Goal: Task Accomplishment & Management: Use online tool/utility

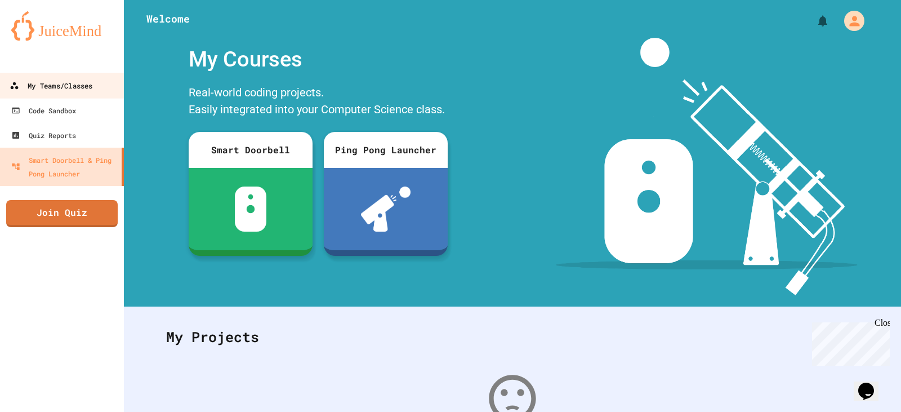
click at [64, 87] on div "My Teams/Classes" at bounding box center [51, 86] width 83 height 14
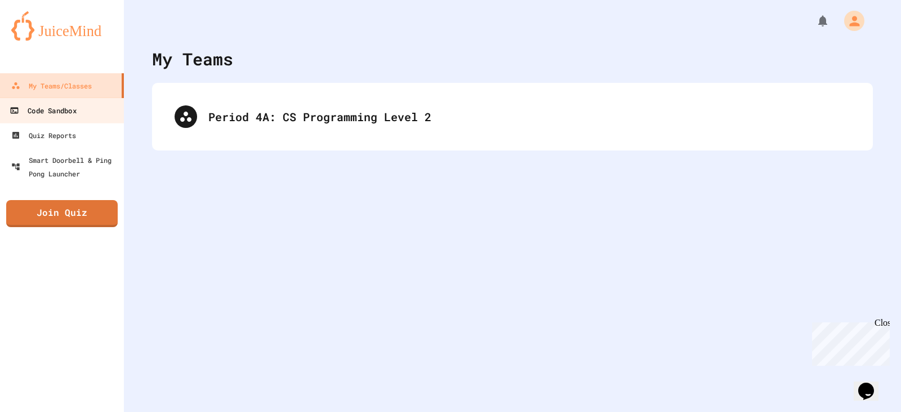
click at [57, 121] on link "Code Sandbox" at bounding box center [62, 109] width 128 height 25
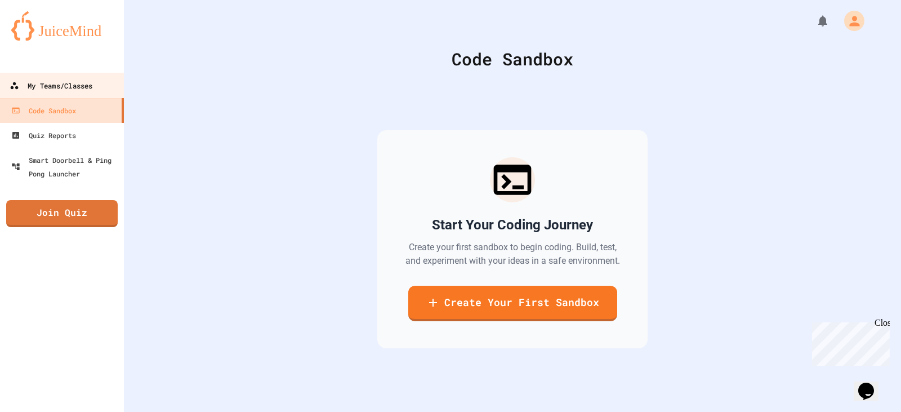
click at [72, 84] on div "My Teams/Classes" at bounding box center [51, 86] width 83 height 14
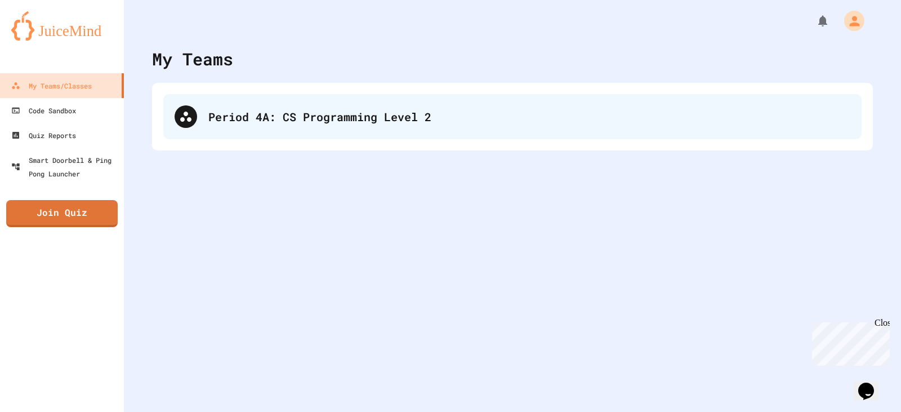
click at [267, 125] on div "Period 4A: CS Programming Level 2" at bounding box center [512, 116] width 698 height 45
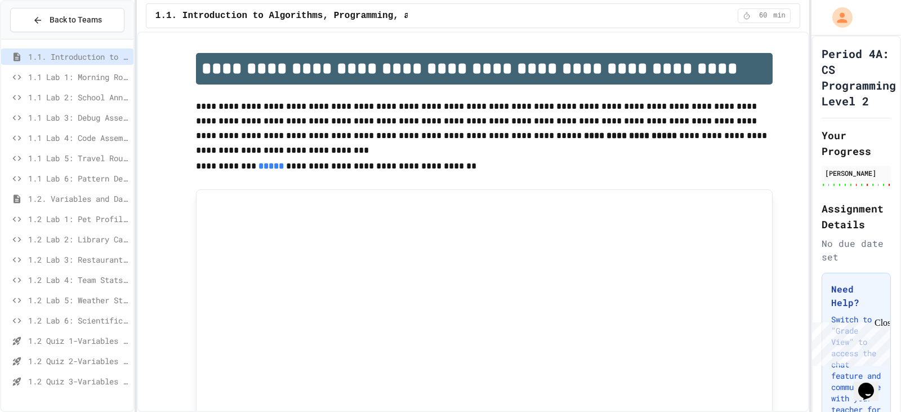
click at [78, 104] on div "1.1 Lab 2: School Announcements" at bounding box center [67, 97] width 132 height 16
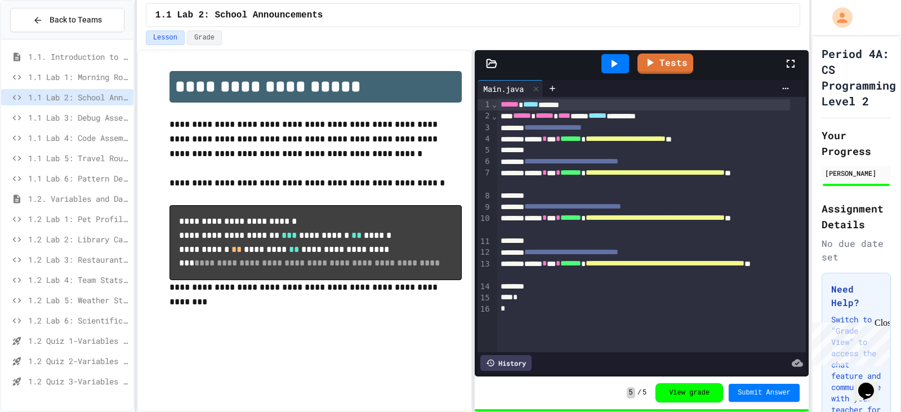
click at [81, 221] on span "1.2 Lab 1: Pet Profile Fix" at bounding box center [78, 219] width 101 height 12
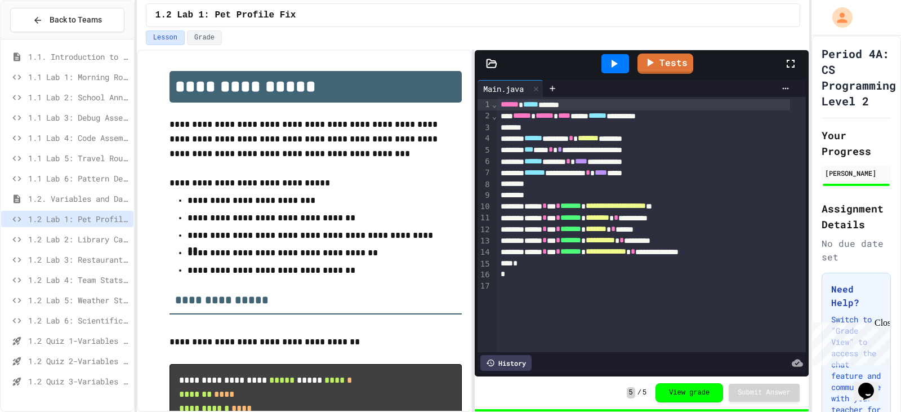
click at [104, 237] on span "1.2 Lab 2: Library Card Creator" at bounding box center [78, 239] width 101 height 12
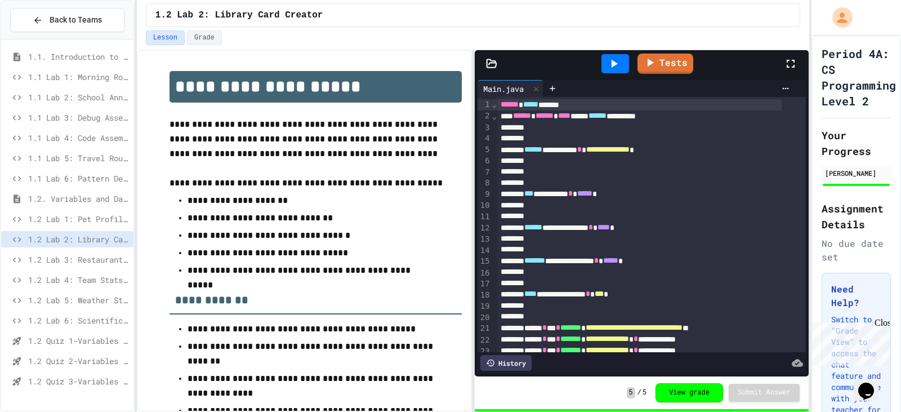
click at [100, 263] on span "1.2 Lab 3: Restaurant Order System" at bounding box center [78, 259] width 101 height 12
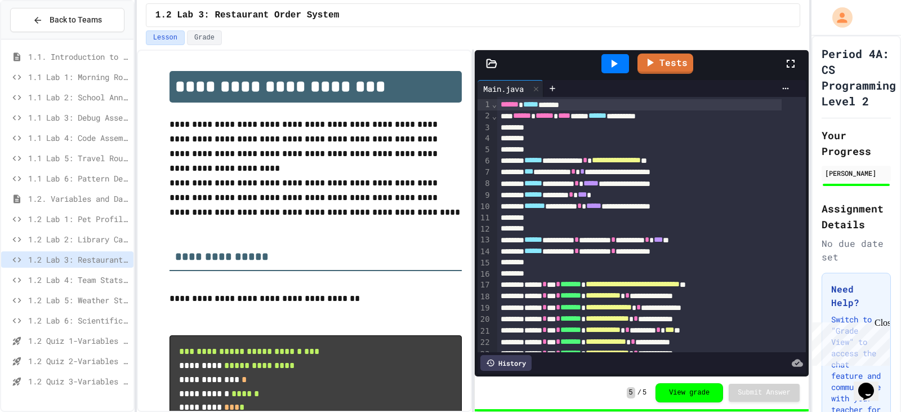
click at [100, 284] on span "1.2 Lab 4: Team Stats Calculator" at bounding box center [78, 280] width 101 height 12
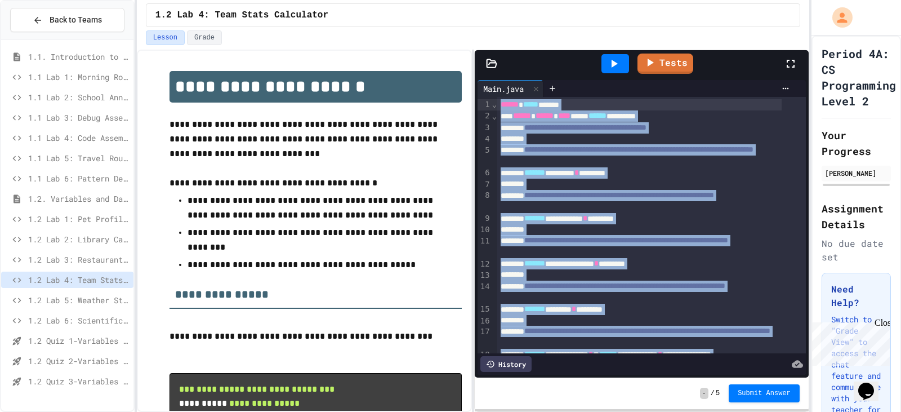
drag, startPoint x: 511, startPoint y: 325, endPoint x: 497, endPoint y: 101, distance: 225.1
click at [497, 101] on div "**********" at bounding box center [651, 308] width 309 height 423
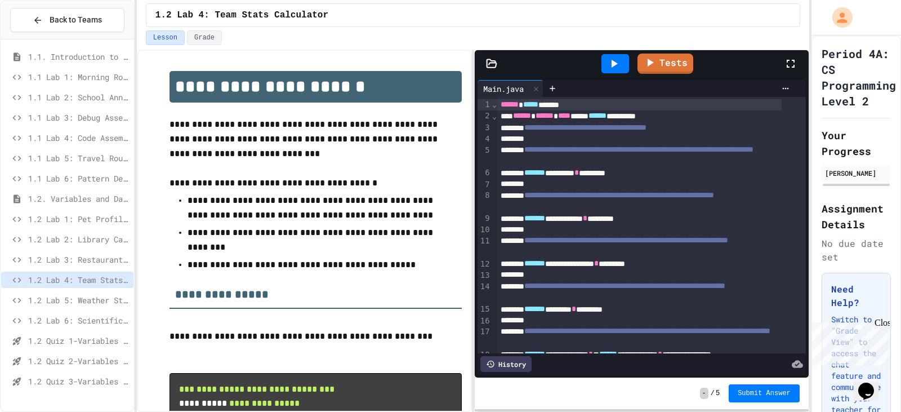
click at [356, 153] on p "**********" at bounding box center [316, 139] width 292 height 44
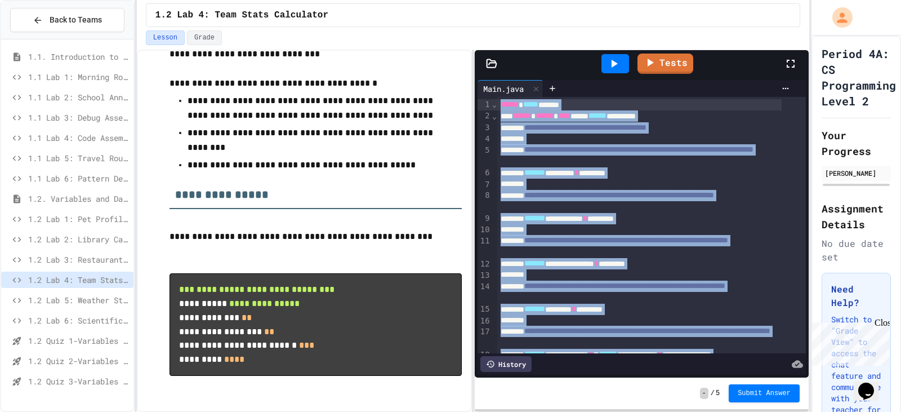
drag, startPoint x: 532, startPoint y: 334, endPoint x: 490, endPoint y: 61, distance: 275.8
click at [490, 61] on div "**********" at bounding box center [642, 213] width 334 height 327
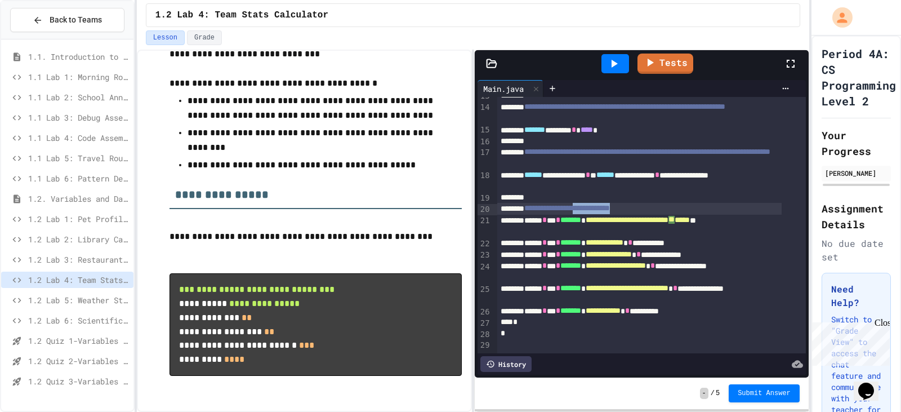
scroll to position [195, 0]
drag, startPoint x: 671, startPoint y: 192, endPoint x: 524, endPoint y: 191, distance: 147.0
click at [524, 203] on div "**********" at bounding box center [639, 208] width 284 height 11
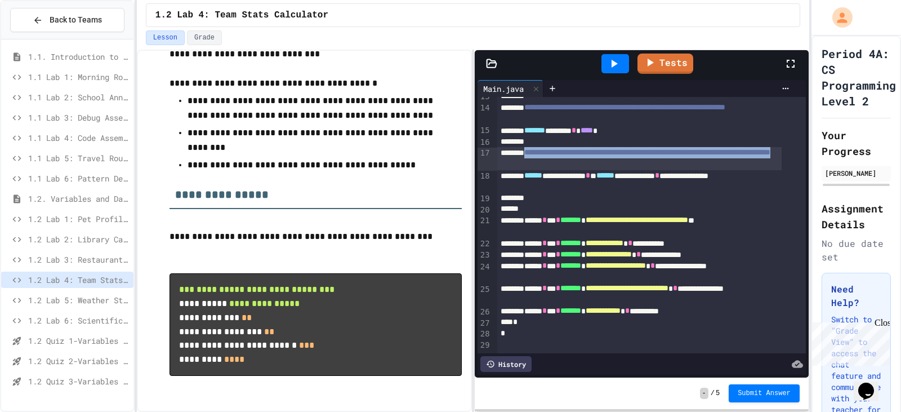
drag, startPoint x: 672, startPoint y: 144, endPoint x: 534, endPoint y: 132, distance: 139.0
click at [534, 147] on div "**********" at bounding box center [639, 158] width 284 height 23
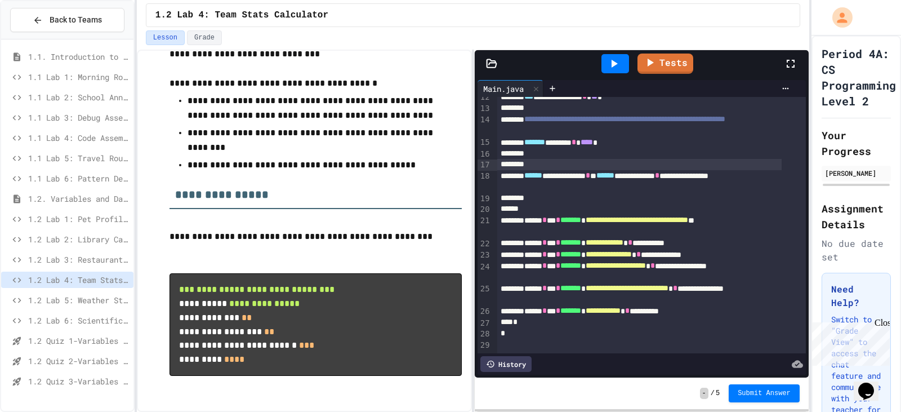
scroll to position [71, 0]
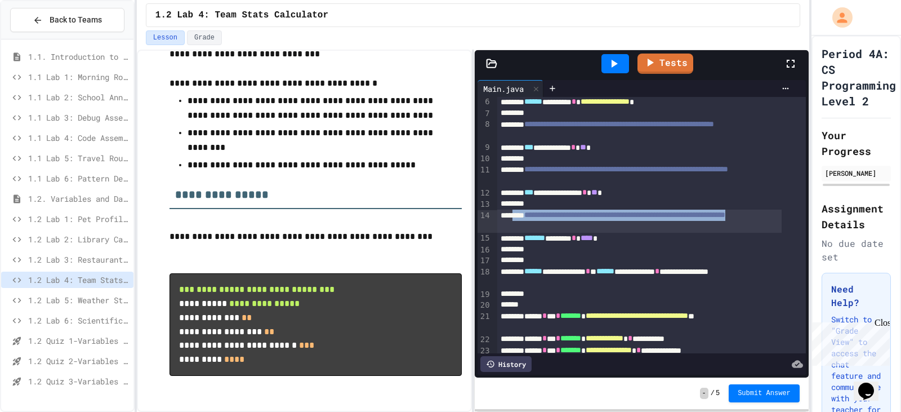
drag, startPoint x: 595, startPoint y: 222, endPoint x: 518, endPoint y: 215, distance: 76.9
click at [517, 215] on div "**********" at bounding box center [639, 220] width 284 height 23
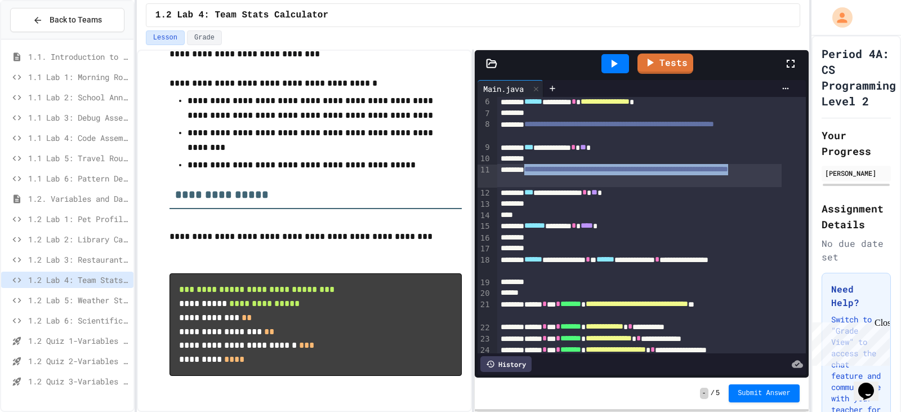
drag, startPoint x: 587, startPoint y: 180, endPoint x: 534, endPoint y: 170, distance: 54.6
click at [534, 170] on div "**********" at bounding box center [639, 175] width 284 height 23
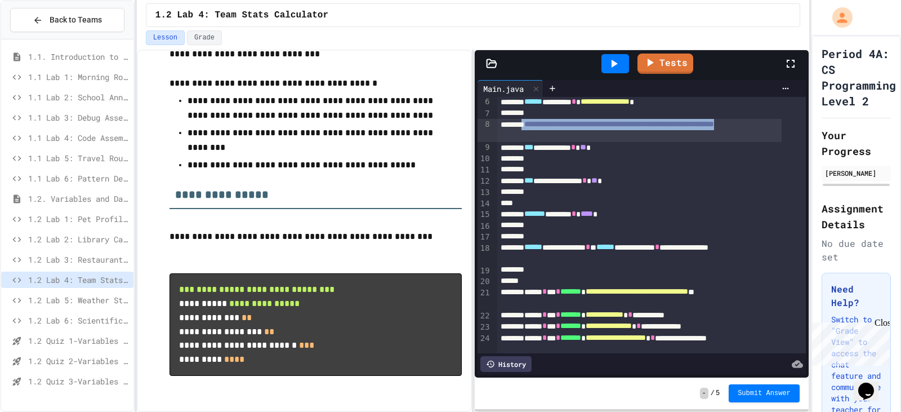
drag, startPoint x: 581, startPoint y: 132, endPoint x: 528, endPoint y: 125, distance: 52.9
click at [528, 125] on div "**********" at bounding box center [639, 130] width 284 height 23
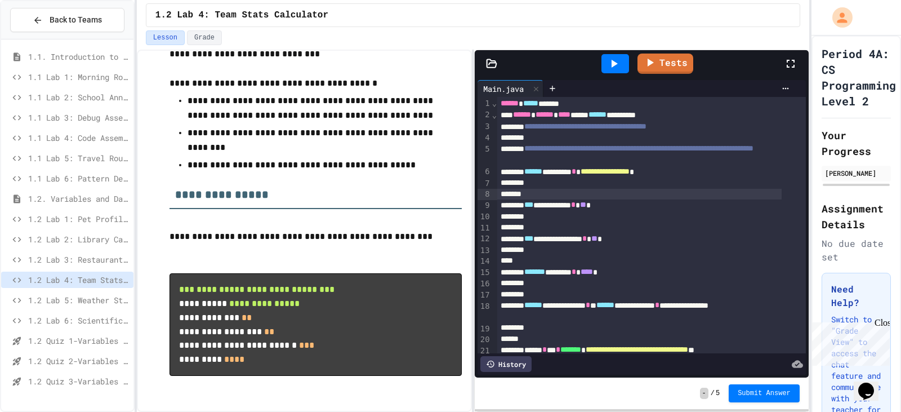
scroll to position [0, 0]
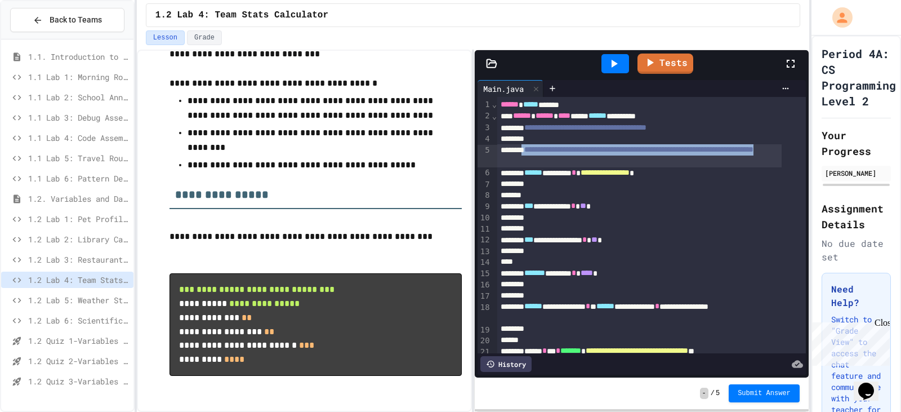
drag, startPoint x: 645, startPoint y: 158, endPoint x: 530, endPoint y: 150, distance: 114.6
click at [530, 150] on div "**********" at bounding box center [639, 155] width 284 height 23
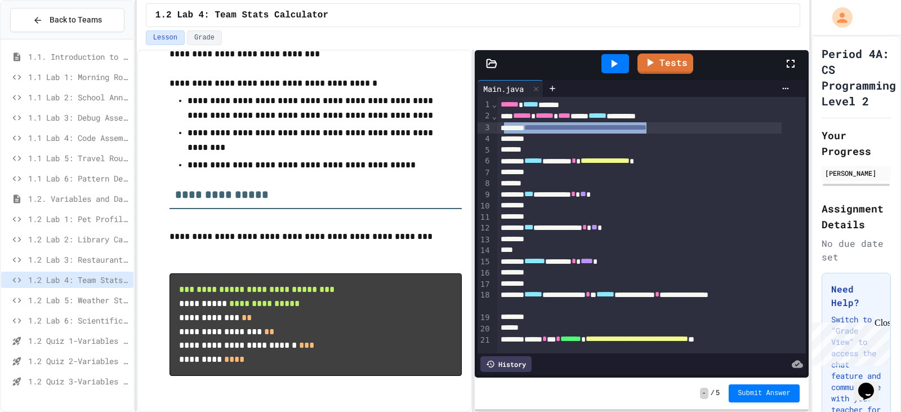
drag, startPoint x: 726, startPoint y: 127, endPoint x: 505, endPoint y: 131, distance: 220.8
click at [505, 131] on div "**********" at bounding box center [639, 127] width 284 height 11
click at [654, 68] on icon at bounding box center [650, 62] width 14 height 14
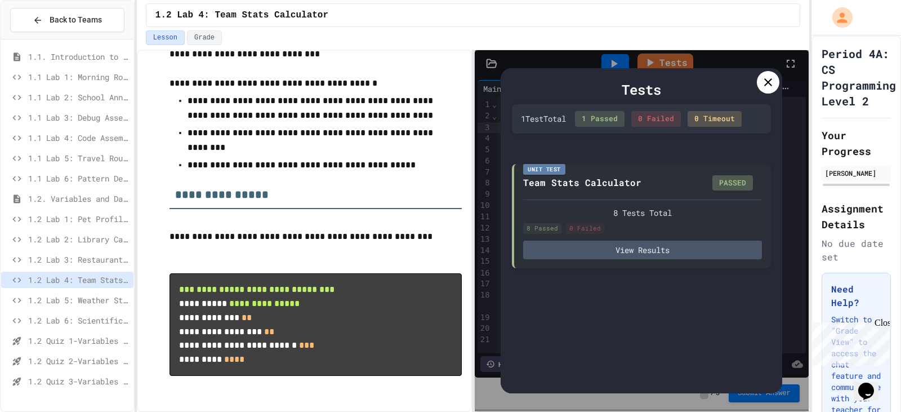
click at [763, 87] on icon at bounding box center [768, 82] width 14 height 14
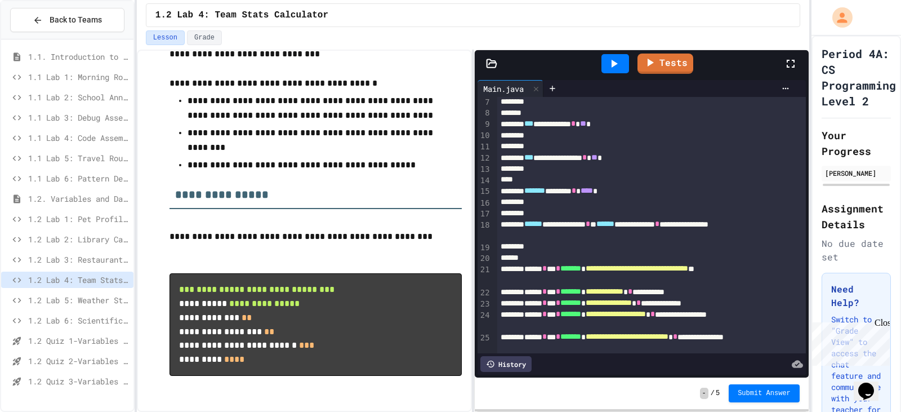
scroll to position [135, 0]
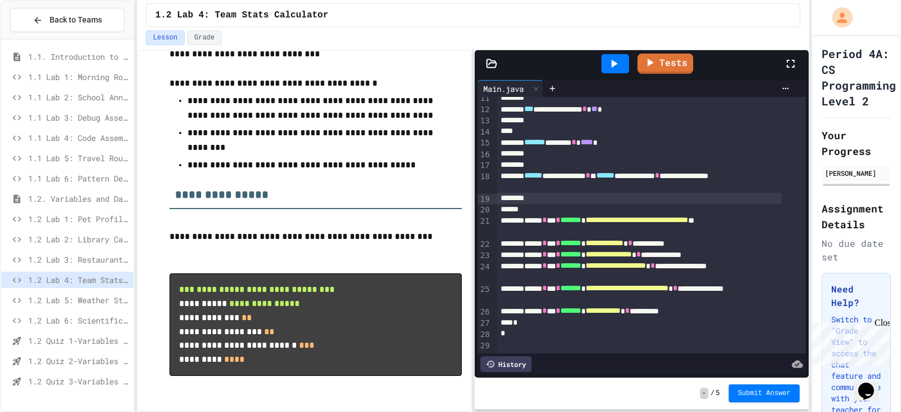
click at [577, 193] on div at bounding box center [639, 198] width 284 height 11
click at [651, 68] on icon at bounding box center [650, 62] width 14 height 14
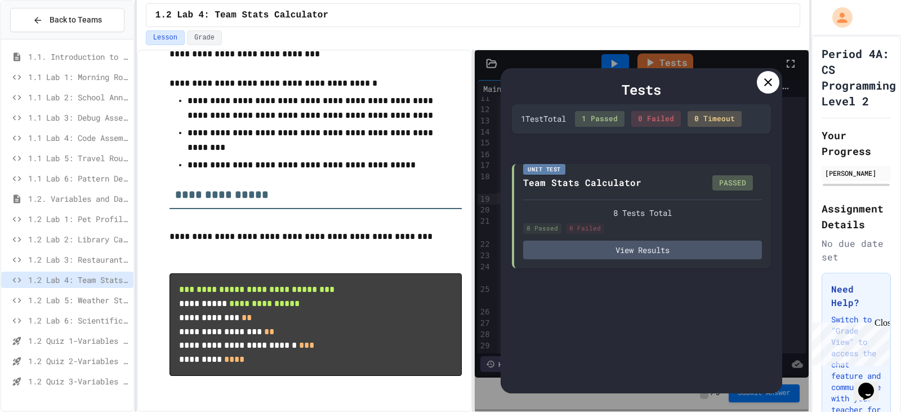
click at [773, 84] on icon at bounding box center [768, 82] width 14 height 14
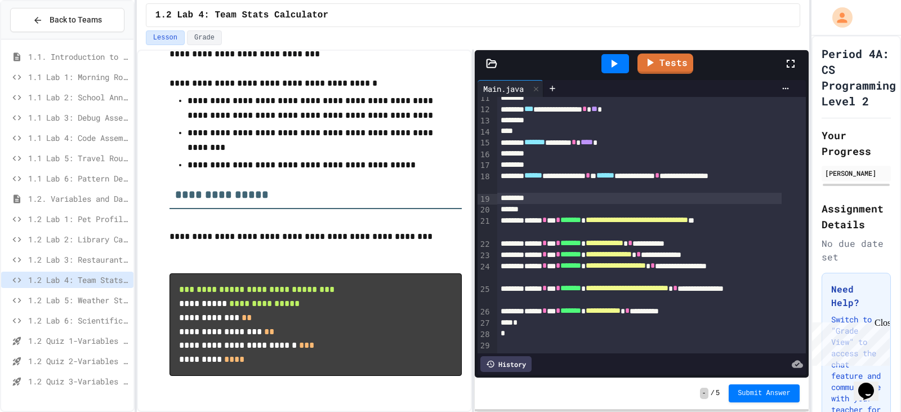
click at [525, 360] on div "History" at bounding box center [505, 364] width 51 height 16
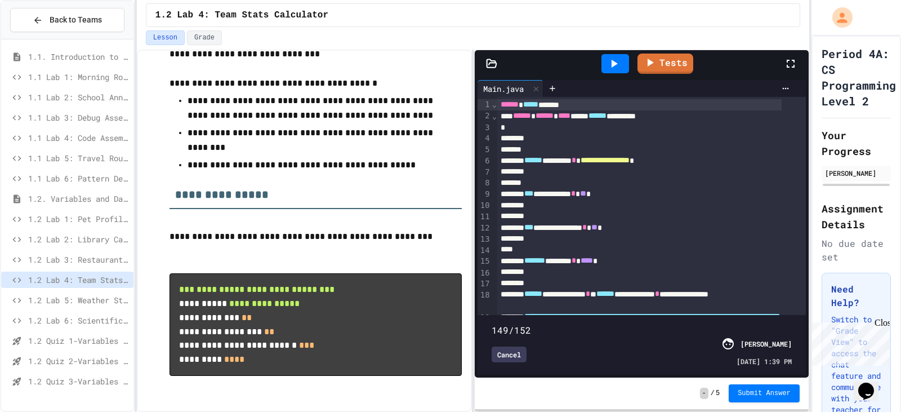
type input "***"
drag, startPoint x: 550, startPoint y: 305, endPoint x: 785, endPoint y: 293, distance: 235.1
click at [785, 318] on div "149/152 Cancel Jose Sanchez 08/27/2025 - 1:39 PM" at bounding box center [641, 345] width 323 height 54
click at [519, 349] on div "Cancel" at bounding box center [509, 354] width 35 height 16
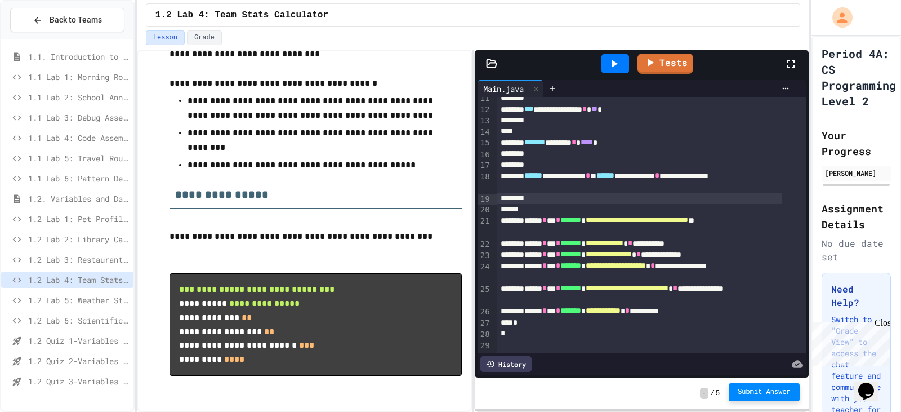
click at [764, 390] on span "Submit Answer" at bounding box center [764, 391] width 53 height 9
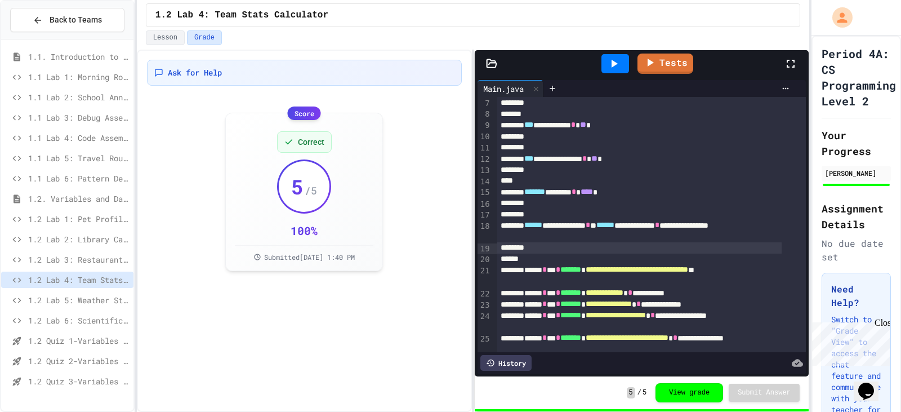
scroll to position [136, 0]
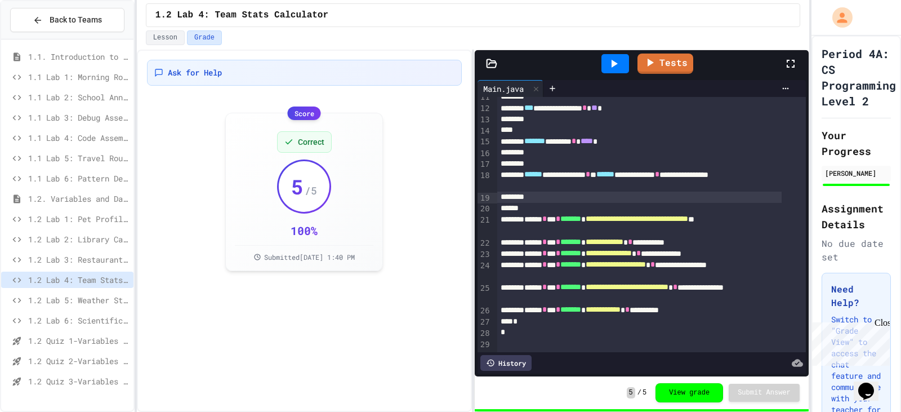
click at [102, 297] on span "1.2 Lab 5: Weather Station Debugger" at bounding box center [78, 300] width 101 height 12
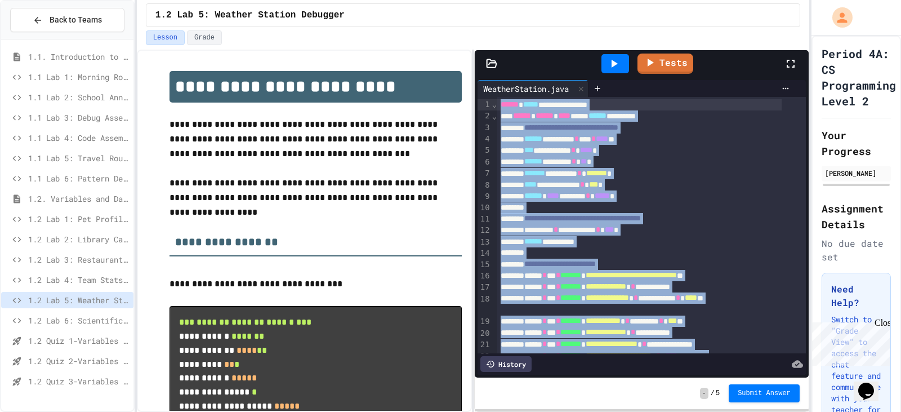
drag, startPoint x: 526, startPoint y: 333, endPoint x: 478, endPoint y: 47, distance: 290.1
click at [478, 47] on div "**********" at bounding box center [473, 206] width 672 height 412
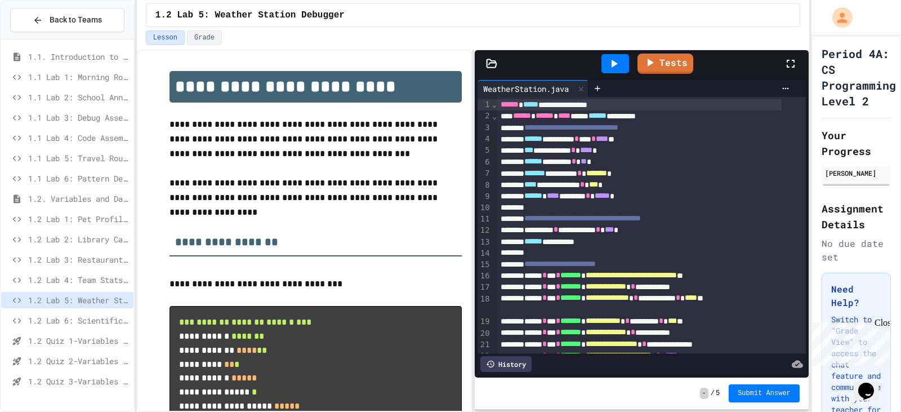
click at [365, 50] on div "**********" at bounding box center [304, 231] width 335 height 362
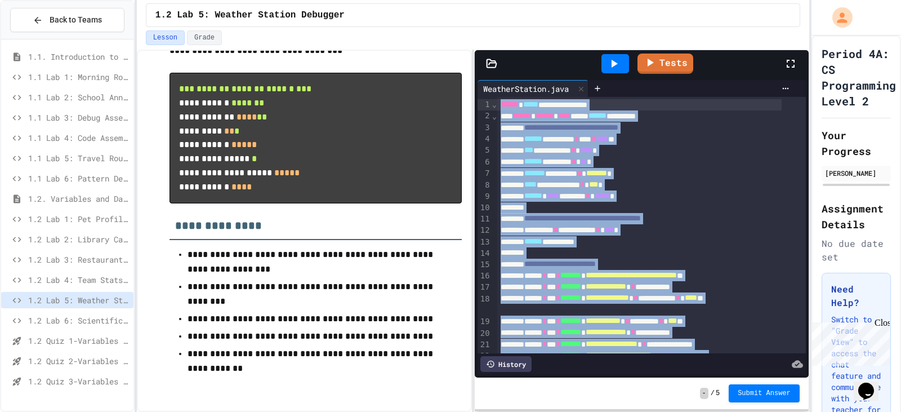
drag, startPoint x: 513, startPoint y: 332, endPoint x: 470, endPoint y: 24, distance: 310.5
click at [470, 24] on div "**********" at bounding box center [473, 206] width 672 height 412
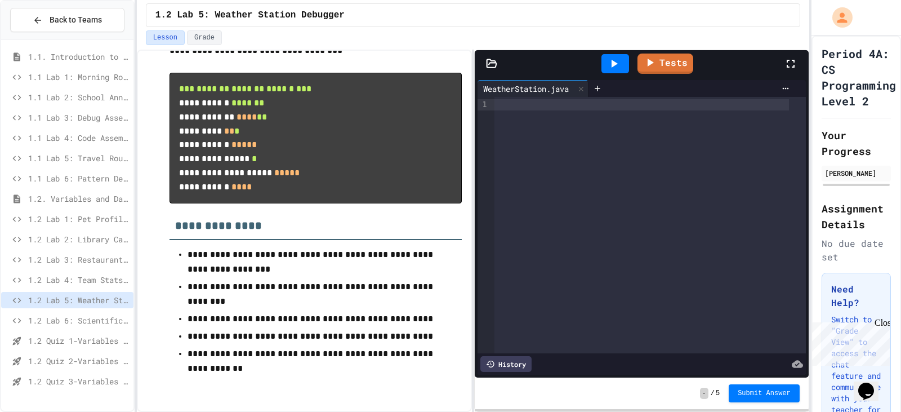
scroll to position [72, 0]
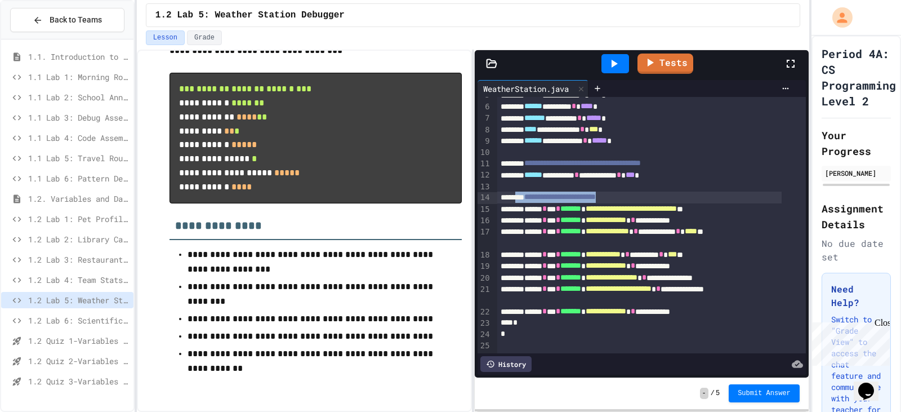
drag, startPoint x: 646, startPoint y: 178, endPoint x: 522, endPoint y: 182, distance: 124.5
click at [522, 191] on div "**********" at bounding box center [639, 196] width 284 height 11
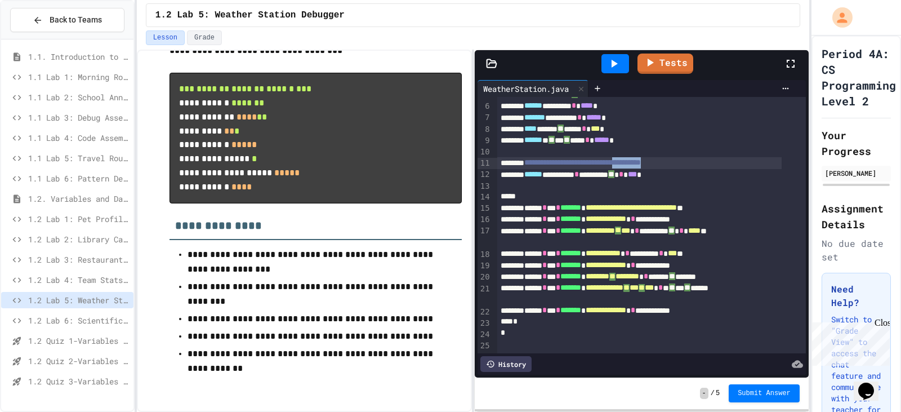
scroll to position [72, 0]
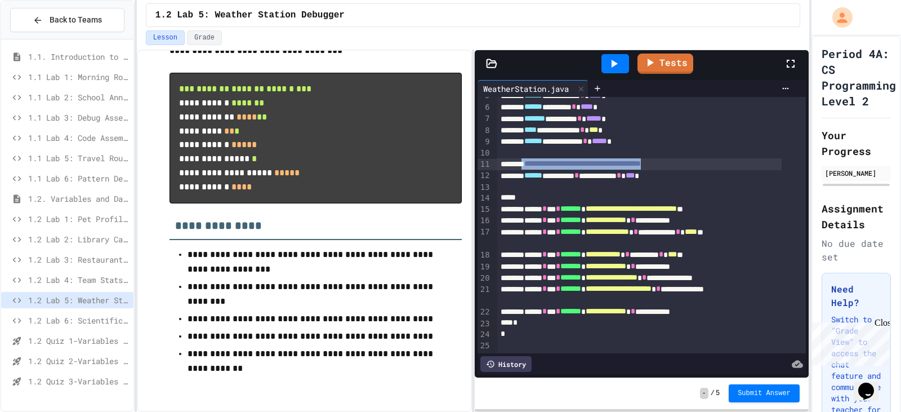
drag, startPoint x: 714, startPoint y: 146, endPoint x: 529, endPoint y: 144, distance: 185.3
click at [529, 158] on div "**********" at bounding box center [639, 163] width 284 height 11
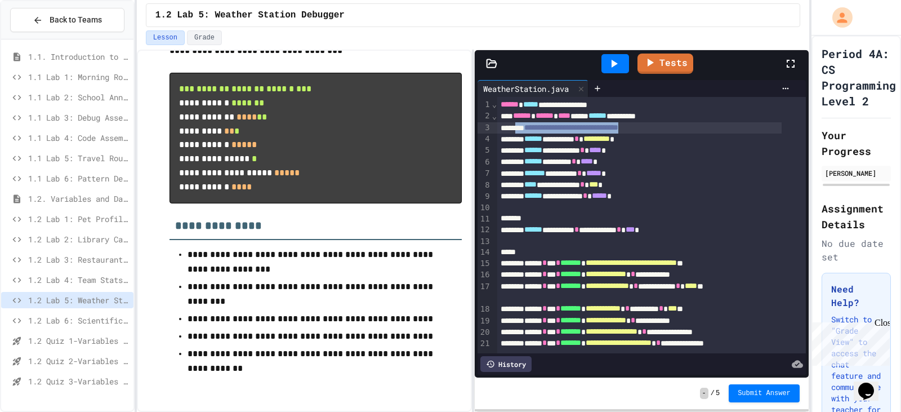
drag, startPoint x: 681, startPoint y: 128, endPoint x: 523, endPoint y: 129, distance: 158.2
click at [523, 129] on div "**********" at bounding box center [639, 127] width 284 height 11
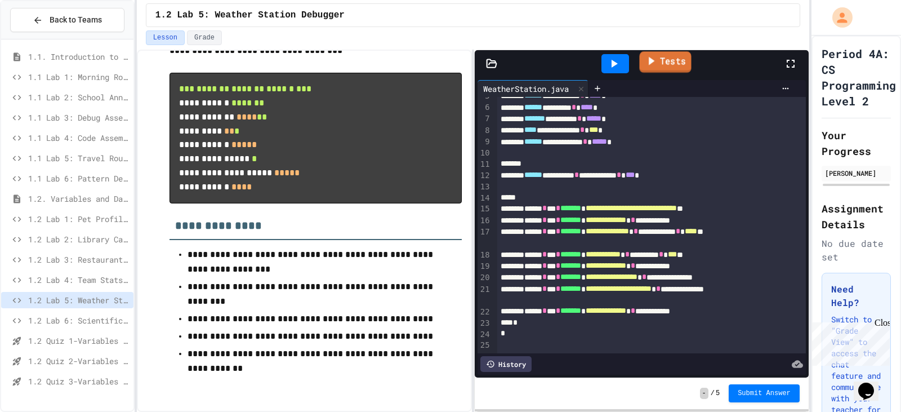
click at [666, 58] on link "Tests" at bounding box center [666, 61] width 52 height 21
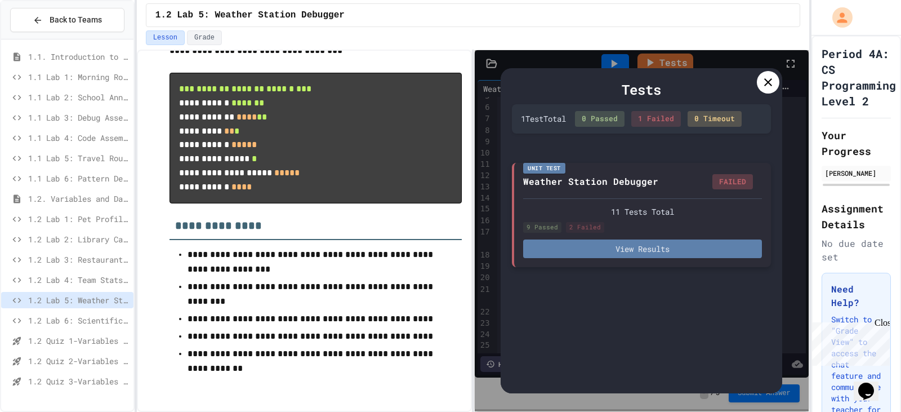
click at [666, 252] on button "View Results" at bounding box center [642, 248] width 239 height 19
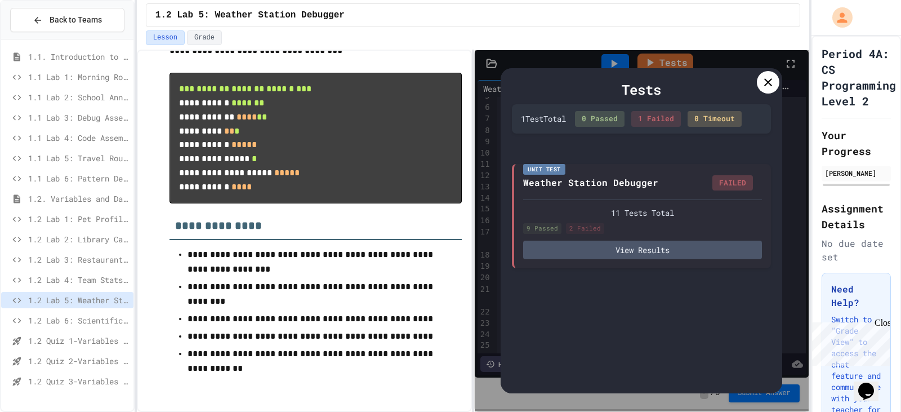
scroll to position [203, 0]
drag, startPoint x: 704, startPoint y: 26, endPoint x: 761, endPoint y: 65, distance: 68.4
click at [766, 78] on icon at bounding box center [768, 82] width 14 height 14
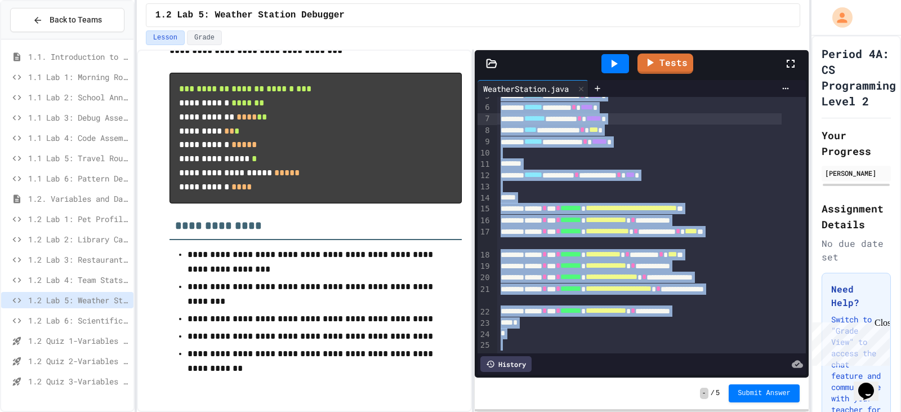
scroll to position [0, 0]
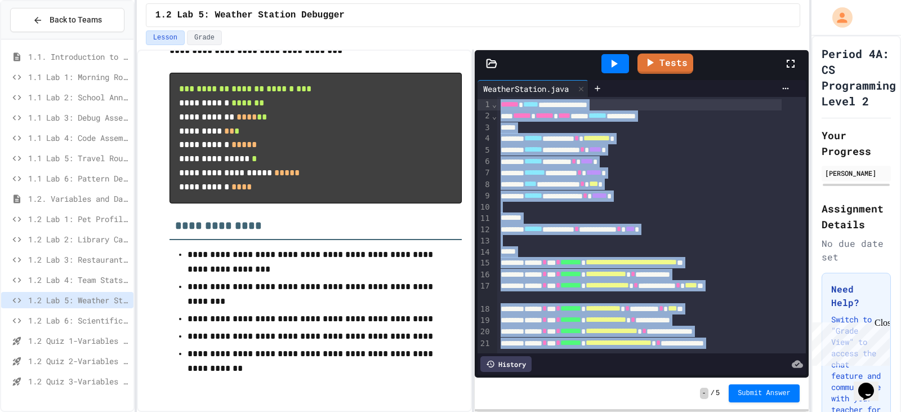
drag, startPoint x: 516, startPoint y: 325, endPoint x: 501, endPoint y: 27, distance: 298.8
click at [501, 27] on div "**********" at bounding box center [473, 206] width 672 height 412
copy div "**********"
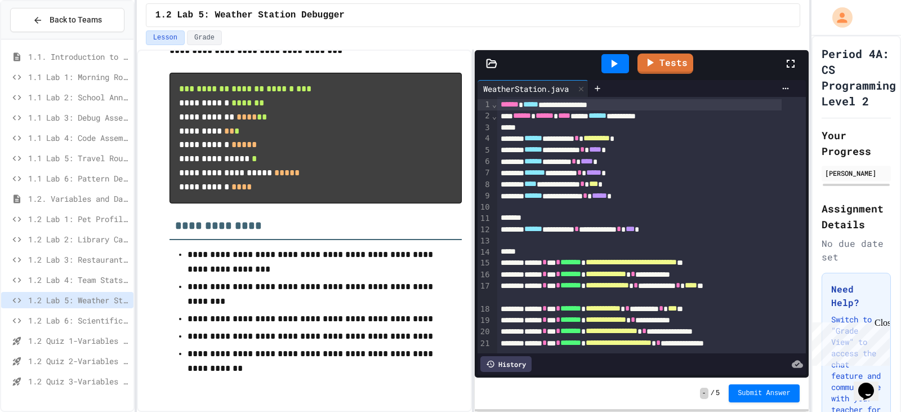
click at [653, 17] on div "1.2 Lab 5: Weather Station Debugger" at bounding box center [473, 15] width 654 height 24
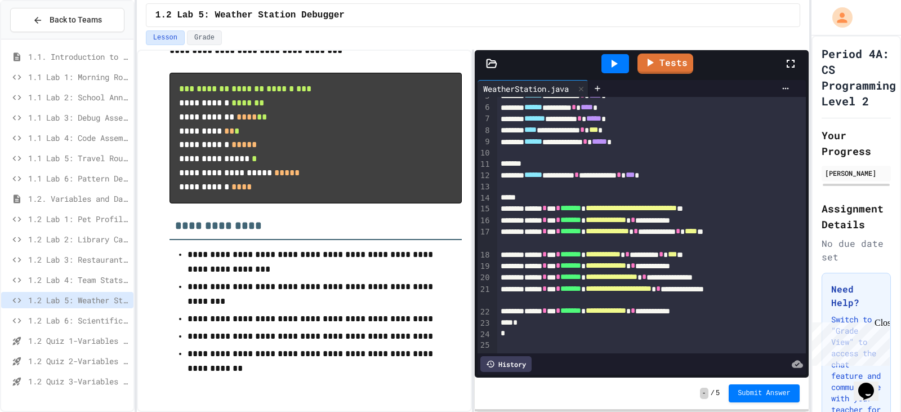
scroll to position [71, 0]
click at [77, 119] on span "1.1 Lab 3: Debug Assembly" at bounding box center [78, 118] width 101 height 12
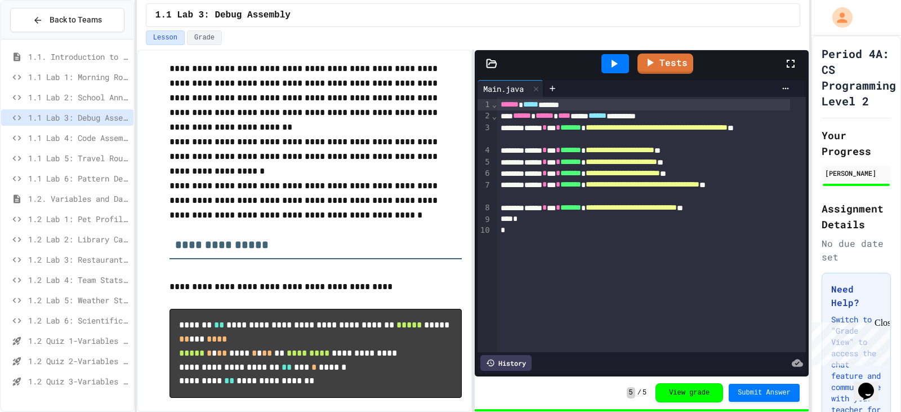
scroll to position [95, 0]
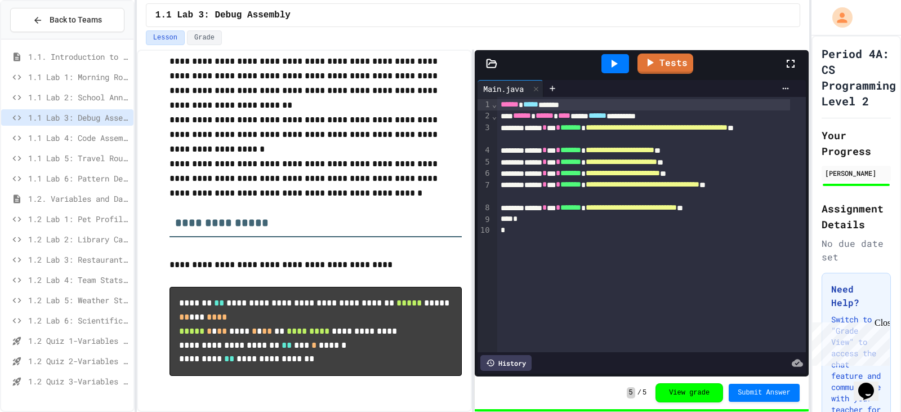
click at [87, 253] on div "1.2 Lab 3: Restaurant Order System" at bounding box center [67, 259] width 132 height 16
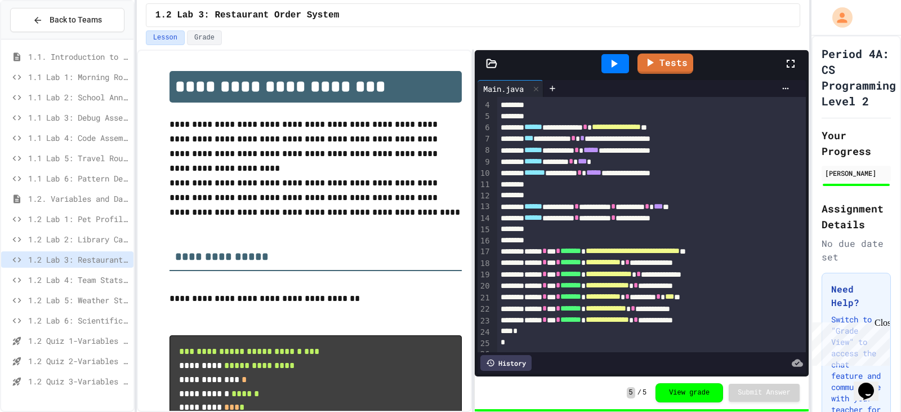
scroll to position [60, 0]
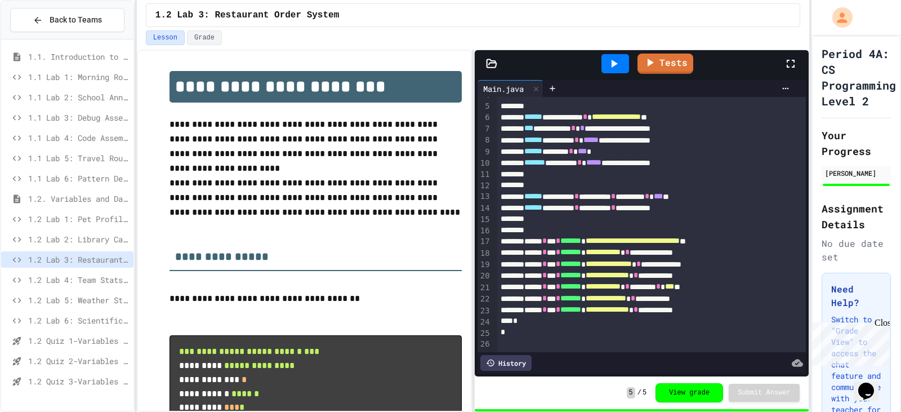
click at [103, 288] on div "1.2 Lab 4: Team Stats Calculator" at bounding box center [67, 281] width 132 height 20
click at [97, 278] on span "1.2 Lab 4: Team Stats Calculator" at bounding box center [78, 280] width 101 height 12
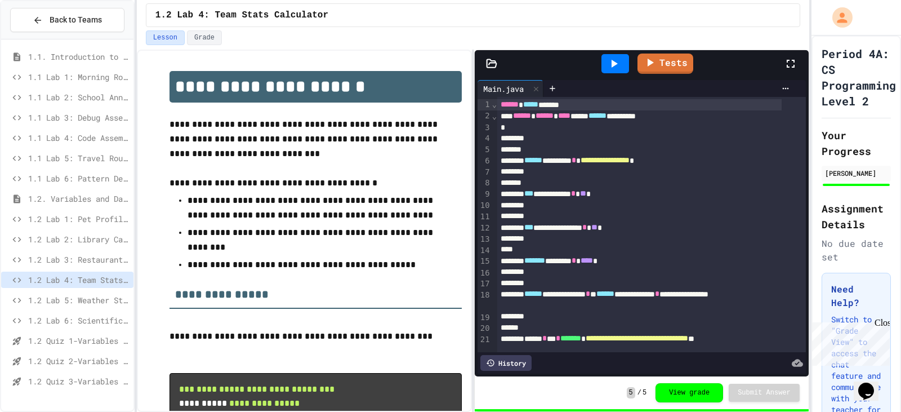
click at [93, 298] on span "1.2 Lab 5: Weather Station Debugger" at bounding box center [78, 300] width 101 height 12
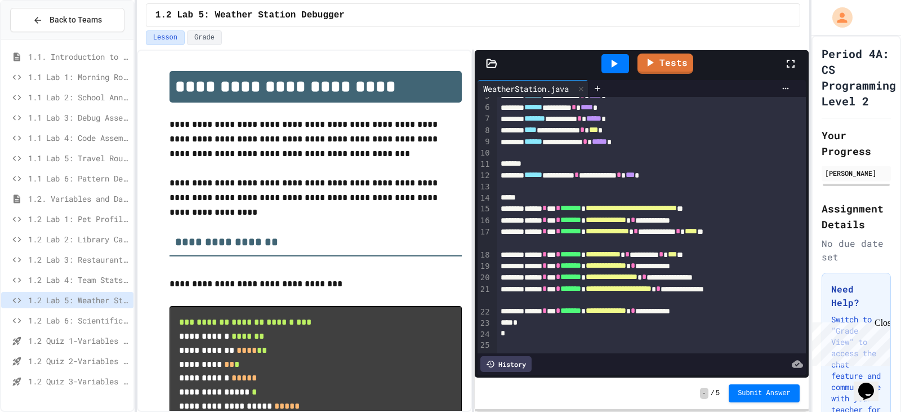
scroll to position [71, 0]
click at [601, 170] on div "**********" at bounding box center [639, 175] width 284 height 11
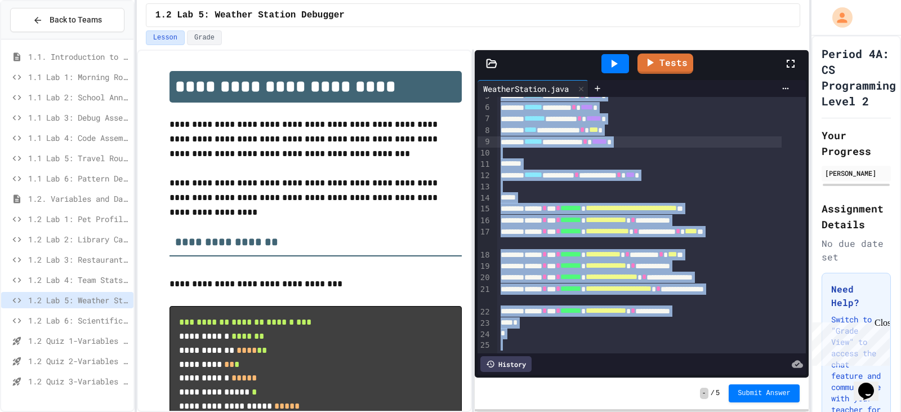
scroll to position [0, 0]
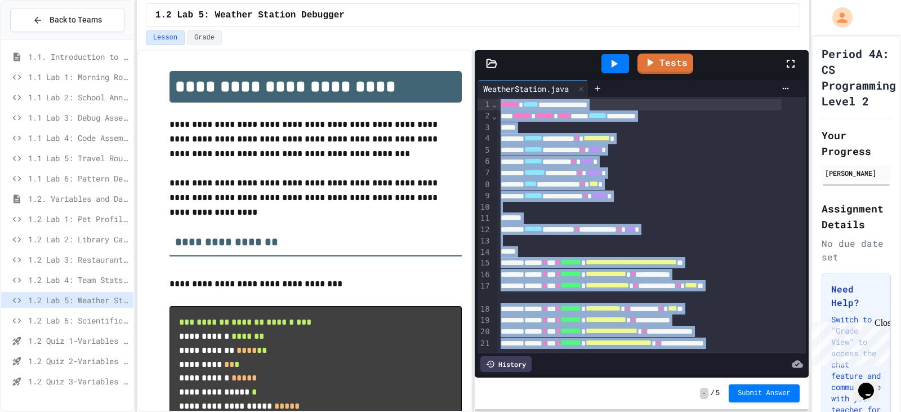
drag, startPoint x: 506, startPoint y: 325, endPoint x: 469, endPoint y: 10, distance: 317.6
click at [469, 10] on div "**********" at bounding box center [473, 206] width 672 height 412
copy div "**********"
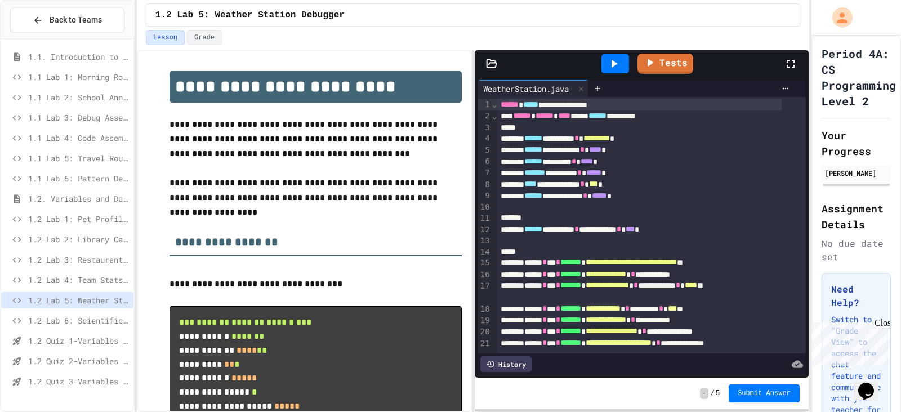
click at [556, 38] on div "Lesson Grade" at bounding box center [473, 37] width 654 height 15
click at [677, 8] on div "1.2 Lab 5: Weather Station Debugger" at bounding box center [473, 15] width 654 height 24
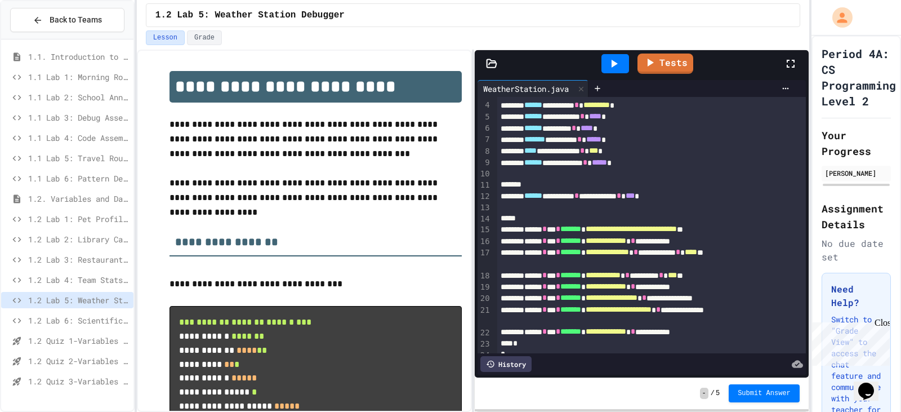
scroll to position [71, 0]
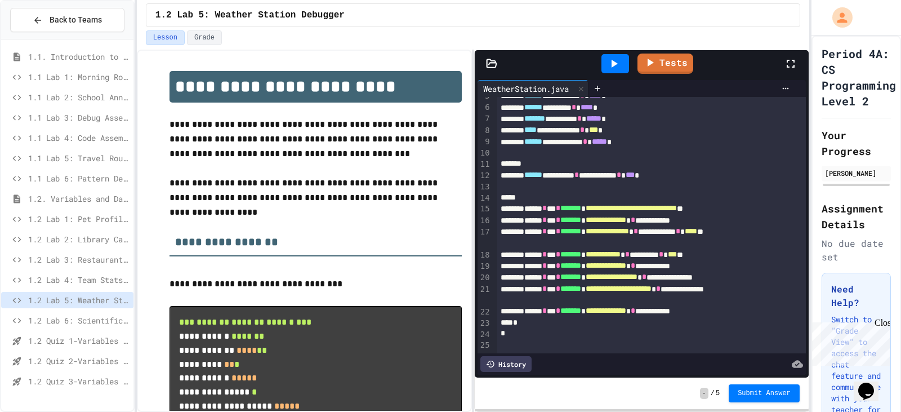
click at [79, 254] on span "1.2 Lab 3: Restaurant Order System" at bounding box center [78, 259] width 101 height 12
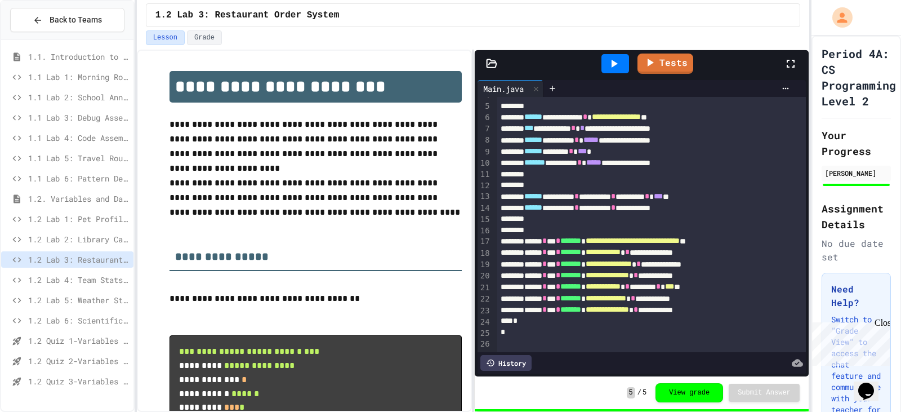
scroll to position [60, 0]
click at [97, 173] on span "1.1 Lab 6: Pattern Detective" at bounding box center [78, 178] width 101 height 12
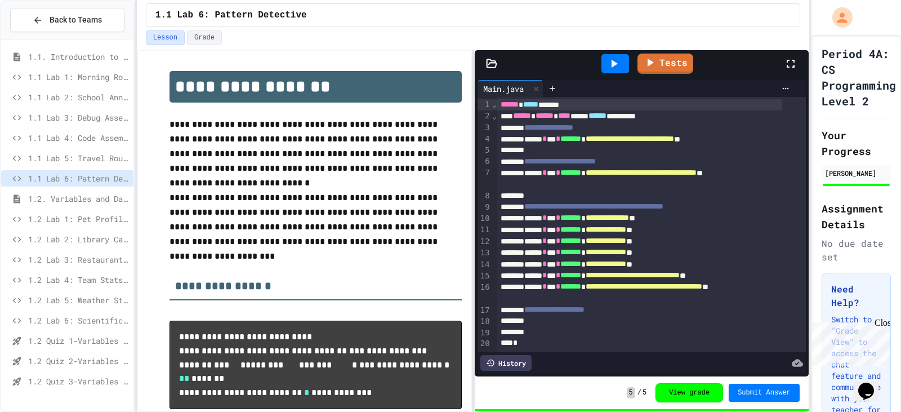
click at [97, 304] on span "1.2 Lab 5: Weather Station Debugger" at bounding box center [78, 300] width 101 height 12
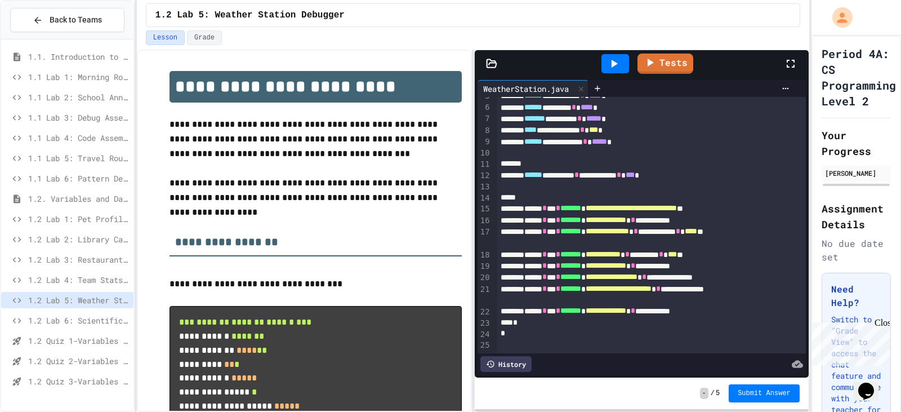
scroll to position [71, 0]
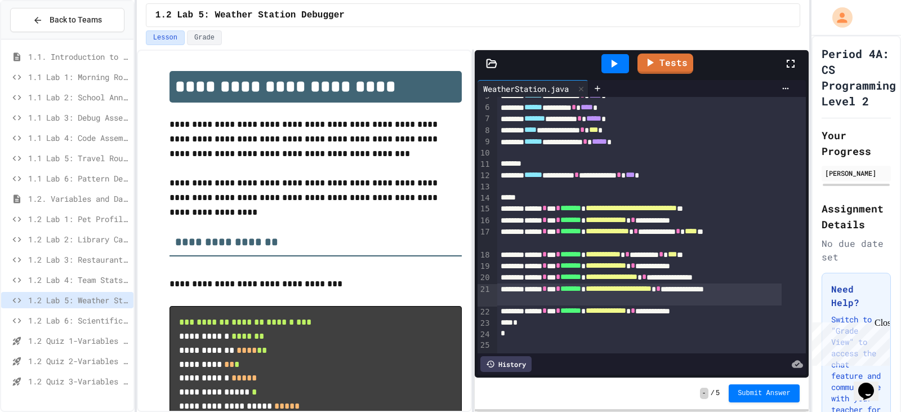
click at [581, 284] on span "*******" at bounding box center [570, 288] width 21 height 8
click at [626, 306] on span "**********" at bounding box center [606, 310] width 41 height 8
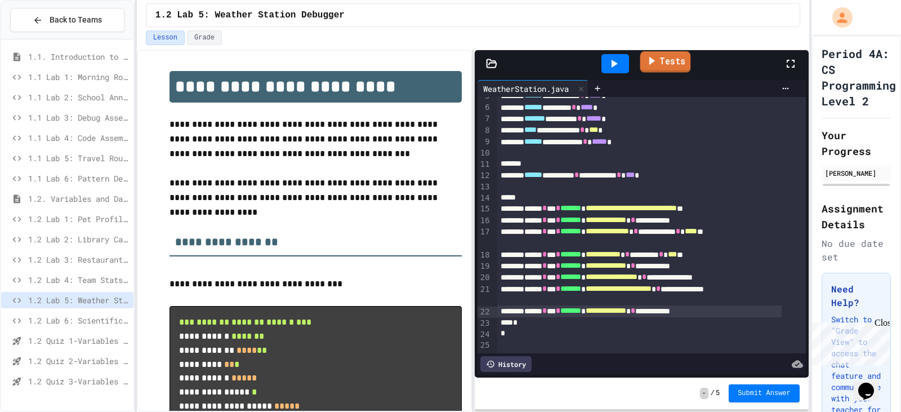
click at [663, 65] on link "Tests" at bounding box center [665, 61] width 51 height 21
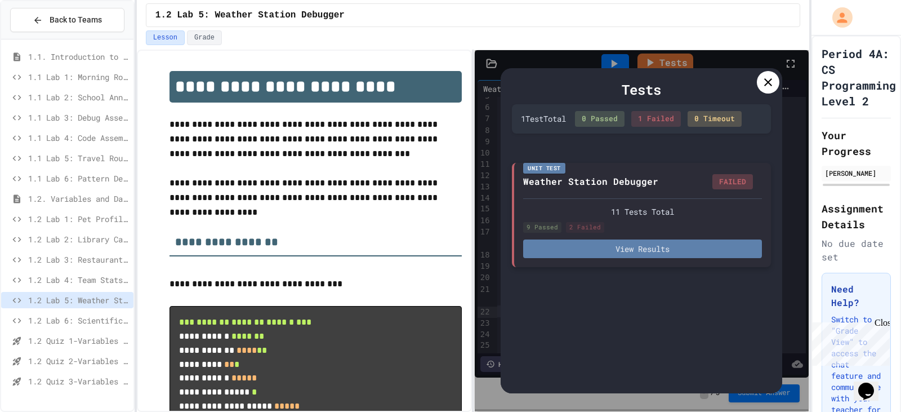
click at [657, 257] on button "View Results" at bounding box center [642, 248] width 239 height 19
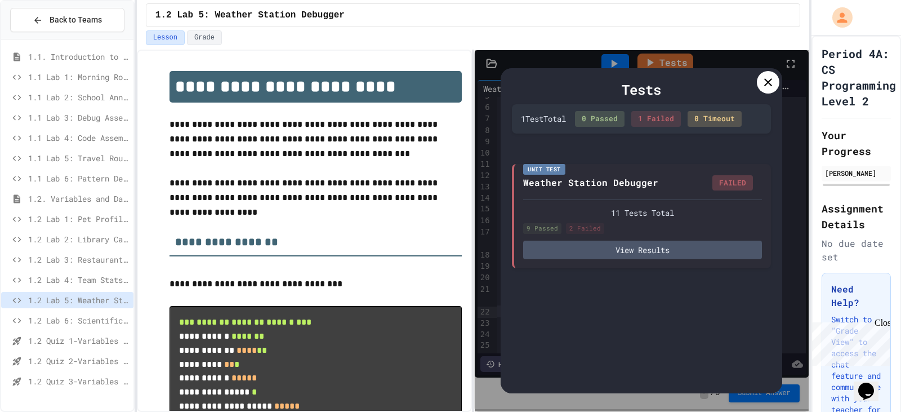
scroll to position [203, 0]
click at [779, 81] on div "Tests 1 Test Total 0 Passed 1 Failed 0 Timeout Unit Test Weather Station Debugg…" at bounding box center [642, 230] width 282 height 325
click at [774, 81] on icon at bounding box center [768, 82] width 14 height 14
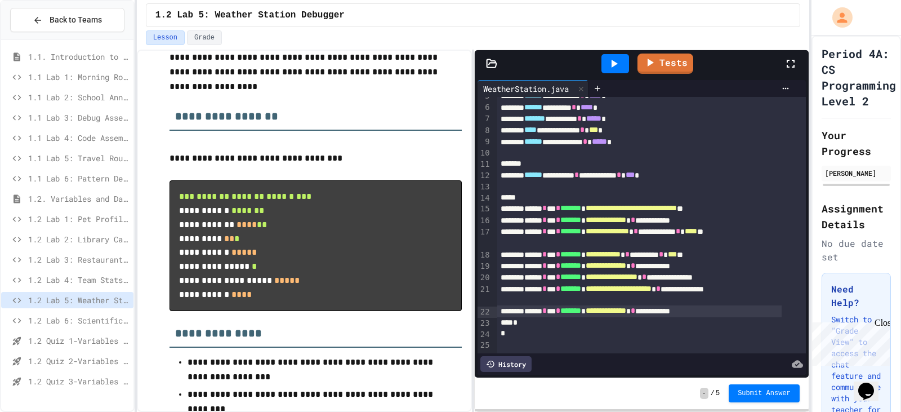
scroll to position [237, 0]
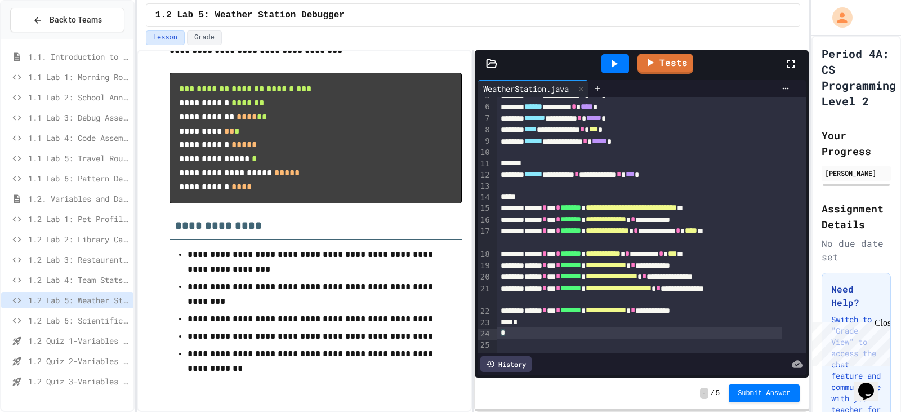
click at [563, 327] on div "*" at bounding box center [639, 332] width 284 height 11
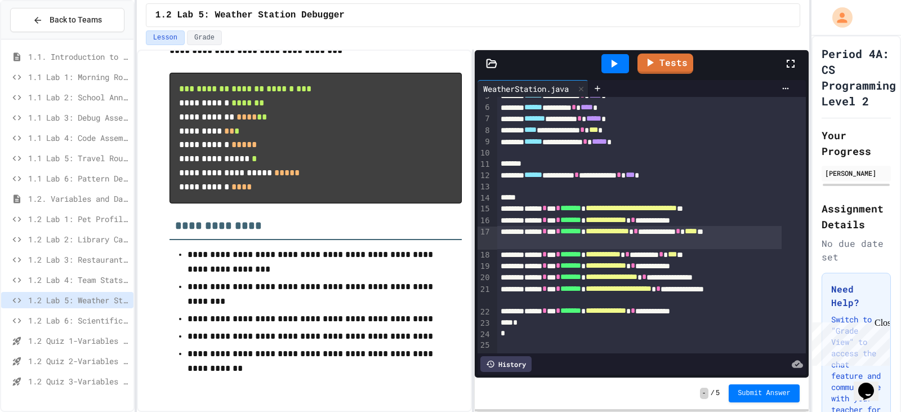
click at [581, 227] on span "*******" at bounding box center [570, 231] width 21 height 8
click at [576, 181] on div at bounding box center [651, 186] width 309 height 11
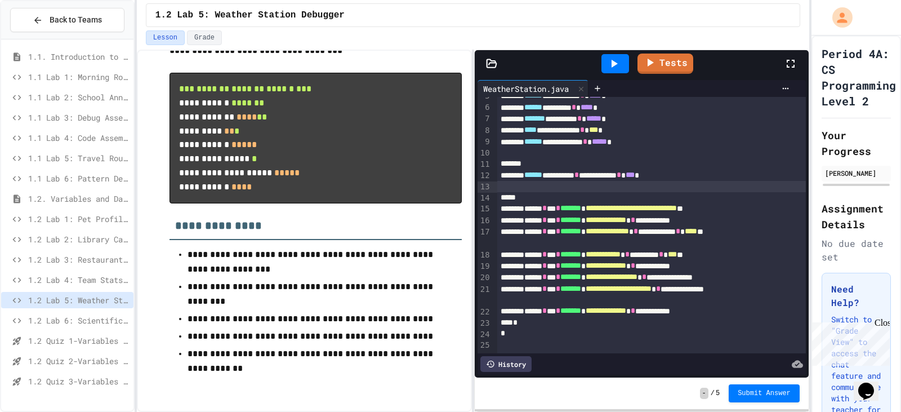
click at [93, 261] on span "1.2 Lab 3: Restaurant Order System" at bounding box center [78, 259] width 101 height 12
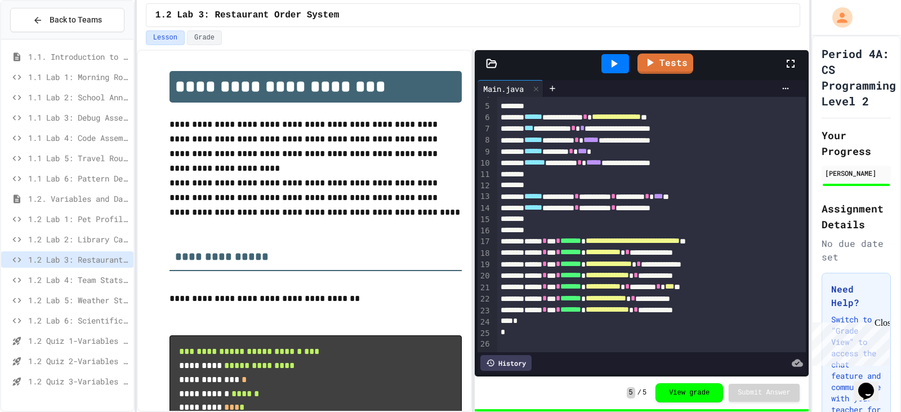
scroll to position [60, 0]
click at [87, 297] on span "1.2 Lab 5: Weather Station Debugger" at bounding box center [78, 300] width 101 height 12
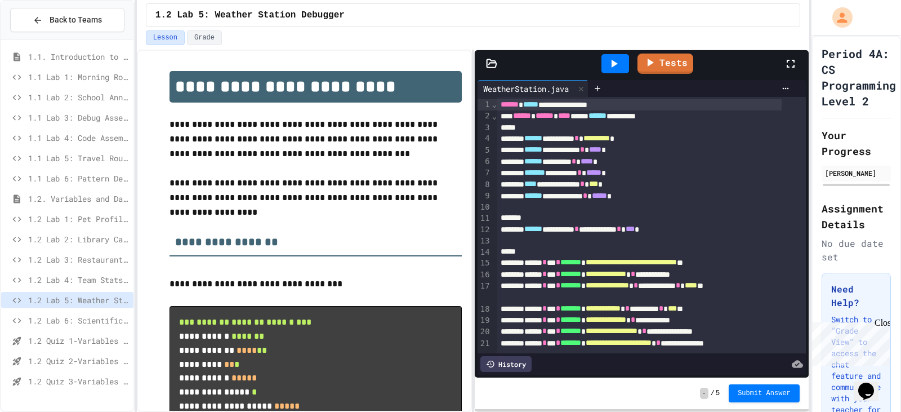
click at [616, 105] on div "**********" at bounding box center [639, 104] width 284 height 11
click at [671, 70] on link "Tests" at bounding box center [665, 61] width 51 height 21
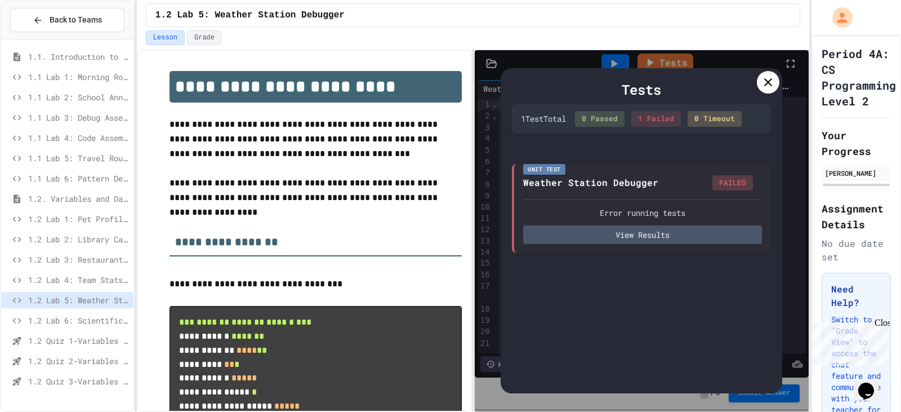
click at [767, 89] on icon at bounding box center [768, 82] width 14 height 14
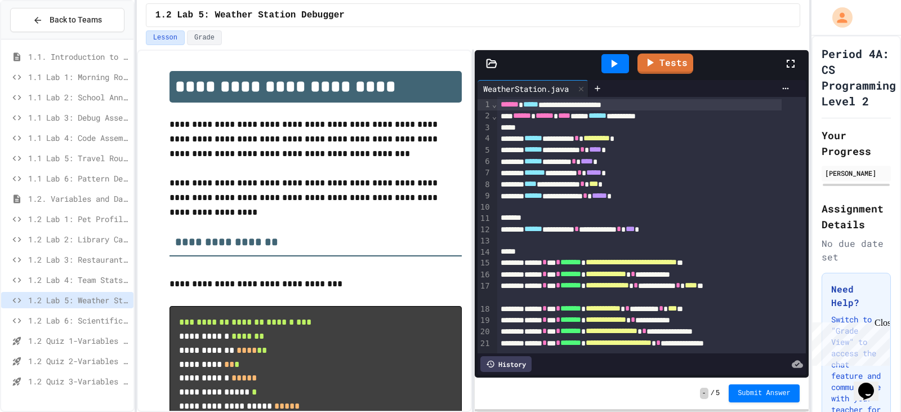
click at [637, 105] on div "**********" at bounding box center [639, 104] width 284 height 11
click at [686, 64] on link "Tests" at bounding box center [666, 62] width 54 height 21
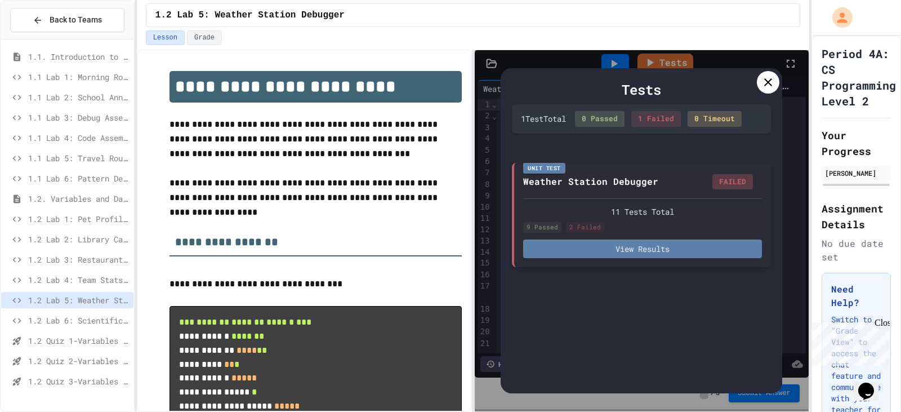
click at [632, 255] on button "View Results" at bounding box center [642, 248] width 239 height 19
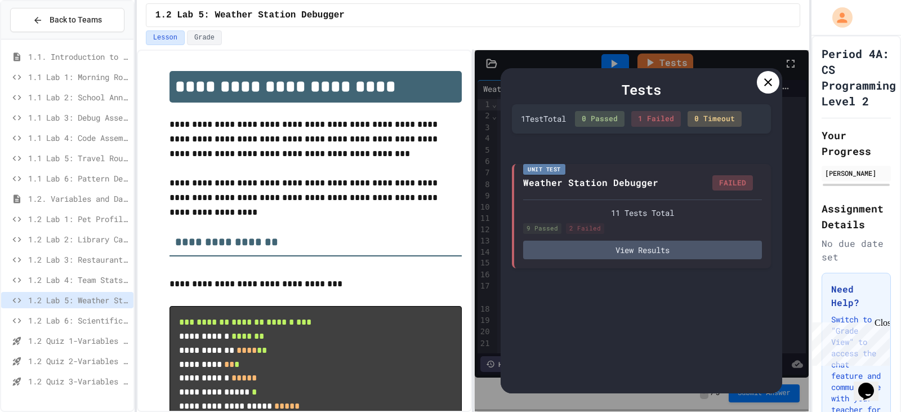
scroll to position [203, 0]
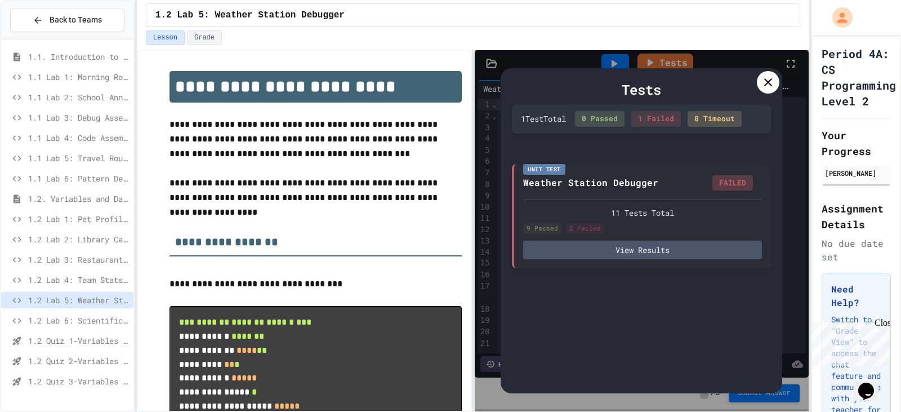
click at [773, 83] on icon at bounding box center [768, 82] width 14 height 14
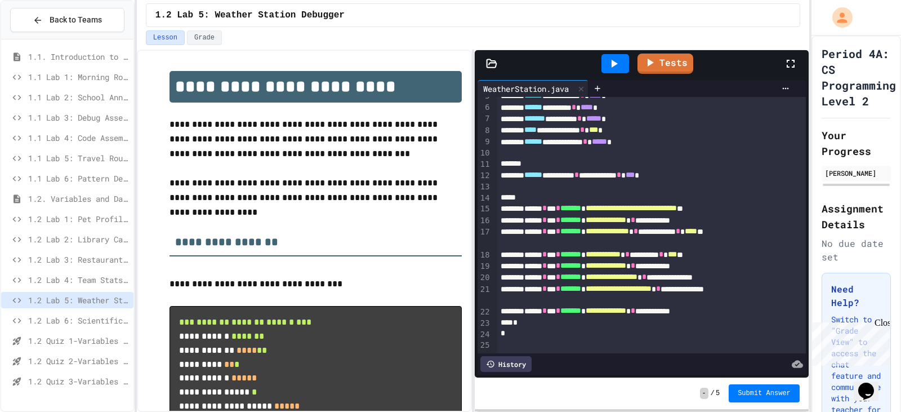
scroll to position [71, 0]
click at [616, 57] on icon at bounding box center [614, 64] width 14 height 14
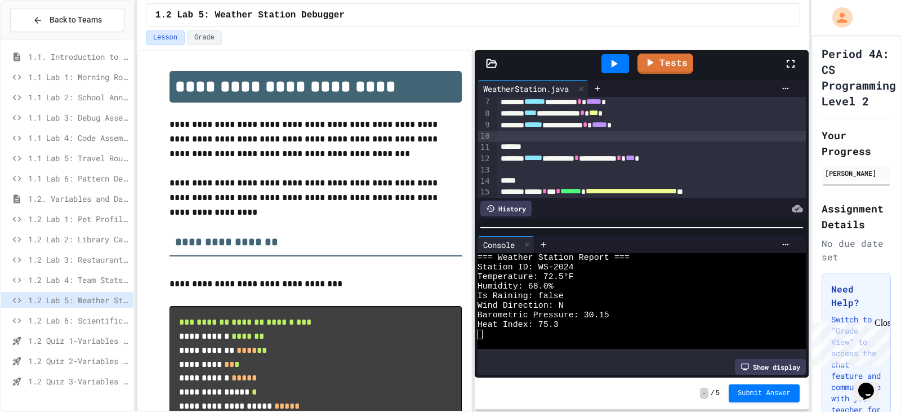
click at [680, 139] on div at bounding box center [651, 136] width 309 height 11
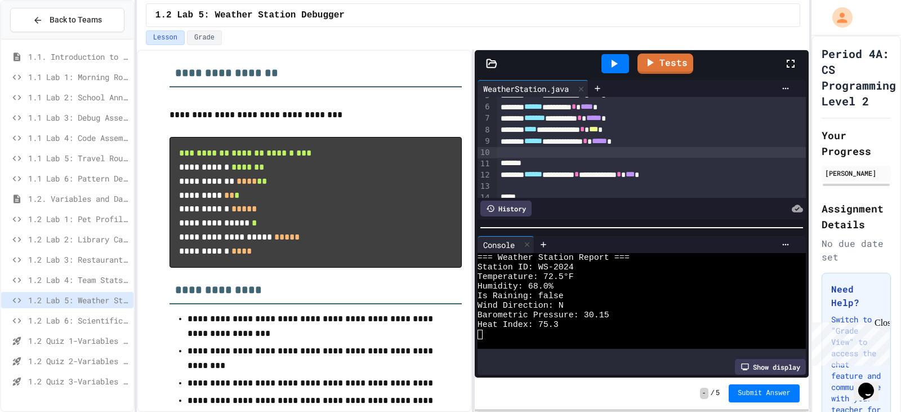
scroll to position [0, 0]
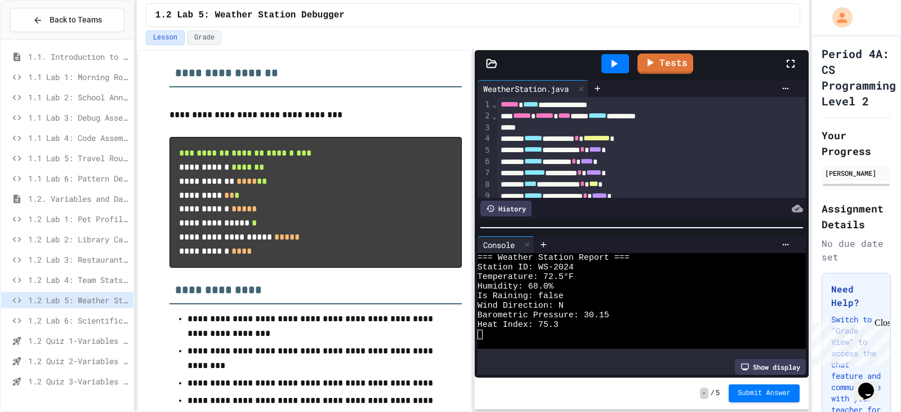
drag, startPoint x: 95, startPoint y: 262, endPoint x: 132, endPoint y: 271, distance: 38.2
click at [95, 261] on span "1.2 Lab 3: Restaurant Order System" at bounding box center [78, 259] width 101 height 12
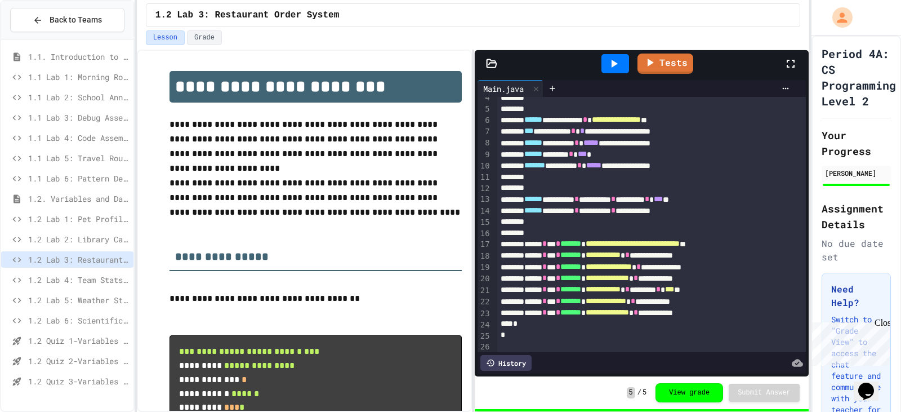
scroll to position [60, 0]
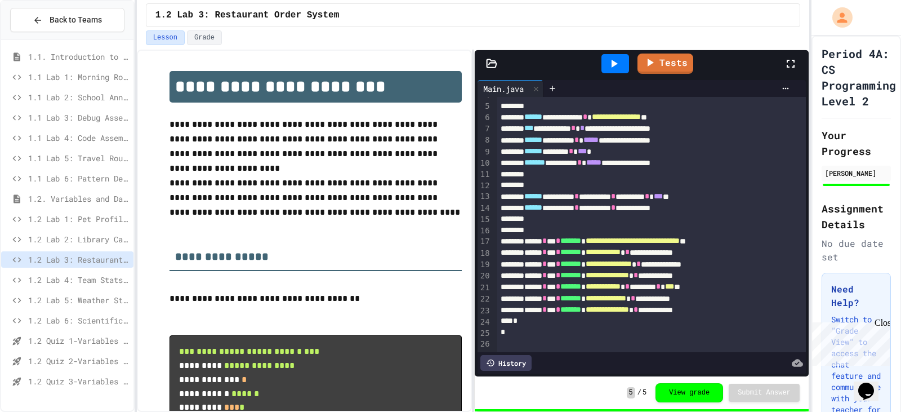
click at [613, 59] on icon at bounding box center [614, 64] width 14 height 14
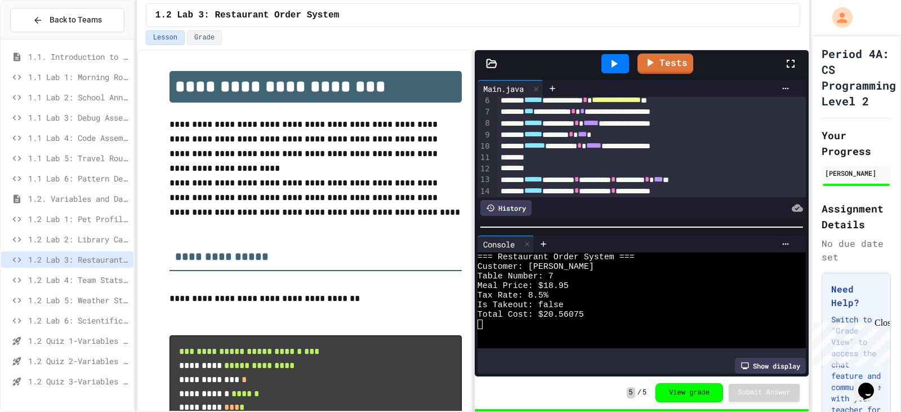
click at [99, 293] on div "1.2 Lab 5: Weather Station Debugger" at bounding box center [67, 300] width 132 height 16
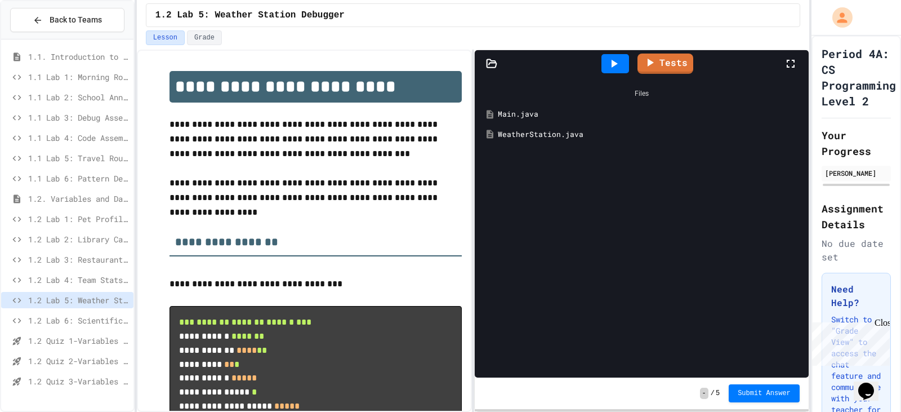
click at [92, 257] on span "1.2 Lab 3: Restaurant Order System" at bounding box center [78, 259] width 101 height 12
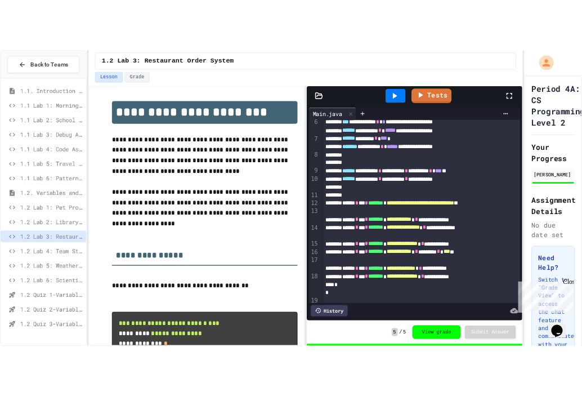
scroll to position [60, 0]
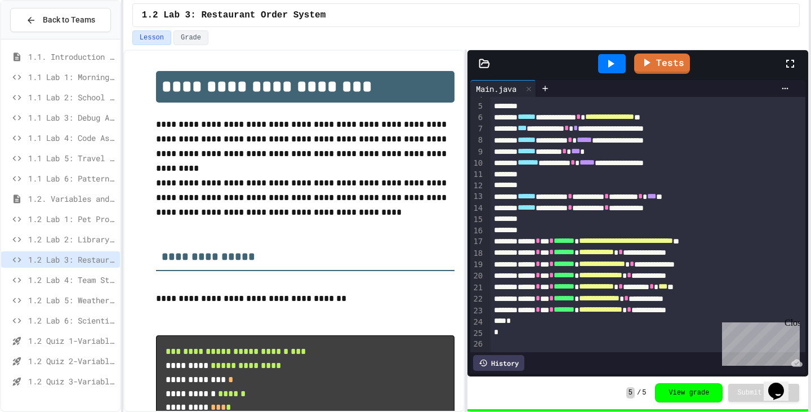
click at [810, 60] on div "**********" at bounding box center [405, 206] width 811 height 412
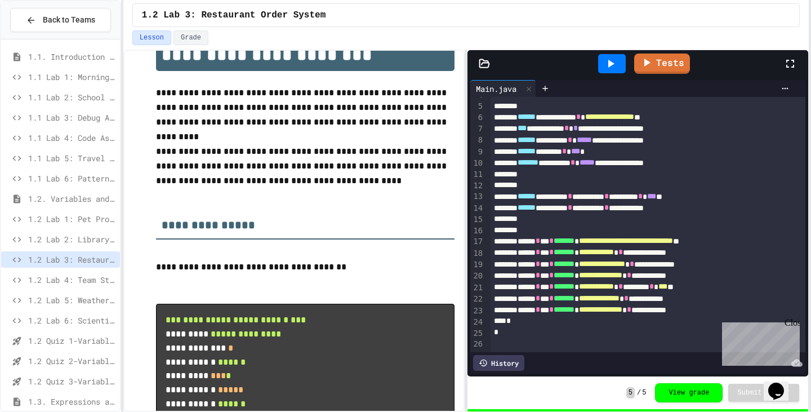
scroll to position [79, 0]
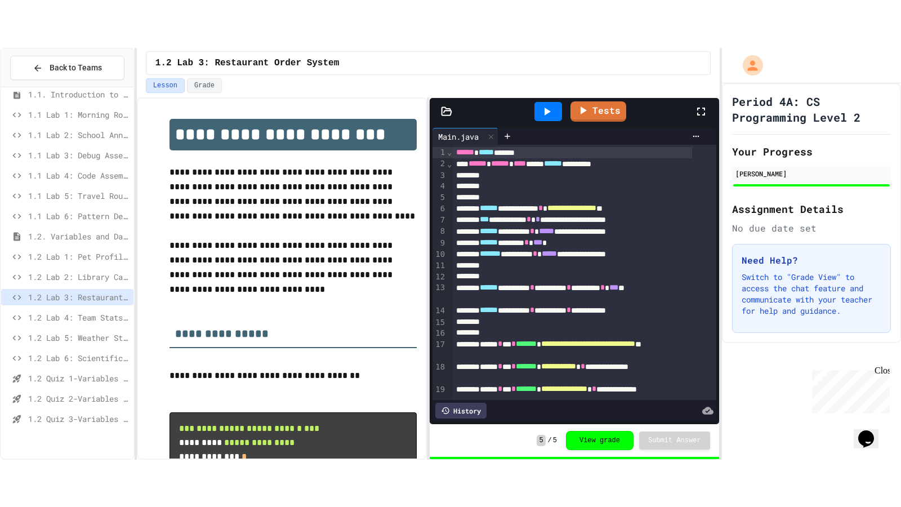
scroll to position [19, 0]
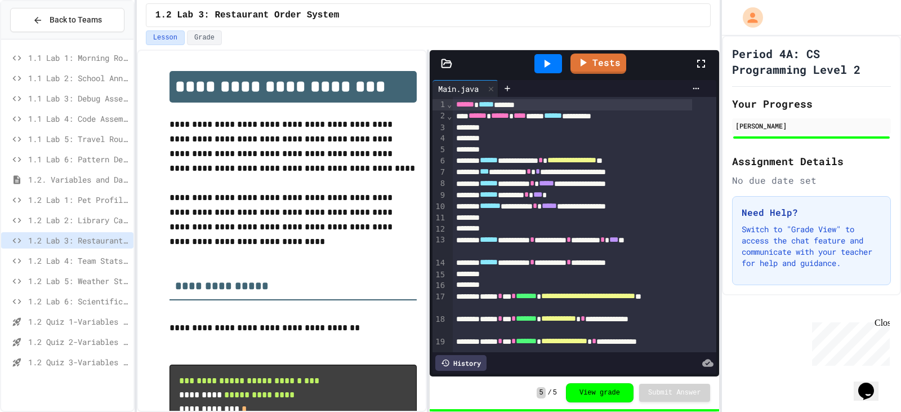
click at [582, 66] on icon at bounding box center [701, 64] width 14 height 14
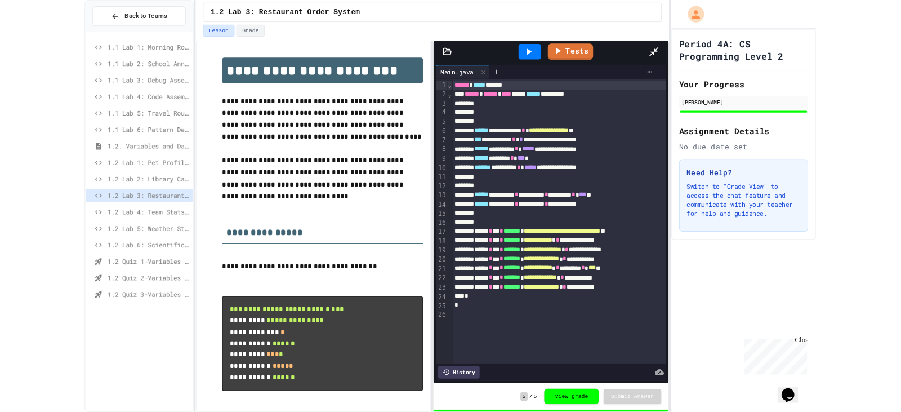
scroll to position [0, 0]
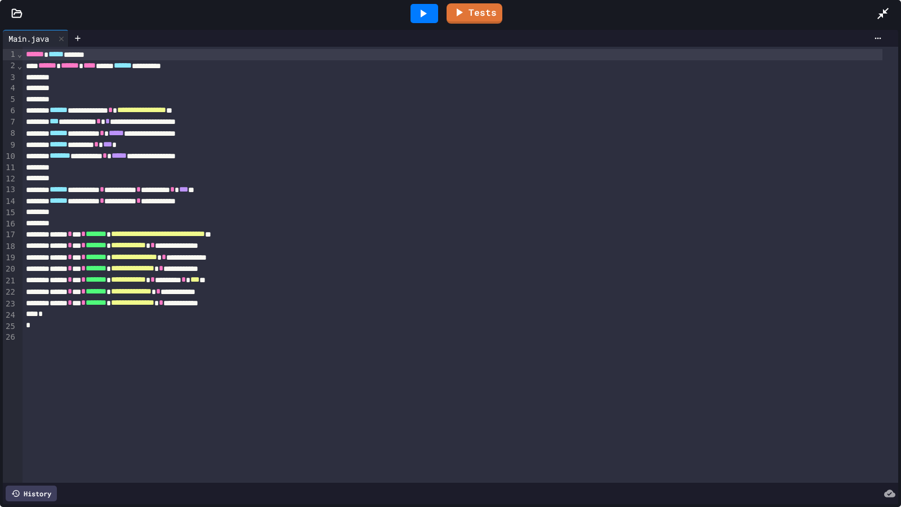
click at [582, 11] on icon at bounding box center [882, 13] width 11 height 11
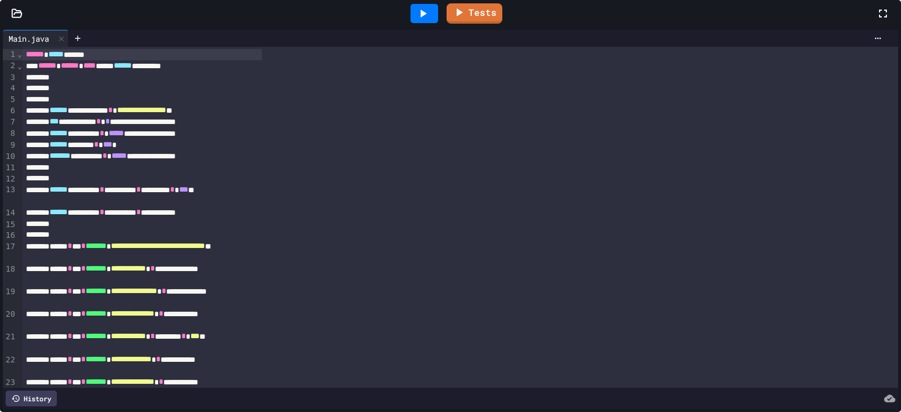
scroll to position [38, 0]
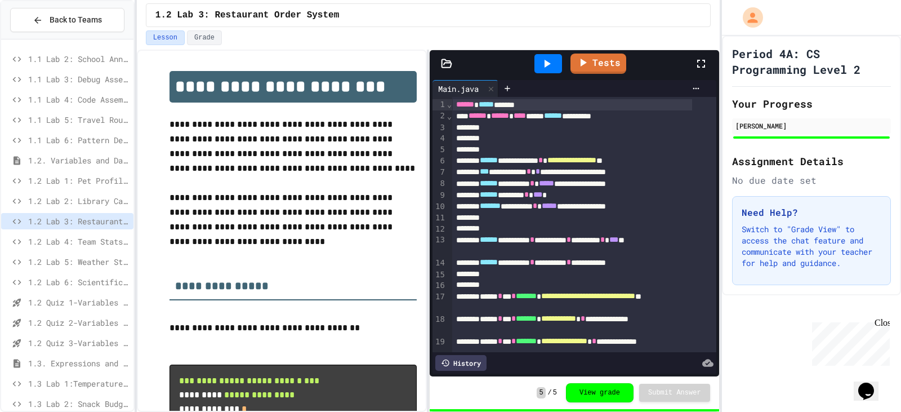
click at [80, 256] on span "1.2 Lab 5: Weather Station Debugger" at bounding box center [78, 262] width 101 height 12
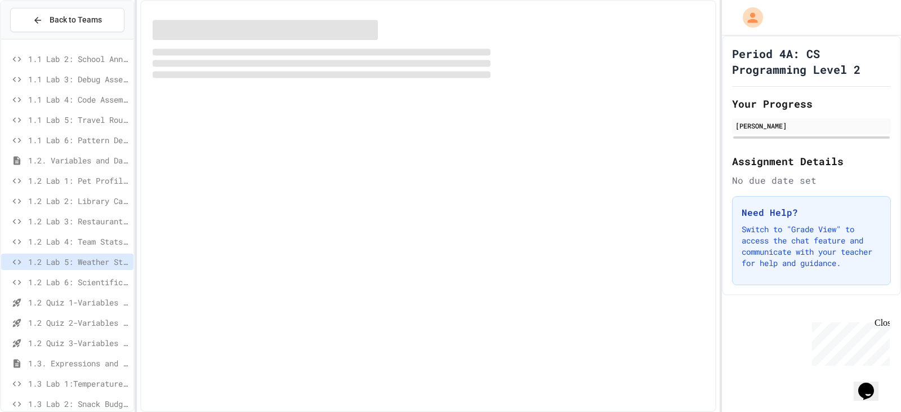
scroll to position [29, 0]
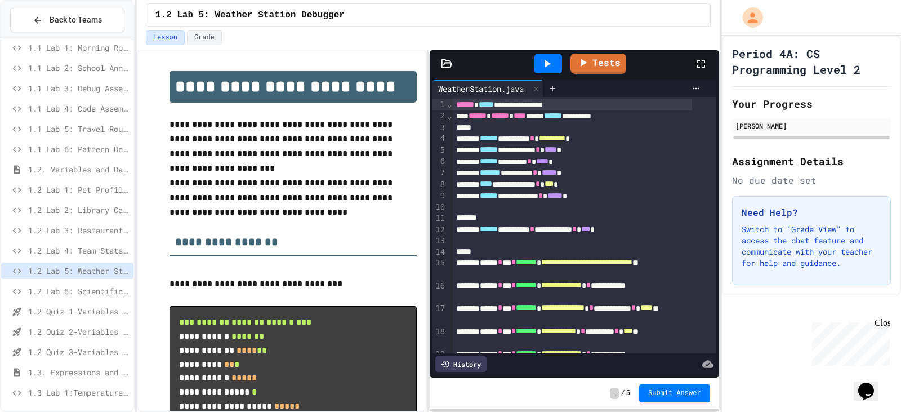
click at [75, 255] on span "1.2 Lab 4: Team Stats Calculator" at bounding box center [78, 250] width 101 height 12
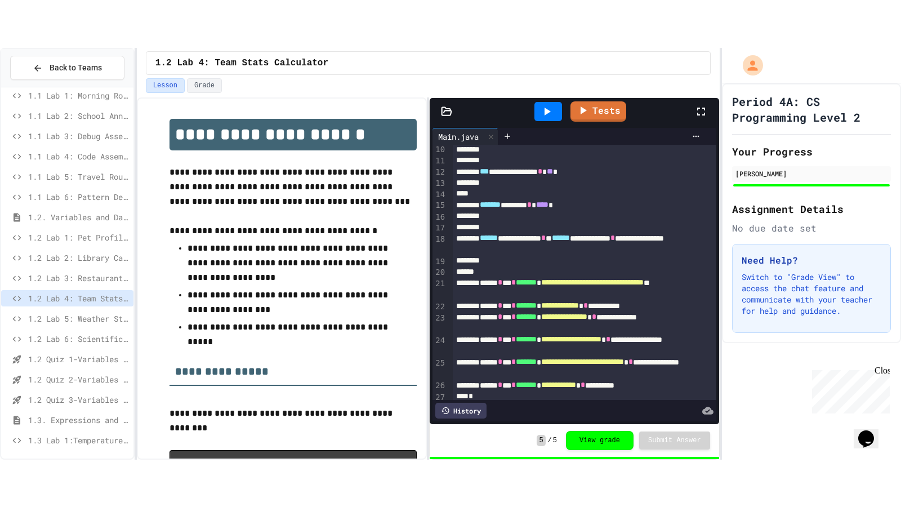
scroll to position [113, 0]
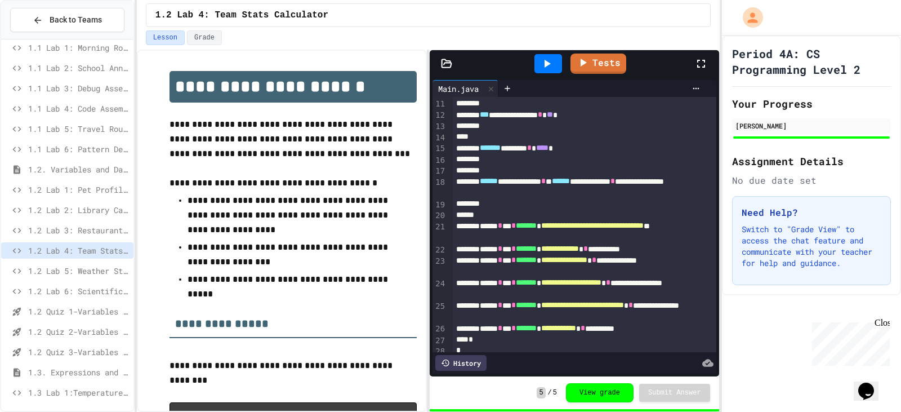
click at [582, 66] on div at bounding box center [706, 63] width 25 height 30
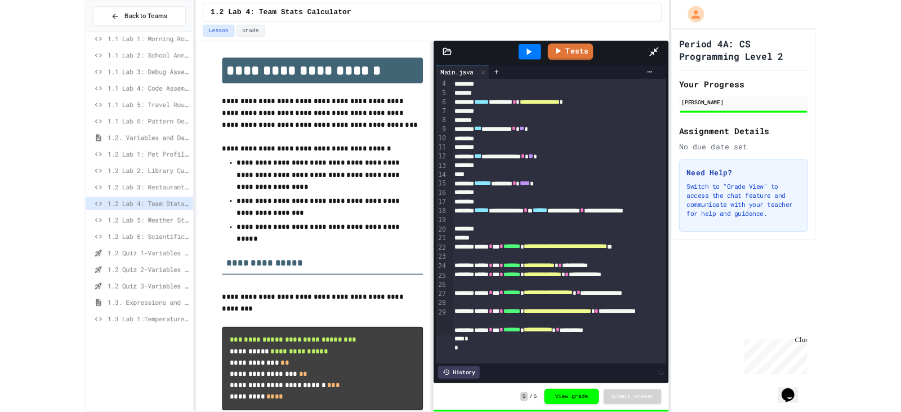
scroll to position [0, 0]
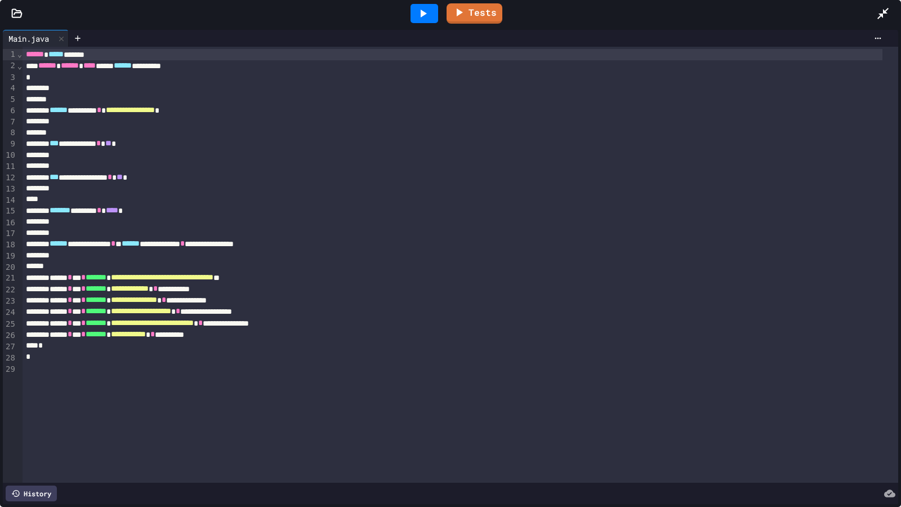
click at [582, 12] on icon at bounding box center [883, 14] width 14 height 14
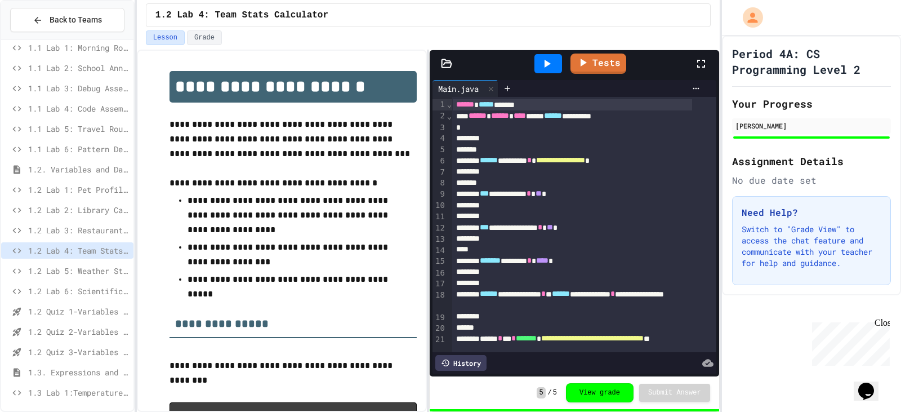
click at [84, 271] on span "1.2 Lab 5: Weather Station Debugger" at bounding box center [78, 271] width 101 height 12
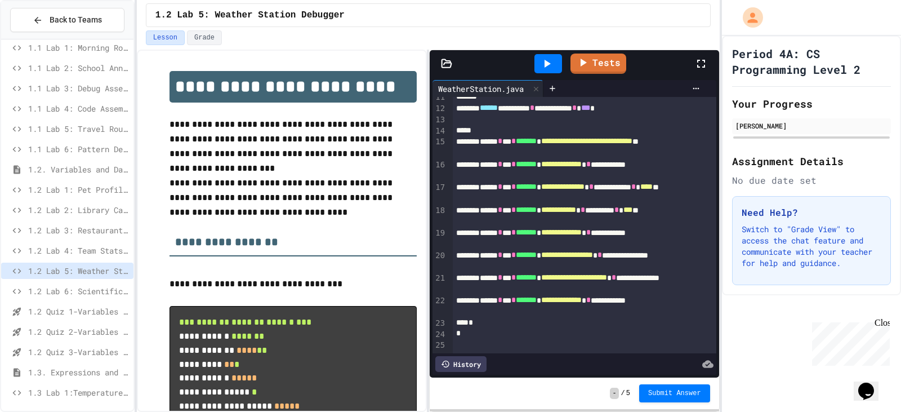
scroll to position [138, 0]
click at [582, 56] on link "Tests" at bounding box center [598, 61] width 52 height 21
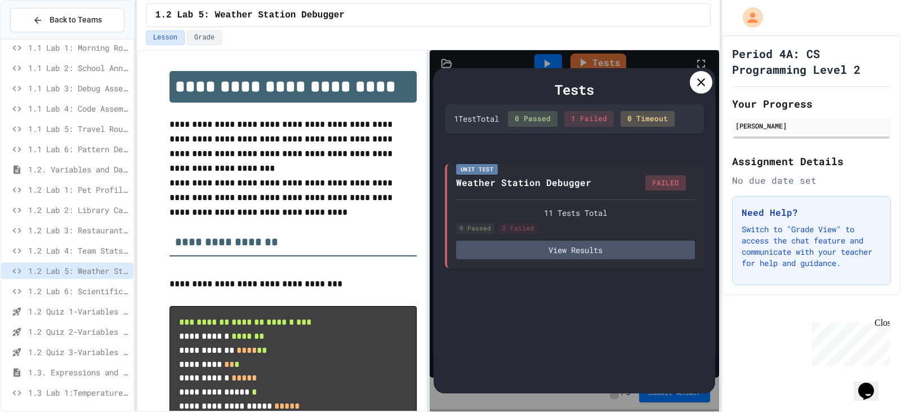
click at [582, 80] on icon at bounding box center [701, 82] width 14 height 14
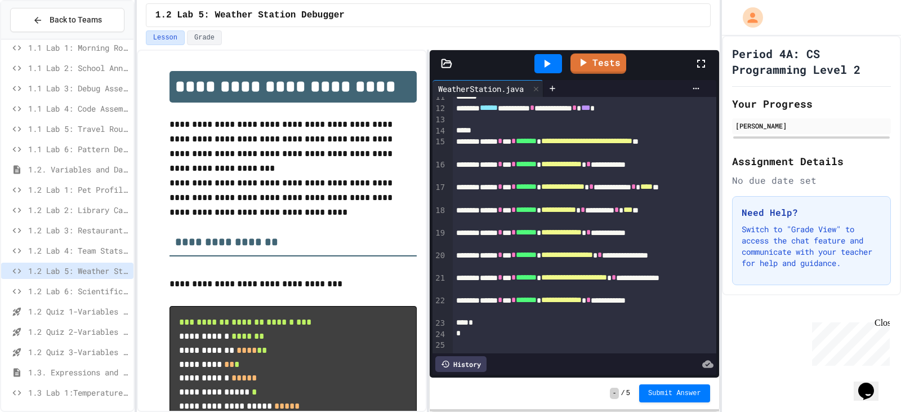
click at [549, 65] on icon at bounding box center [548, 64] width 6 height 8
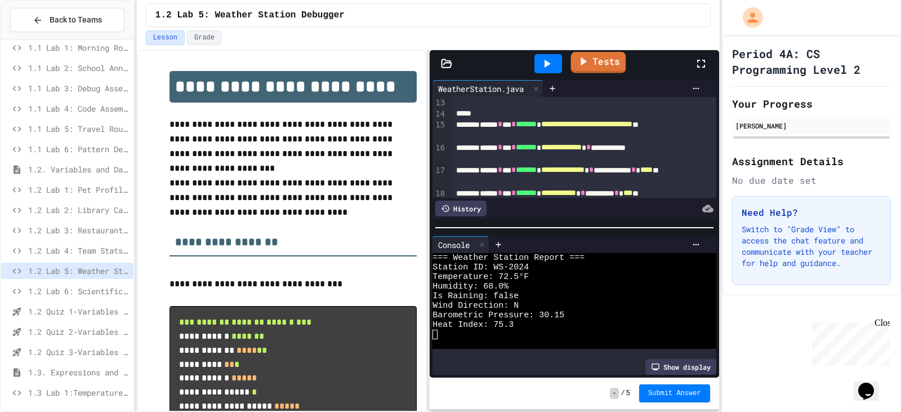
click at [582, 66] on icon at bounding box center [583, 61] width 14 height 14
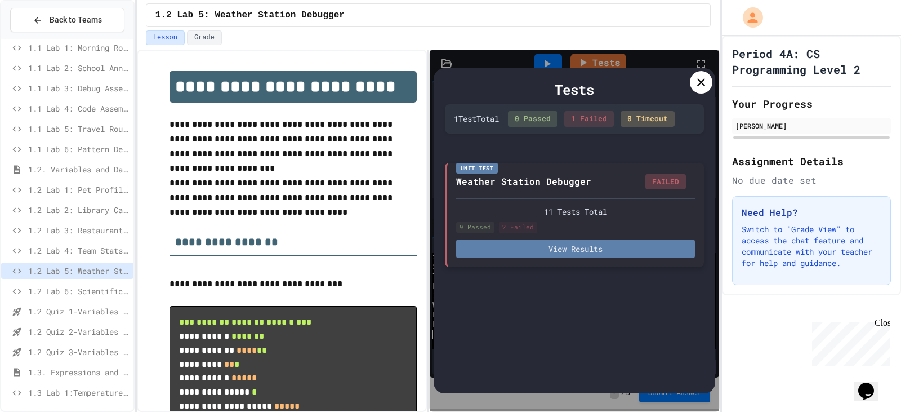
click at [567, 252] on button "View Results" at bounding box center [575, 248] width 239 height 19
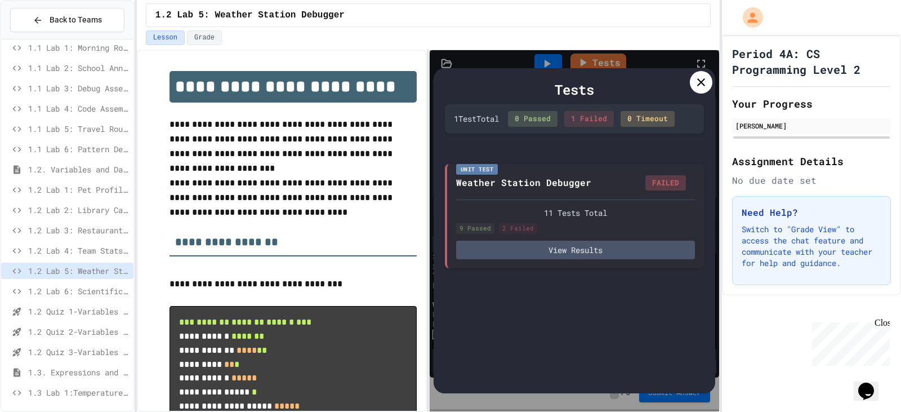
click at [582, 78] on div at bounding box center [701, 82] width 23 height 23
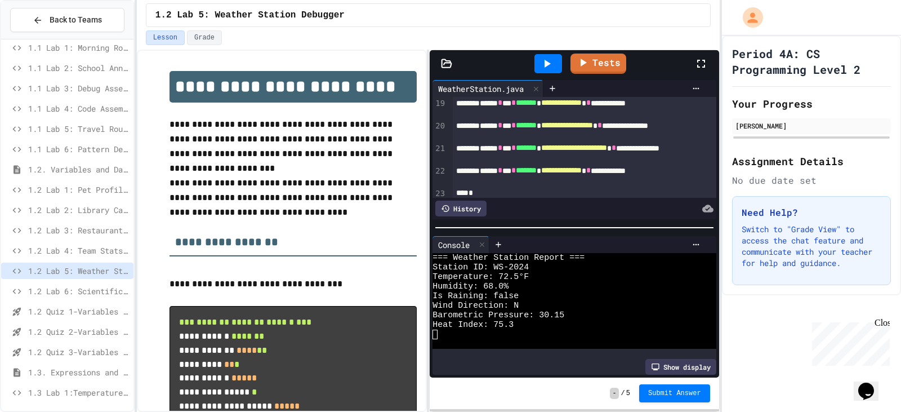
click at [582, 60] on div at bounding box center [706, 63] width 25 height 30
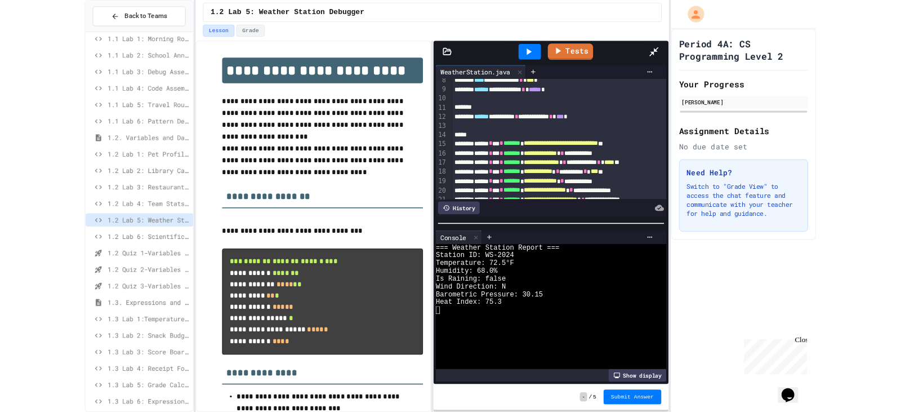
scroll to position [110, 0]
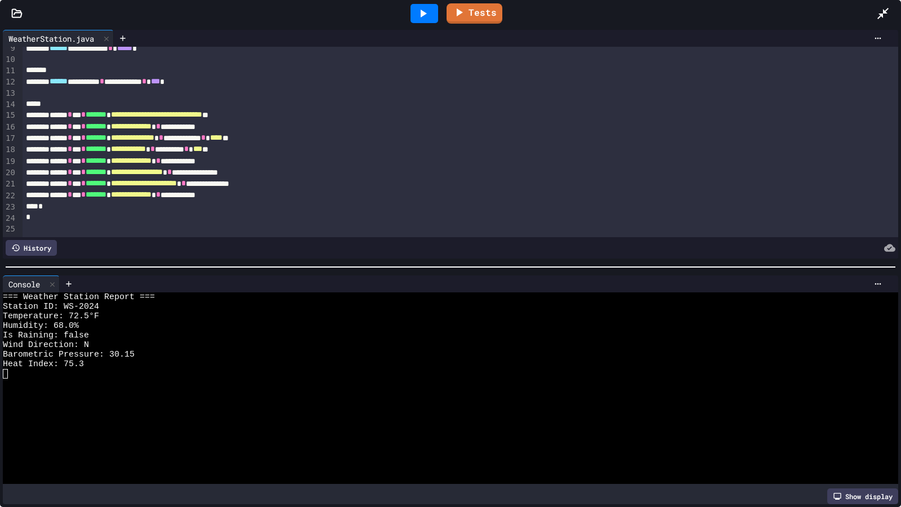
click at [582, 12] on icon at bounding box center [882, 13] width 11 height 11
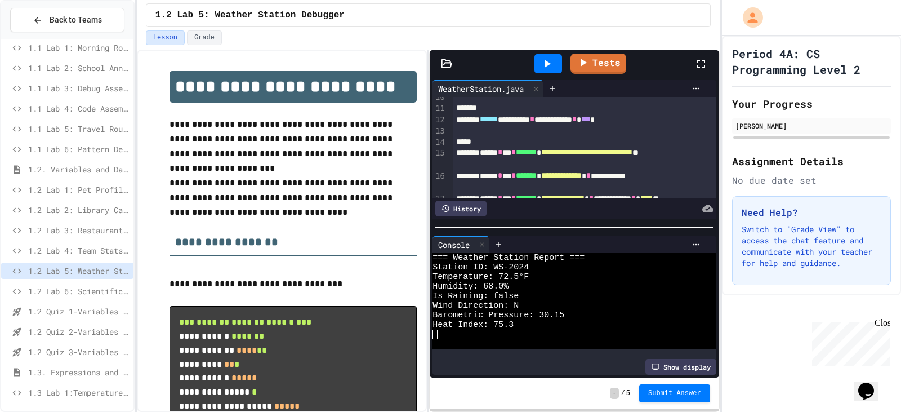
click at [98, 247] on span "1.2 Lab 4: Team Stats Calculator" at bounding box center [78, 250] width 101 height 12
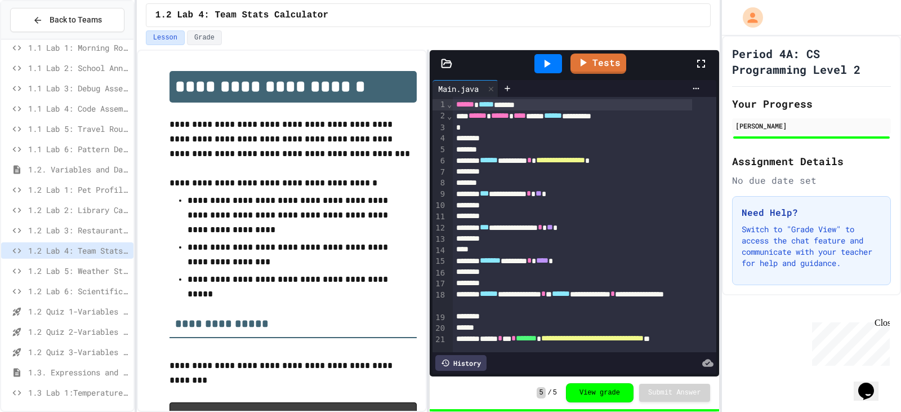
click at [582, 59] on icon at bounding box center [701, 64] width 14 height 14
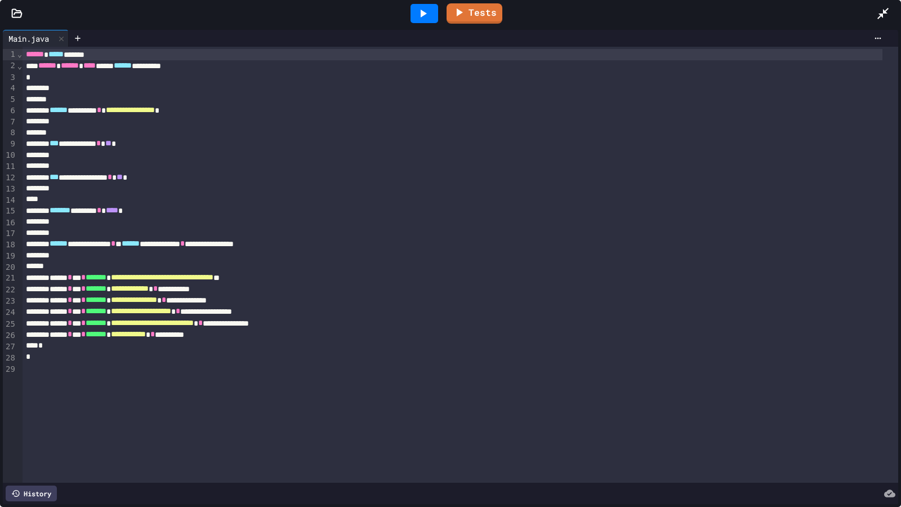
click at [582, 10] on icon at bounding box center [883, 14] width 14 height 14
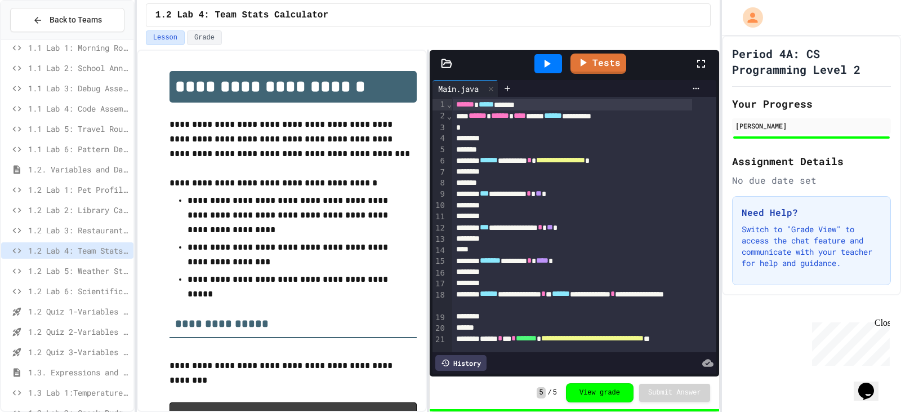
click at [65, 272] on span "1.2 Lab 5: Weather Station Debugger" at bounding box center [78, 271] width 101 height 12
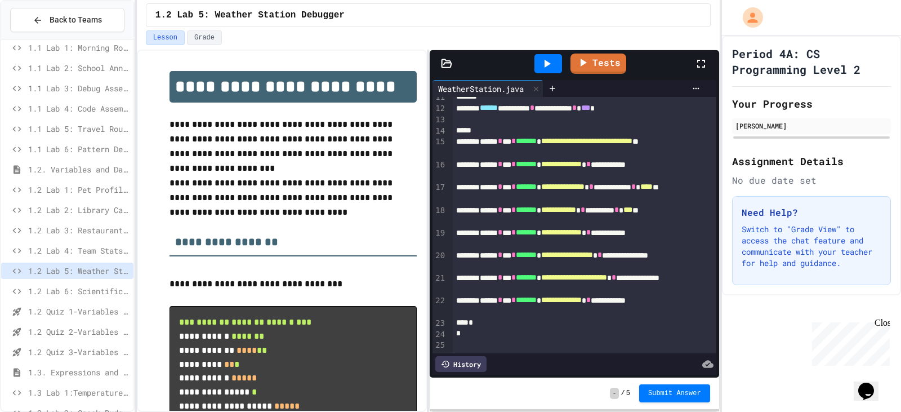
scroll to position [138, 0]
click at [582, 61] on icon at bounding box center [584, 61] width 6 height 8
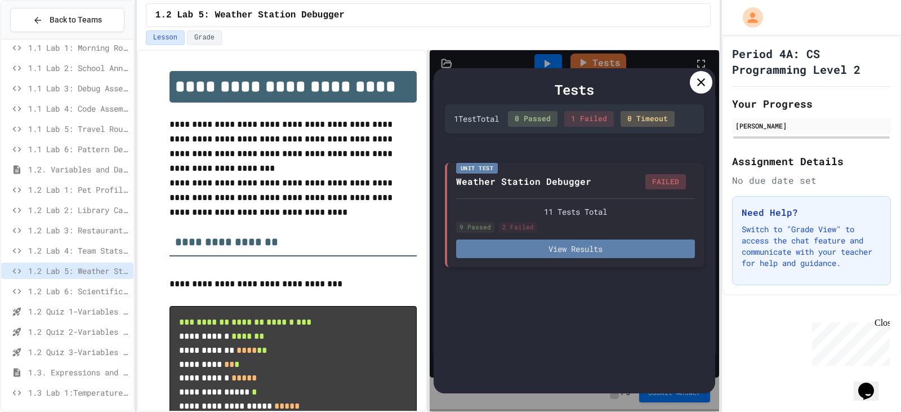
click at [582, 254] on button "View Results" at bounding box center [575, 248] width 239 height 19
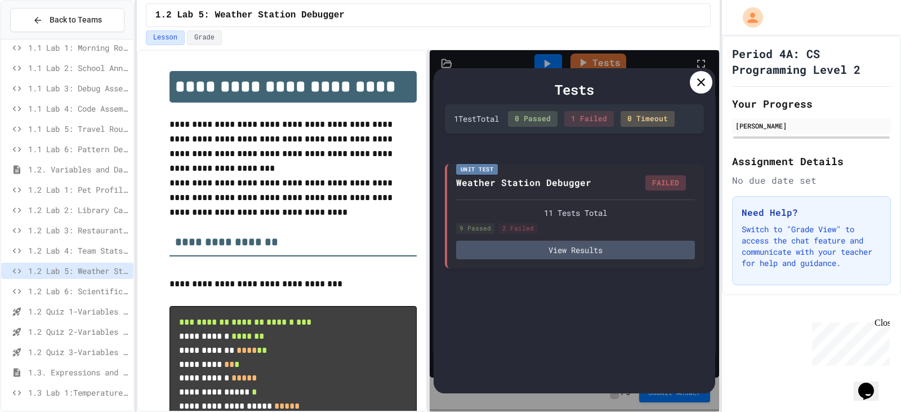
drag, startPoint x: 706, startPoint y: 86, endPoint x: 697, endPoint y: 93, distance: 11.6
click at [582, 88] on icon at bounding box center [701, 82] width 14 height 14
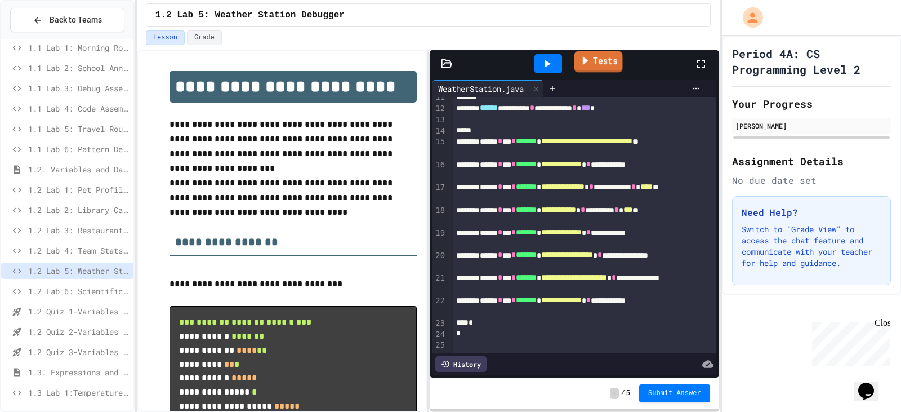
click at [579, 64] on icon at bounding box center [585, 60] width 12 height 14
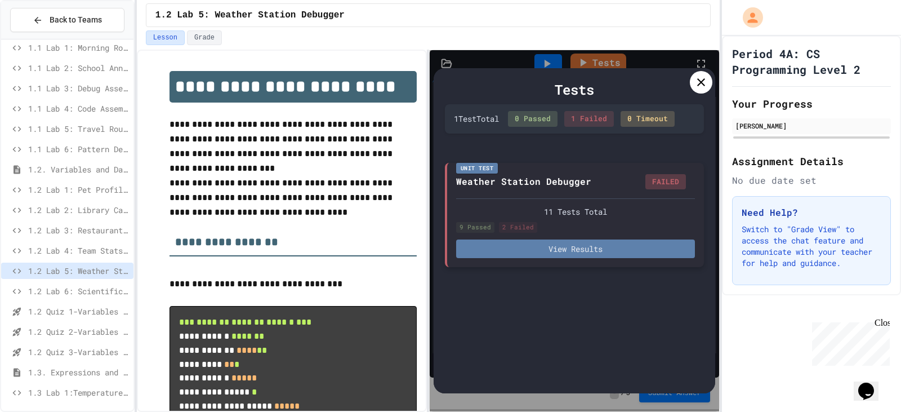
click at [576, 248] on button "View Results" at bounding box center [575, 248] width 239 height 19
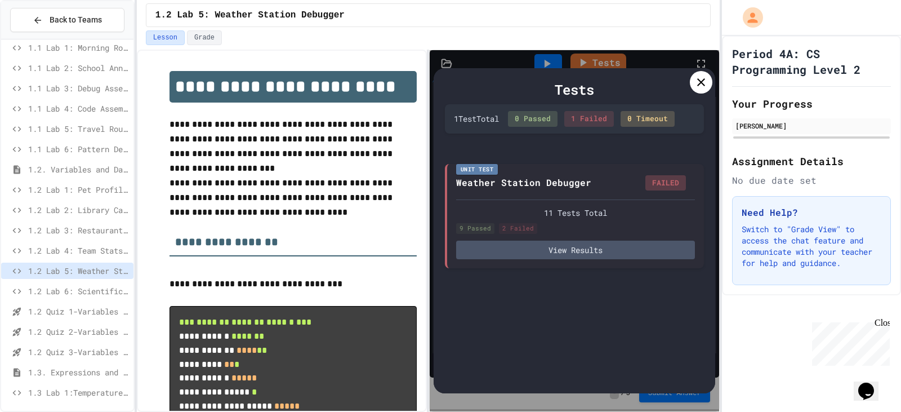
click at [582, 73] on div at bounding box center [701, 82] width 23 height 23
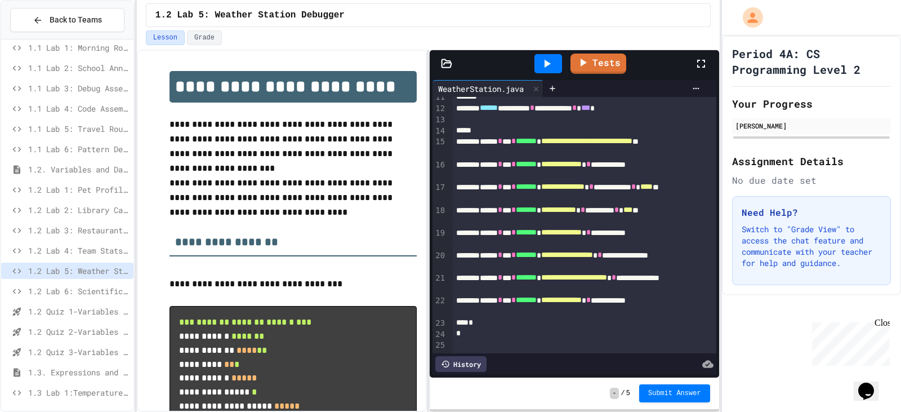
click at [545, 62] on icon at bounding box center [548, 64] width 6 height 8
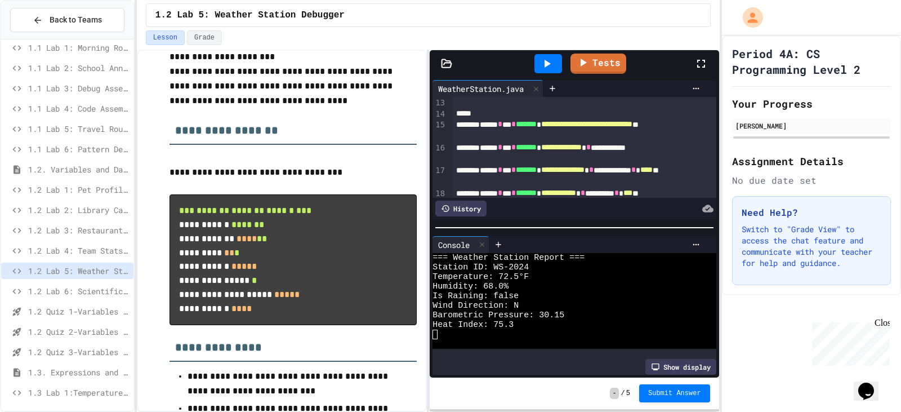
scroll to position [113, 0]
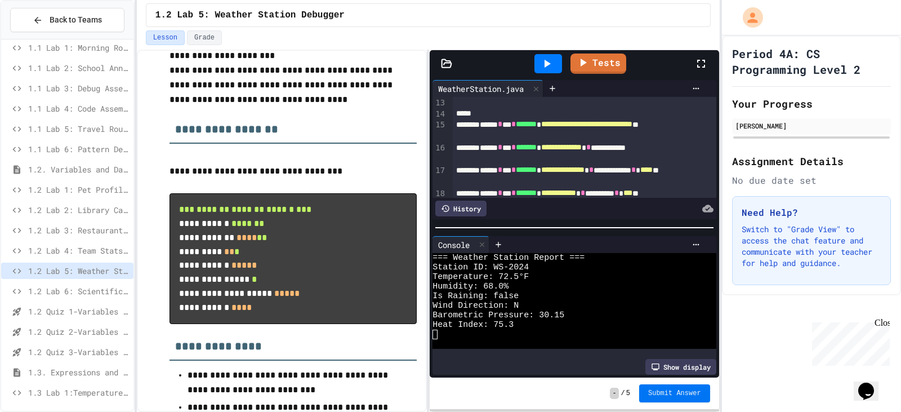
click at [582, 391] on span "Submit Answer" at bounding box center [674, 393] width 53 height 9
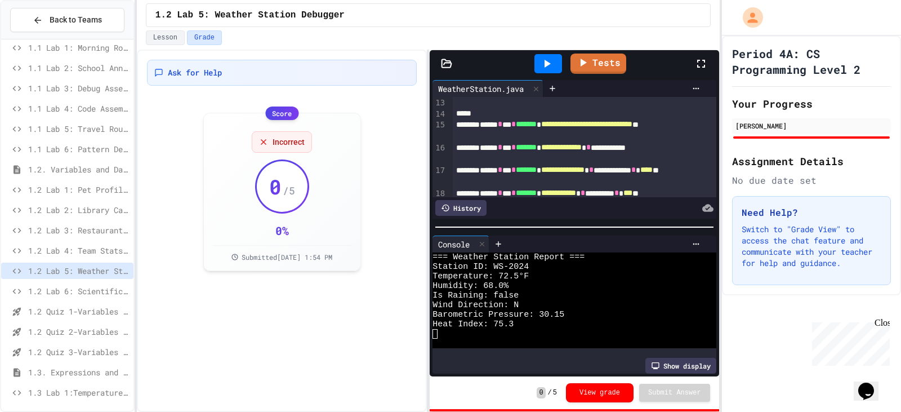
click at [70, 248] on span "1.2 Lab 4: Team Stats Calculator" at bounding box center [78, 250] width 101 height 12
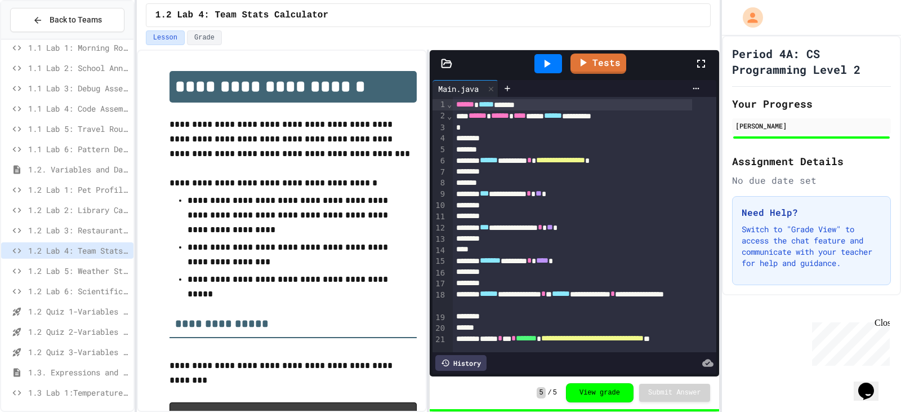
click at [582, 70] on icon at bounding box center [701, 64] width 14 height 14
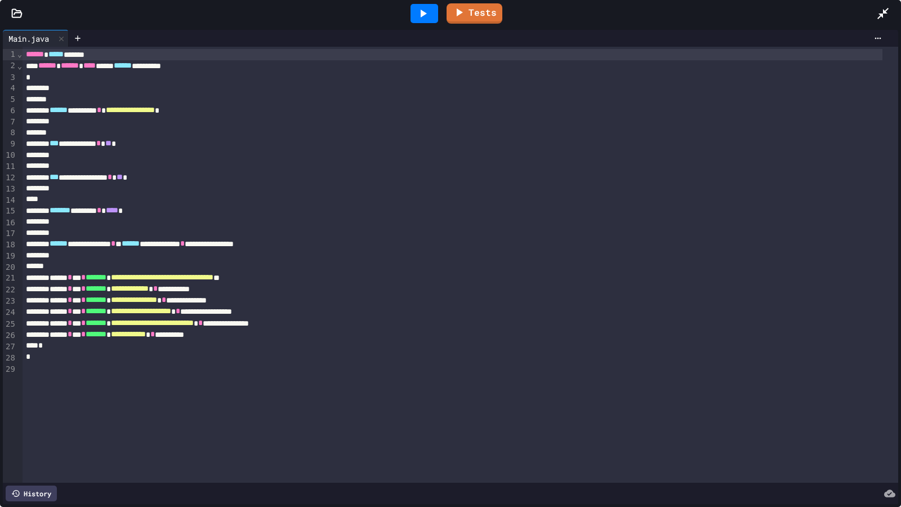
click at [582, 11] on icon at bounding box center [882, 13] width 11 height 11
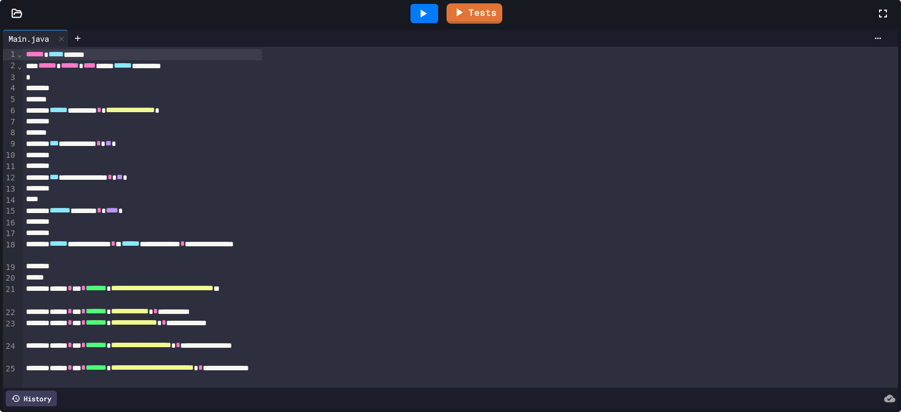
scroll to position [132, 0]
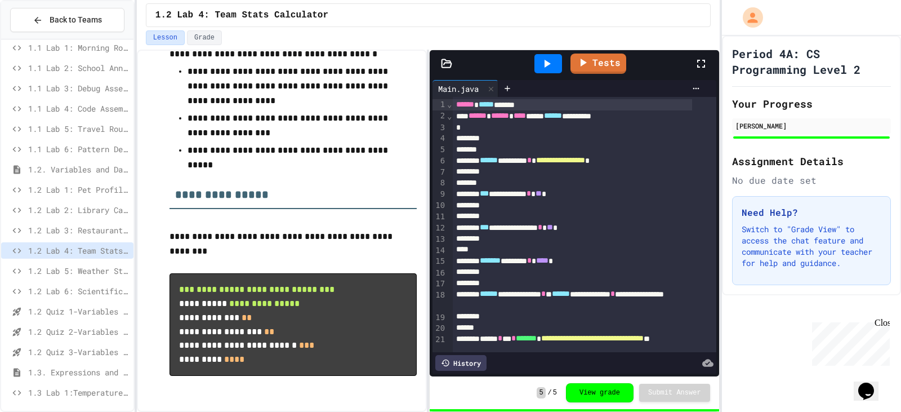
click at [93, 295] on span "1.2 Lab 6: Scientific Calculator" at bounding box center [78, 291] width 101 height 12
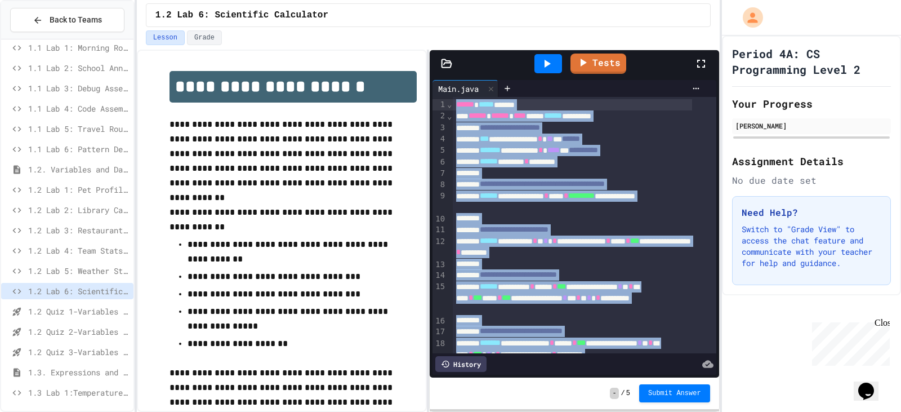
drag, startPoint x: 473, startPoint y: 328, endPoint x: 452, endPoint y: 23, distance: 306.0
click at [452, 23] on div "**********" at bounding box center [428, 206] width 583 height 412
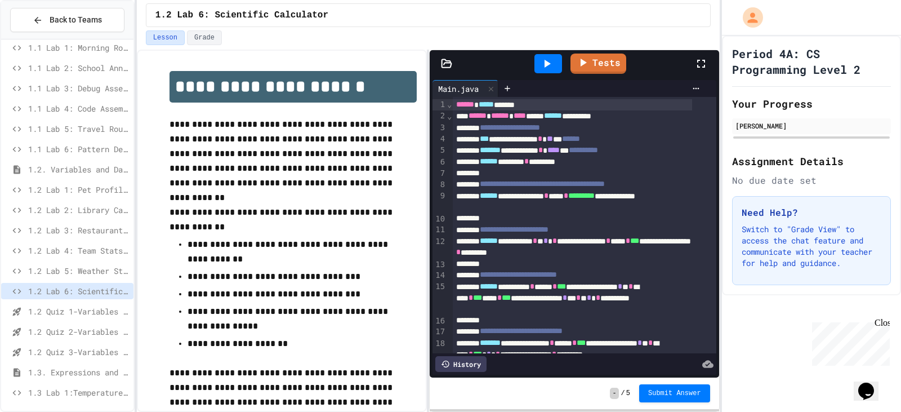
click at [362, 14] on div "1.2 Lab 6: Scientific Calculator" at bounding box center [428, 15] width 565 height 24
click at [363, 92] on h1 "**********" at bounding box center [293, 87] width 247 height 32
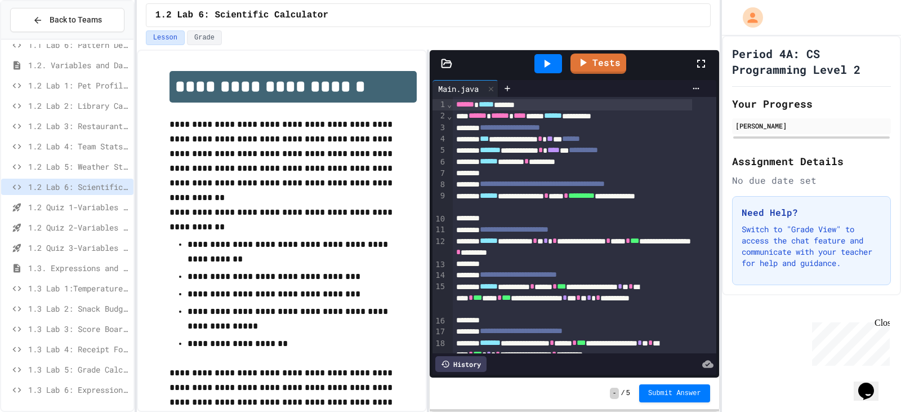
click at [78, 202] on span "1.2 Quiz 1-Variables and Data Types" at bounding box center [78, 207] width 101 height 12
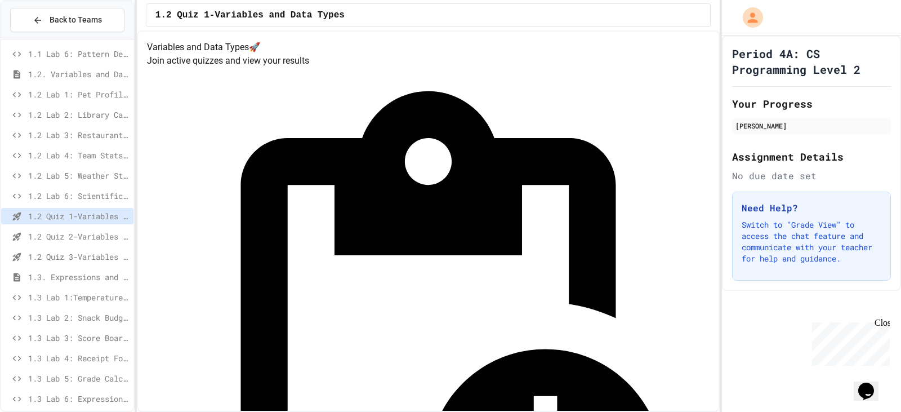
click at [83, 191] on span "1.2 Lab 6: Scientific Calculator" at bounding box center [78, 196] width 101 height 12
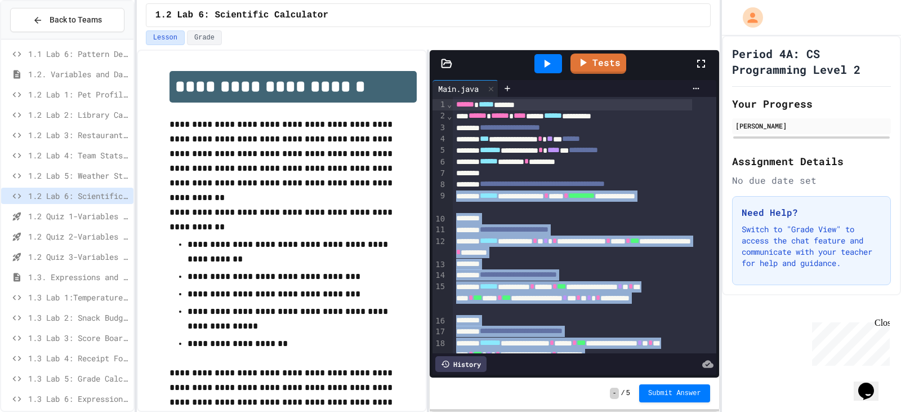
drag, startPoint x: 496, startPoint y: 331, endPoint x: 443, endPoint y: 7, distance: 328.2
click at [443, 7] on div "**********" at bounding box center [428, 206] width 583 height 412
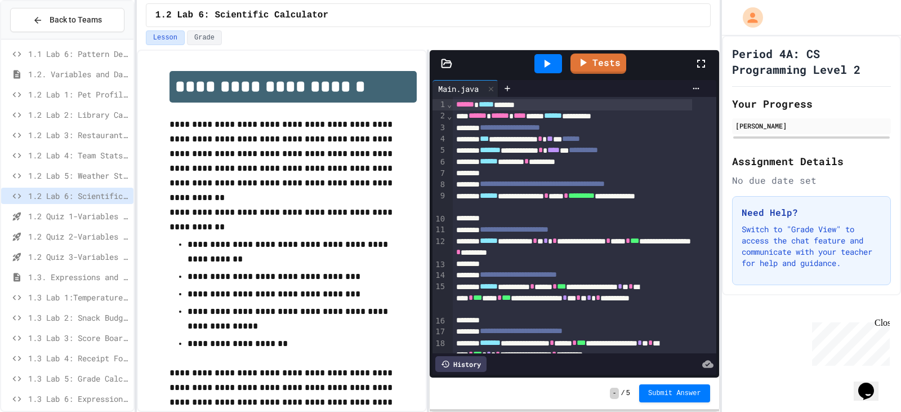
click at [582, 64] on div "Tests" at bounding box center [578, 63] width 230 height 30
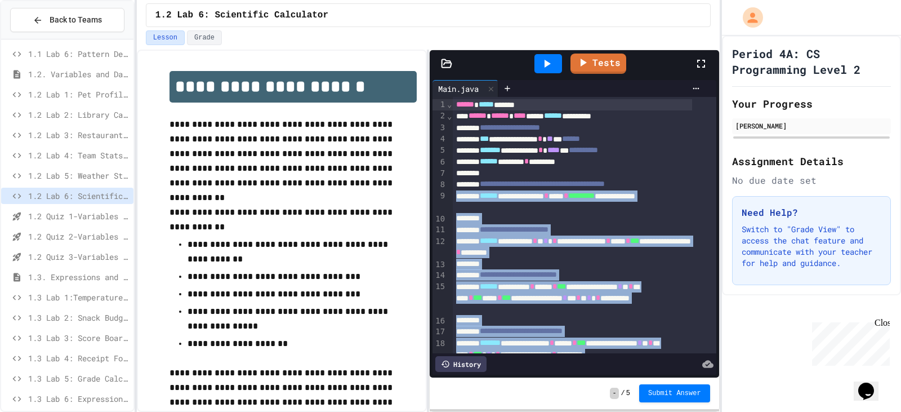
drag, startPoint x: 488, startPoint y: 328, endPoint x: 453, endPoint y: 8, distance: 321.8
click at [453, 8] on div "**********" at bounding box center [428, 206] width 583 height 412
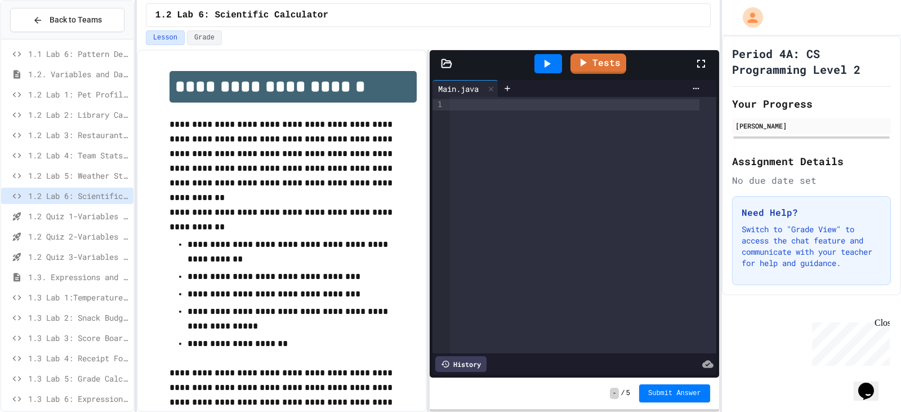
click at [90, 173] on span "1.2 Lab 5: Weather Station Debugger" at bounding box center [78, 176] width 101 height 12
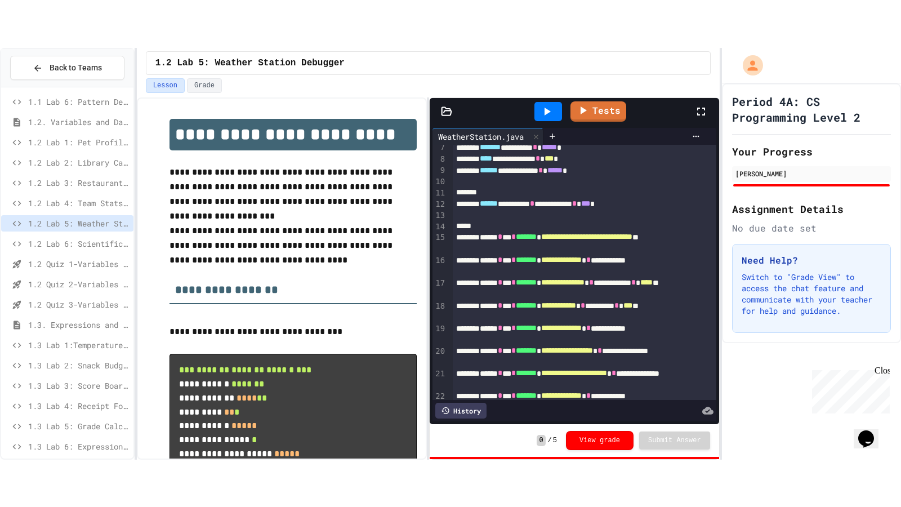
scroll to position [113, 0]
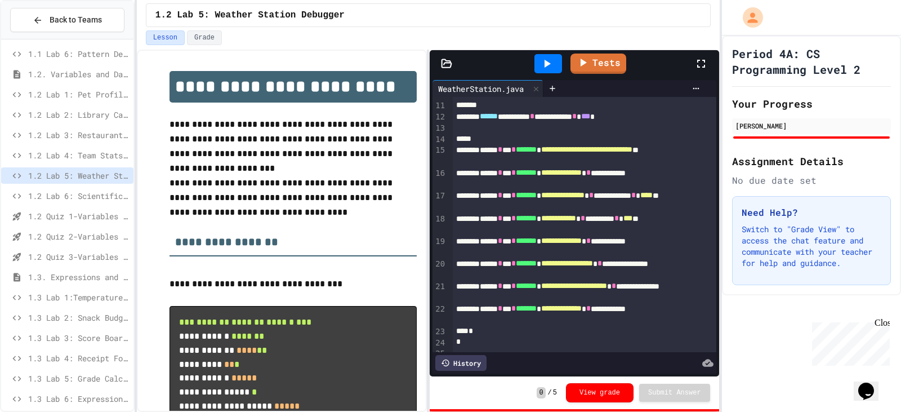
click at [582, 66] on icon at bounding box center [701, 64] width 14 height 14
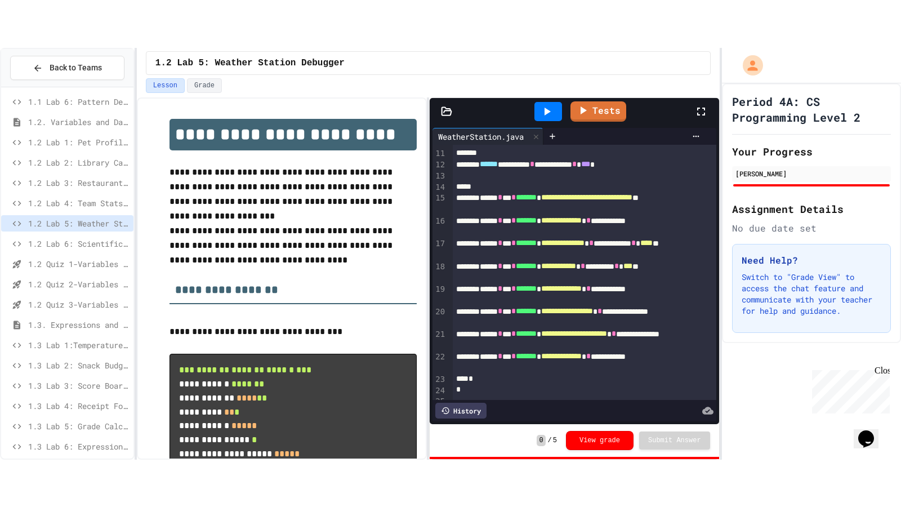
scroll to position [0, 0]
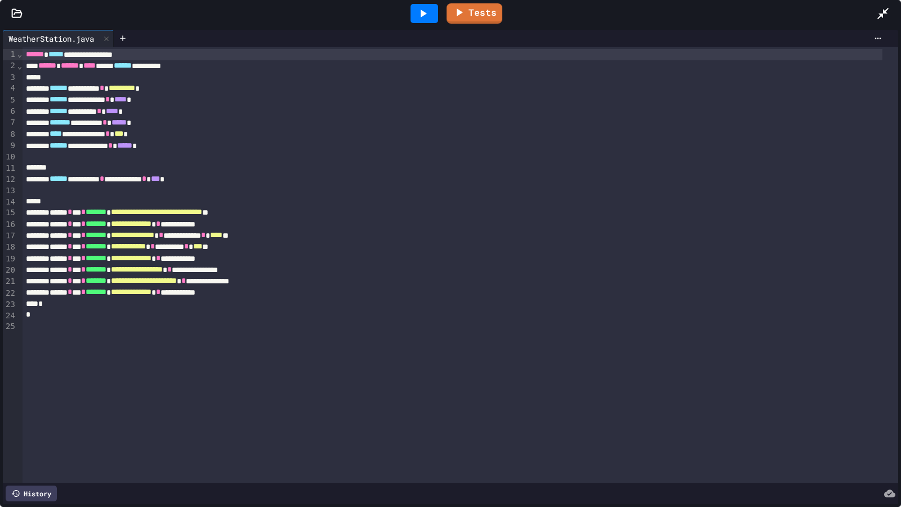
click at [582, 17] on icon at bounding box center [882, 13] width 11 height 11
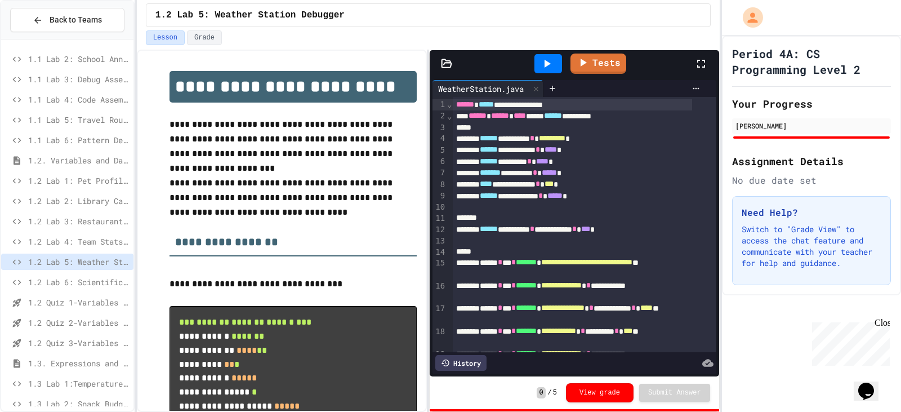
click at [582, 65] on icon at bounding box center [701, 64] width 14 height 14
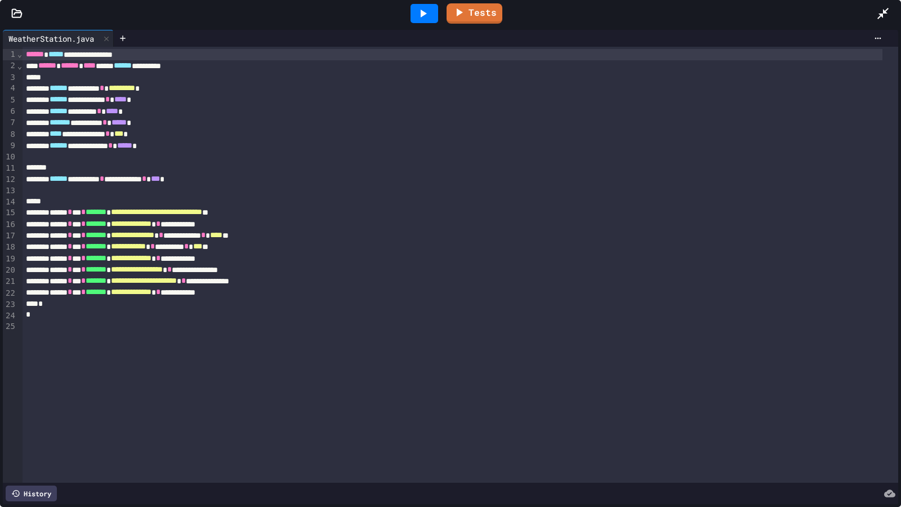
click at [582, 16] on icon at bounding box center [883, 14] width 14 height 14
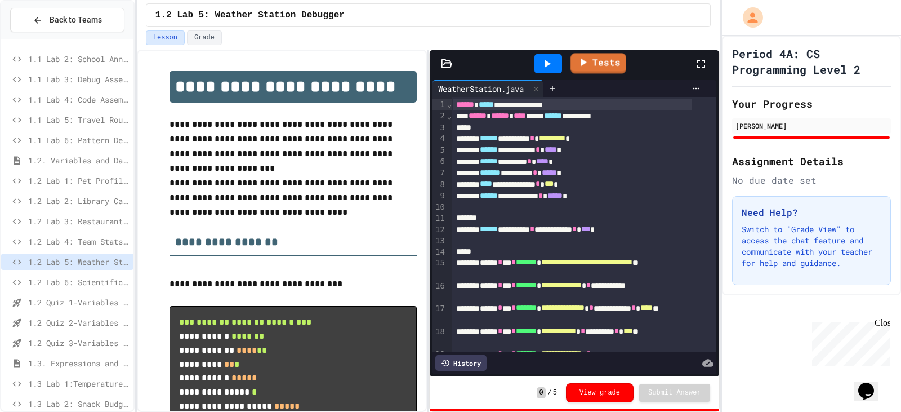
click at [557, 63] on div at bounding box center [548, 63] width 28 height 19
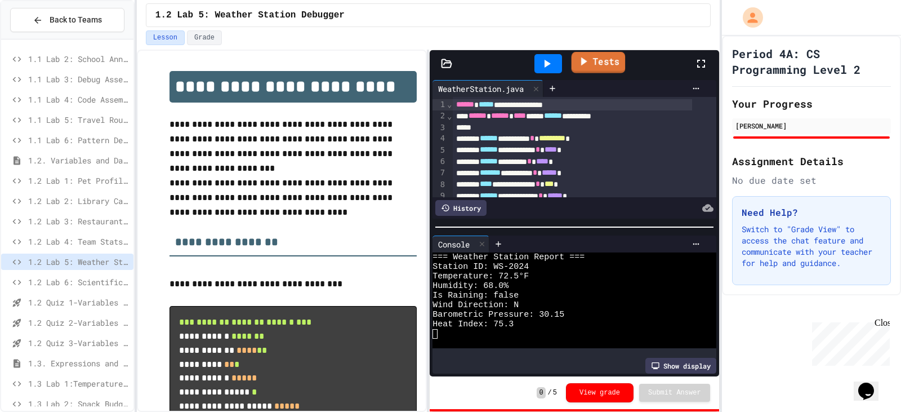
click at [582, 56] on link "Tests" at bounding box center [599, 62] width 54 height 21
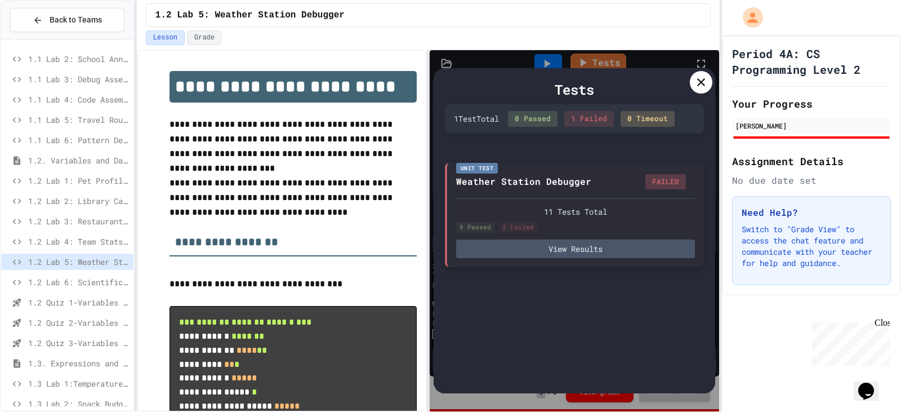
click at [553, 262] on div "Unit Test Weather Station Debugger FAILED 11 Tests Total 9 Passed 2 Failed View…" at bounding box center [574, 215] width 259 height 104
click at [553, 260] on div "Unit Test Weather Station Debugger FAILED 11 Tests Total 9 Passed 2 Failed View…" at bounding box center [574, 215] width 259 height 104
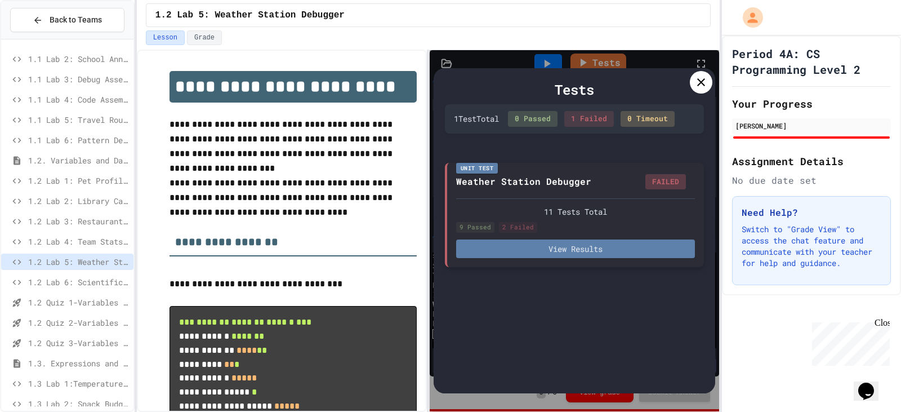
click at [555, 253] on button "View Results" at bounding box center [575, 248] width 239 height 19
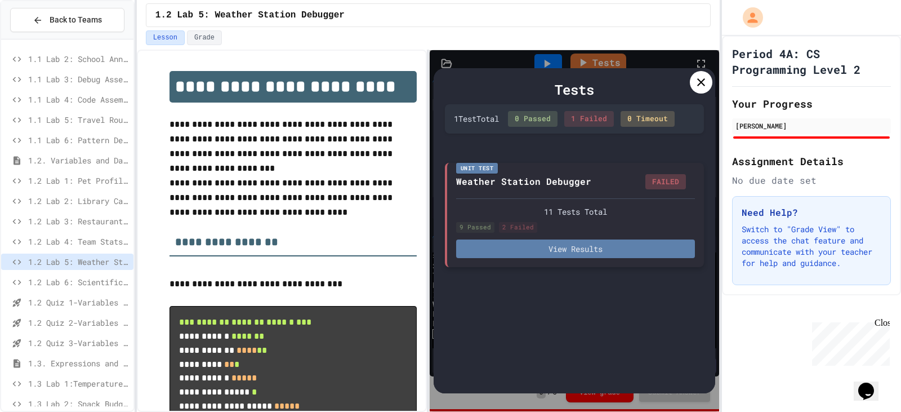
click at [569, 250] on button "View Results" at bounding box center [575, 248] width 239 height 19
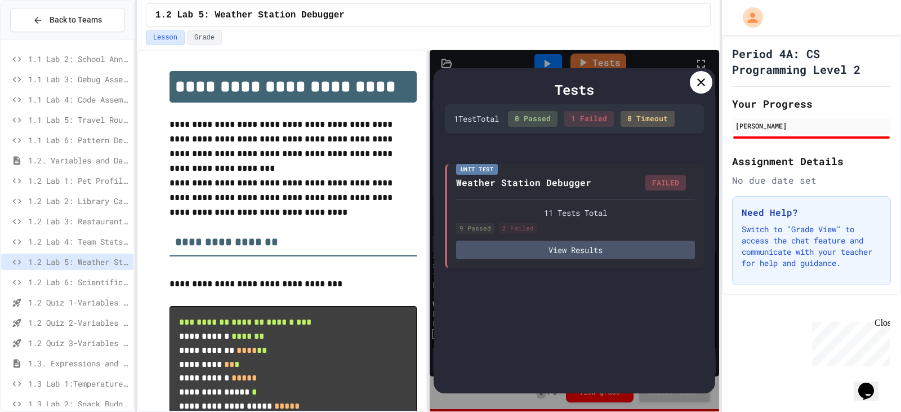
scroll to position [203, 0]
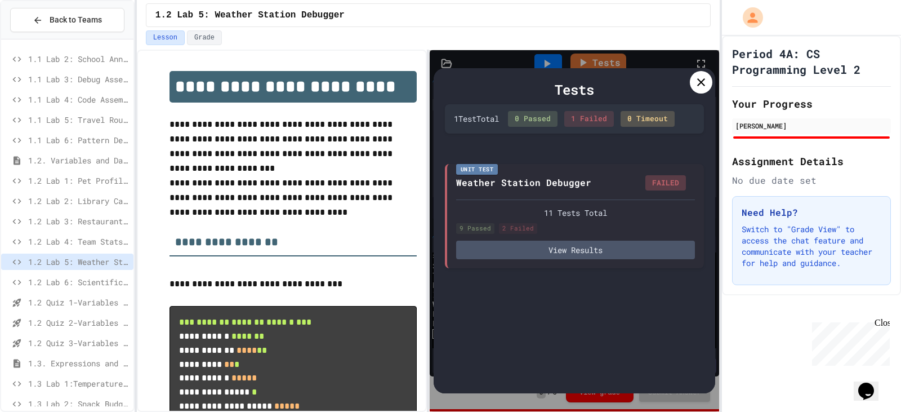
click at [582, 85] on icon at bounding box center [701, 82] width 14 height 14
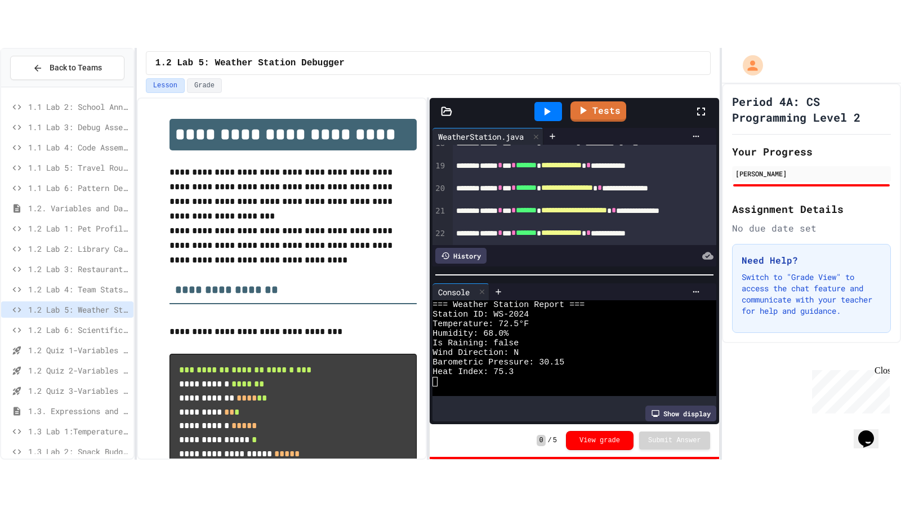
scroll to position [169, 0]
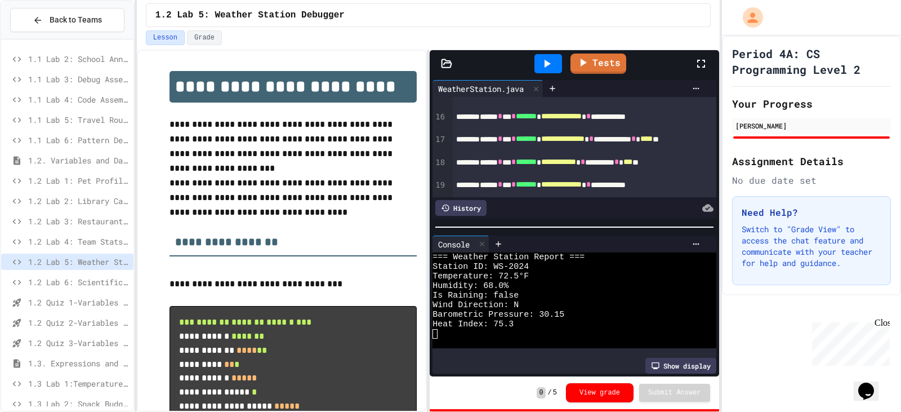
click at [582, 59] on icon at bounding box center [701, 64] width 14 height 14
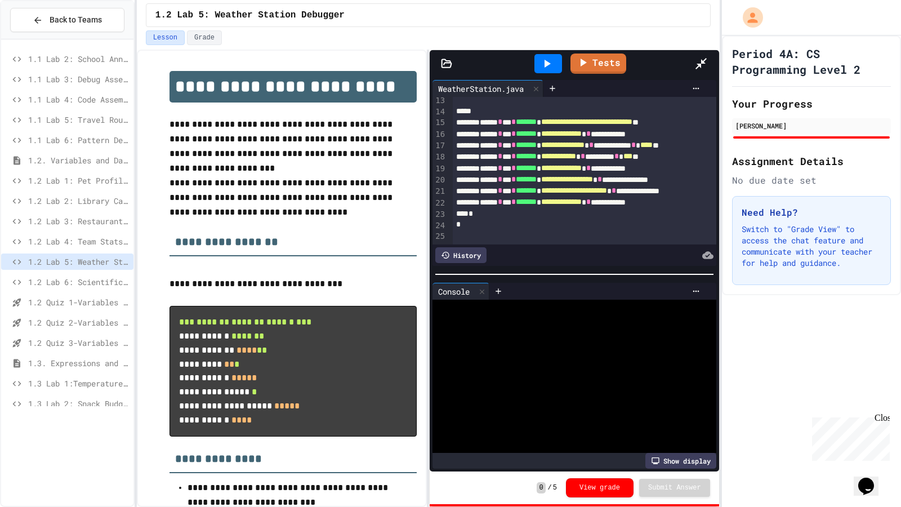
scroll to position [110, 0]
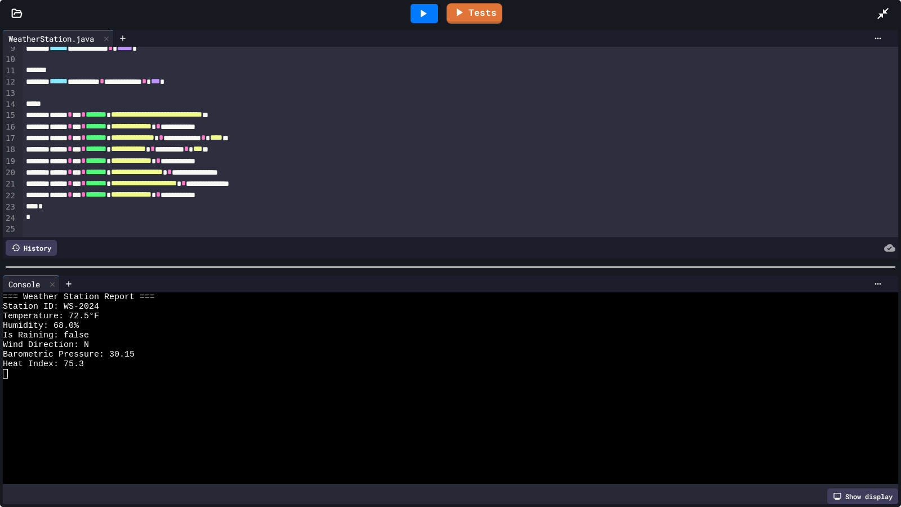
click at [582, 9] on div "Tests" at bounding box center [455, 13] width 842 height 30
click at [582, 9] on icon at bounding box center [883, 14] width 14 height 14
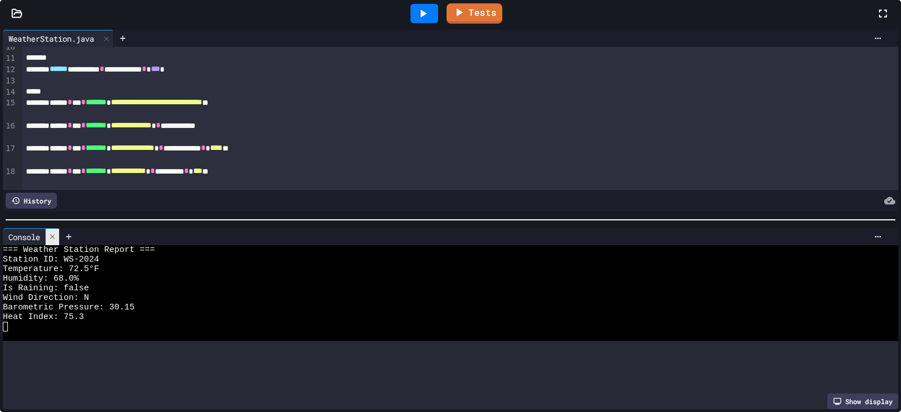
click at [59, 235] on div at bounding box center [53, 237] width 14 height 16
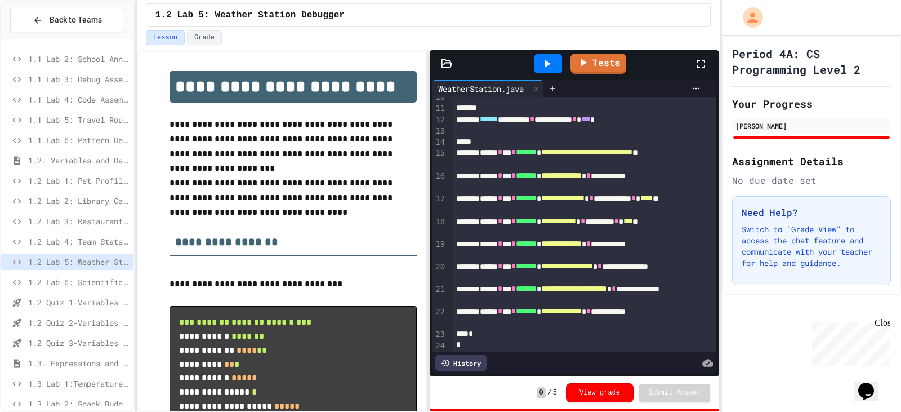
click at [582, 63] on icon at bounding box center [701, 64] width 14 height 14
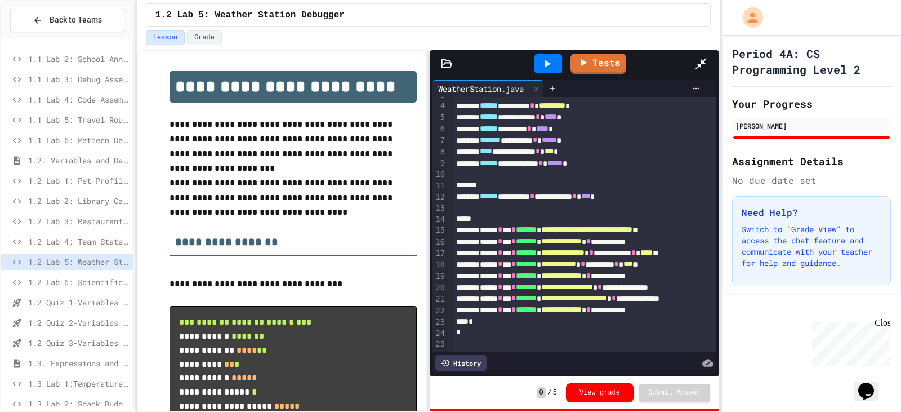
scroll to position [0, 0]
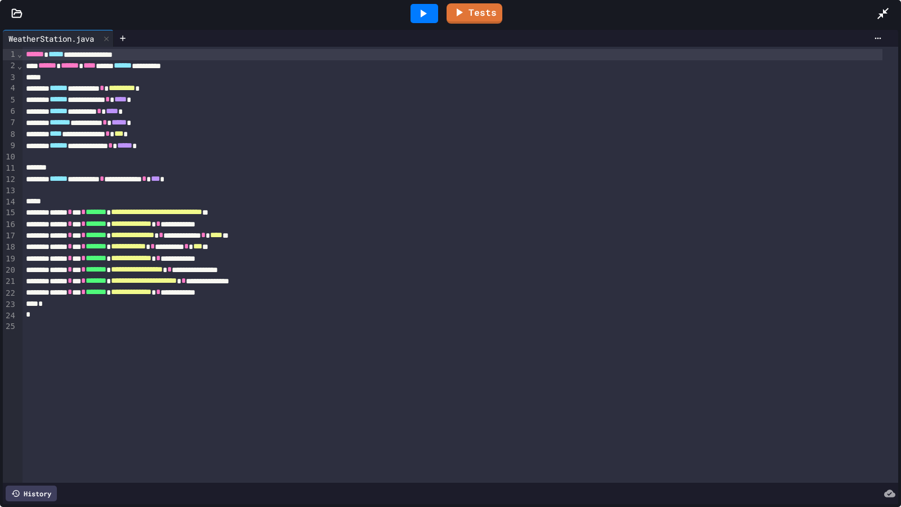
click at [582, 8] on icon at bounding box center [883, 14] width 14 height 14
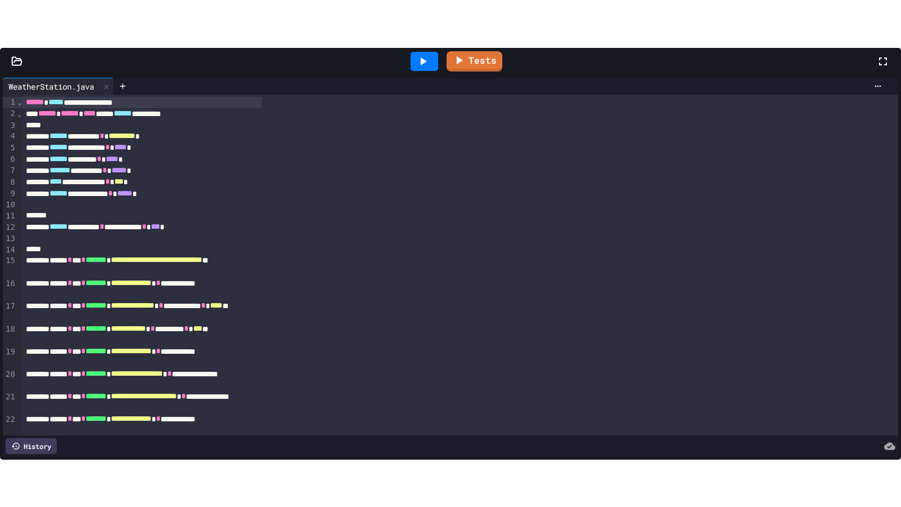
scroll to position [95, 0]
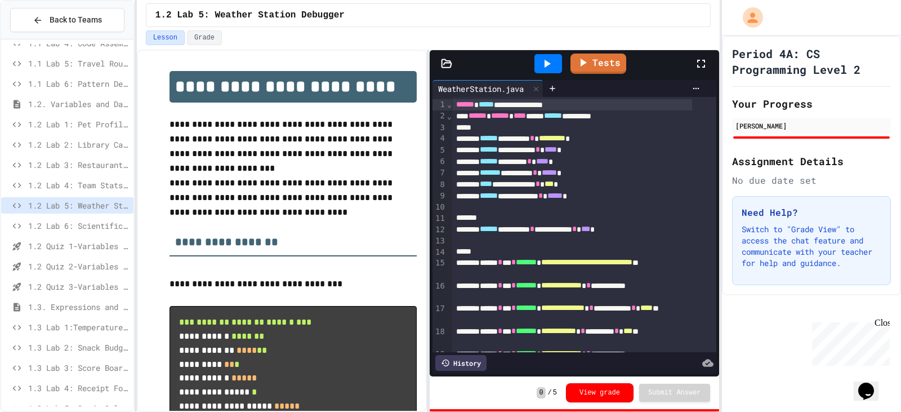
click at [82, 225] on span "1.2 Lab 6: Scientific Calculator" at bounding box center [78, 226] width 101 height 12
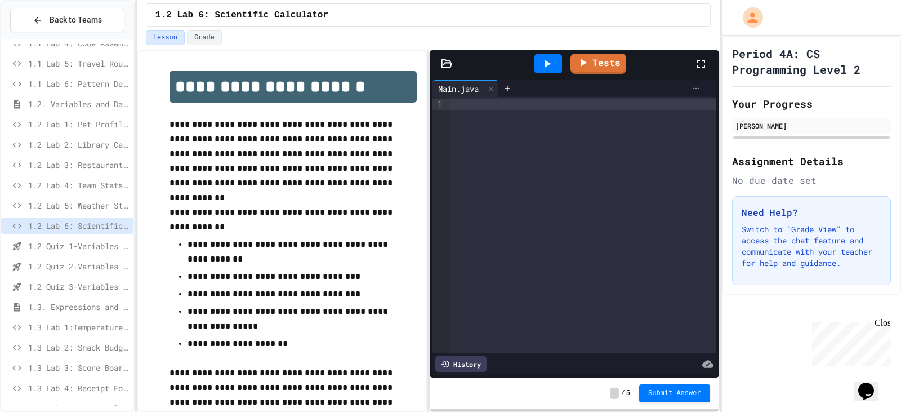
click at [582, 86] on icon at bounding box center [696, 88] width 9 height 9
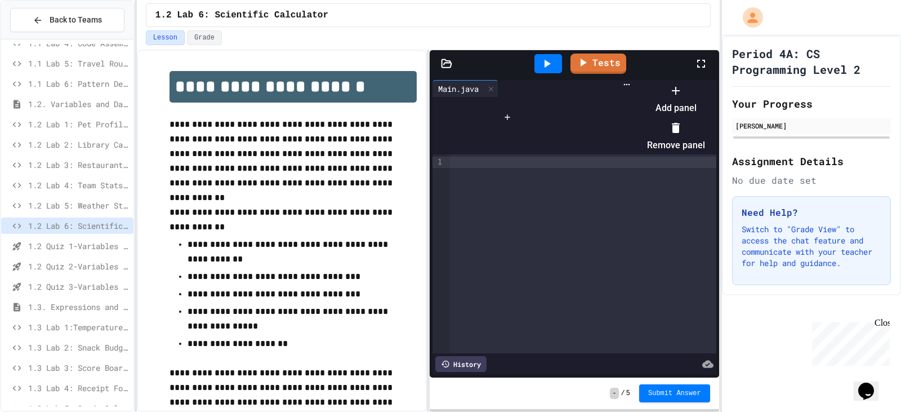
click at [582, 81] on div at bounding box center [670, 81] width 69 height 0
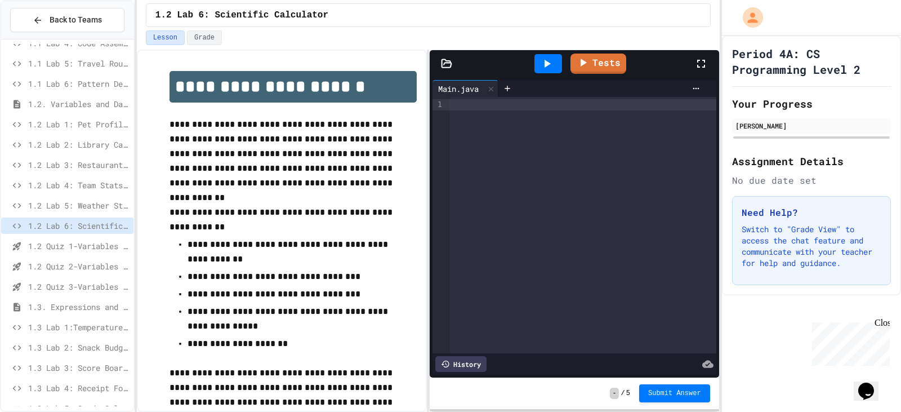
click at [81, 212] on div "1.2 Lab 5: Weather Station Debugger" at bounding box center [67, 205] width 132 height 16
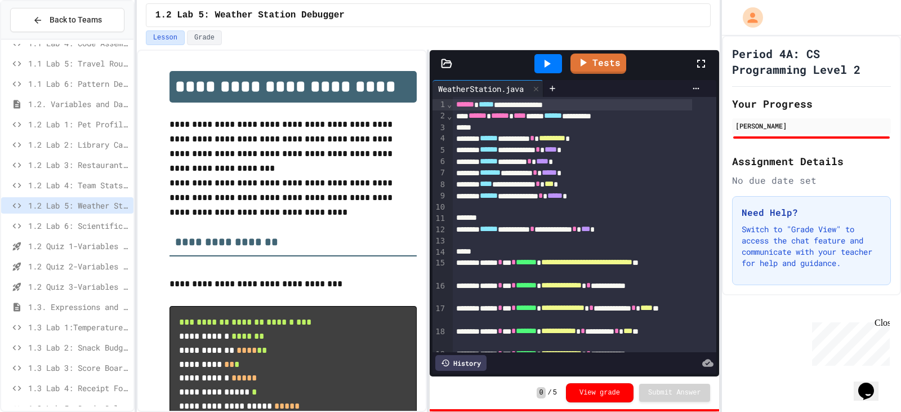
click at [582, 60] on icon at bounding box center [701, 64] width 14 height 14
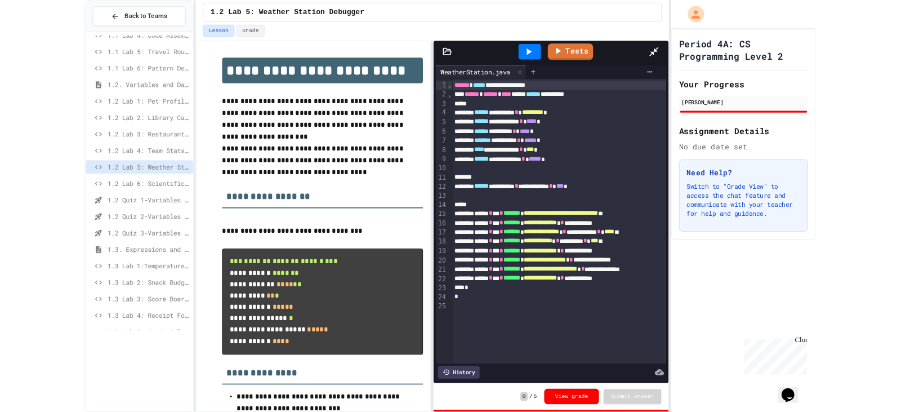
scroll to position [38, 0]
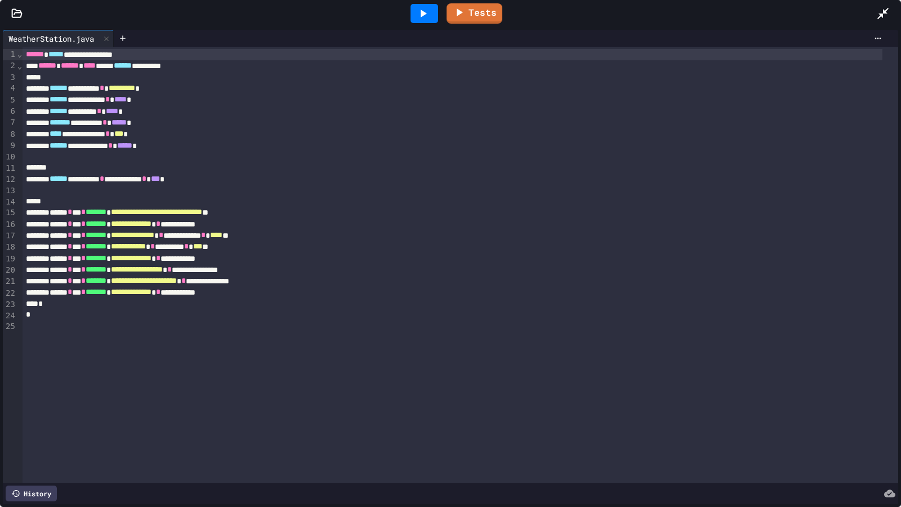
click at [582, 12] on icon at bounding box center [883, 14] width 14 height 14
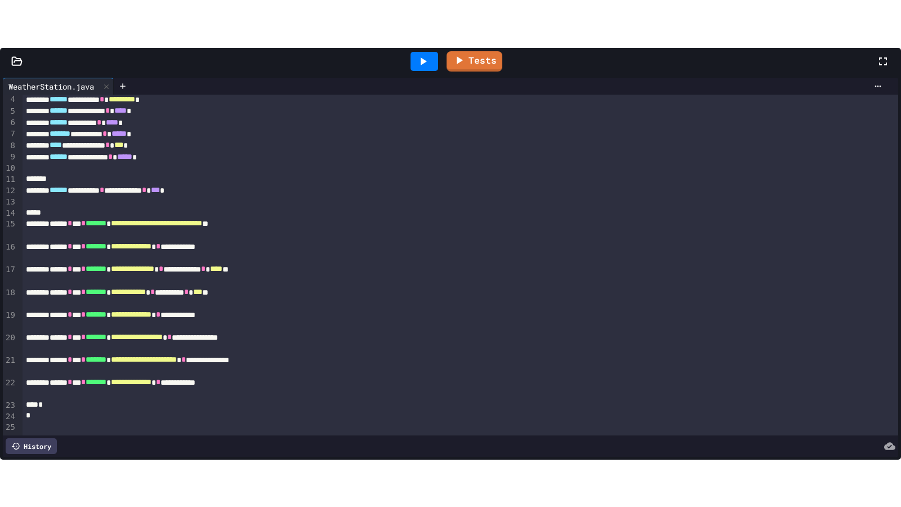
scroll to position [139, 0]
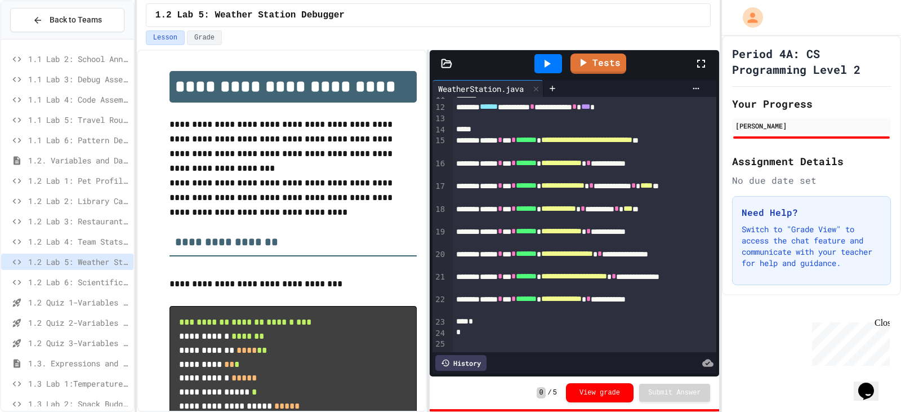
click at [582, 63] on icon at bounding box center [701, 64] width 8 height 8
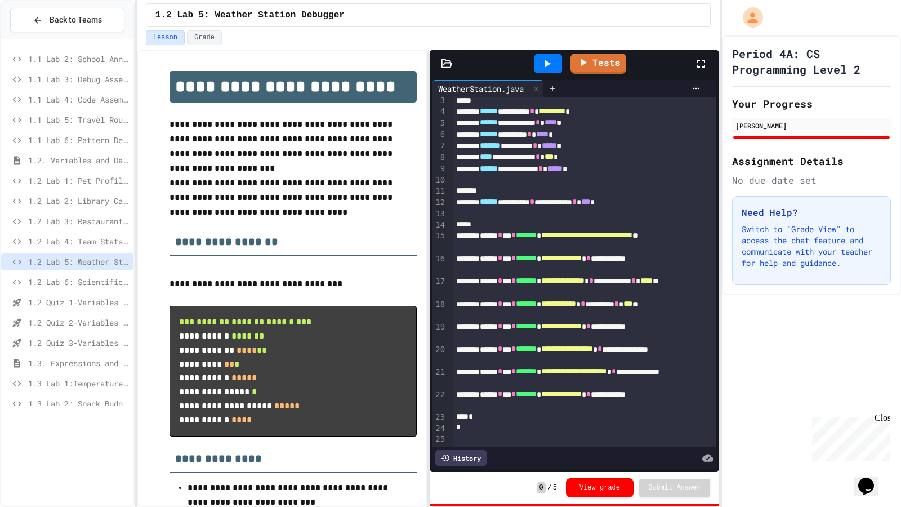
scroll to position [0, 0]
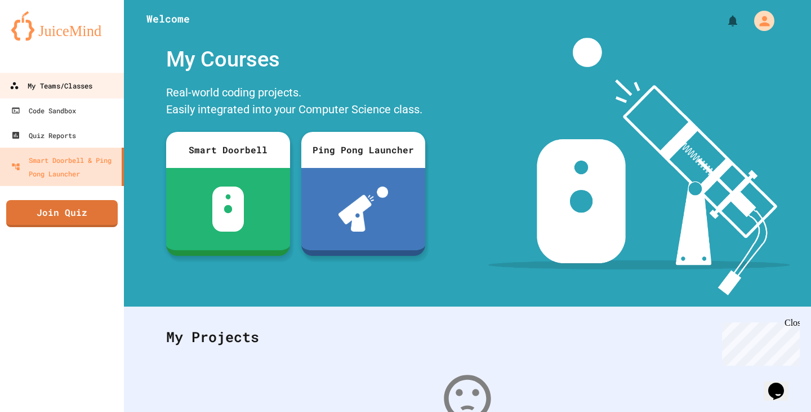
click at [68, 87] on div "My Teams/Classes" at bounding box center [51, 86] width 83 height 14
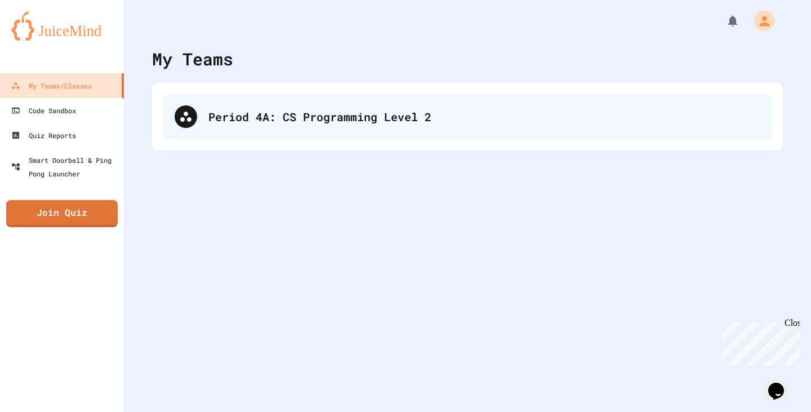
click at [321, 120] on div "Period 4A: CS Programming Level 2" at bounding box center [484, 116] width 552 height 17
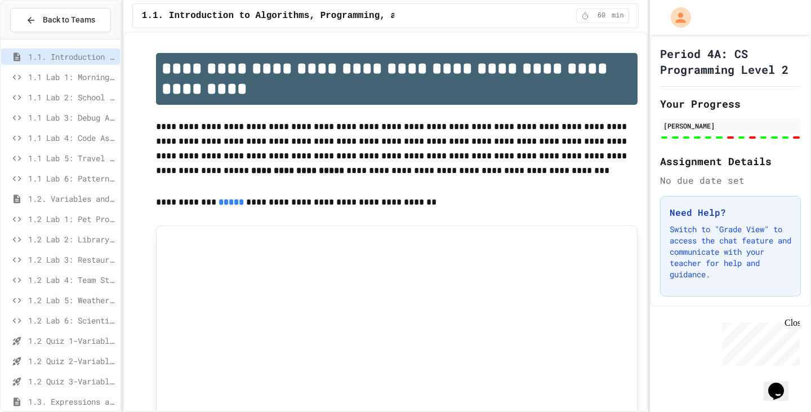
click at [68, 309] on div "1.2 Lab 5: Weather Station Debugger" at bounding box center [60, 302] width 119 height 20
click at [66, 295] on span "1.2 Lab 5: Weather Station Debugger" at bounding box center [71, 300] width 87 height 12
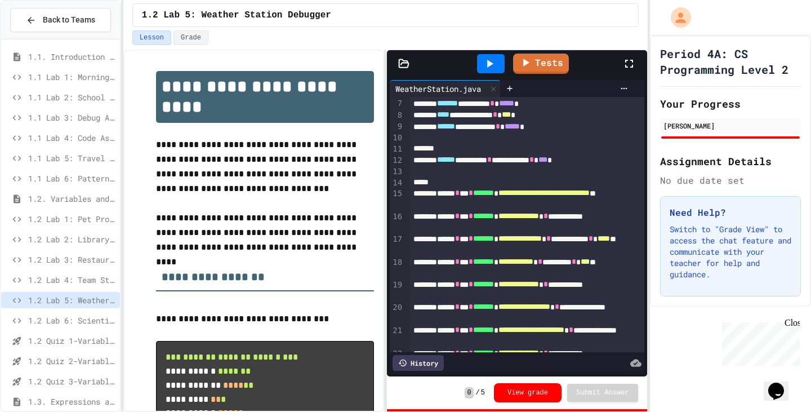
scroll to position [128, 0]
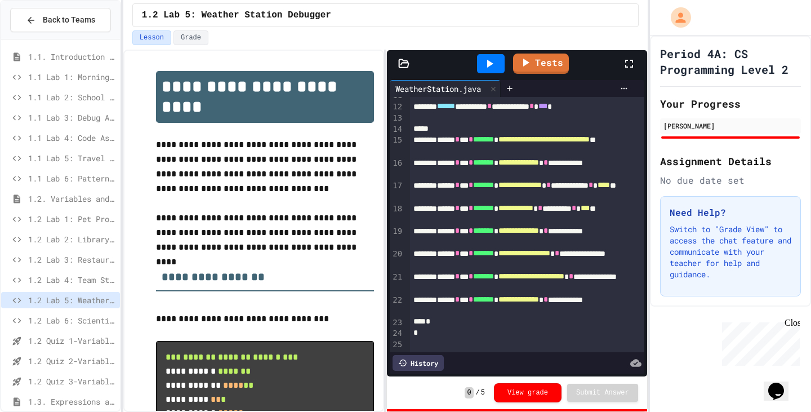
click at [92, 318] on span "1.2 Lab 6: Scientific Calculator" at bounding box center [71, 320] width 87 height 12
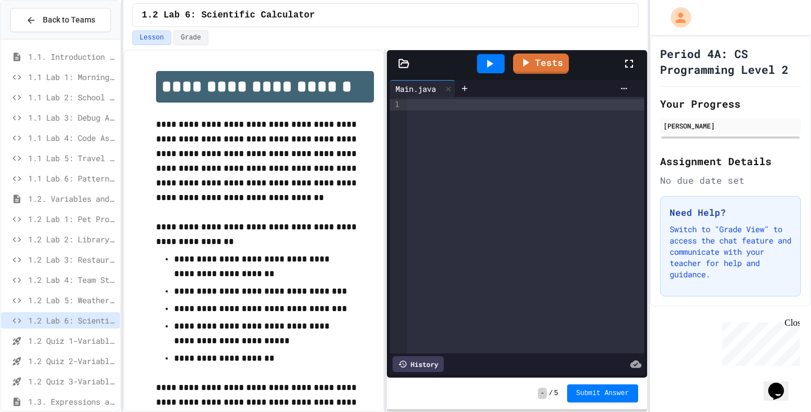
click at [74, 277] on span "1.2 Lab 4: Team Stats Calculator" at bounding box center [71, 280] width 87 height 12
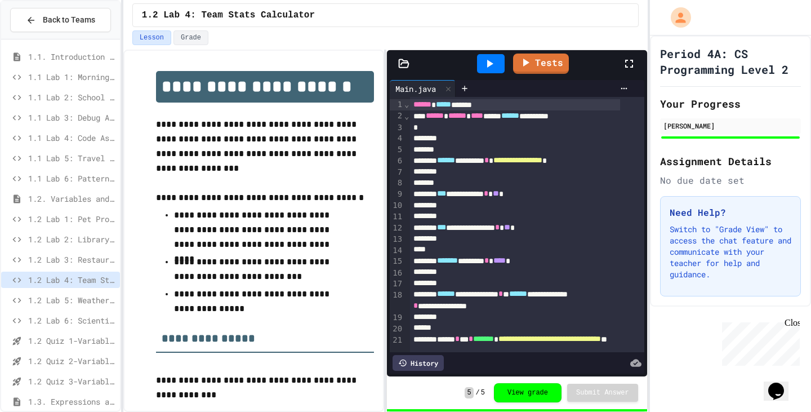
click at [74, 296] on span "1.2 Lab 5: Weather Station Debugger" at bounding box center [71, 300] width 87 height 12
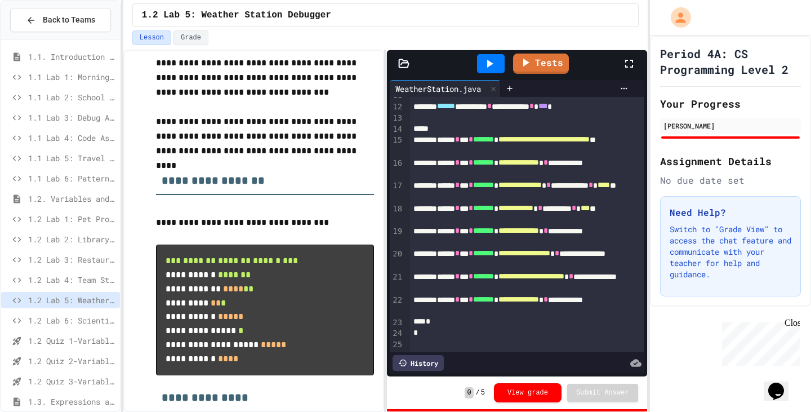
scroll to position [113, 0]
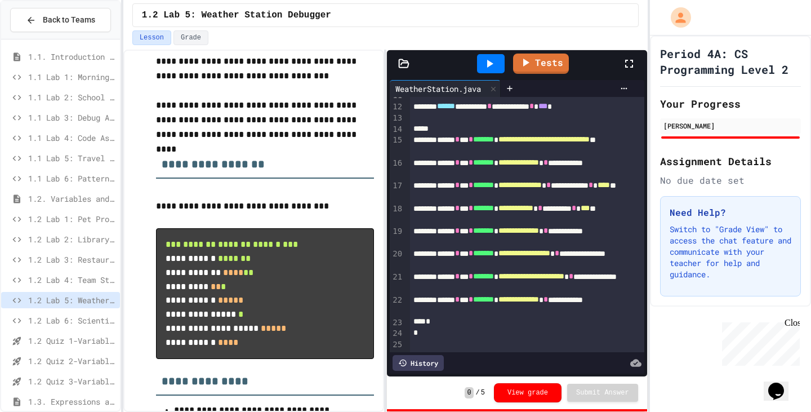
click at [93, 315] on span "1.2 Lab 6: Scientific Calculator" at bounding box center [71, 320] width 87 height 12
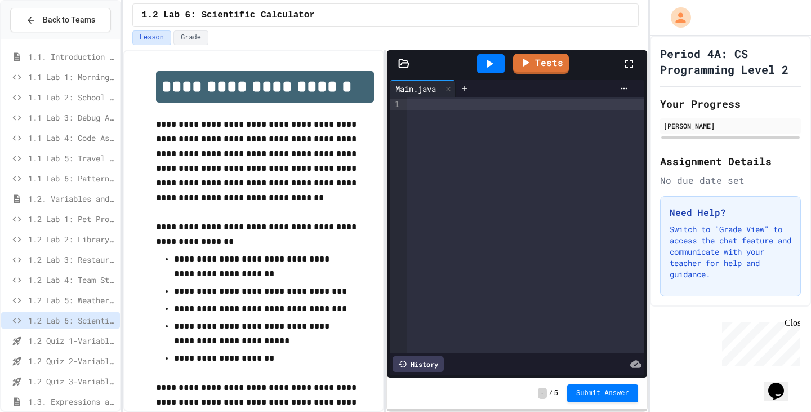
click at [494, 133] on div at bounding box center [525, 225] width 237 height 256
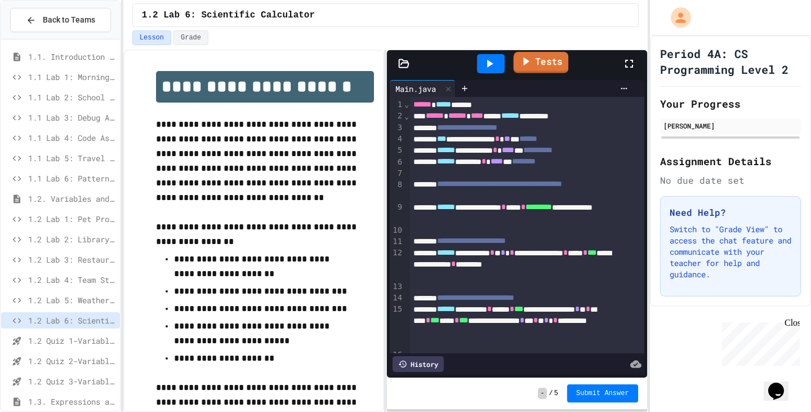
click at [529, 62] on icon at bounding box center [526, 61] width 6 height 8
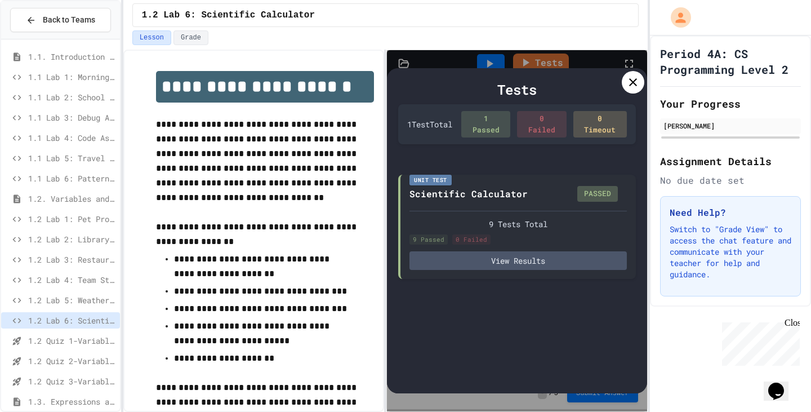
click at [637, 84] on icon at bounding box center [633, 82] width 14 height 14
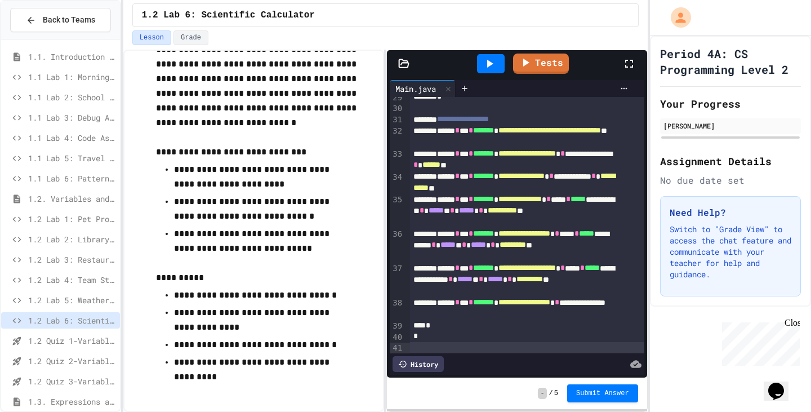
scroll to position [493, 0]
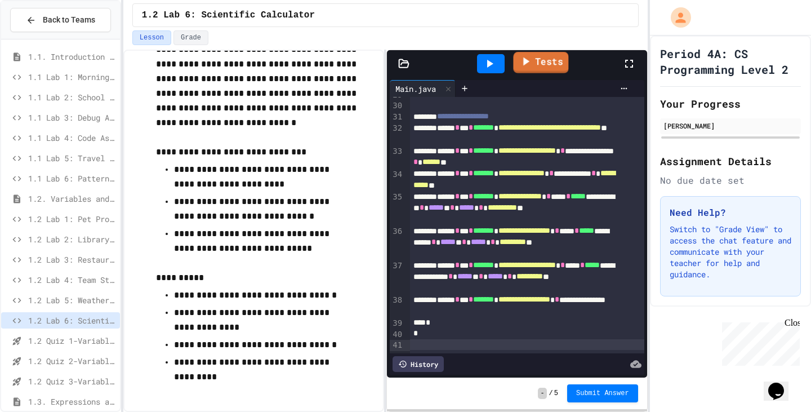
click at [551, 66] on link "Tests" at bounding box center [540, 62] width 55 height 21
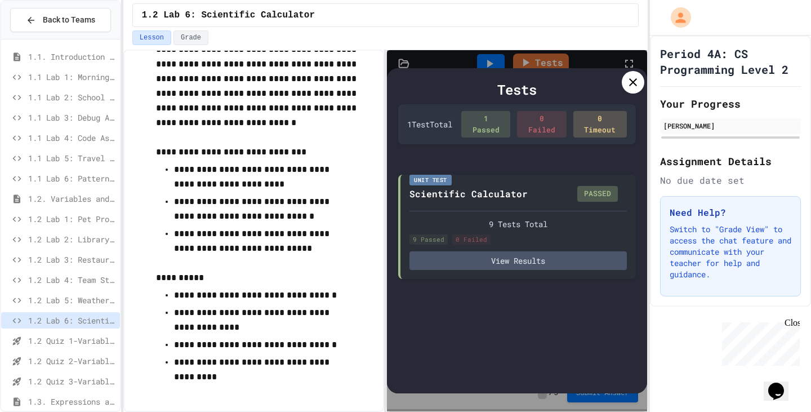
click at [639, 79] on icon at bounding box center [633, 82] width 14 height 14
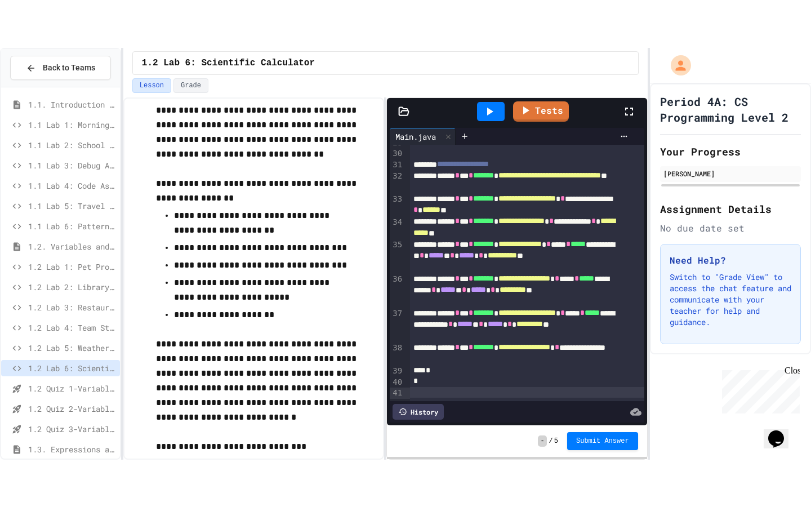
scroll to position [56, 0]
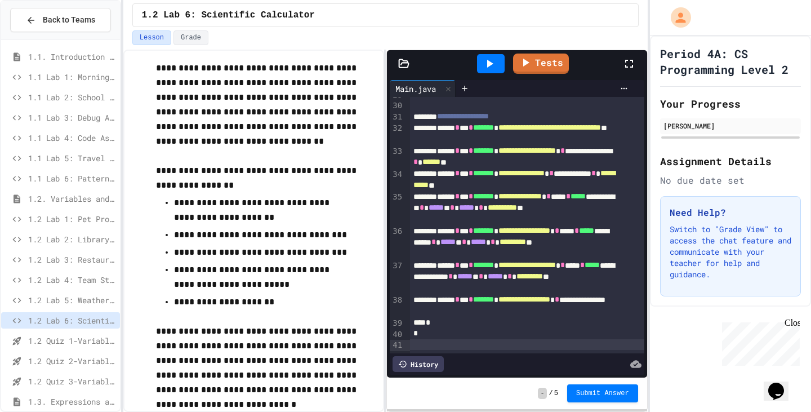
click at [631, 60] on icon at bounding box center [629, 64] width 8 height 8
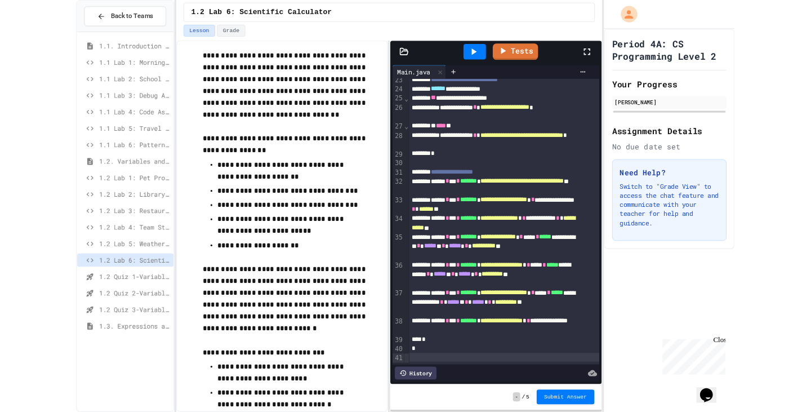
scroll to position [51, 0]
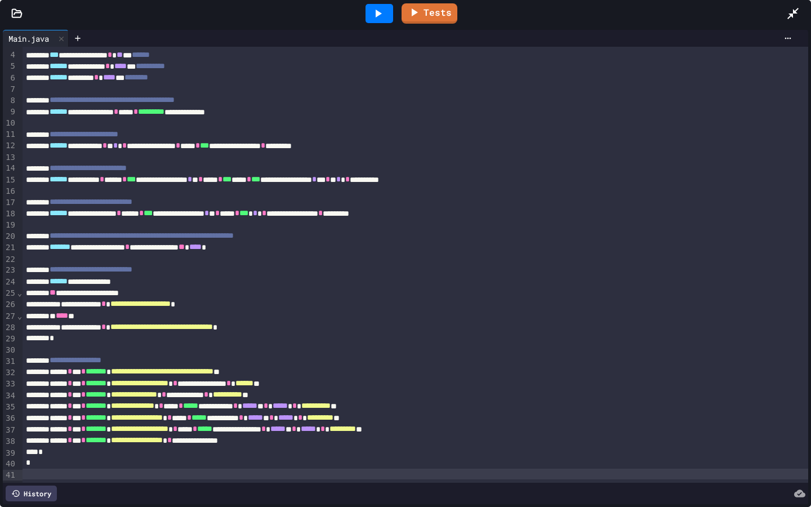
click at [795, 15] on icon at bounding box center [793, 14] width 14 height 14
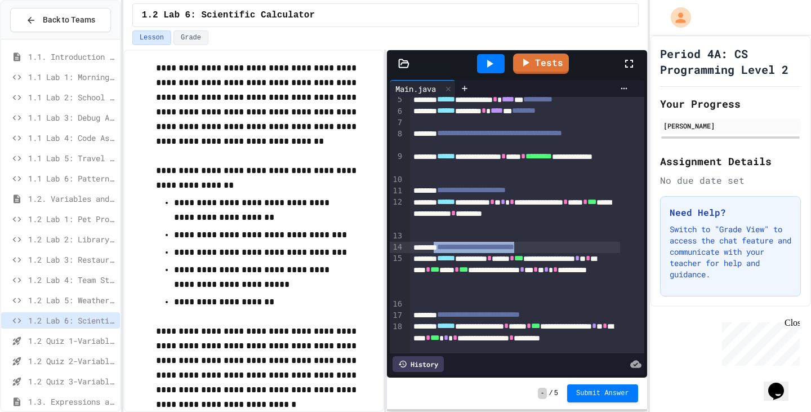
drag, startPoint x: 565, startPoint y: 248, endPoint x: 444, endPoint y: 245, distance: 120.5
click at [444, 245] on div "**********" at bounding box center [515, 247] width 210 height 11
click at [74, 294] on span "1.2 Lab 5: Weather Station Debugger" at bounding box center [71, 300] width 87 height 12
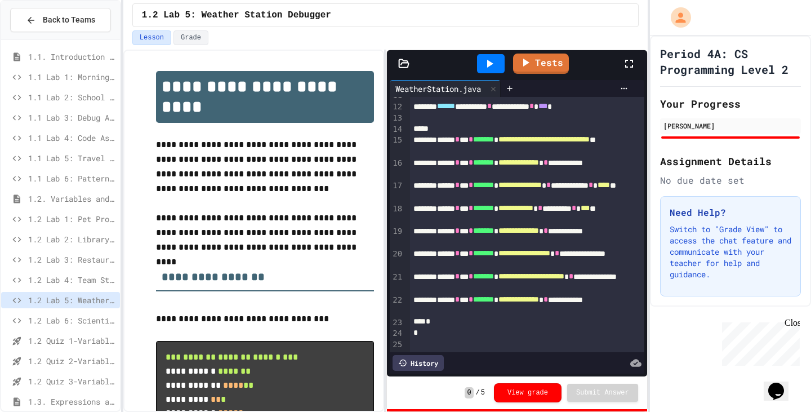
scroll to position [140, 0]
click at [77, 320] on span "1.2 Lab 6: Scientific Calculator" at bounding box center [71, 320] width 87 height 12
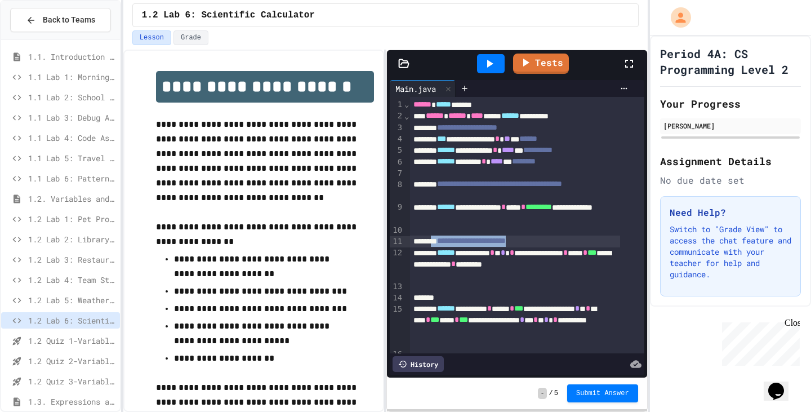
drag, startPoint x: 551, startPoint y: 236, endPoint x: 439, endPoint y: 239, distance: 112.1
click at [439, 239] on div "**********" at bounding box center [515, 240] width 210 height 11
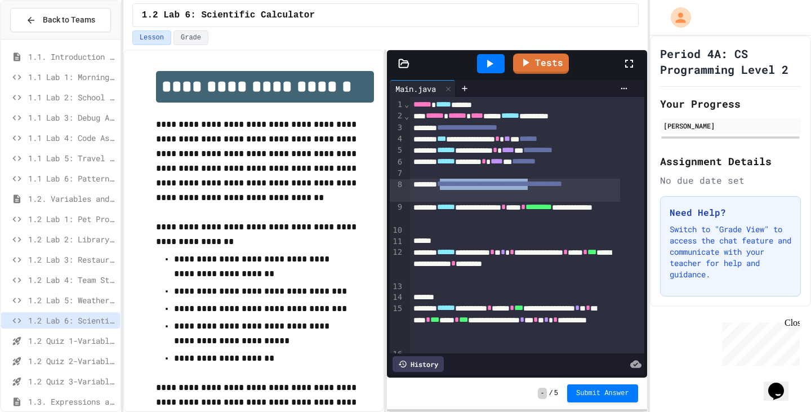
drag, startPoint x: 584, startPoint y: 180, endPoint x: 449, endPoint y: 183, distance: 135.2
click at [449, 183] on div "**********" at bounding box center [515, 190] width 210 height 23
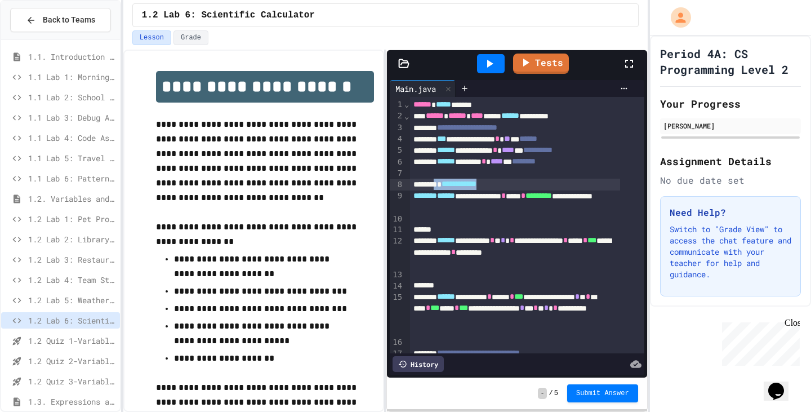
drag, startPoint x: 508, startPoint y: 179, endPoint x: 444, endPoint y: 186, distance: 64.6
click at [444, 186] on div "**********" at bounding box center [515, 184] width 210 height 11
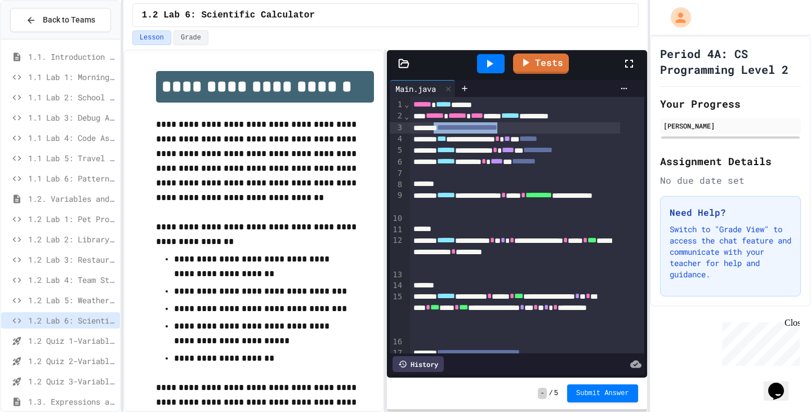
drag, startPoint x: 543, startPoint y: 123, endPoint x: 444, endPoint y: 130, distance: 98.8
click at [444, 130] on div "**********" at bounding box center [515, 127] width 210 height 11
drag, startPoint x: 591, startPoint y: 136, endPoint x: 561, endPoint y: 139, distance: 30.5
click at [561, 139] on div "**********" at bounding box center [515, 138] width 210 height 11
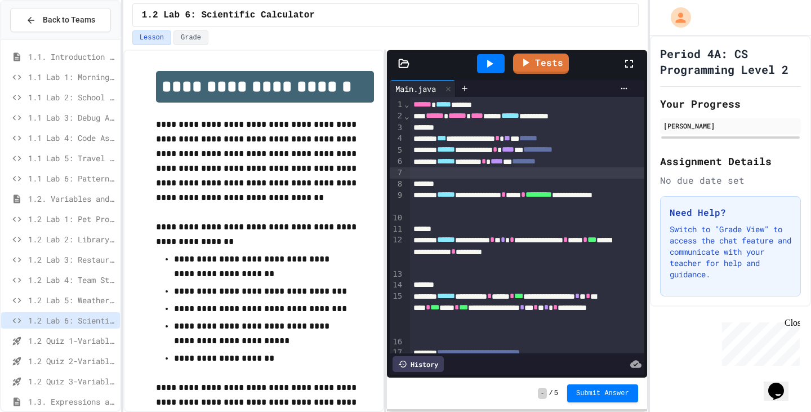
click at [599, 168] on div at bounding box center [527, 172] width 234 height 11
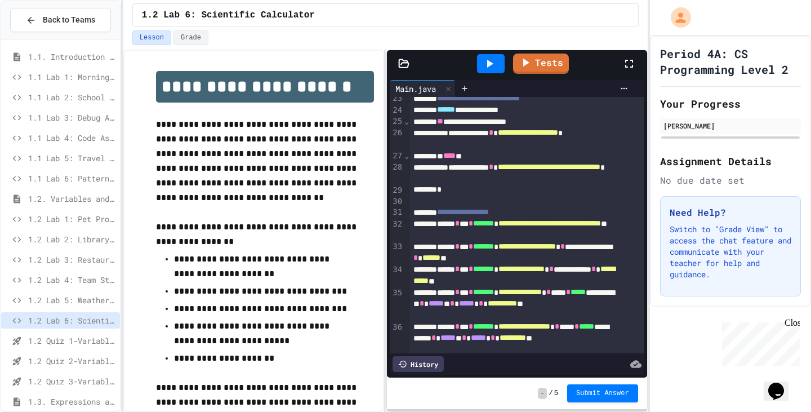
scroll to position [368, 0]
drag, startPoint x: 530, startPoint y: 210, endPoint x: 439, endPoint y: 216, distance: 91.4
click at [439, 216] on div "**********" at bounding box center [515, 212] width 210 height 11
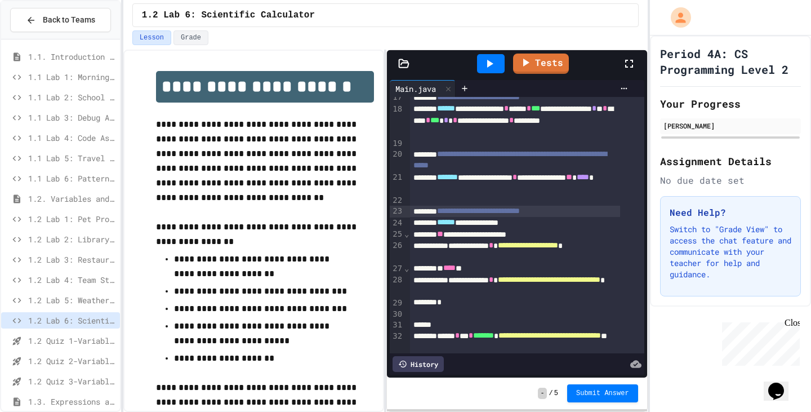
scroll to position [255, 0]
drag, startPoint x: 573, startPoint y: 209, endPoint x: 441, endPoint y: 216, distance: 131.9
click at [441, 216] on div "**********" at bounding box center [515, 211] width 210 height 11
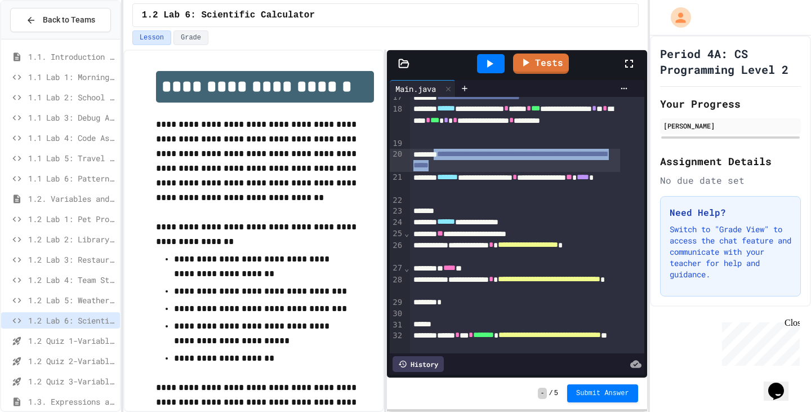
drag, startPoint x: 530, startPoint y: 164, endPoint x: 442, endPoint y: 157, distance: 88.1
click at [442, 157] on div "**********" at bounding box center [515, 160] width 210 height 23
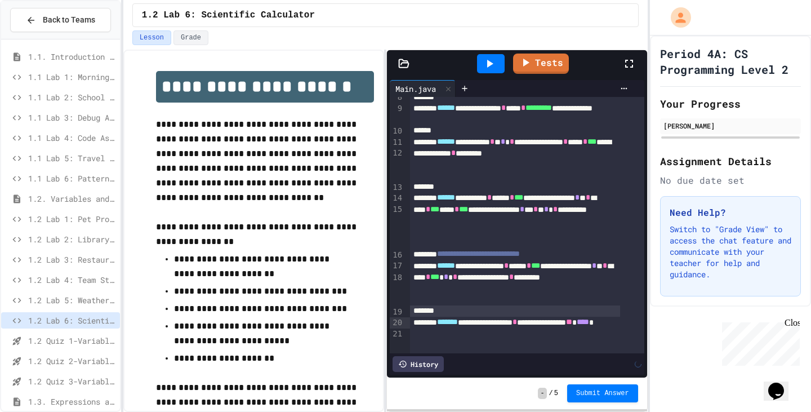
scroll to position [86, 0]
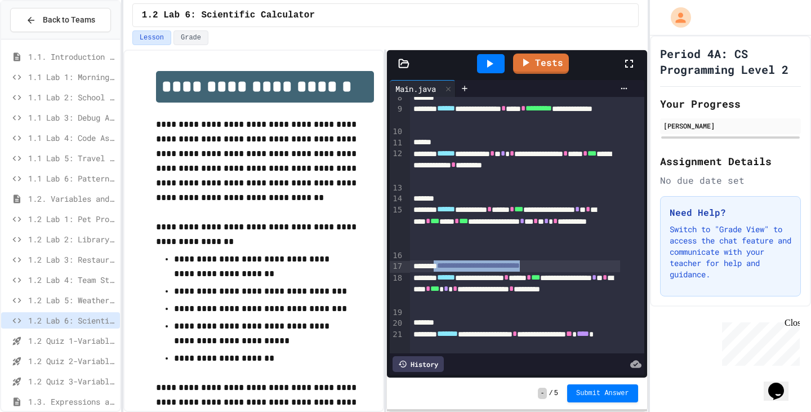
drag, startPoint x: 573, startPoint y: 266, endPoint x: 443, endPoint y: 262, distance: 129.6
click at [443, 262] on div "**********" at bounding box center [515, 265] width 210 height 11
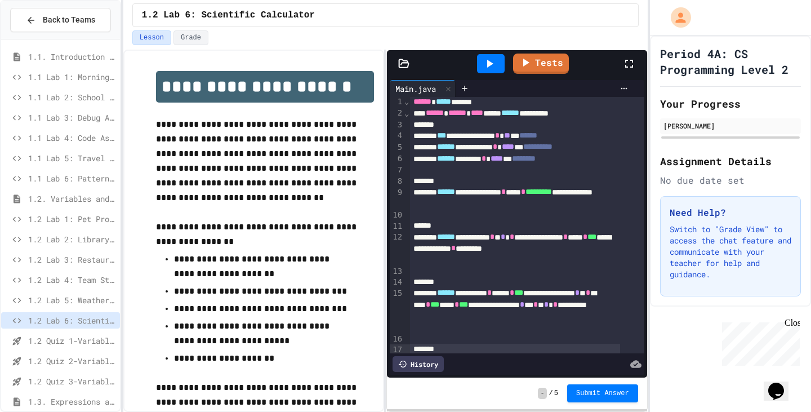
scroll to position [0, 0]
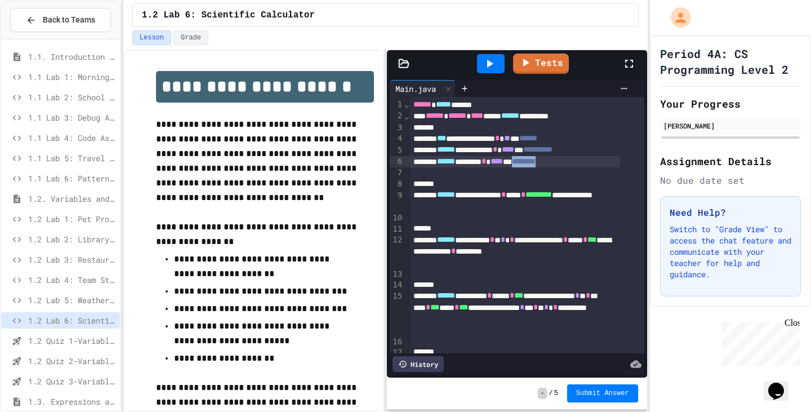
drag, startPoint x: 572, startPoint y: 158, endPoint x: 549, endPoint y: 164, distance: 23.9
click at [549, 164] on div "****** ******* * **** * ********" at bounding box center [515, 161] width 210 height 11
drag, startPoint x: 614, startPoint y: 151, endPoint x: 563, endPoint y: 155, distance: 50.8
click at [563, 155] on div "**********" at bounding box center [515, 149] width 210 height 11
drag, startPoint x: 592, startPoint y: 133, endPoint x: 564, endPoint y: 140, distance: 29.0
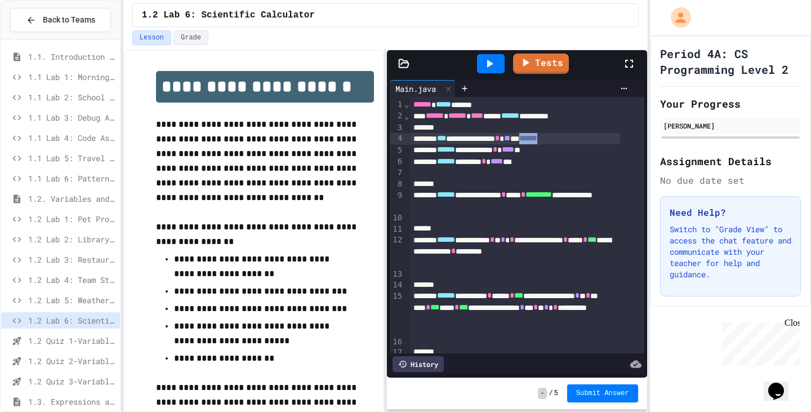
click at [564, 140] on div "**********" at bounding box center [515, 138] width 210 height 11
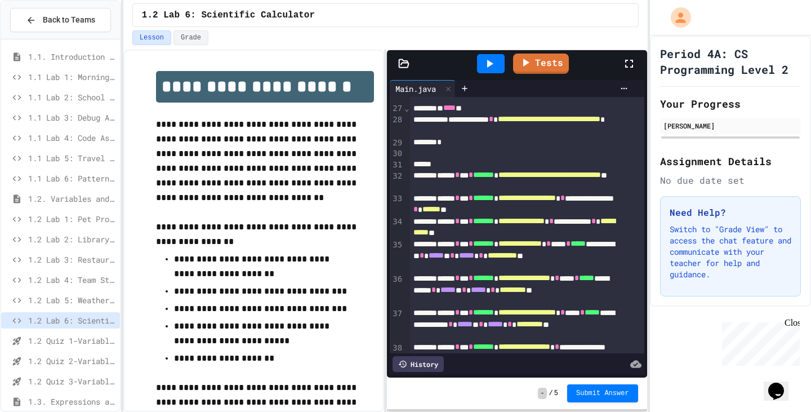
scroll to position [297, 0]
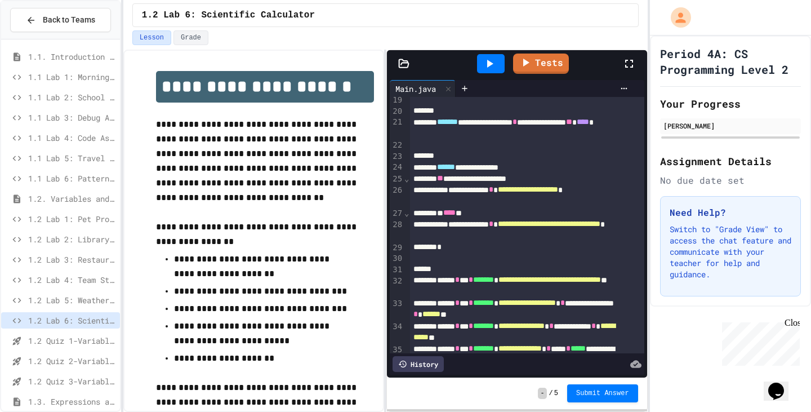
click at [494, 259] on div at bounding box center [527, 257] width 234 height 11
click at [464, 153] on div at bounding box center [515, 155] width 210 height 11
click at [558, 59] on link "Tests" at bounding box center [540, 62] width 53 height 21
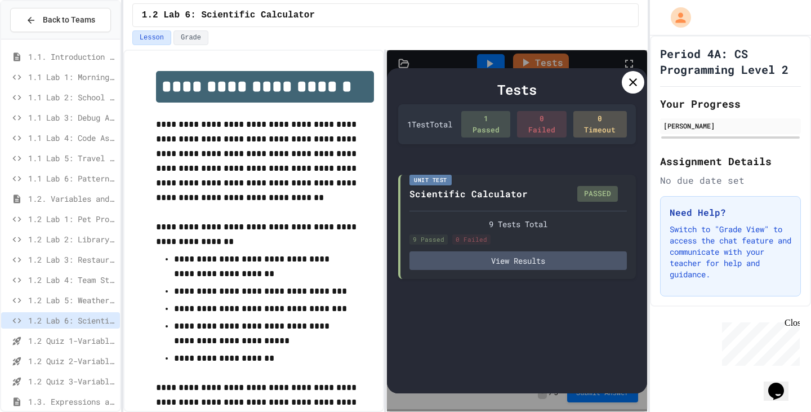
click at [627, 81] on icon at bounding box center [633, 82] width 14 height 14
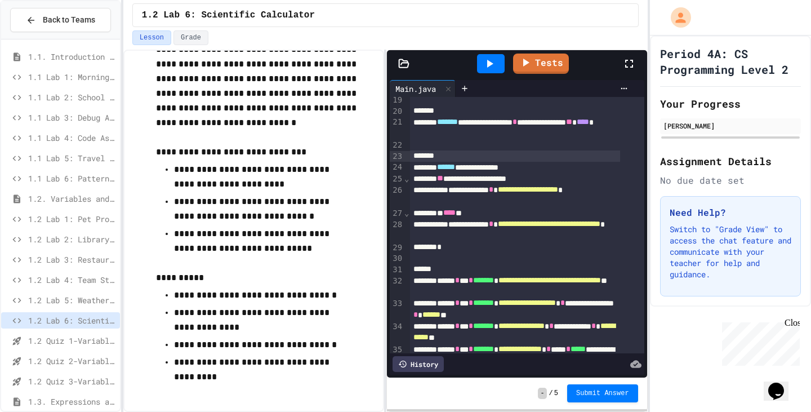
scroll to position [346, 0]
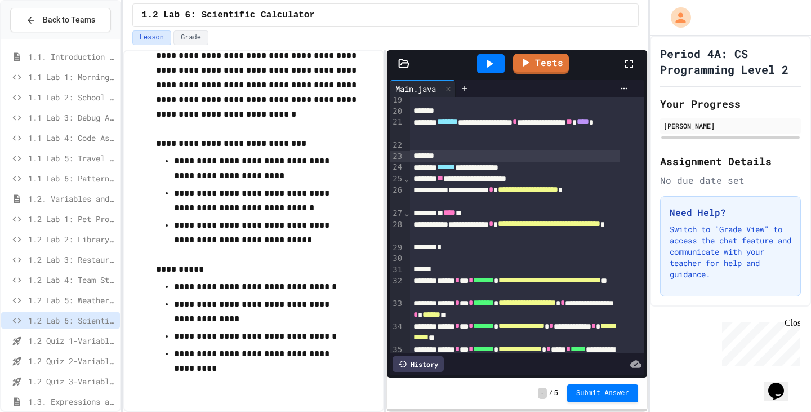
click at [483, 65] on icon at bounding box center [490, 64] width 14 height 14
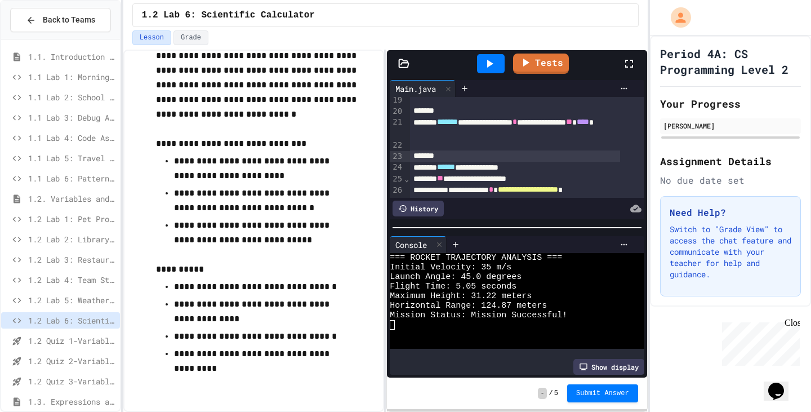
click at [84, 158] on span "1.1 Lab 5: Travel Route Debugger" at bounding box center [71, 158] width 87 height 12
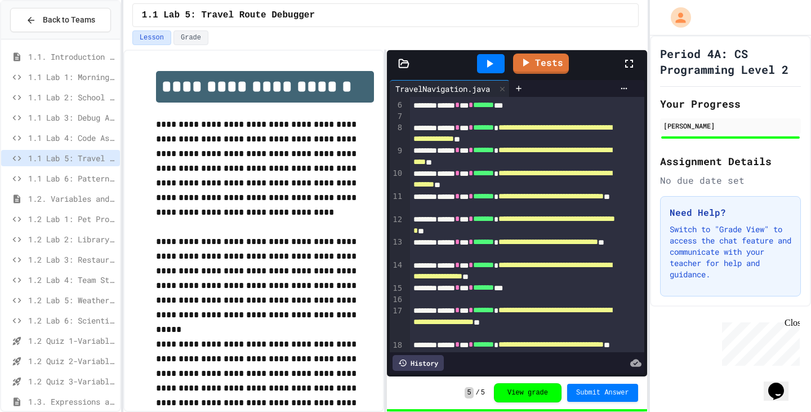
scroll to position [130, 0]
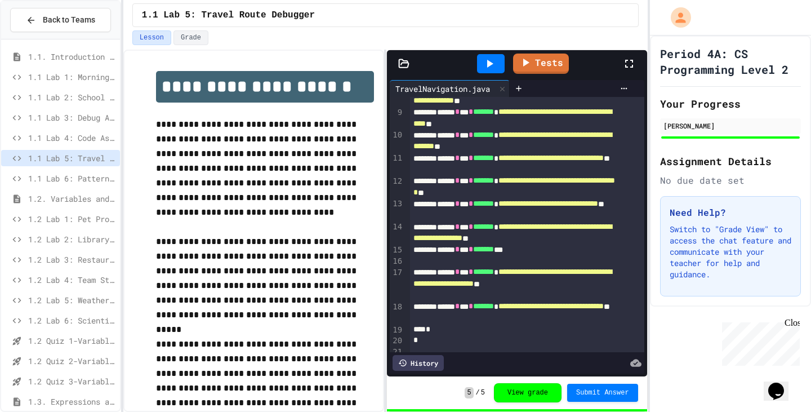
click at [81, 179] on span "1.1 Lab 6: Pattern Detective" at bounding box center [71, 178] width 87 height 12
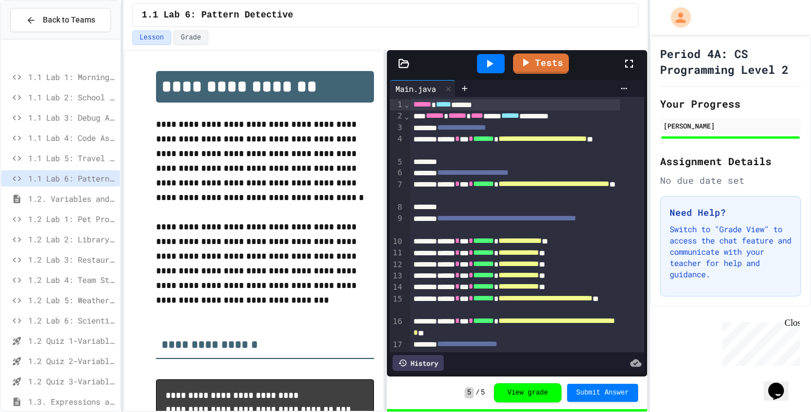
scroll to position [133, 0]
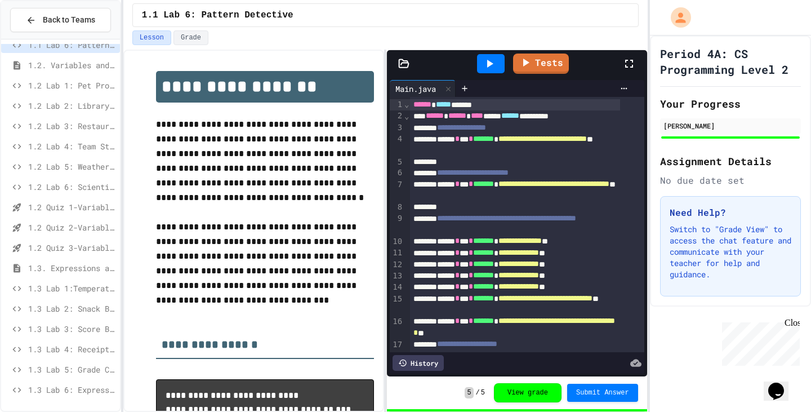
click at [83, 190] on span "1.2 Lab 6: Scientific Calculator" at bounding box center [71, 187] width 87 height 12
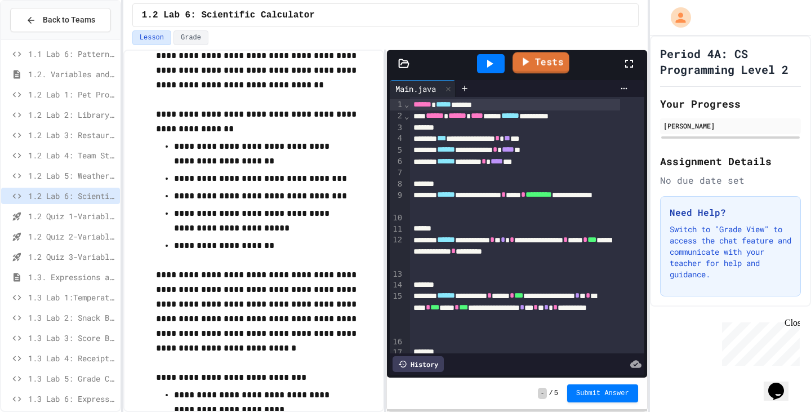
click at [560, 64] on link "Tests" at bounding box center [540, 62] width 57 height 21
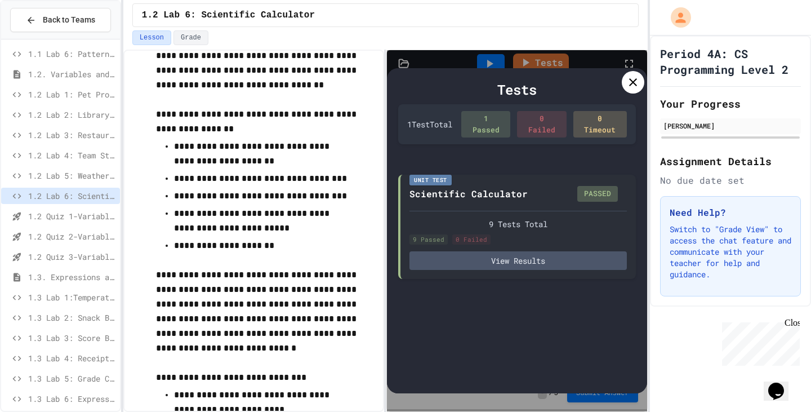
click at [632, 84] on icon at bounding box center [633, 82] width 14 height 14
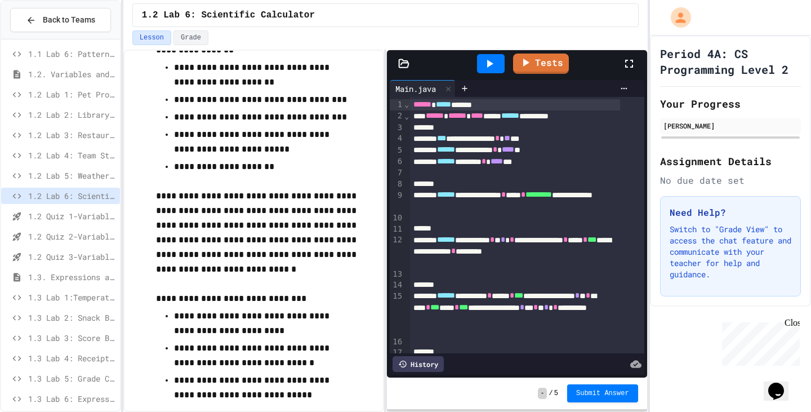
scroll to position [225, 0]
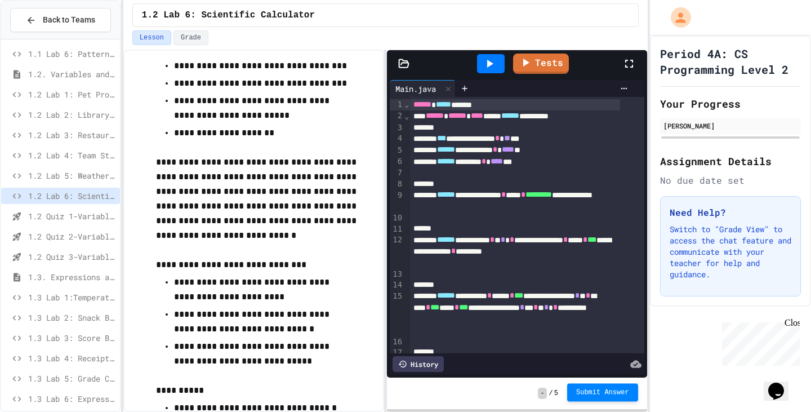
click at [592, 386] on button "Submit Answer" at bounding box center [602, 392] width 71 height 18
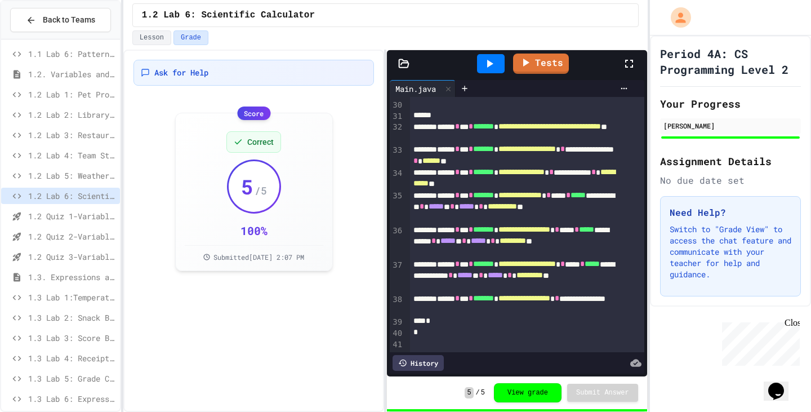
scroll to position [468, 0]
click at [439, 326] on div "*" at bounding box center [515, 331] width 210 height 11
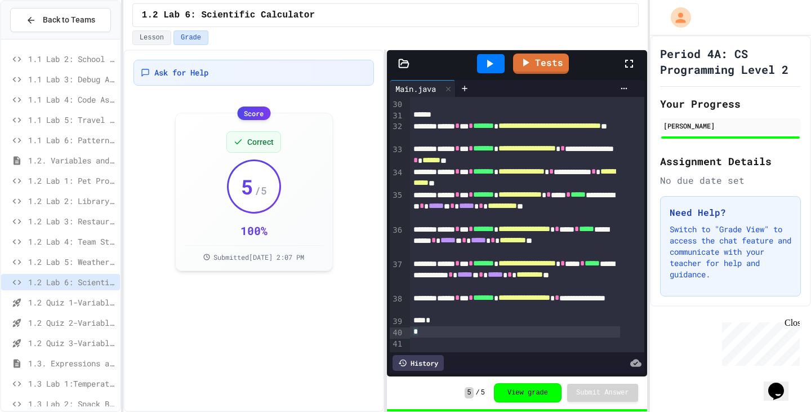
scroll to position [12, 0]
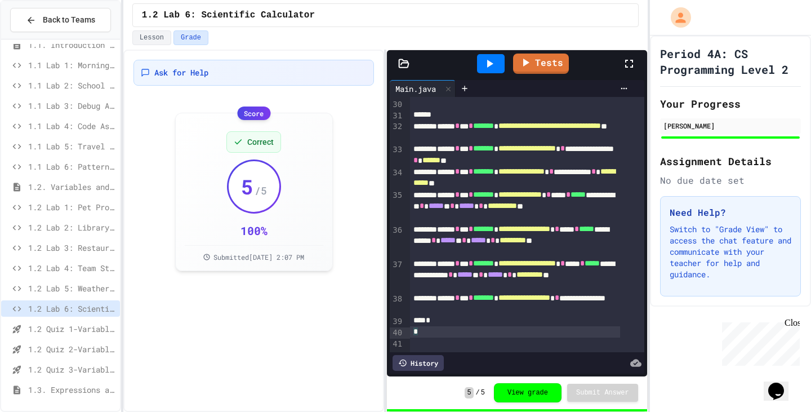
click at [92, 140] on span "1.1 Lab 5: Travel Route Debugger" at bounding box center [71, 146] width 87 height 12
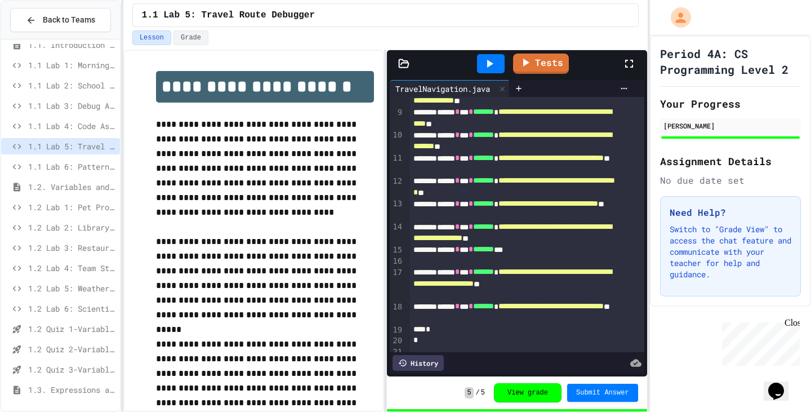
scroll to position [124, 0]
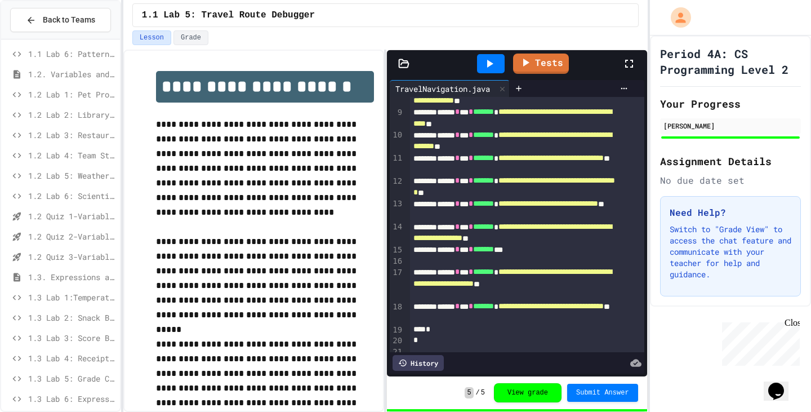
click at [74, 187] on div "1.2 Lab 5: Weather Station Debugger" at bounding box center [60, 177] width 119 height 20
click at [78, 195] on span "1.2 Lab 6: Scientific Calculator" at bounding box center [71, 196] width 87 height 12
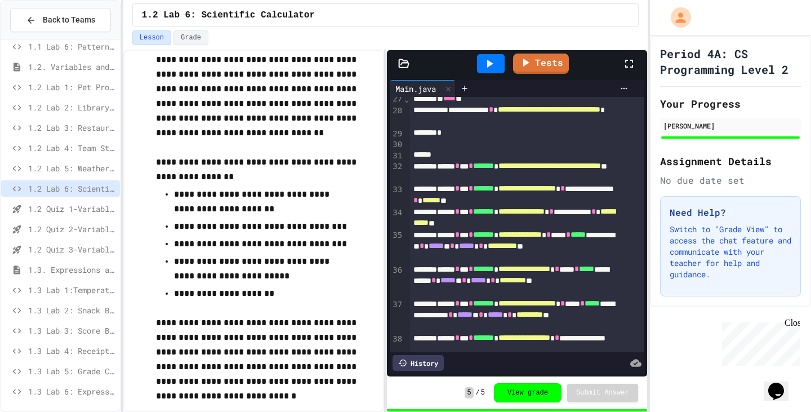
scroll to position [133, 0]
click at [86, 392] on span "1.3 Lab 6: Expression Evaluator Fix" at bounding box center [71, 390] width 87 height 12
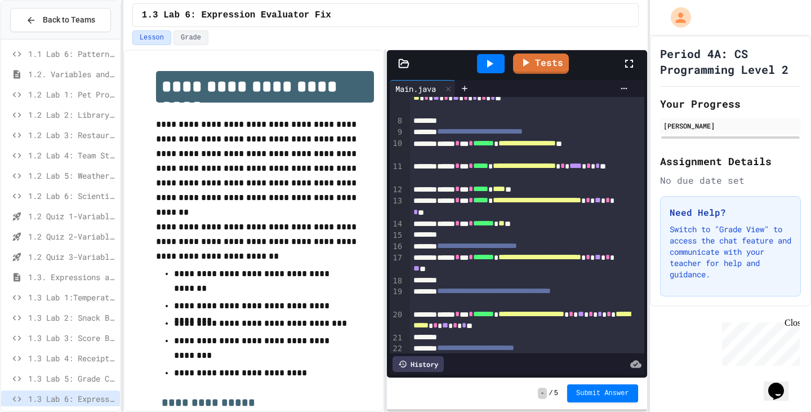
scroll to position [173, 0]
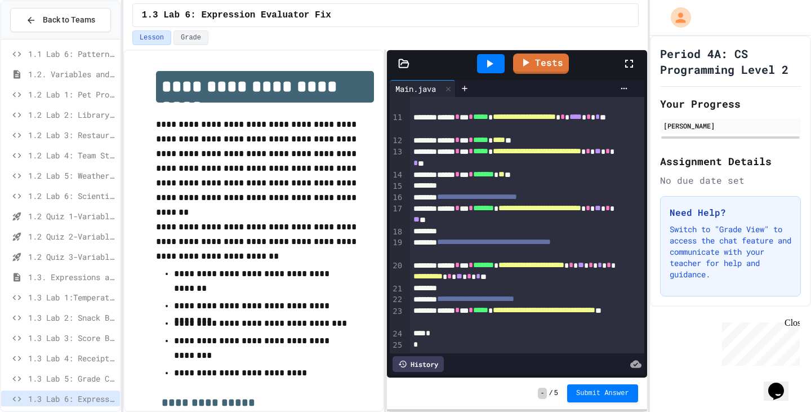
click at [75, 193] on span "1.2 Lab 6: Scientific Calculator" at bounding box center [71, 196] width 87 height 12
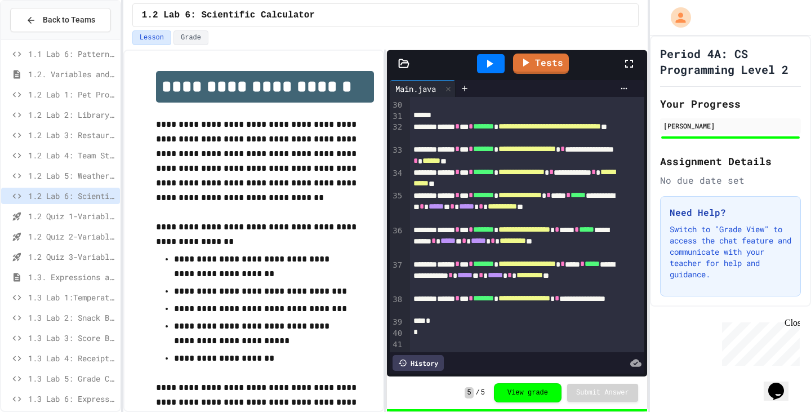
scroll to position [468, 0]
click at [73, 172] on span "1.2 Lab 5: Weather Station Debugger" at bounding box center [71, 176] width 87 height 12
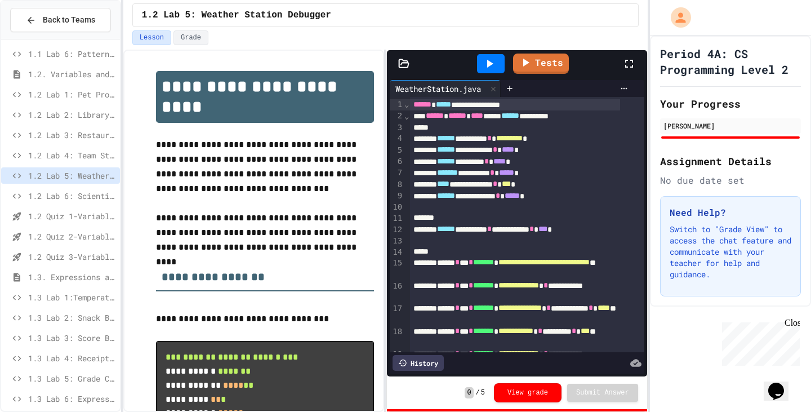
click at [75, 195] on span "1.2 Lab 6: Scientific Calculator" at bounding box center [71, 196] width 87 height 12
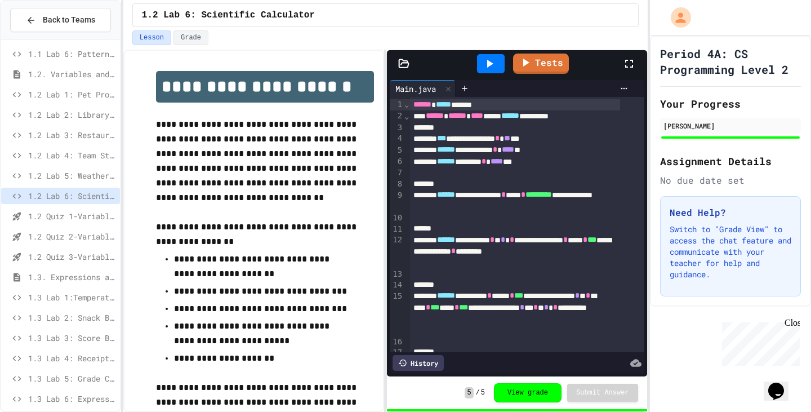
click at [75, 195] on span "1.2 Lab 6: Scientific Calculator" at bounding box center [71, 196] width 87 height 12
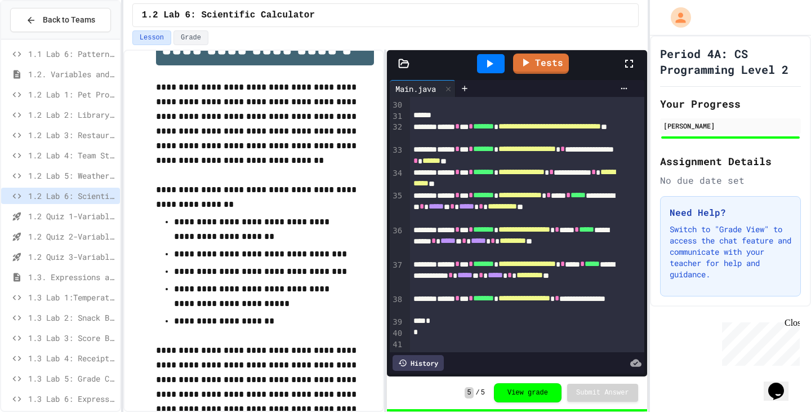
scroll to position [56, 0]
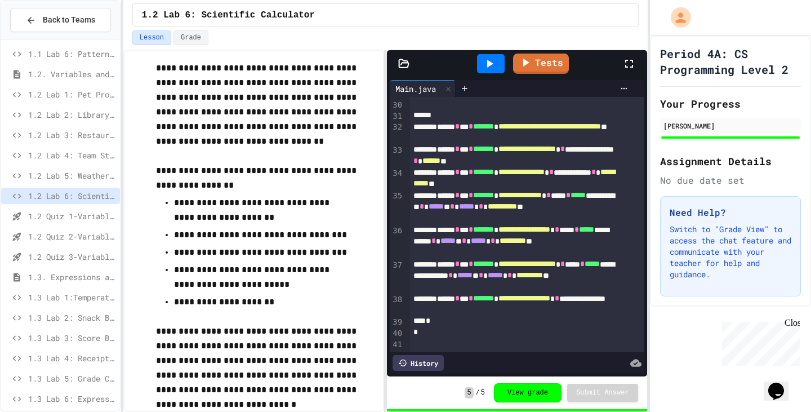
click at [437, 355] on div "History" at bounding box center [418, 363] width 51 height 16
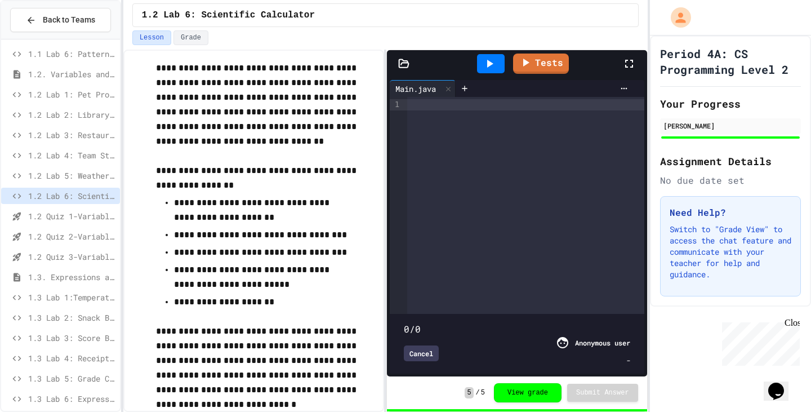
type input "***"
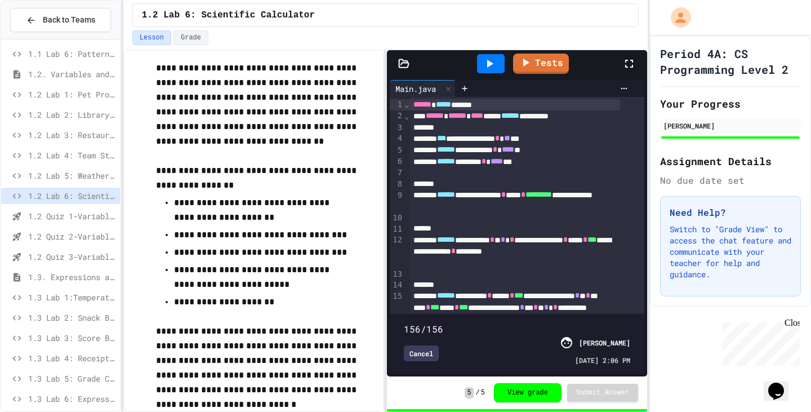
click at [431, 347] on div "Cancel" at bounding box center [421, 353] width 35 height 16
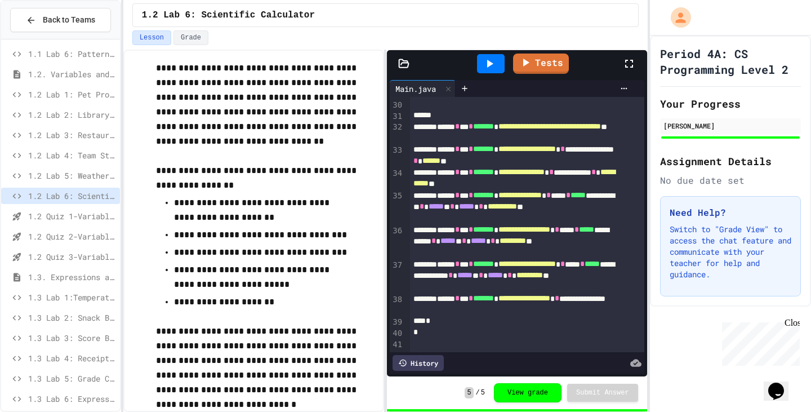
click at [70, 213] on span "1.2 Quiz 1-Variables and Data Types" at bounding box center [71, 216] width 87 height 12
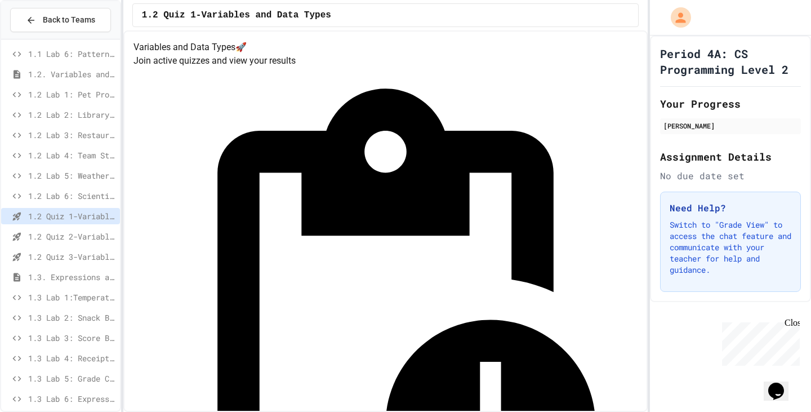
click at [76, 195] on span "1.2 Lab 6: Scientific Calculator" at bounding box center [71, 196] width 87 height 12
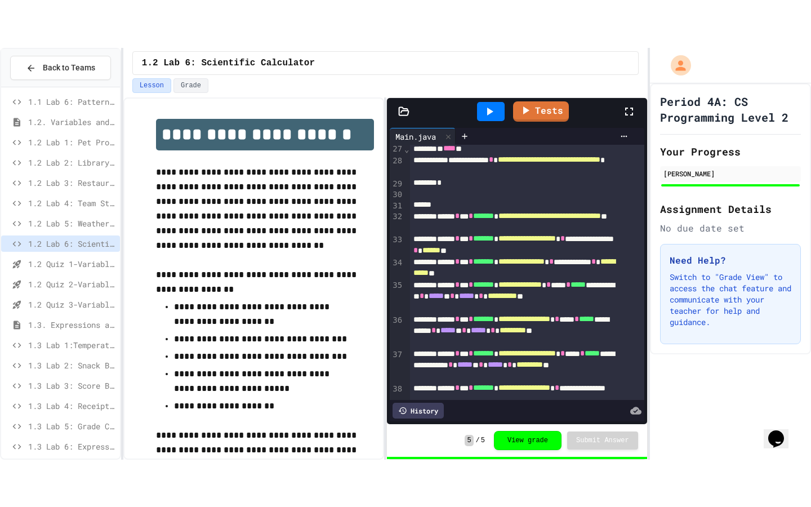
scroll to position [468, 0]
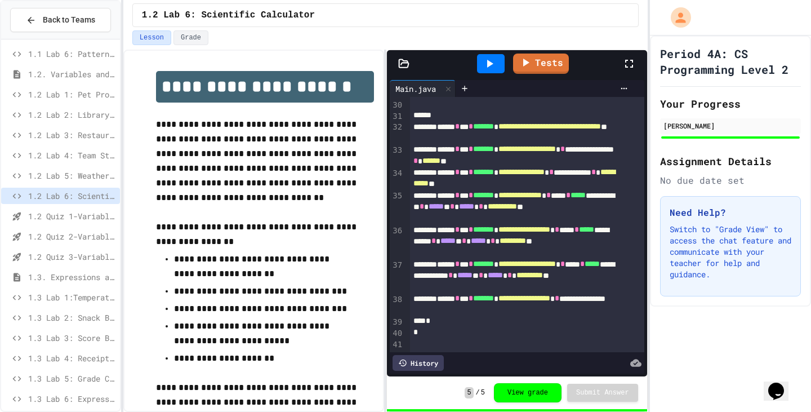
click at [488, 67] on icon at bounding box center [490, 64] width 6 height 8
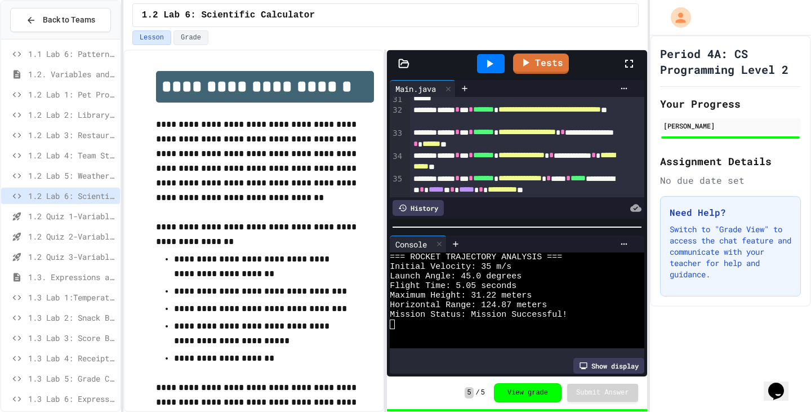
click at [627, 68] on icon at bounding box center [629, 64] width 14 height 14
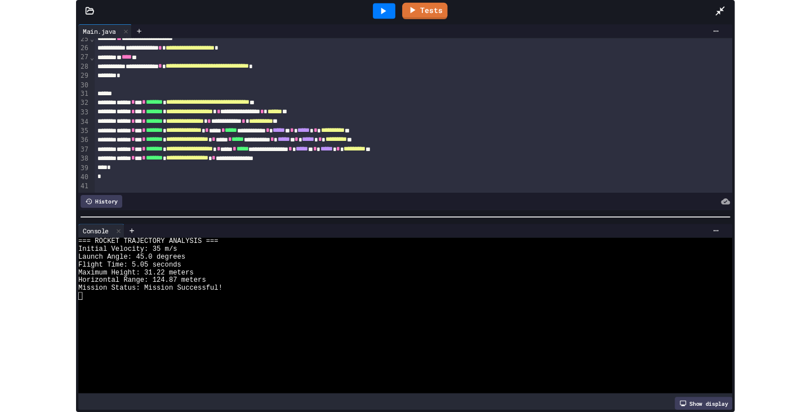
scroll to position [38, 0]
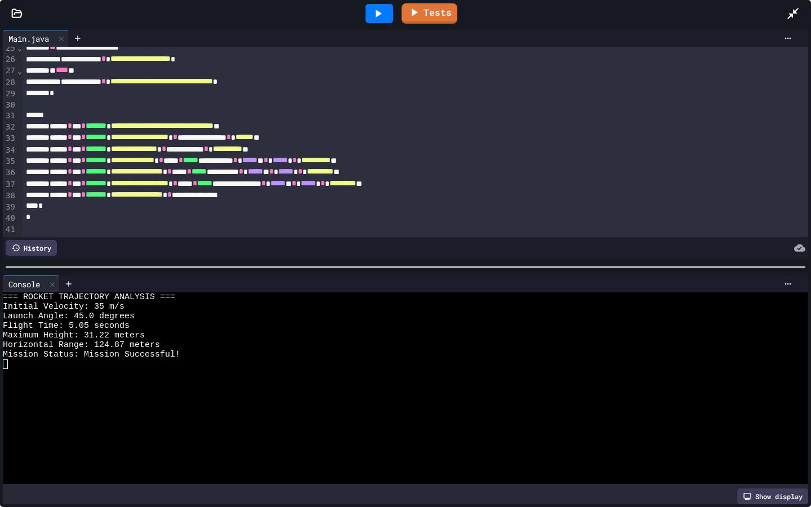
click at [802, 9] on div at bounding box center [798, 13] width 25 height 30
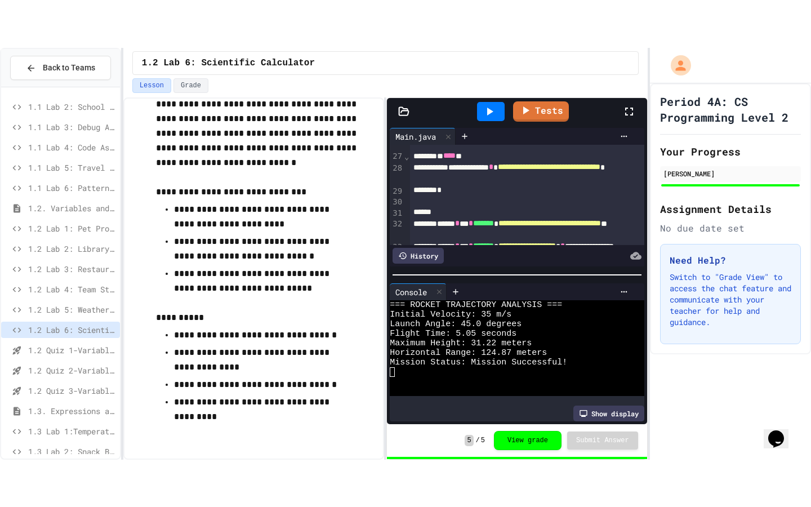
scroll to position [346, 0]
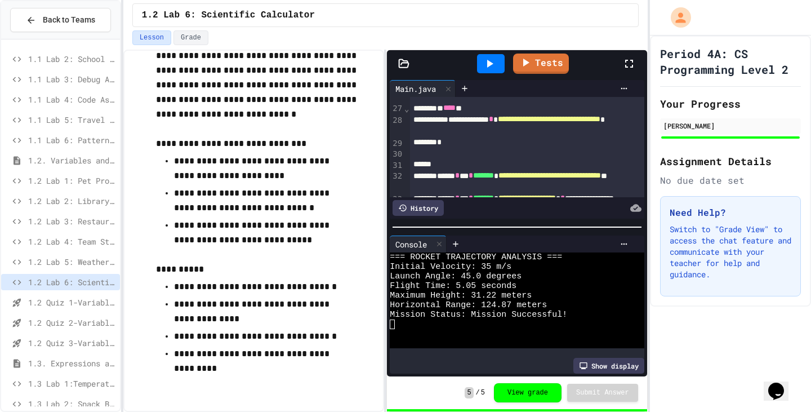
click at [634, 59] on icon at bounding box center [629, 64] width 14 height 14
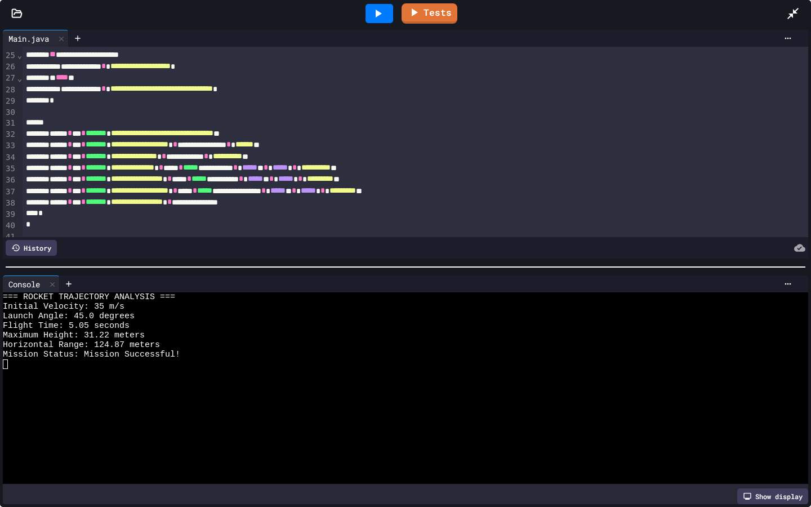
scroll to position [288, 0]
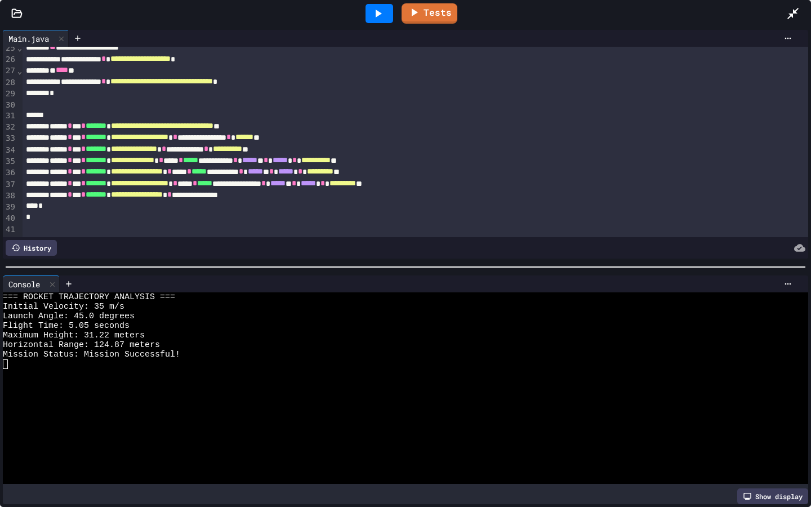
drag, startPoint x: 55, startPoint y: 283, endPoint x: 56, endPoint y: 294, distance: 11.3
click at [55, 283] on icon at bounding box center [52, 284] width 8 height 8
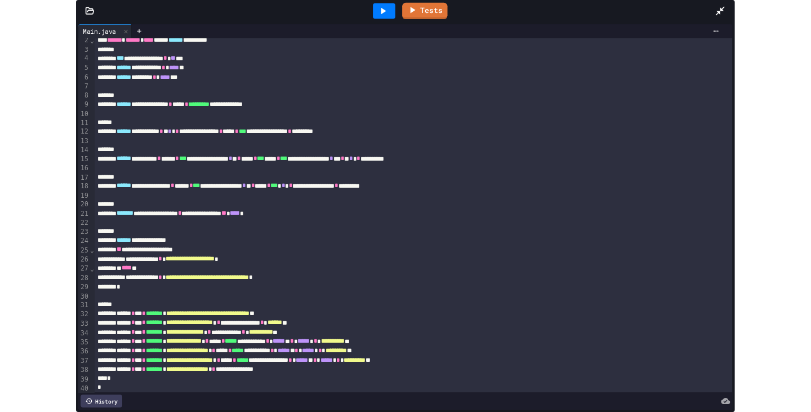
scroll to position [0, 0]
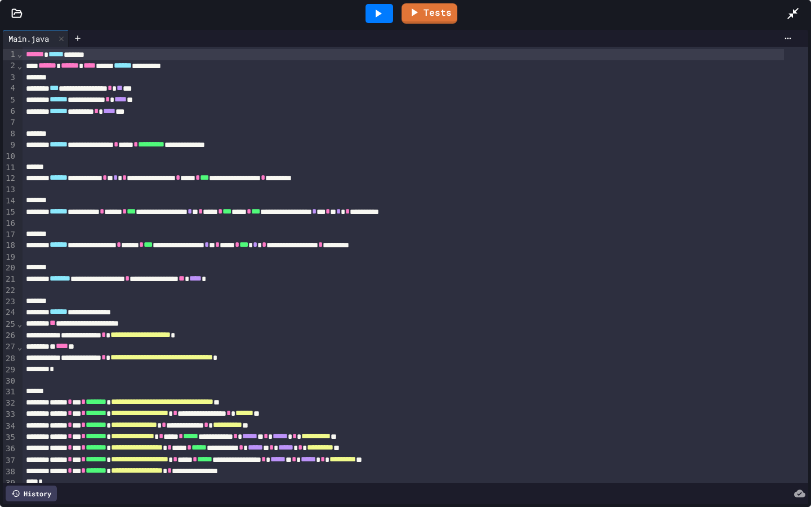
click at [796, 17] on icon at bounding box center [793, 14] width 14 height 14
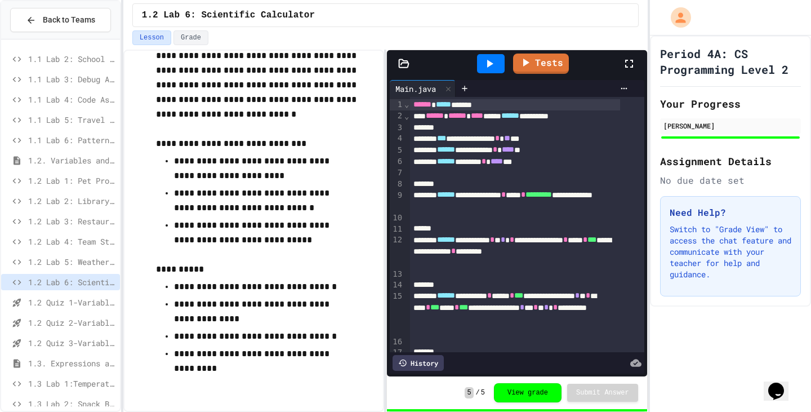
drag, startPoint x: 633, startPoint y: 68, endPoint x: 624, endPoint y: 116, distance: 49.3
click at [633, 68] on icon at bounding box center [629, 64] width 14 height 14
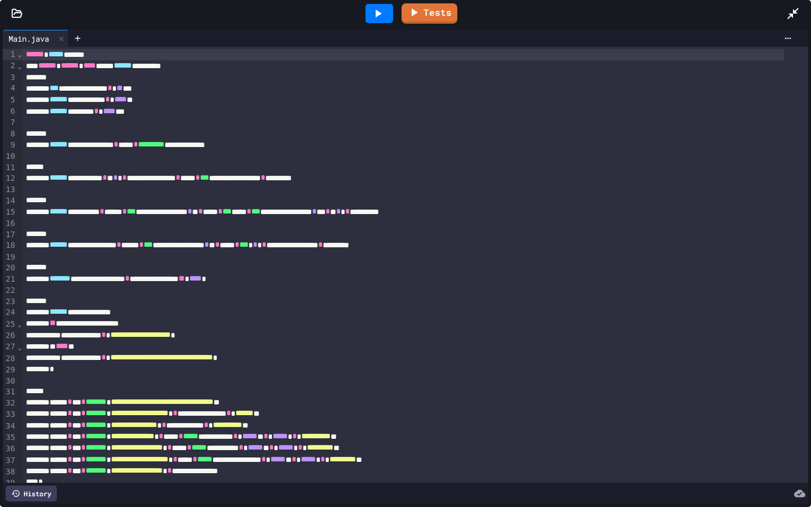
click at [793, 10] on icon at bounding box center [793, 14] width 14 height 14
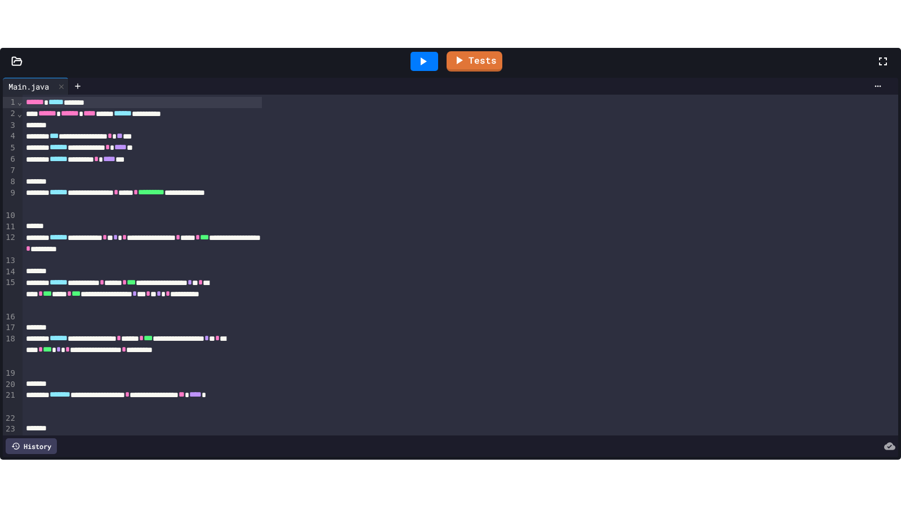
scroll to position [302, 0]
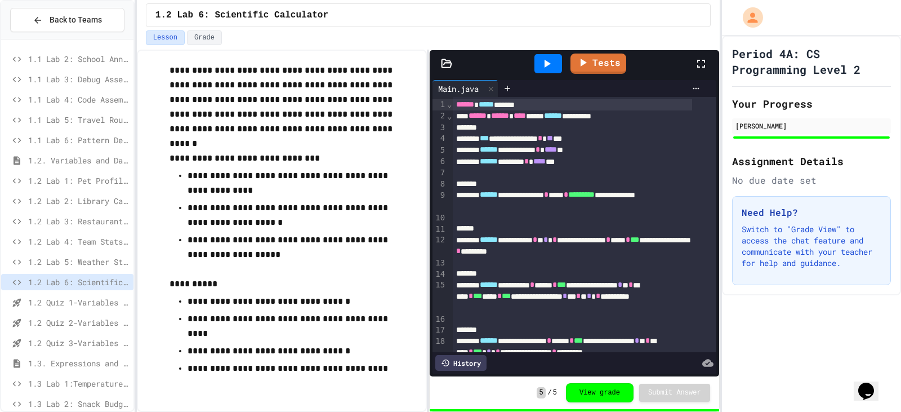
click at [704, 58] on icon at bounding box center [701, 64] width 14 height 14
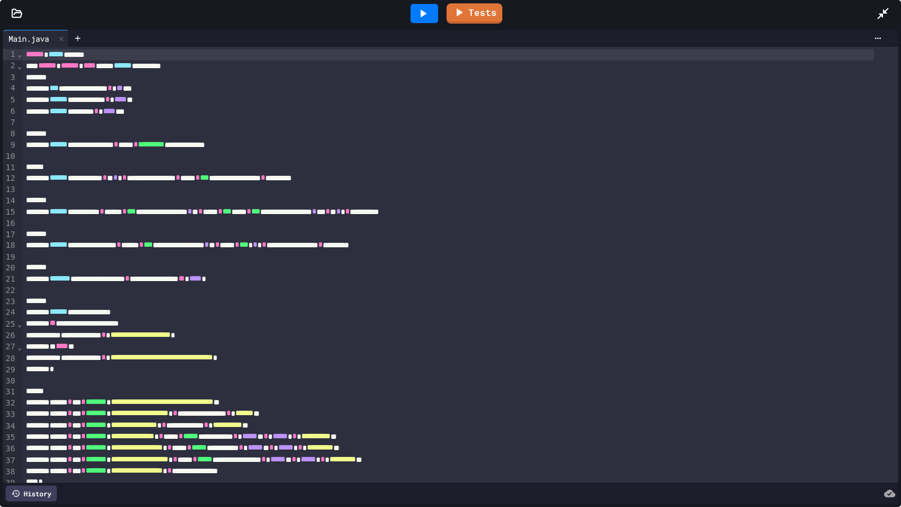
click at [810, 20] on div at bounding box center [888, 13] width 25 height 30
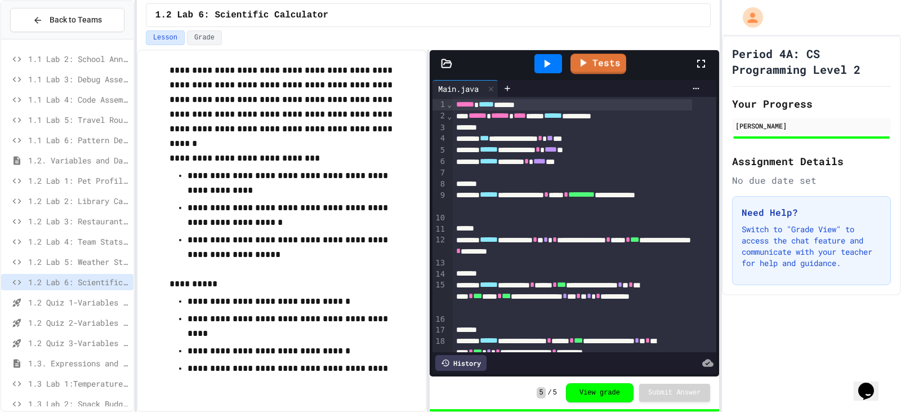
click at [705, 63] on icon at bounding box center [701, 64] width 14 height 14
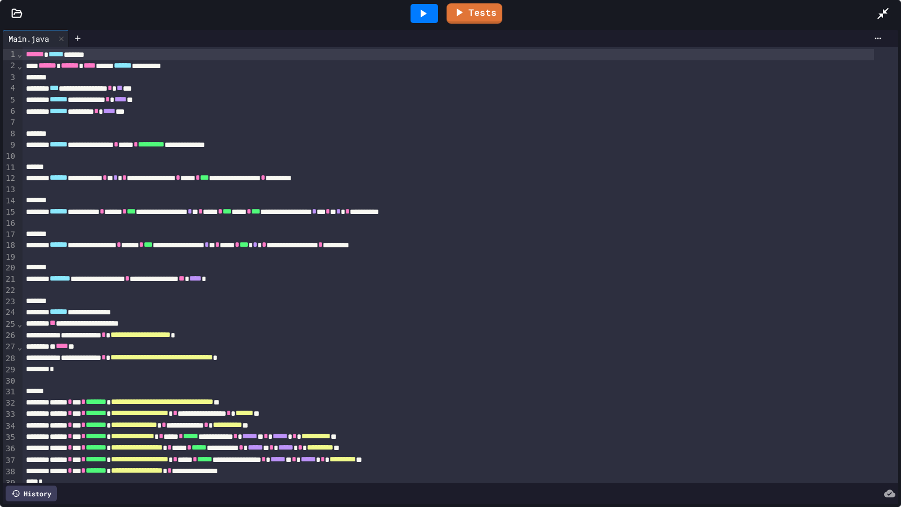
click at [810, 13] on icon at bounding box center [883, 14] width 14 height 14
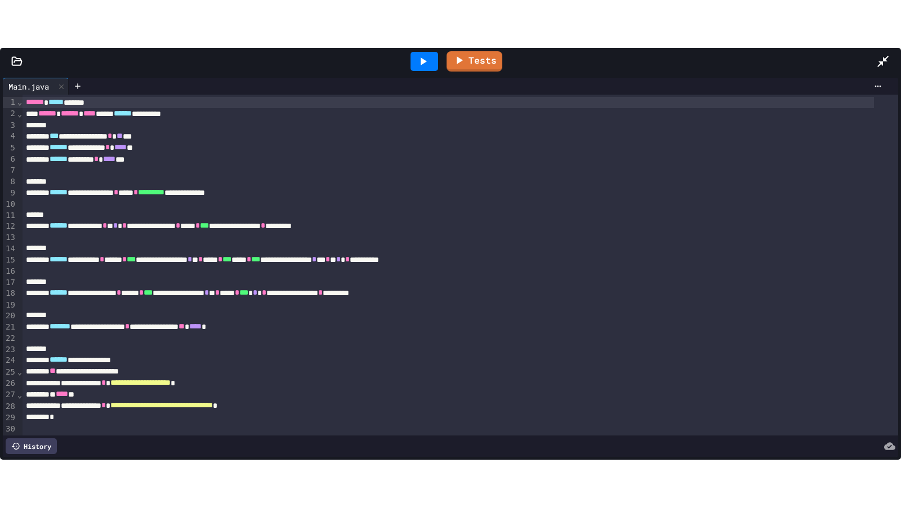
scroll to position [302, 0]
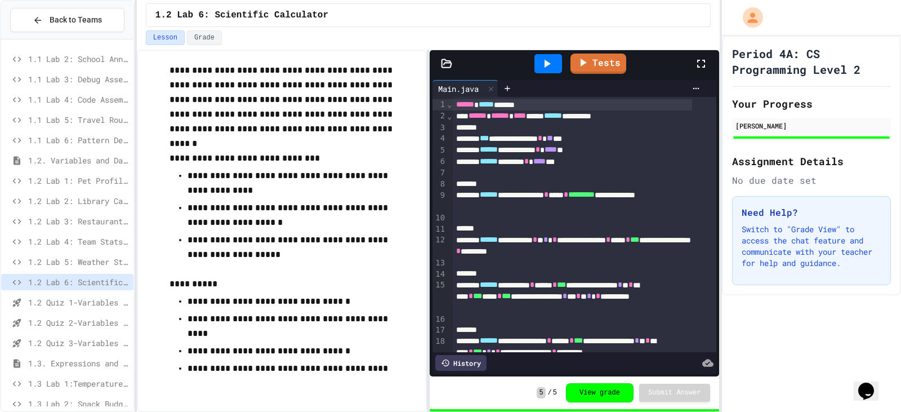
click at [701, 59] on icon at bounding box center [701, 64] width 14 height 14
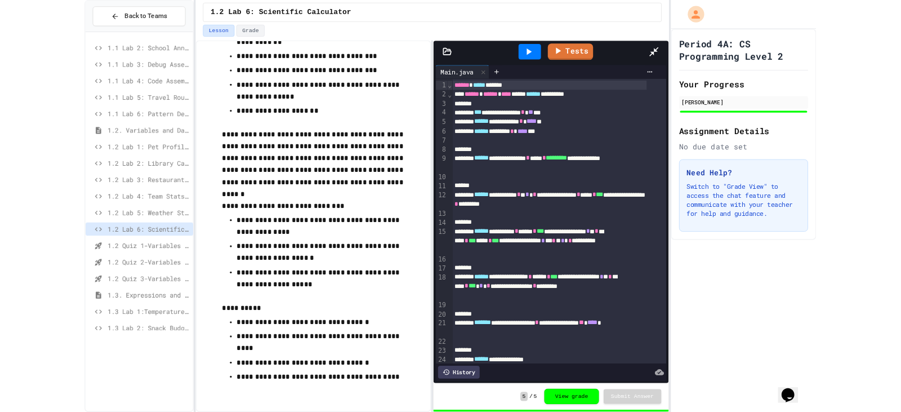
scroll to position [207, 0]
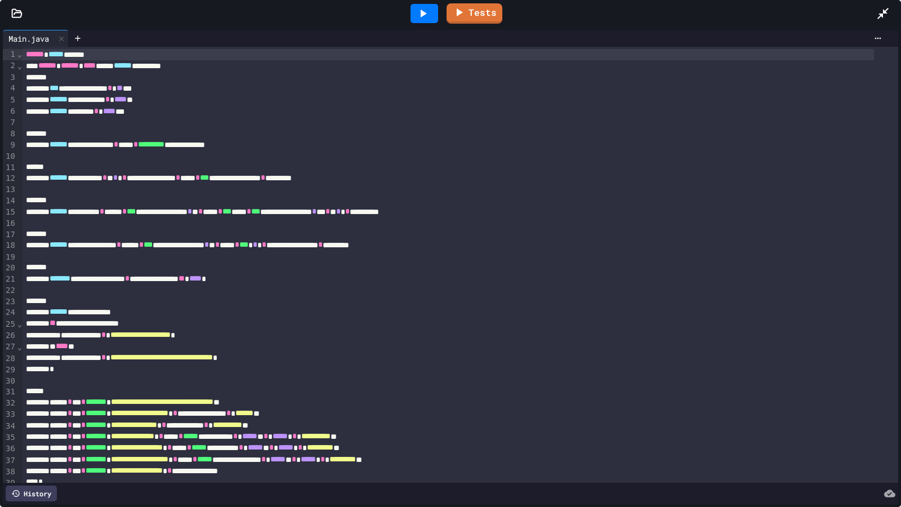
click at [810, 12] on icon at bounding box center [883, 14] width 14 height 14
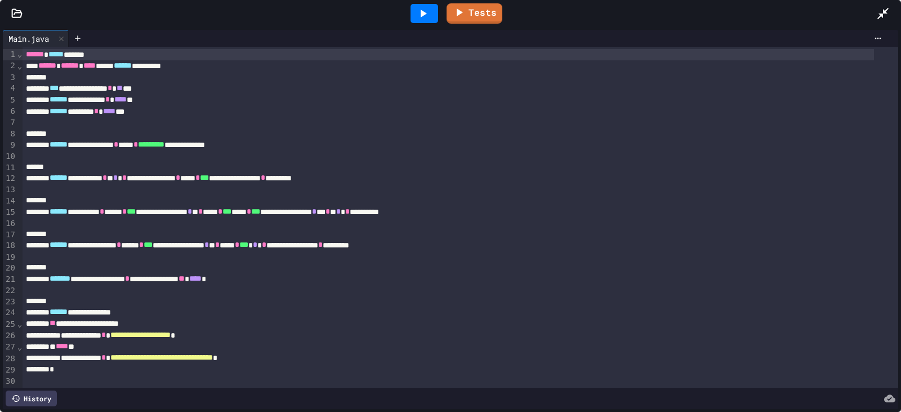
scroll to position [302, 0]
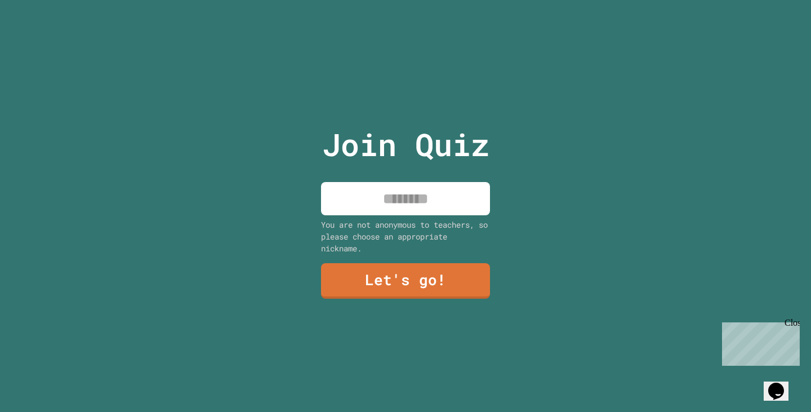
click at [419, 182] on input at bounding box center [405, 198] width 169 height 33
type input "****"
click at [407, 277] on link "Let's go!" at bounding box center [406, 279] width 168 height 37
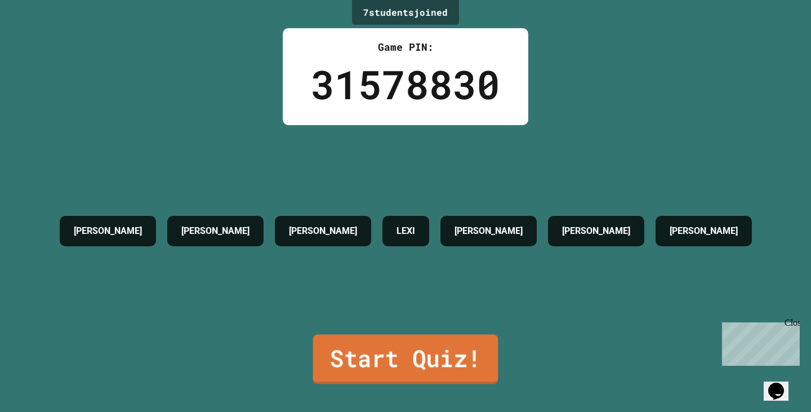
click at [402, 364] on link "Start Quiz!" at bounding box center [405, 359] width 185 height 50
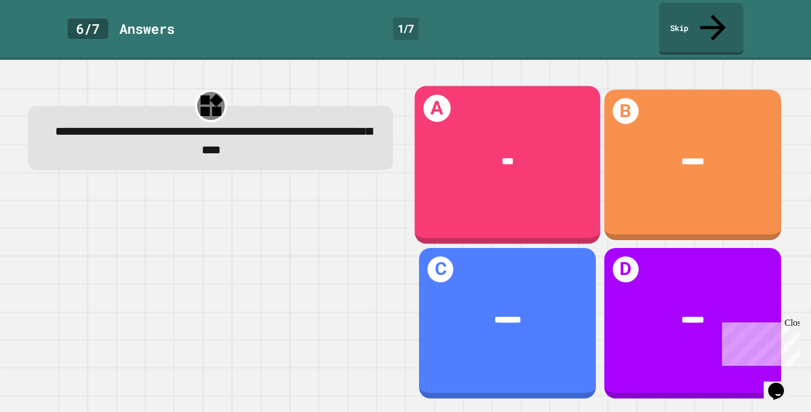
click at [524, 148] on div "***" at bounding box center [508, 161] width 186 height 56
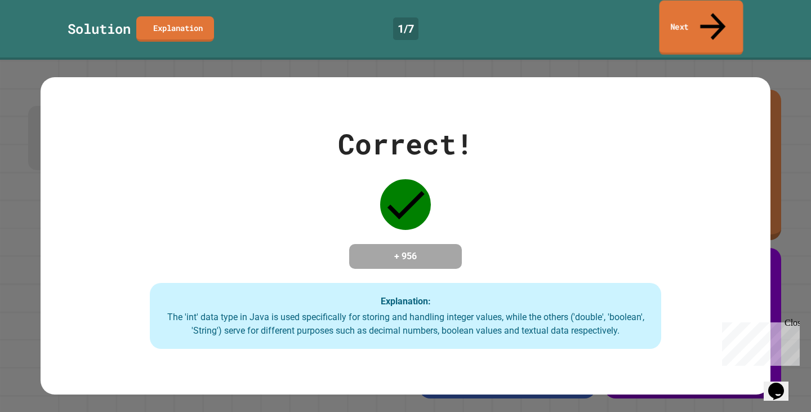
click at [706, 7] on link "Next" at bounding box center [701, 28] width 84 height 55
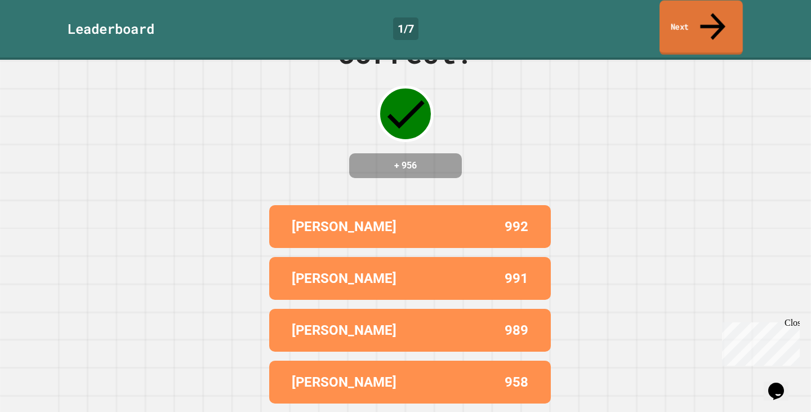
scroll to position [90, 0]
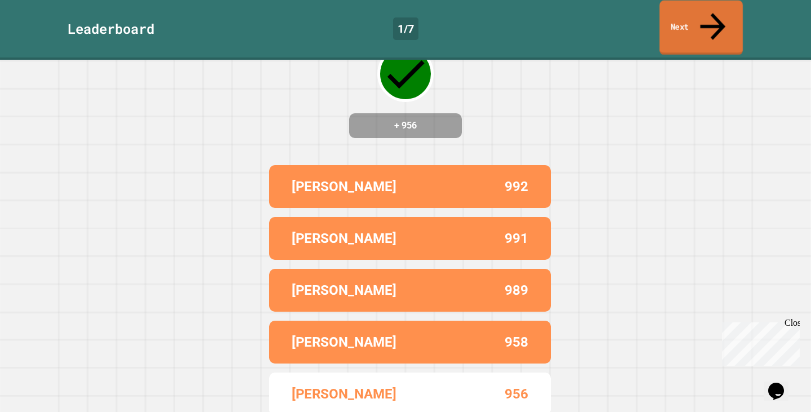
click at [688, 19] on link "Next" at bounding box center [700, 28] width 83 height 55
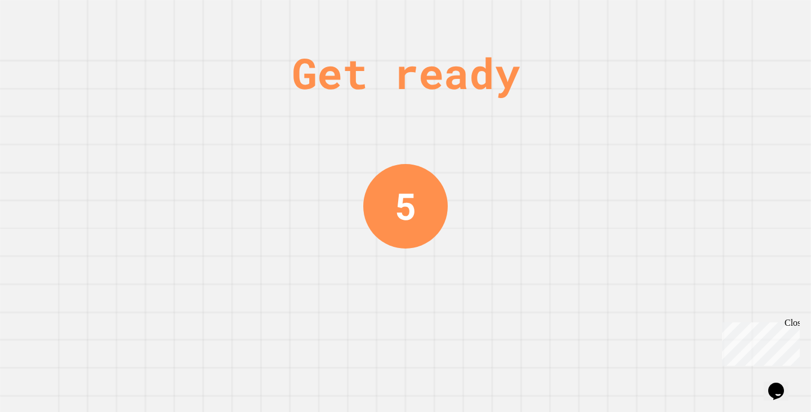
scroll to position [0, 0]
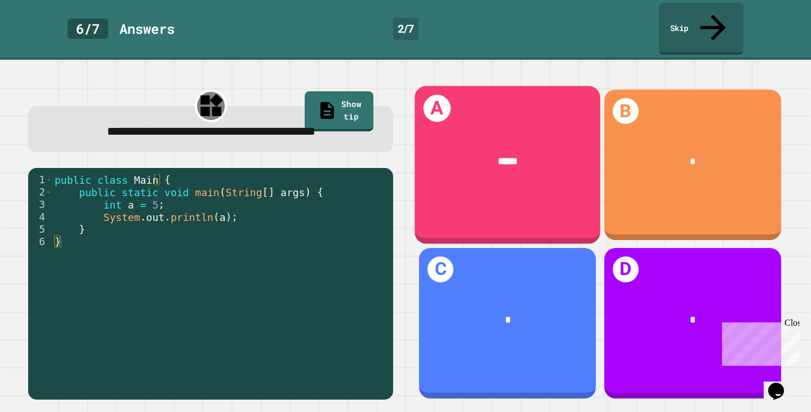
click at [515, 167] on div "A *****" at bounding box center [508, 165] width 186 height 158
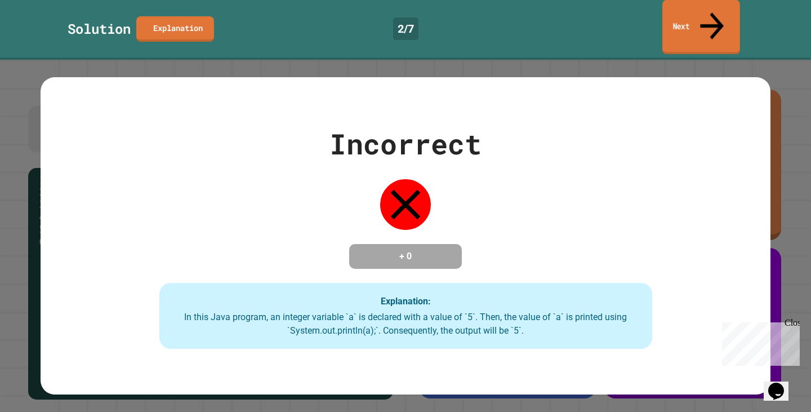
click at [704, 9] on link "Next" at bounding box center [701, 27] width 78 height 55
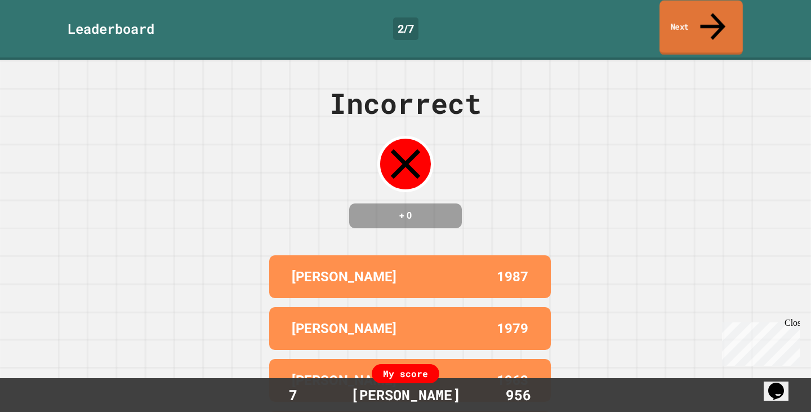
click at [692, 24] on link "Next" at bounding box center [700, 28] width 83 height 55
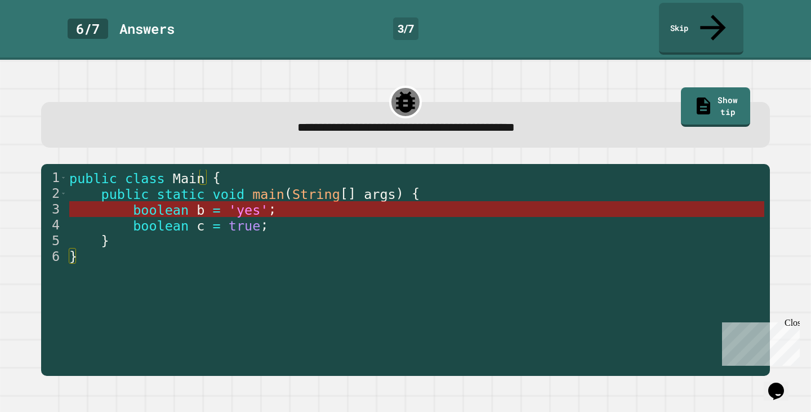
click at [229, 202] on span "'yes'" at bounding box center [249, 210] width 40 height 16
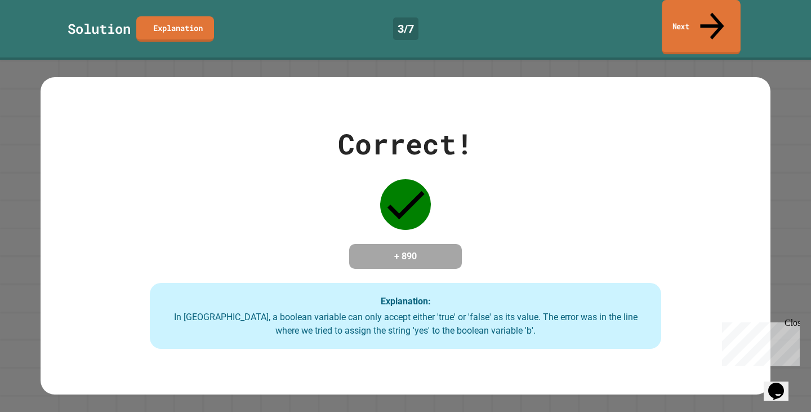
click at [706, 24] on link "Next" at bounding box center [701, 27] width 79 height 55
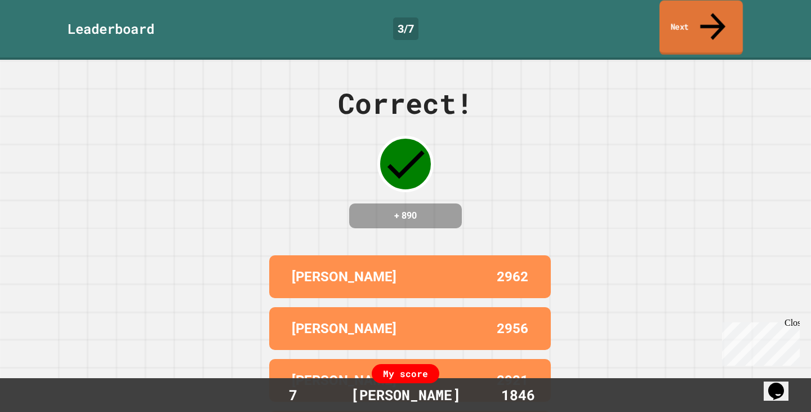
click at [698, 26] on link "Next" at bounding box center [700, 28] width 83 height 55
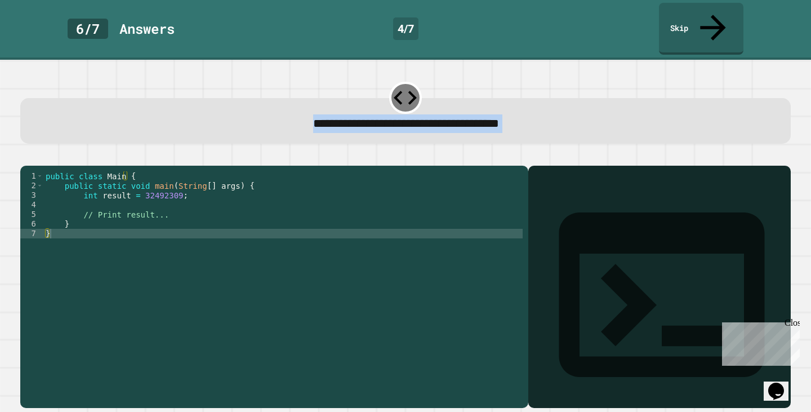
drag, startPoint x: 233, startPoint y: 86, endPoint x: 253, endPoint y: 164, distance: 80.9
click at [190, 235] on div "**********" at bounding box center [405, 244] width 778 height 336
copy div "**********"
click at [172, 203] on div "public class Main { public static void main ( String [ ] args ) { int result = …" at bounding box center [282, 286] width 479 height 230
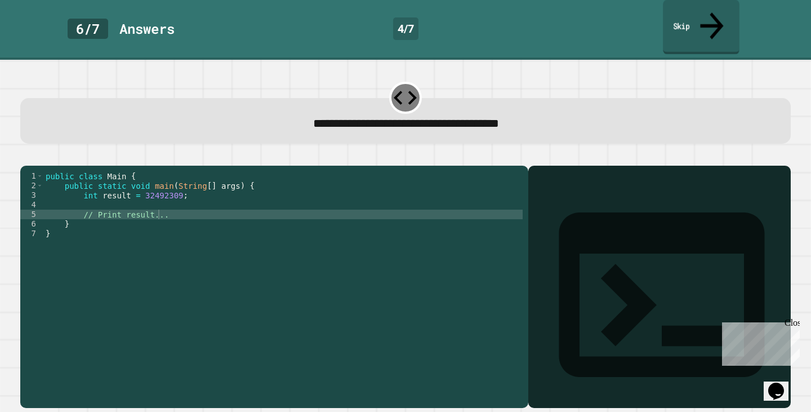
click at [695, 6] on link "Skip" at bounding box center [701, 27] width 77 height 55
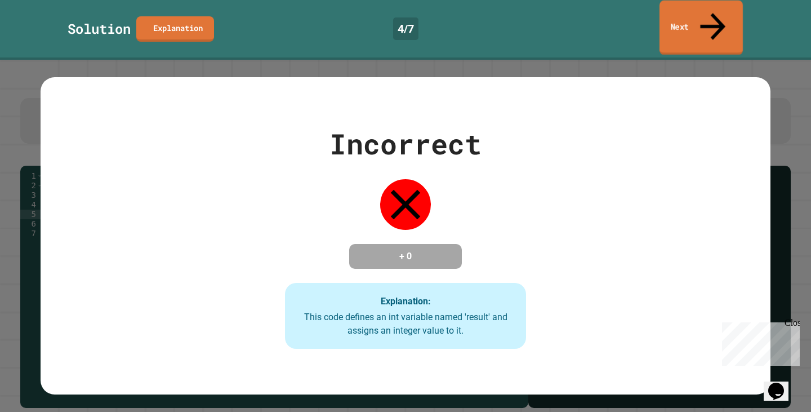
click at [733, 13] on link "Next" at bounding box center [700, 28] width 83 height 55
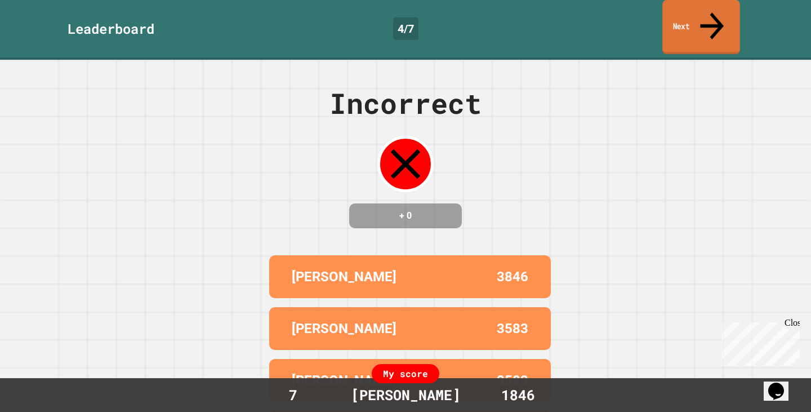
click at [706, 15] on link "Next" at bounding box center [701, 27] width 78 height 55
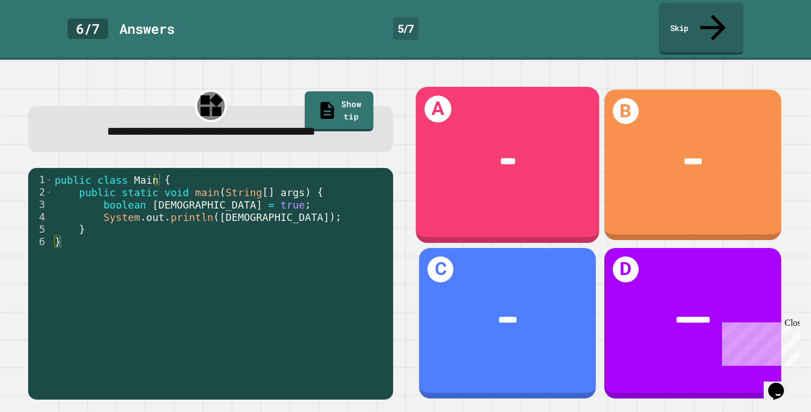
click at [474, 195] on div "A ****" at bounding box center [508, 164] width 184 height 155
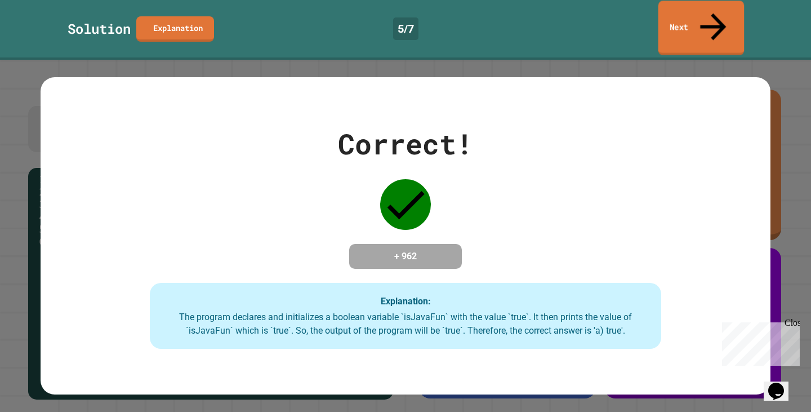
click at [679, 11] on link "Next" at bounding box center [701, 28] width 86 height 55
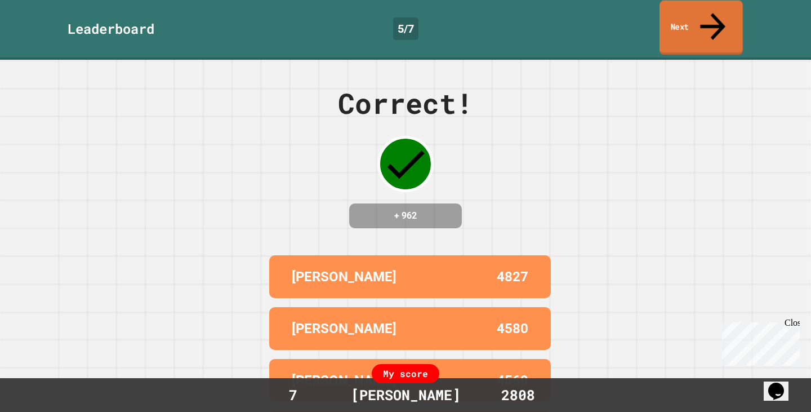
click at [690, 14] on link "Next" at bounding box center [700, 28] width 83 height 55
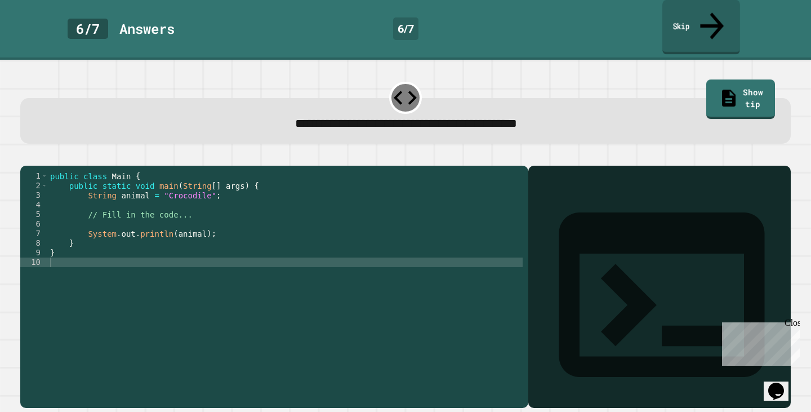
click at [683, 17] on link "Skip" at bounding box center [701, 27] width 78 height 55
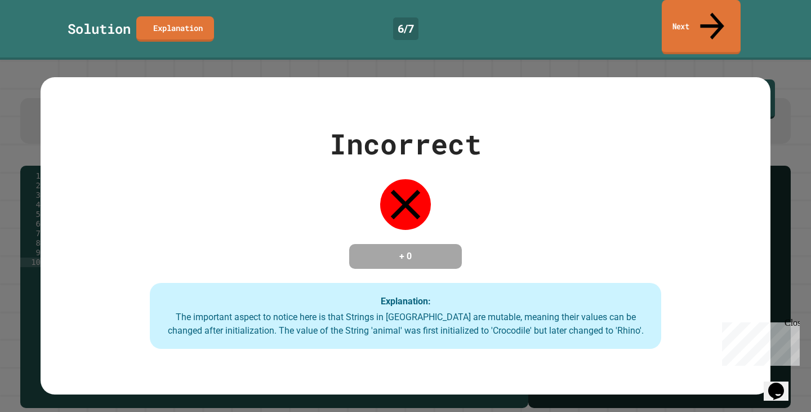
drag, startPoint x: 697, startPoint y: 15, endPoint x: 677, endPoint y: 16, distance: 19.7
click at [697, 15] on link "Next" at bounding box center [701, 27] width 79 height 55
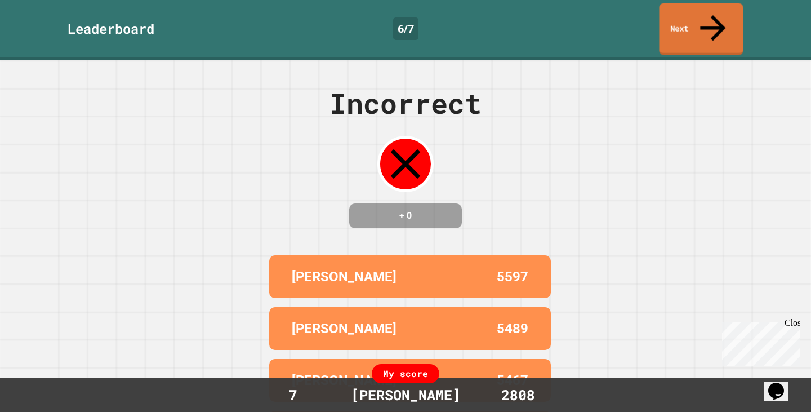
click at [654, 60] on div "Incorrect + 0 DYLAN 5597 ERVIN 5489 KEVIN 5467 LEXI 5148 LOGAN 5051 My score 7 …" at bounding box center [405, 236] width 811 height 352
click at [677, 21] on link "Next" at bounding box center [701, 28] width 84 height 55
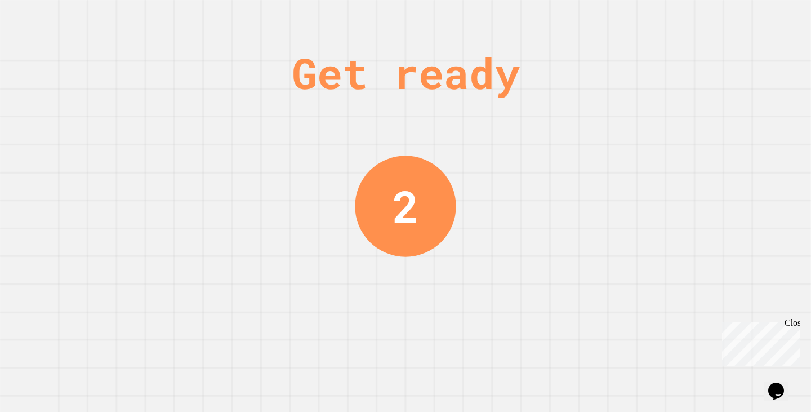
click at [794, 323] on div "Close" at bounding box center [791, 325] width 14 height 14
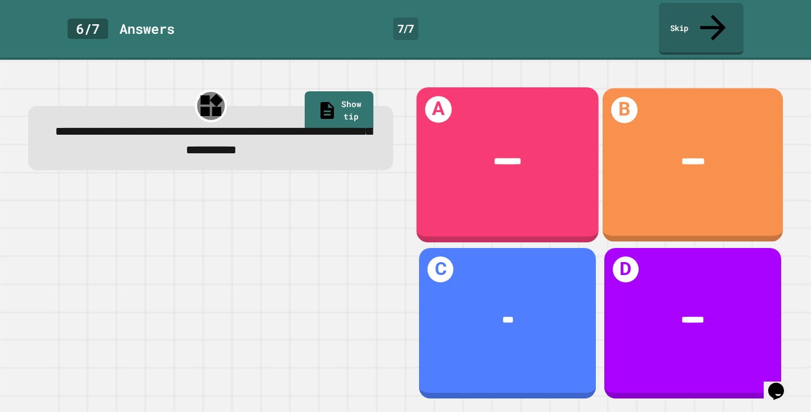
click at [674, 154] on div "******" at bounding box center [692, 161] width 141 height 15
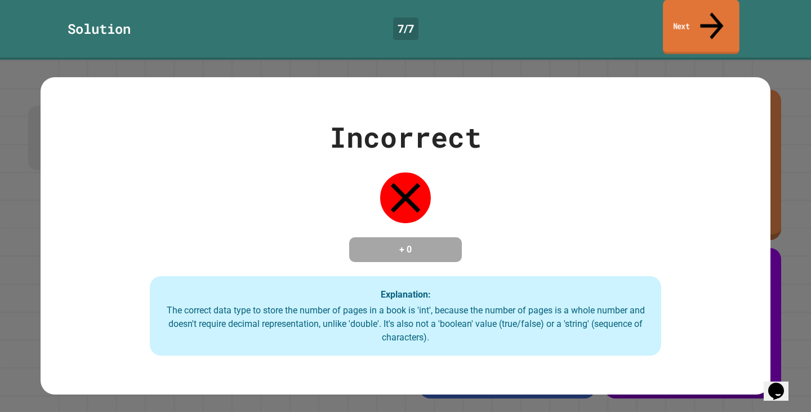
click at [706, 7] on link "Next" at bounding box center [701, 27] width 77 height 55
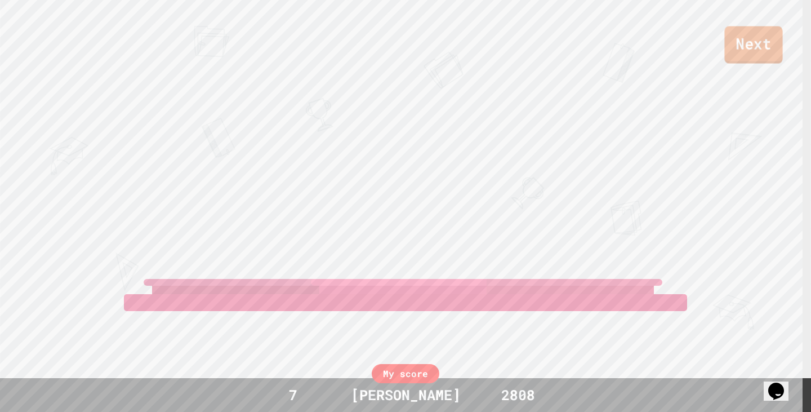
click at [748, 40] on link "Next" at bounding box center [753, 44] width 58 height 37
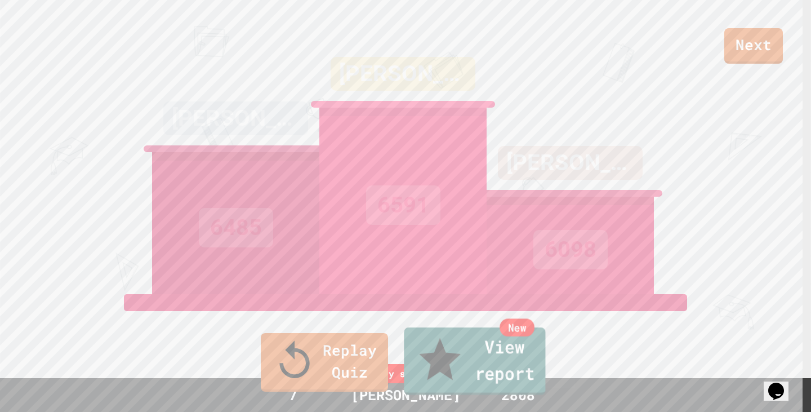
click at [476, 387] on link "New View report" at bounding box center [474, 361] width 141 height 68
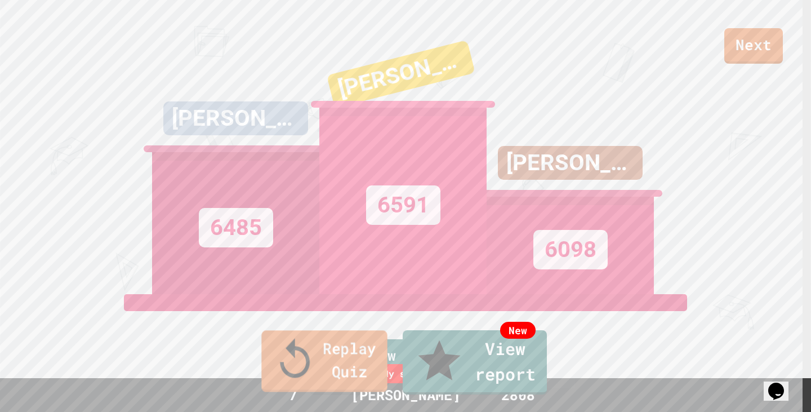
click at [328, 377] on link "Replay Quiz" at bounding box center [324, 360] width 126 height 61
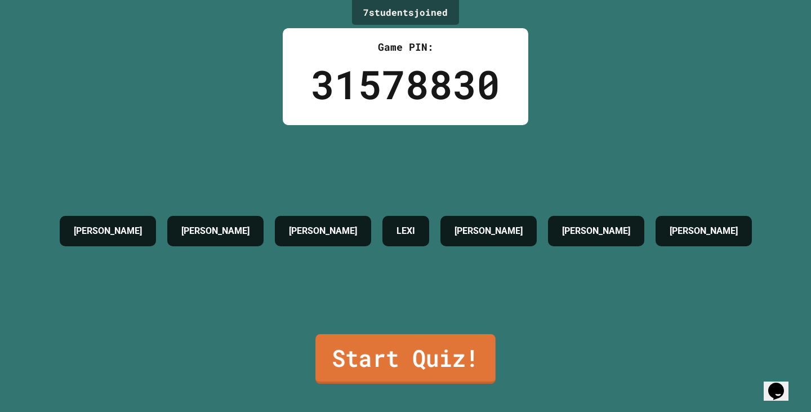
click at [371, 343] on link "Start Quiz!" at bounding box center [405, 359] width 180 height 50
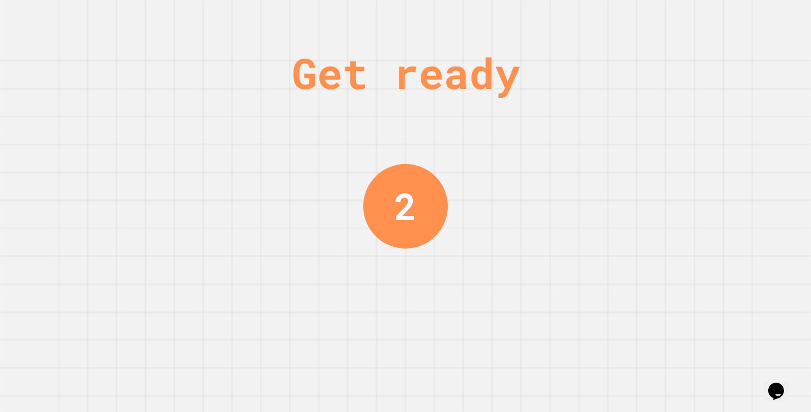
click at [459, 151] on div "Get ready 2" at bounding box center [405, 206] width 811 height 412
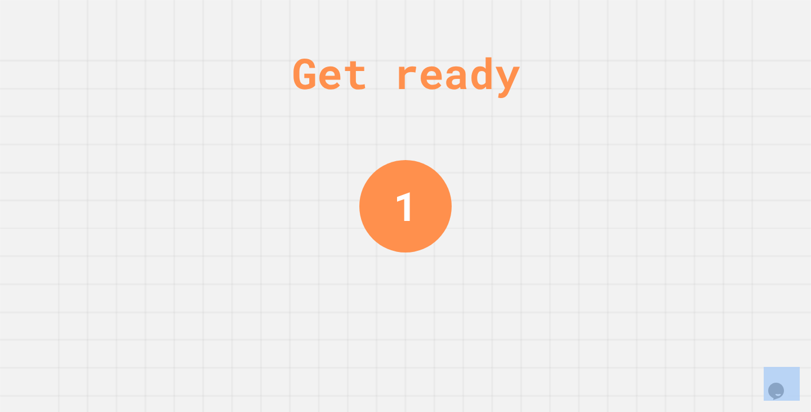
click at [459, 151] on div "Get ready 1" at bounding box center [405, 206] width 811 height 412
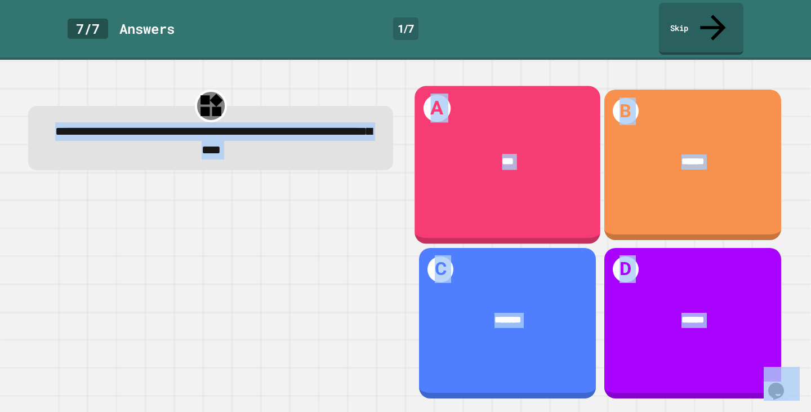
click at [459, 151] on div "***" at bounding box center [508, 161] width 186 height 56
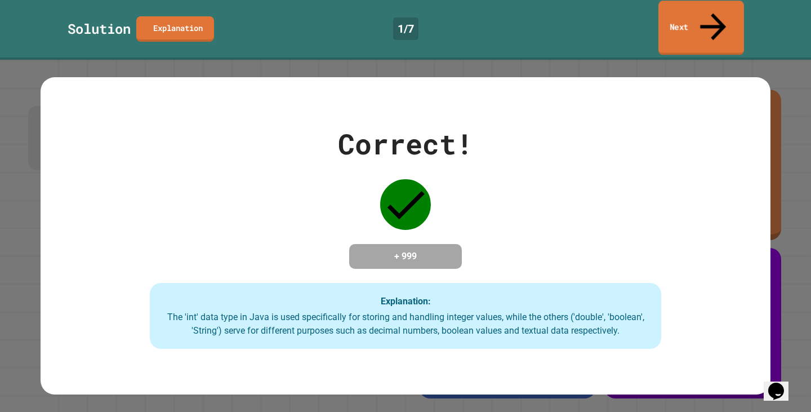
click at [720, 12] on link "Next" at bounding box center [701, 28] width 86 height 55
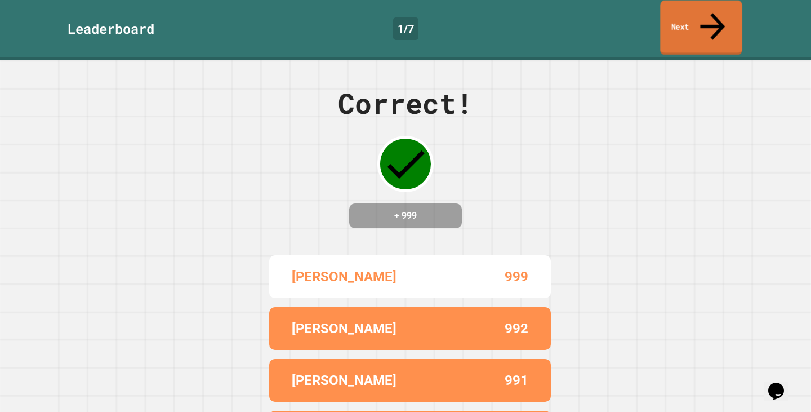
click at [701, 12] on link "Next" at bounding box center [701, 28] width 82 height 55
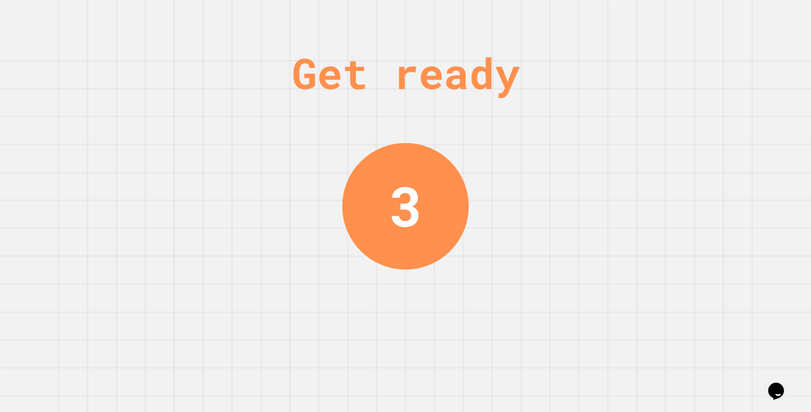
click at [639, 91] on div "Get ready 3" at bounding box center [405, 206] width 811 height 412
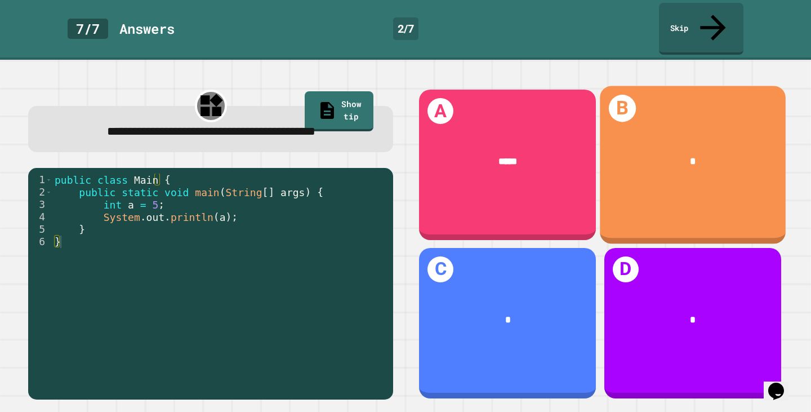
click at [629, 154] on div "*" at bounding box center [693, 162] width 145 height 16
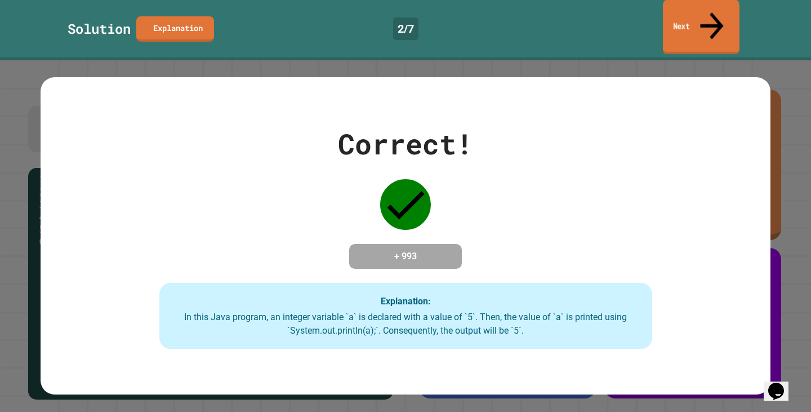
click at [683, 16] on link "Next" at bounding box center [701, 27] width 77 height 55
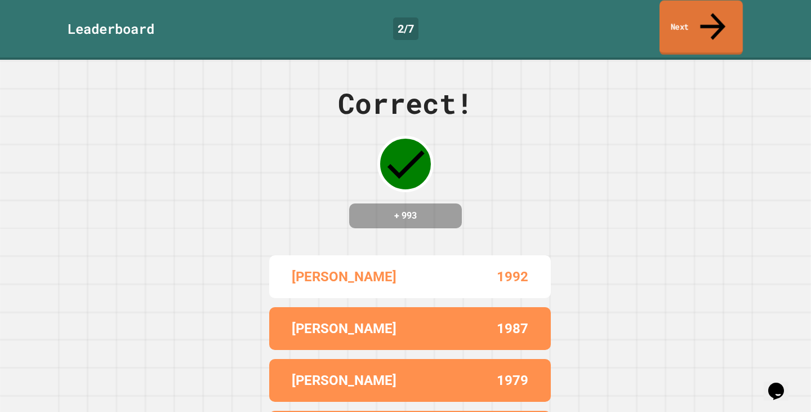
click at [683, 11] on link "Next" at bounding box center [700, 28] width 83 height 55
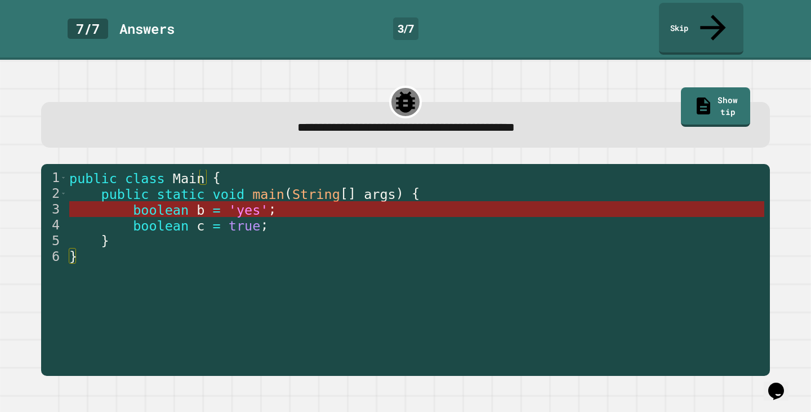
click at [229, 202] on span "'yes'" at bounding box center [249, 210] width 40 height 16
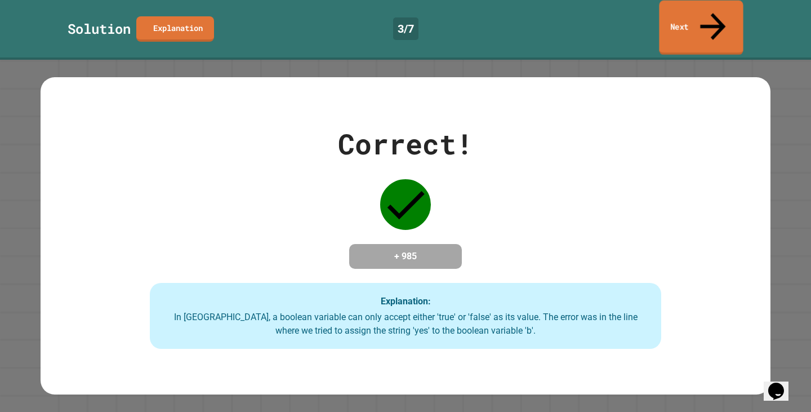
click at [698, 17] on link "Next" at bounding box center [701, 28] width 84 height 55
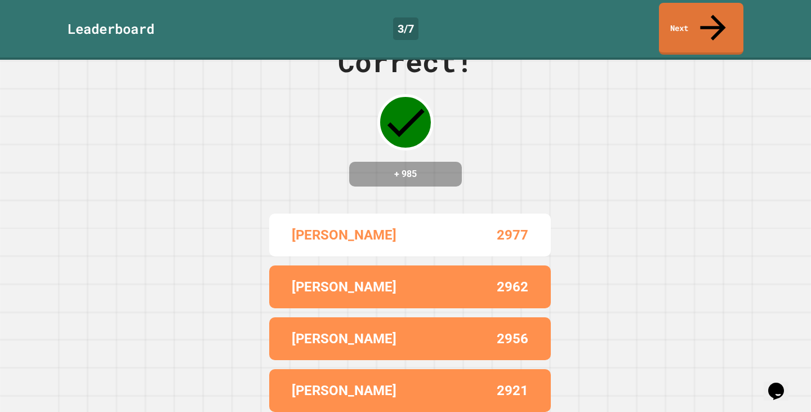
scroll to position [90, 0]
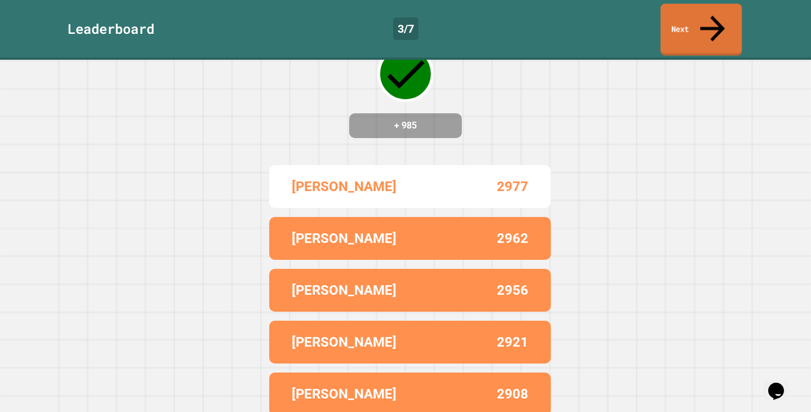
click at [708, 30] on div "Leaderboard 3 / 7 Next" at bounding box center [405, 30] width 811 height 60
click at [706, 13] on link "Next" at bounding box center [701, 29] width 84 height 52
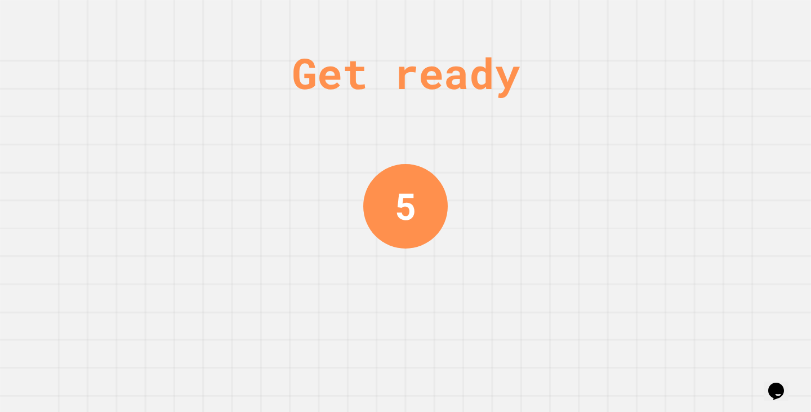
scroll to position [0, 0]
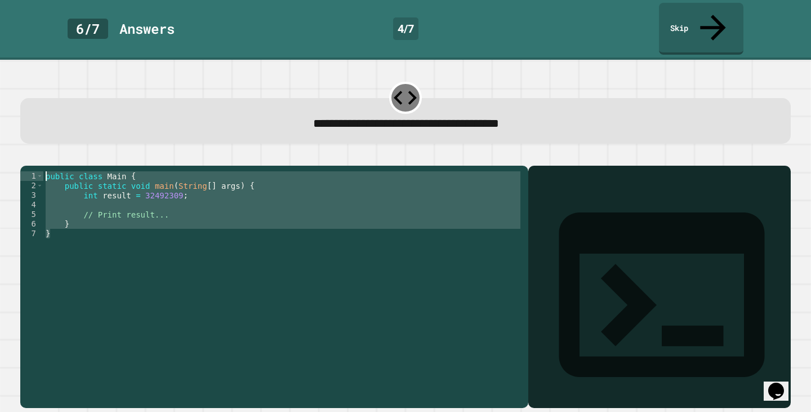
drag, startPoint x: 55, startPoint y: 223, endPoint x: 30, endPoint y: 138, distance: 88.4
click at [30, 152] on div "1 2 3 4 5 6 7 public class Main { public static void main ( String [ ] args ) {…" at bounding box center [405, 280] width 770 height 256
type textarea "**********"
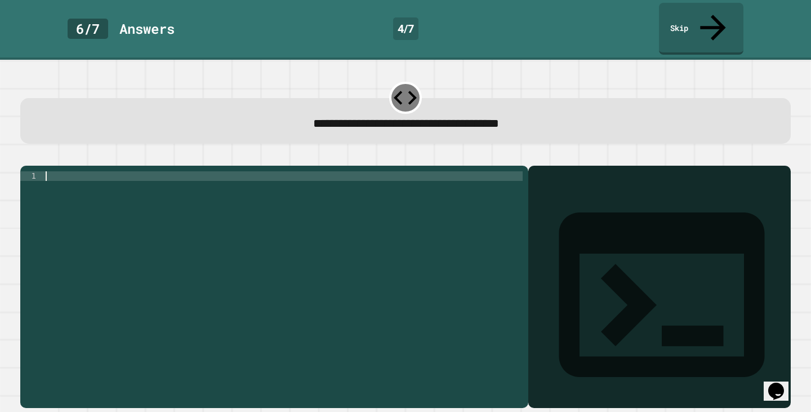
paste textarea "*"
type textarea "*"
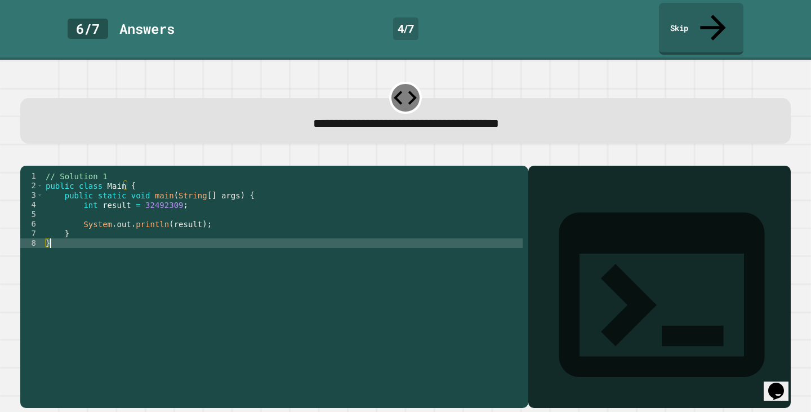
click at [26, 156] on icon "button" at bounding box center [26, 156] width 0 height 0
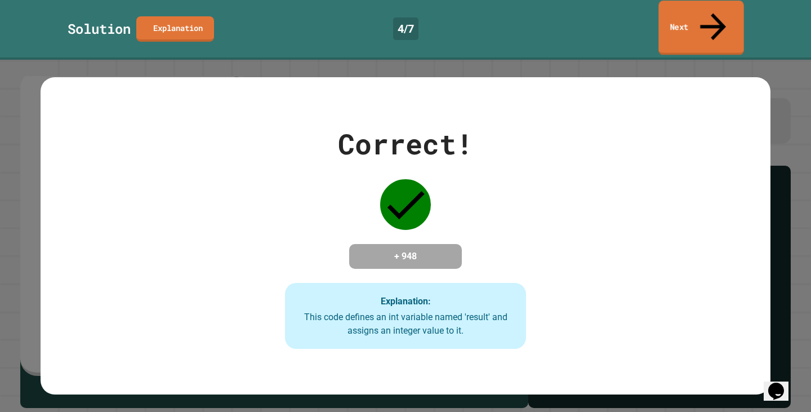
click at [688, 12] on link "Next" at bounding box center [700, 28] width 85 height 55
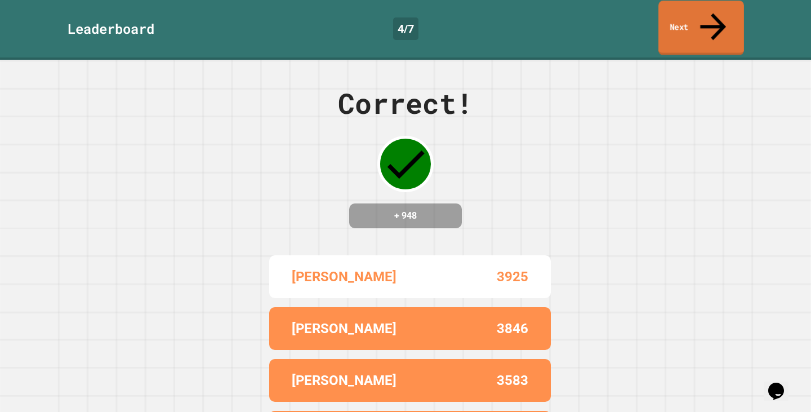
click at [709, 14] on icon at bounding box center [713, 27] width 39 height 40
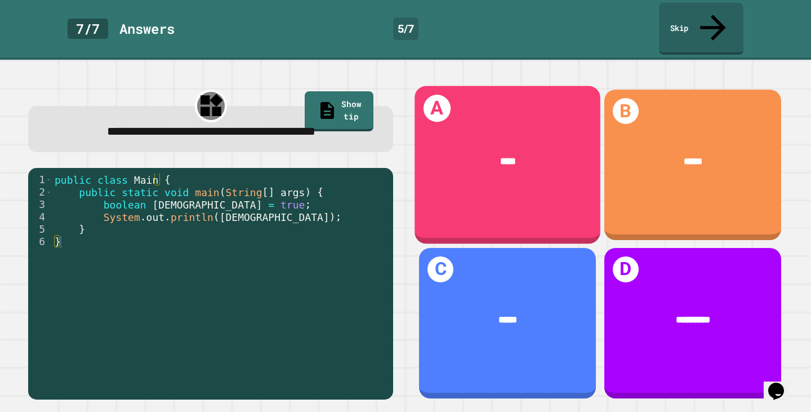
click at [473, 146] on div "****" at bounding box center [508, 161] width 186 height 56
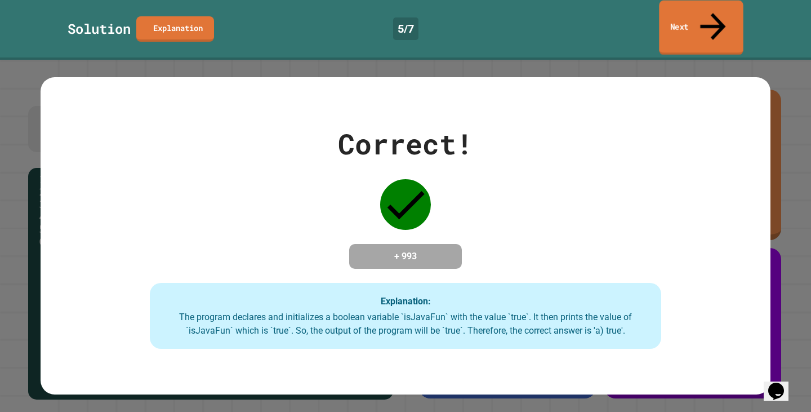
click at [706, 12] on link "Next" at bounding box center [701, 28] width 84 height 55
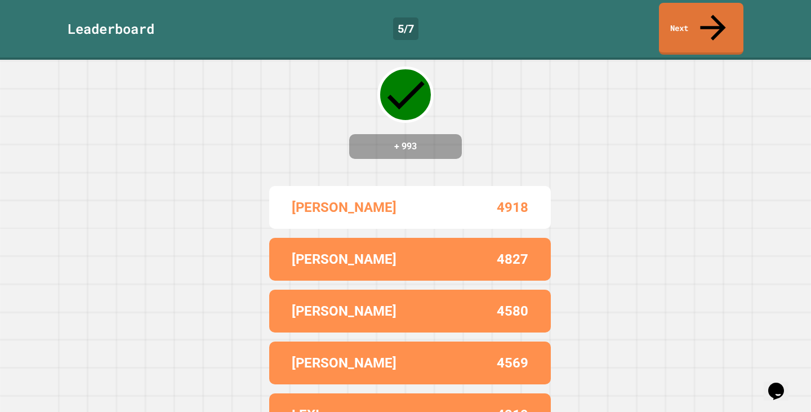
scroll to position [90, 0]
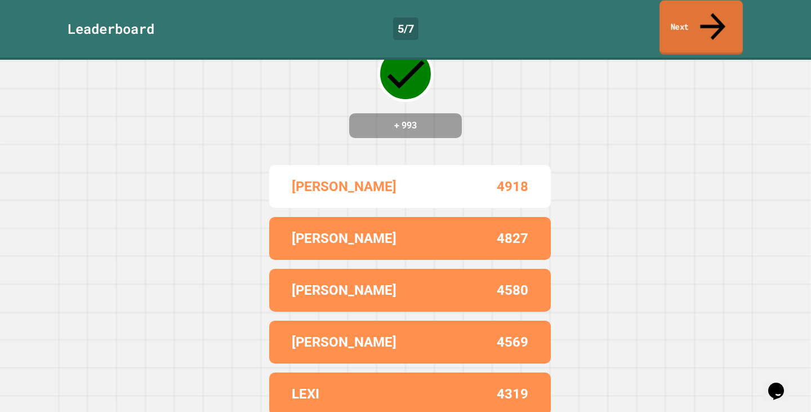
click at [681, 6] on link "Next" at bounding box center [700, 28] width 83 height 55
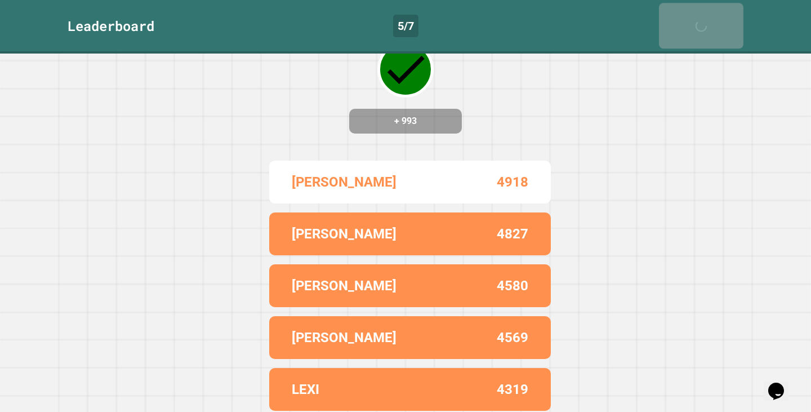
scroll to position [0, 0]
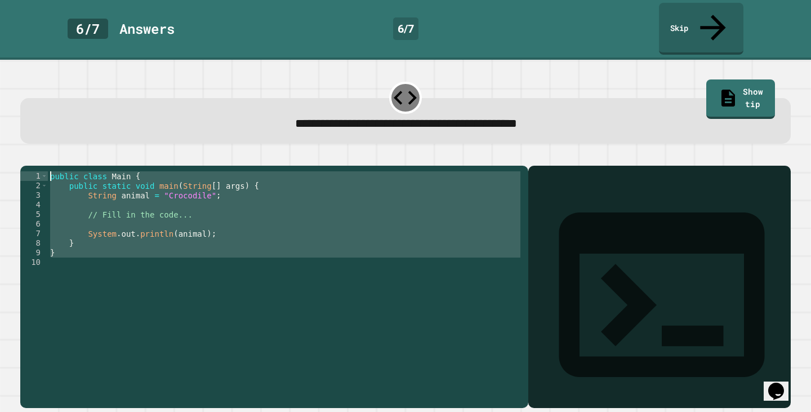
drag, startPoint x: 99, startPoint y: 220, endPoint x: 67, endPoint y: 135, distance: 90.9
click at [67, 152] on div "1 2 3 4 5 6 7 8 9 10 public class Main { public static void main ( String [ ] a…" at bounding box center [405, 280] width 770 height 256
type textarea "**********"
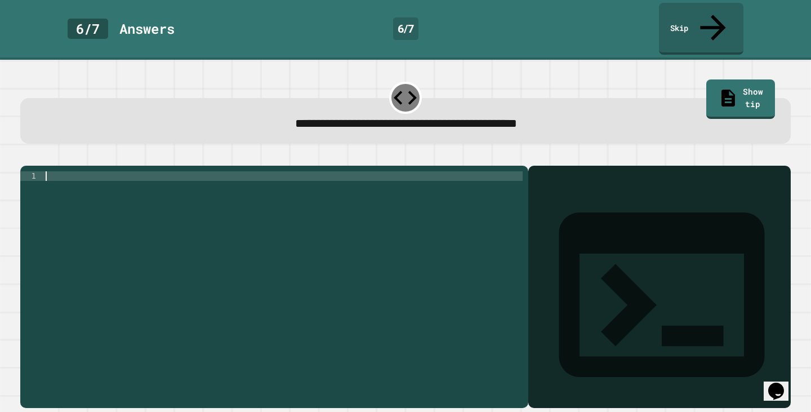
paste textarea "*"
type textarea "*"
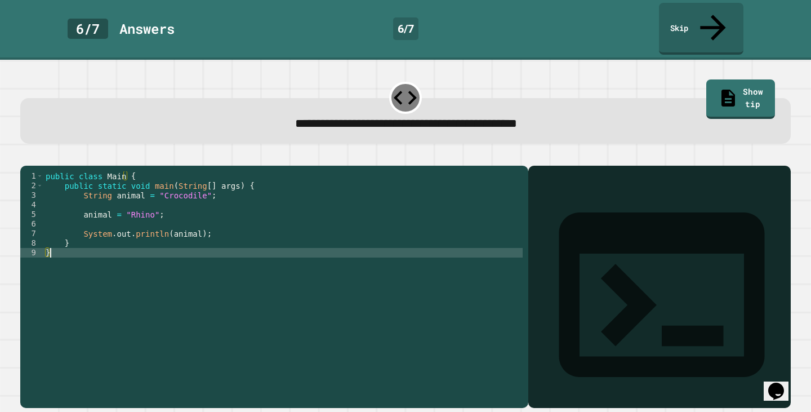
click at [36, 159] on icon "button" at bounding box center [33, 163] width 6 height 8
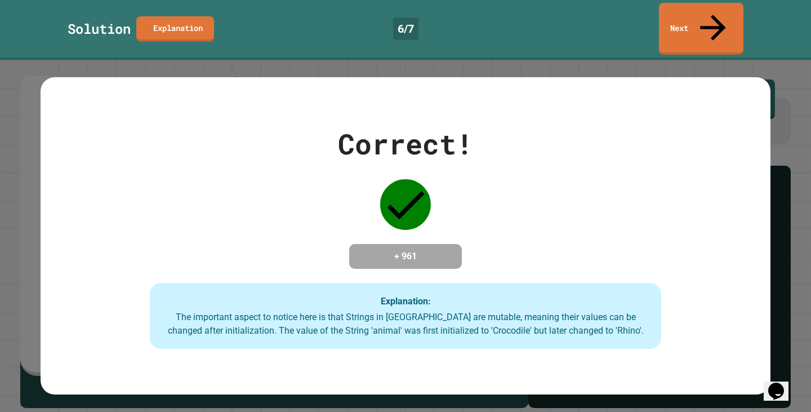
click at [710, 10] on icon at bounding box center [713, 27] width 38 height 38
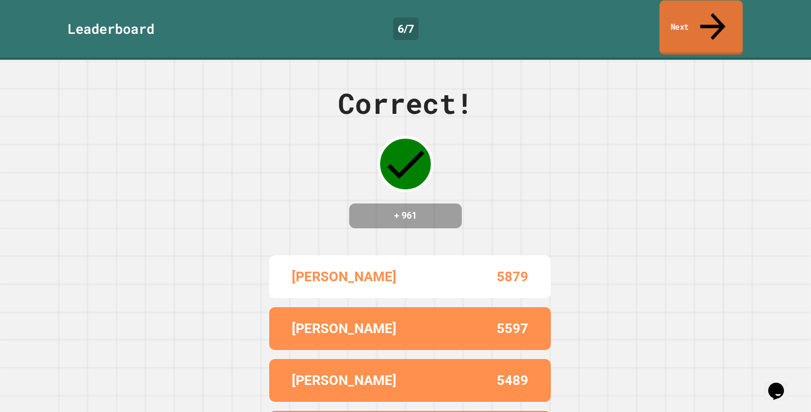
click at [709, 18] on icon at bounding box center [713, 26] width 38 height 40
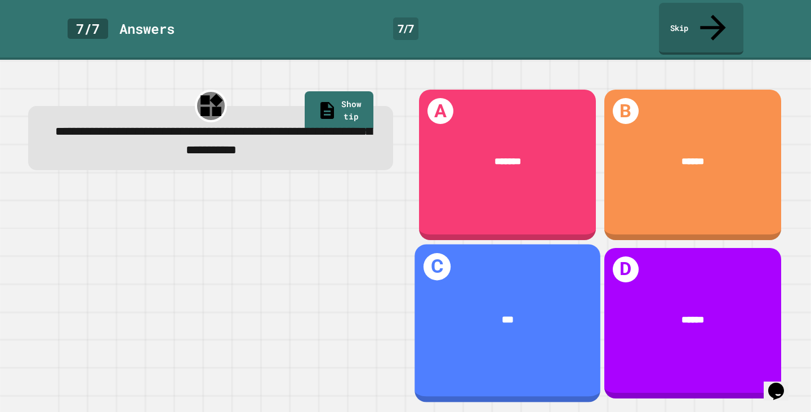
click at [433, 328] on div "***" at bounding box center [508, 320] width 186 height 56
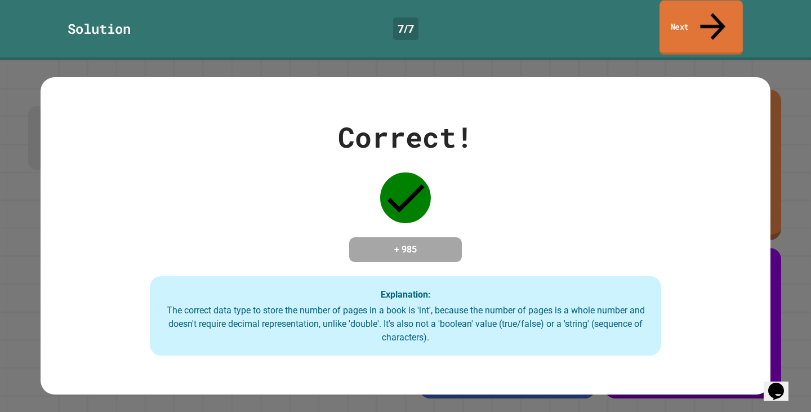
click at [707, 14] on link "Next" at bounding box center [700, 28] width 83 height 55
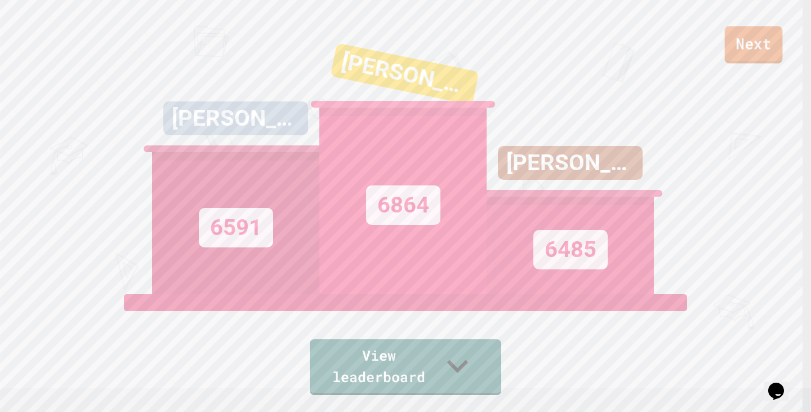
click at [765, 55] on link "Next" at bounding box center [754, 44] width 58 height 37
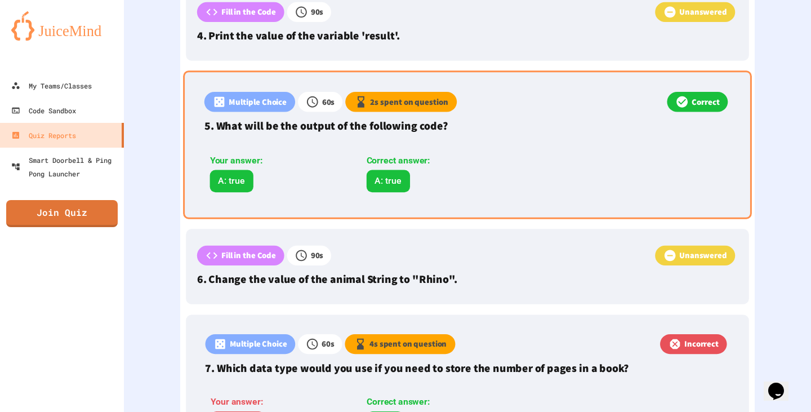
scroll to position [898, 0]
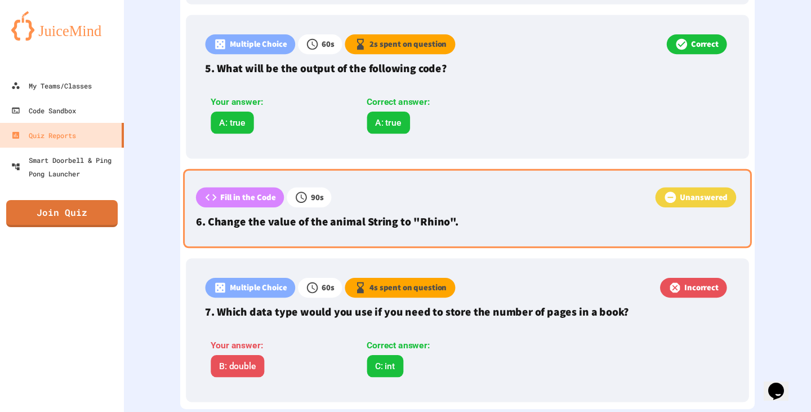
click at [475, 210] on div "Fill in the Code 90 s Unanswered 6. Change the value of the animal String to "R…" at bounding box center [467, 208] width 569 height 79
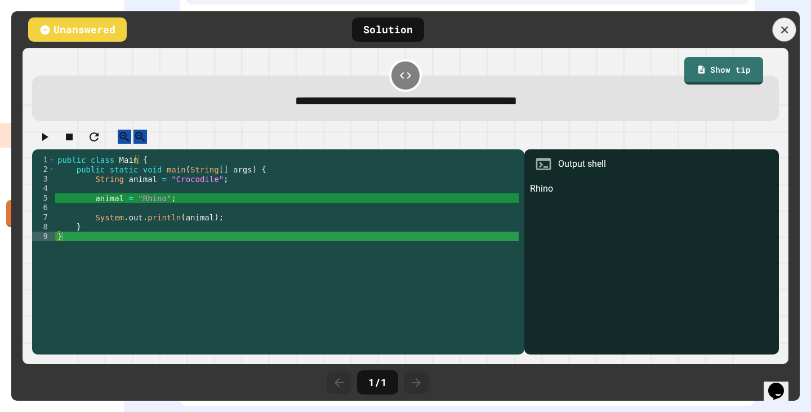
click at [785, 31] on icon at bounding box center [784, 29] width 7 height 7
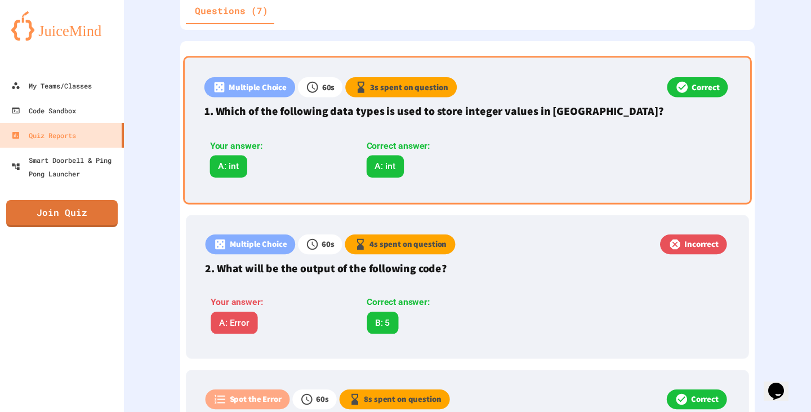
scroll to position [363, 0]
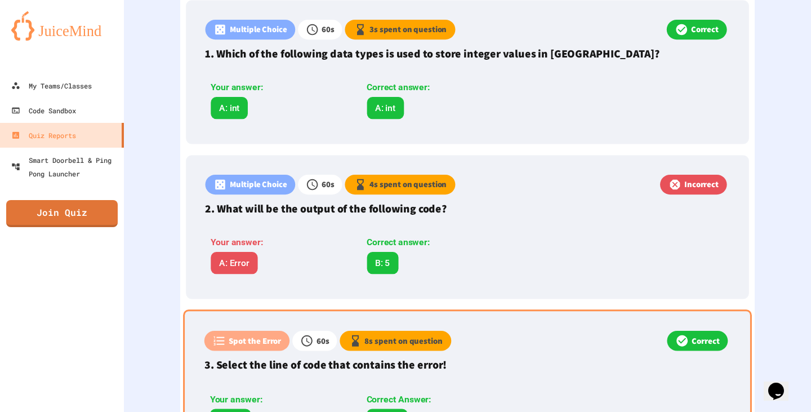
click at [530, 364] on p "3. Select the line of code that contains the error!" at bounding box center [467, 364] width 527 height 17
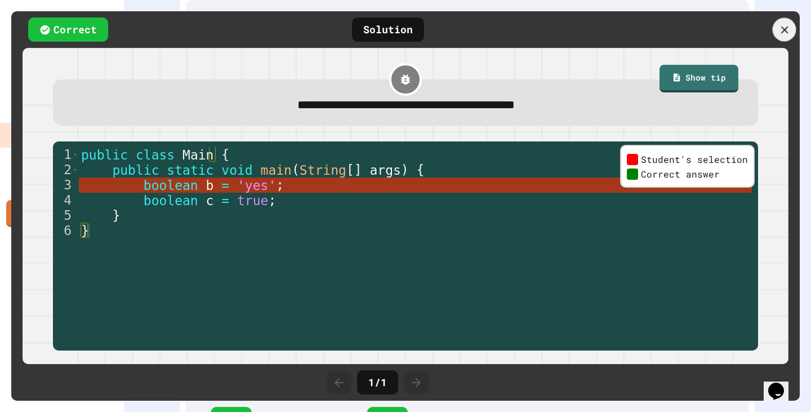
click at [781, 32] on icon at bounding box center [784, 29] width 7 height 7
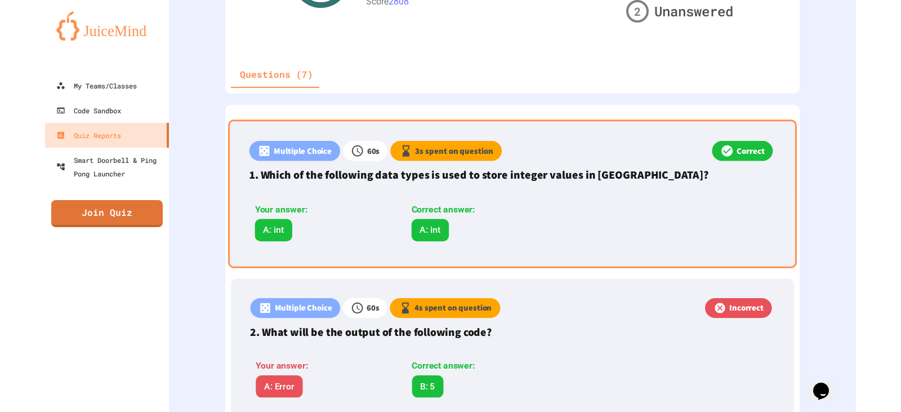
scroll to position [250, 0]
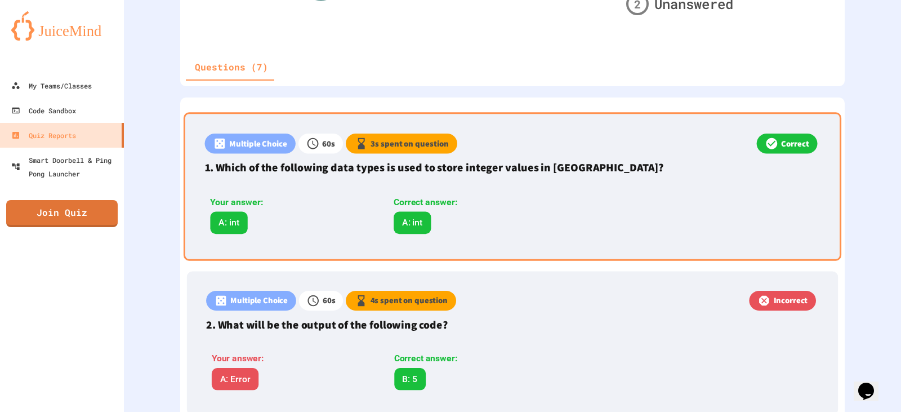
click at [575, 115] on div "Multiple Choice 60 s 3 s spent on question Correct 1. Which of the following da…" at bounding box center [513, 186] width 658 height 148
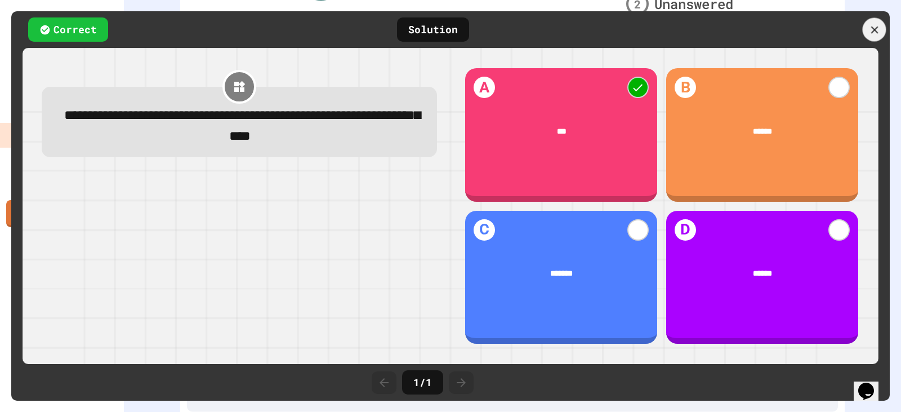
click at [810, 24] on icon at bounding box center [874, 30] width 12 height 12
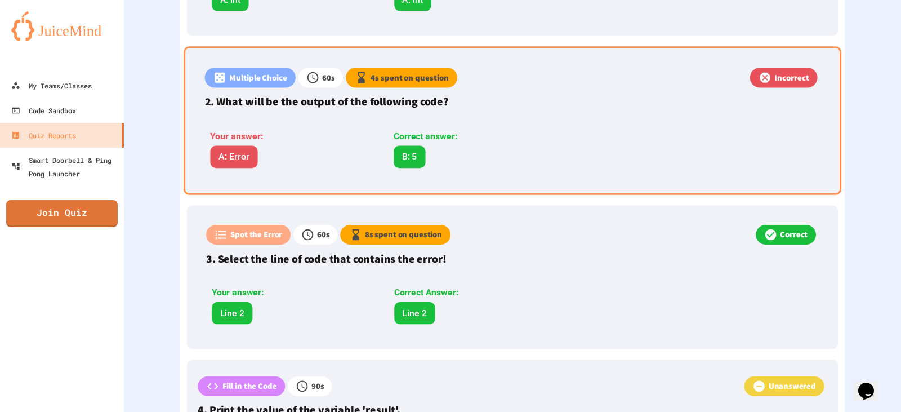
scroll to position [475, 0]
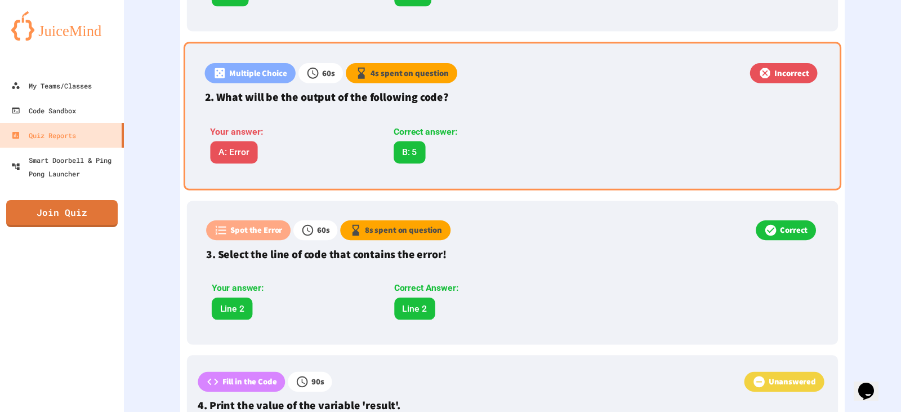
click at [518, 122] on div "Your answer: A: Error Correct answer: B: 5" at bounding box center [389, 141] width 369 height 55
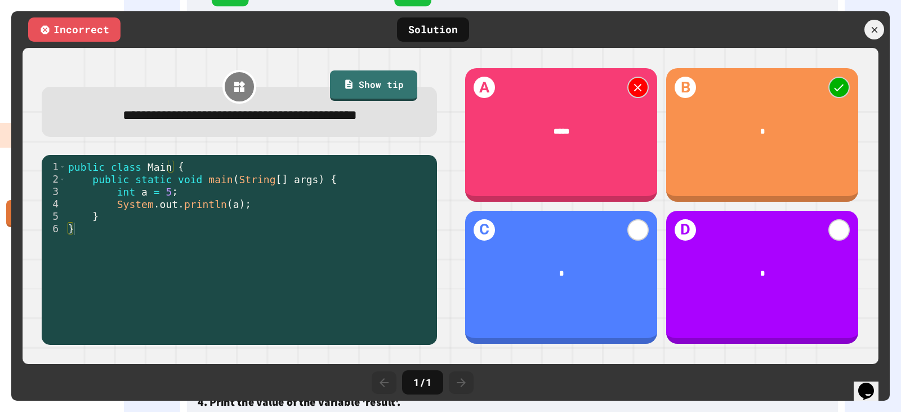
click at [810, 39] on div at bounding box center [828, 30] width 124 height 20
click at [810, 26] on div at bounding box center [875, 30] width 24 height 24
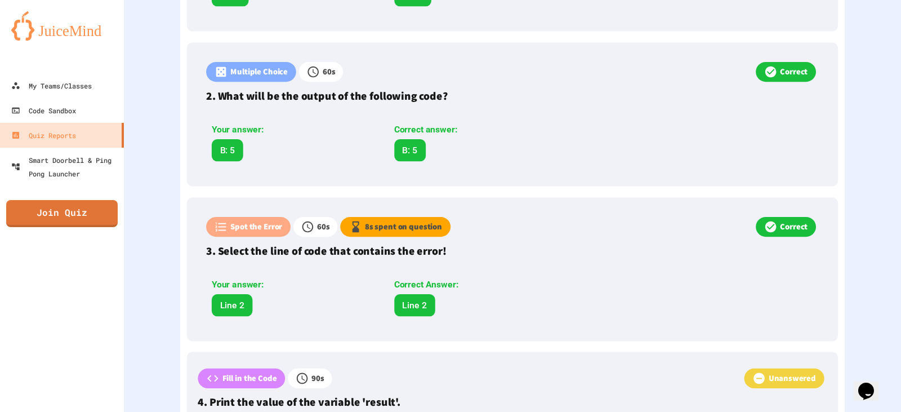
scroll to position [532, 0]
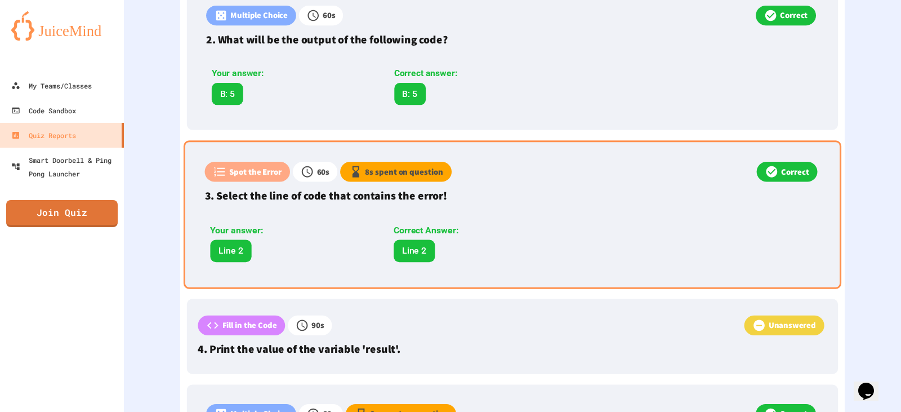
click at [694, 212] on div "Spot the Error 60 s 8 s spent on question Correct 3. Select the line of code th…" at bounding box center [513, 214] width 658 height 148
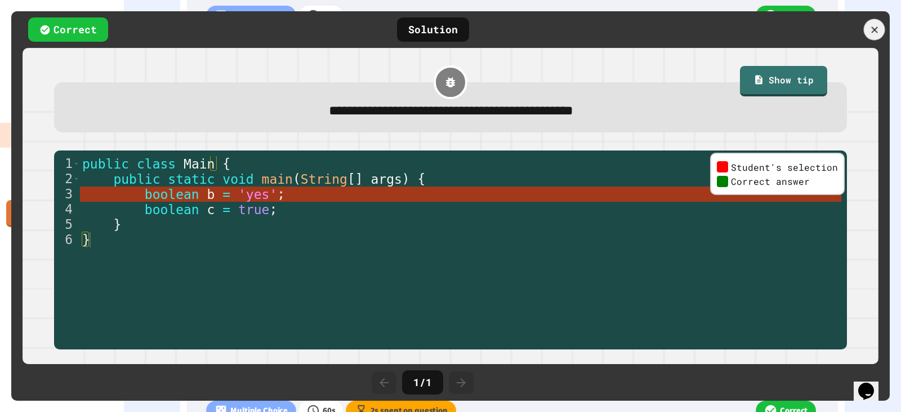
click at [810, 32] on icon at bounding box center [874, 29] width 11 height 11
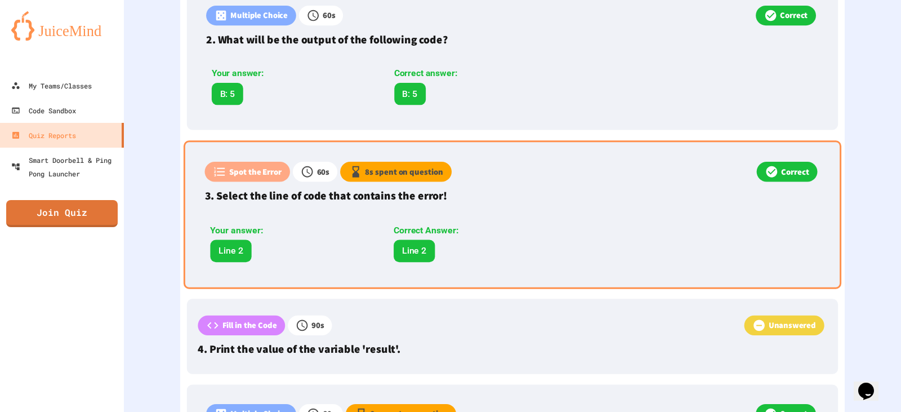
click at [648, 178] on div "Correct" at bounding box center [636, 173] width 368 height 23
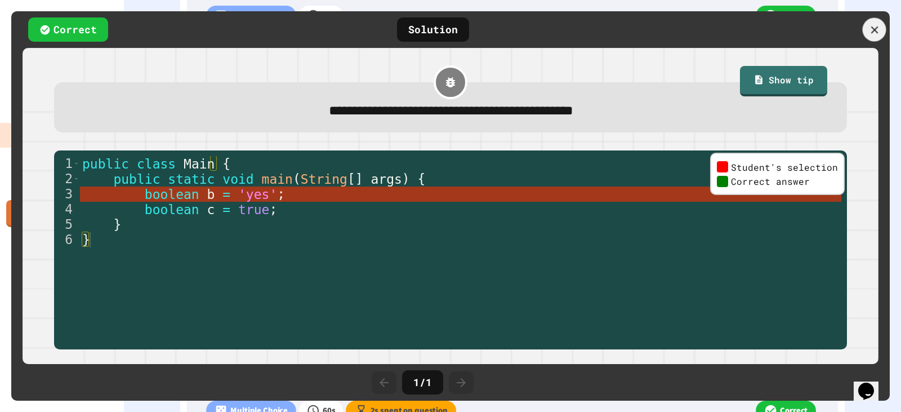
click at [810, 28] on icon at bounding box center [874, 29] width 7 height 7
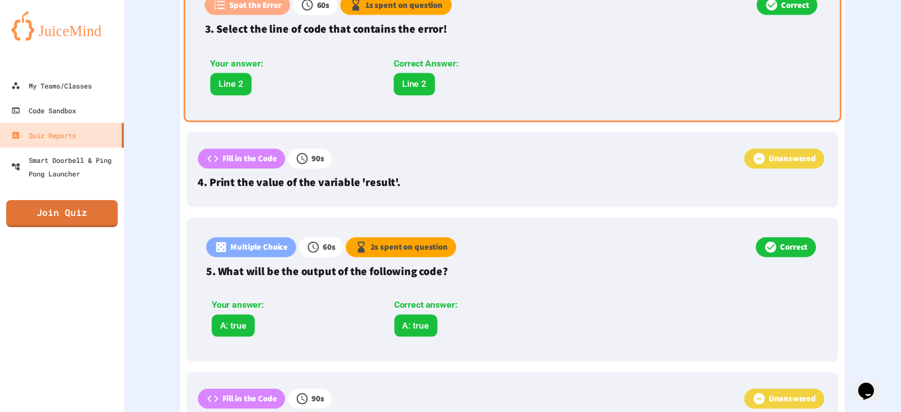
scroll to position [701, 0]
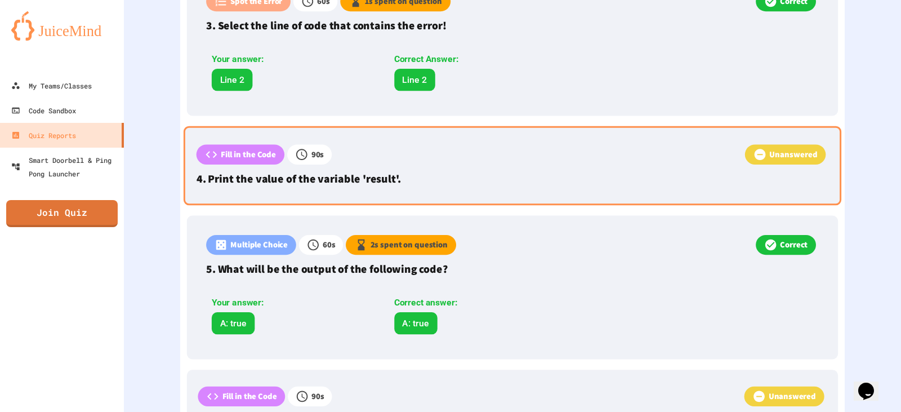
click at [579, 187] on div "Fill in the Code 90 s Unanswered 4. Print the value of the variable 'result'." at bounding box center [513, 165] width 658 height 79
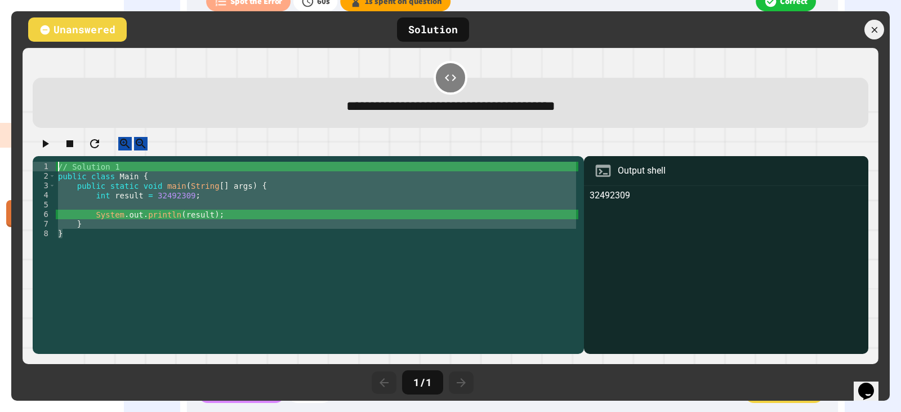
drag, startPoint x: 81, startPoint y: 253, endPoint x: 42, endPoint y: 169, distance: 92.5
click at [42, 169] on div "1 2 3 4 5 6 7 8 // Solution 1 public class Main { public static void main ( Str…" at bounding box center [308, 255] width 551 height 198
click at [810, 25] on icon at bounding box center [874, 30] width 12 height 12
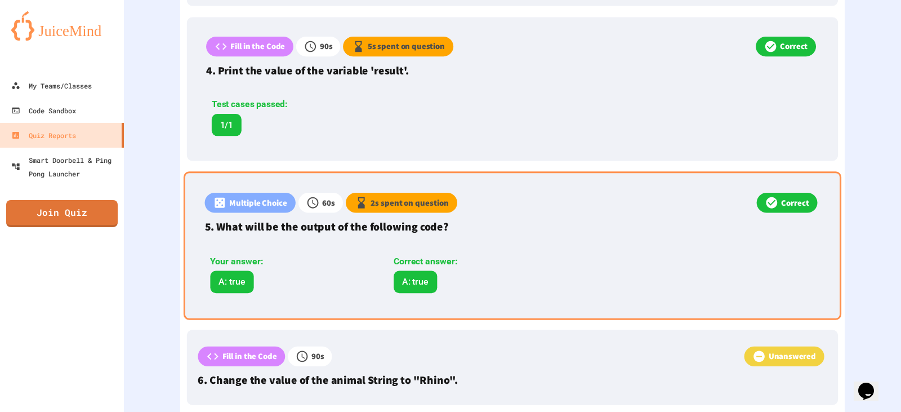
scroll to position [923, 0]
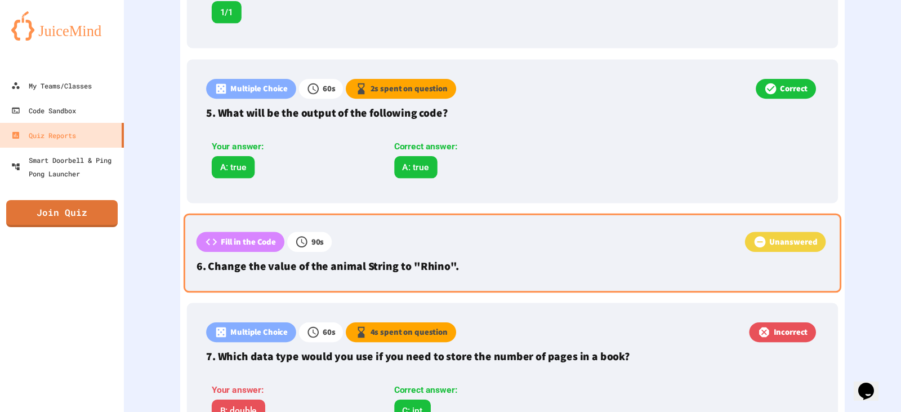
click at [461, 258] on p "6. Change the value of the animal String to "Rhino"." at bounding box center [513, 265] width 632 height 17
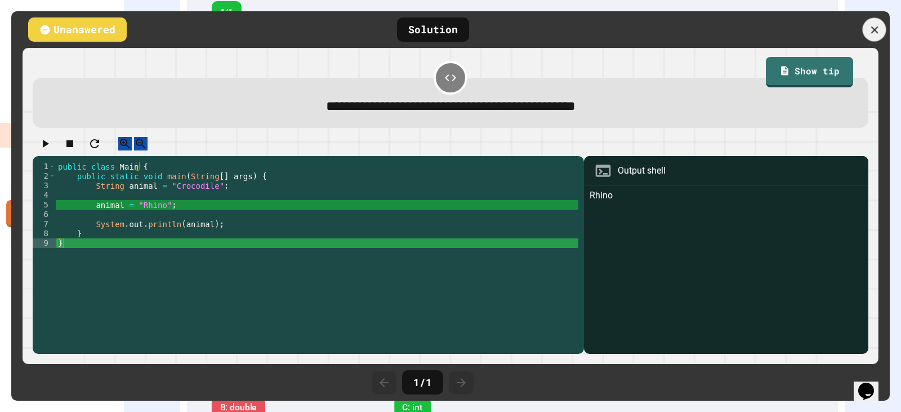
click at [810, 32] on icon at bounding box center [874, 30] width 12 height 12
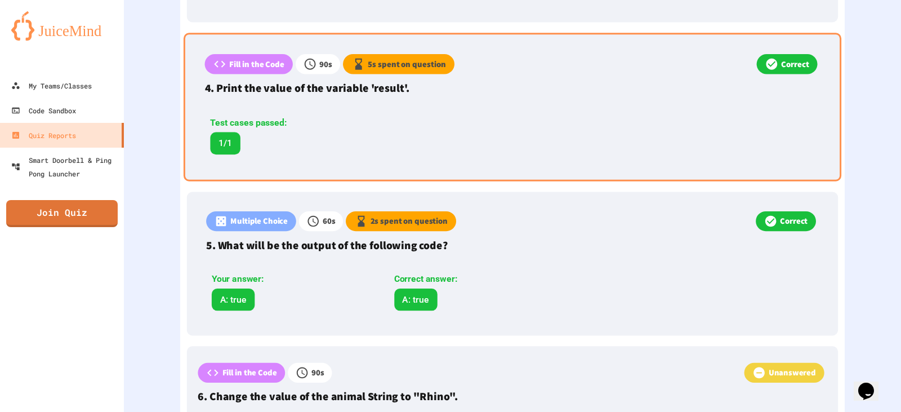
scroll to position [810, 0]
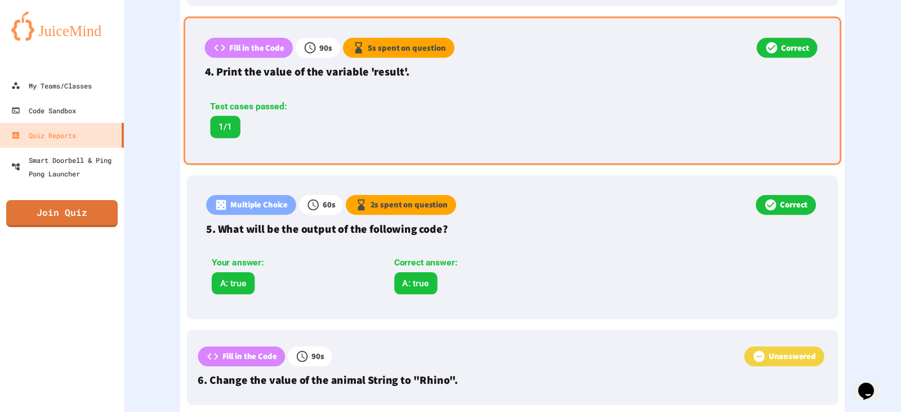
click at [461, 117] on div "Test cases passed: 1/1" at bounding box center [384, 119] width 358 height 38
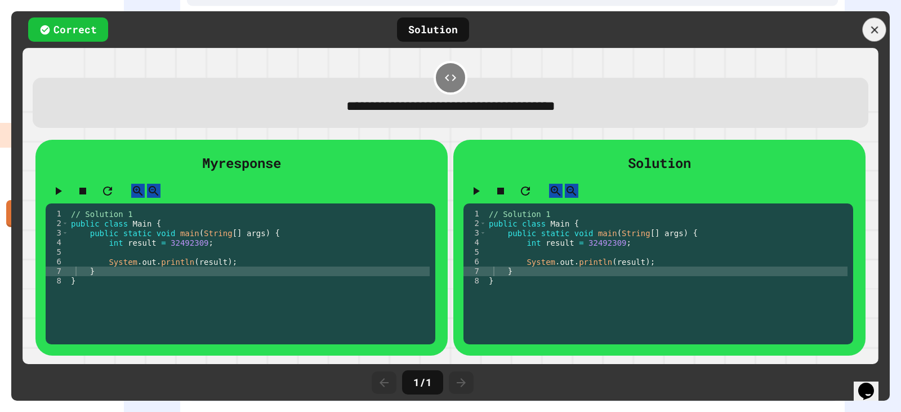
click at [810, 24] on icon at bounding box center [874, 30] width 12 height 12
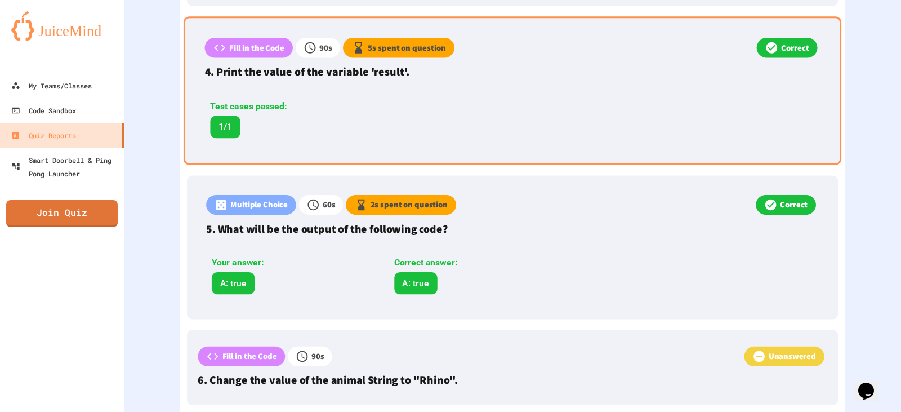
click at [347, 91] on div "Test cases passed: 1/1" at bounding box center [389, 115] width 369 height 55
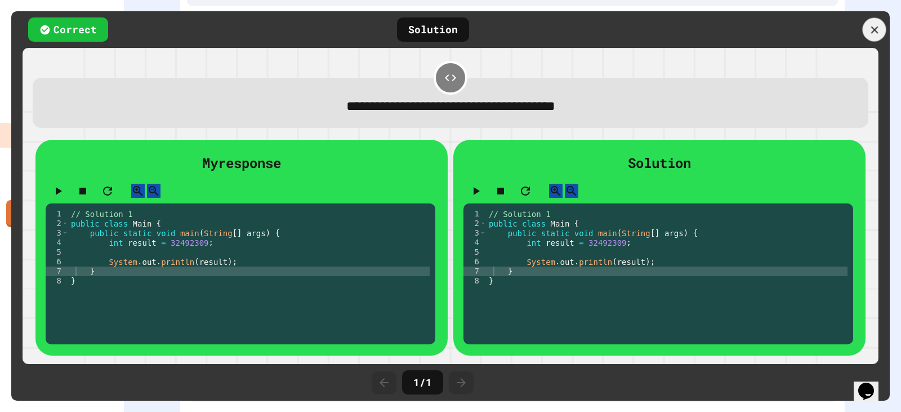
click at [810, 24] on icon at bounding box center [874, 30] width 12 height 12
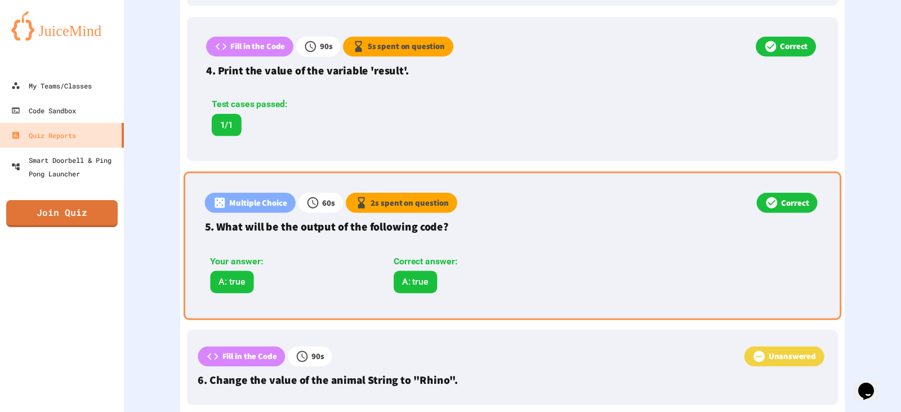
click at [413, 226] on p "5. What will be the output of the following code?" at bounding box center [513, 226] width 616 height 17
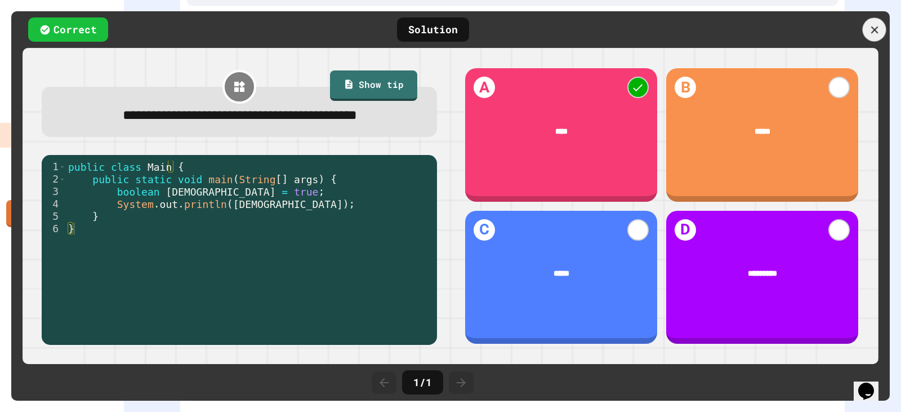
click at [810, 27] on icon at bounding box center [874, 29] width 7 height 7
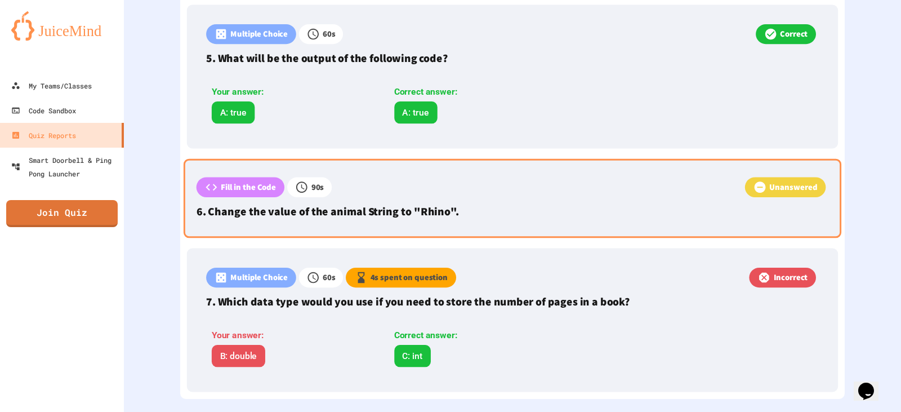
scroll to position [993, 0]
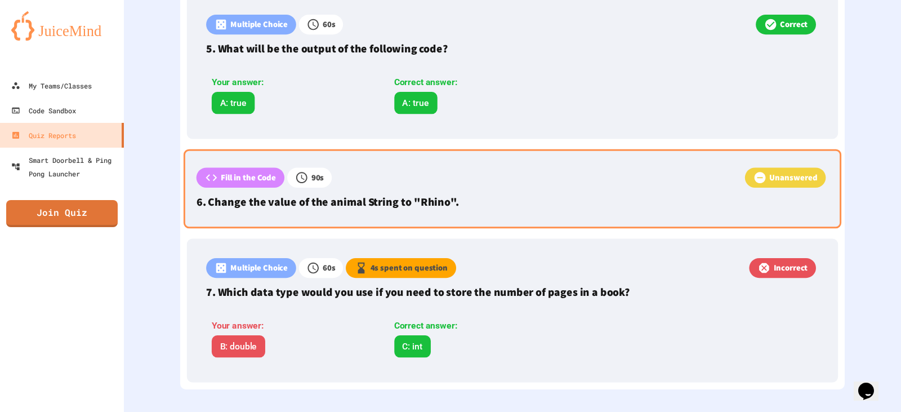
click at [396, 183] on div "Unanswered" at bounding box center [580, 178] width 497 height 23
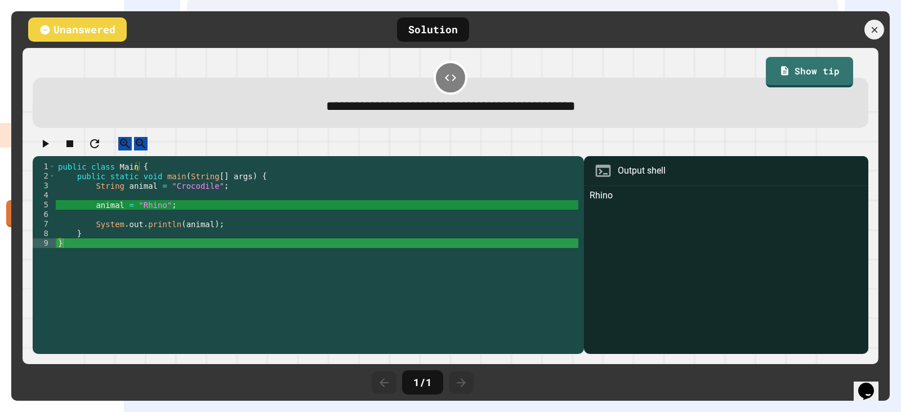
scroll to position [992, 0]
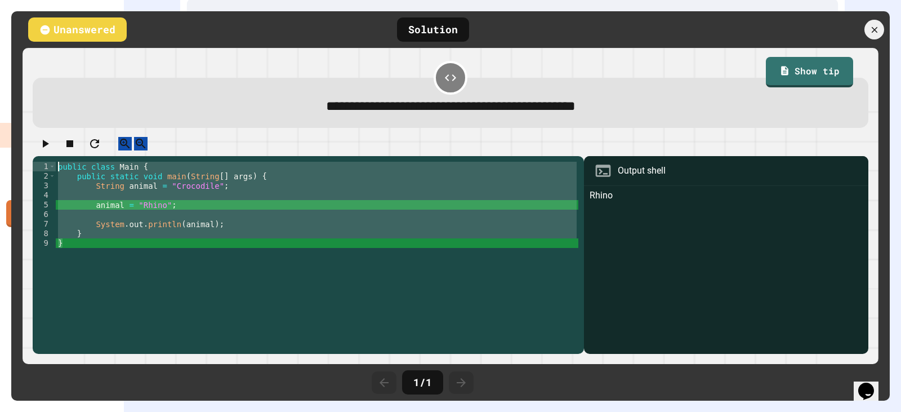
drag, startPoint x: 75, startPoint y: 257, endPoint x: 61, endPoint y: 166, distance: 92.4
click at [61, 166] on div "1 2 3 4 5 6 7 8 9 public class Main { public static void main ( String [ ] args…" at bounding box center [451, 245] width 836 height 217
drag, startPoint x: 873, startPoint y: 39, endPoint x: 861, endPoint y: 35, distance: 12.8
click at [810, 38] on div at bounding box center [875, 30] width 24 height 24
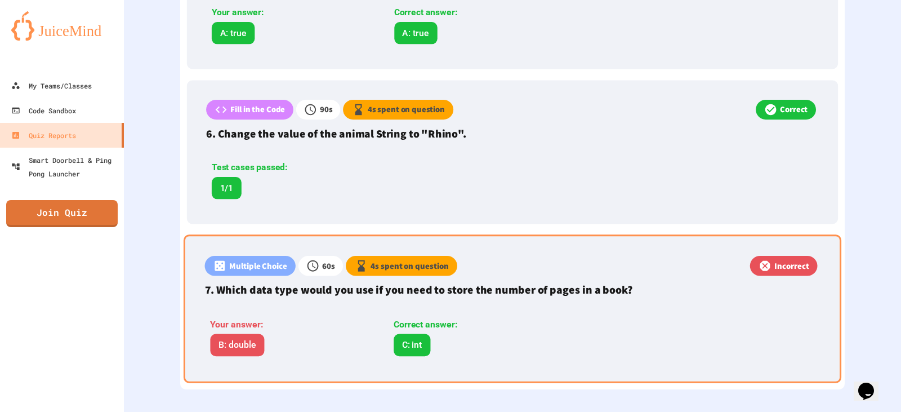
scroll to position [1064, 0]
click at [420, 322] on div "Correct answer:" at bounding box center [476, 325] width 164 height 14
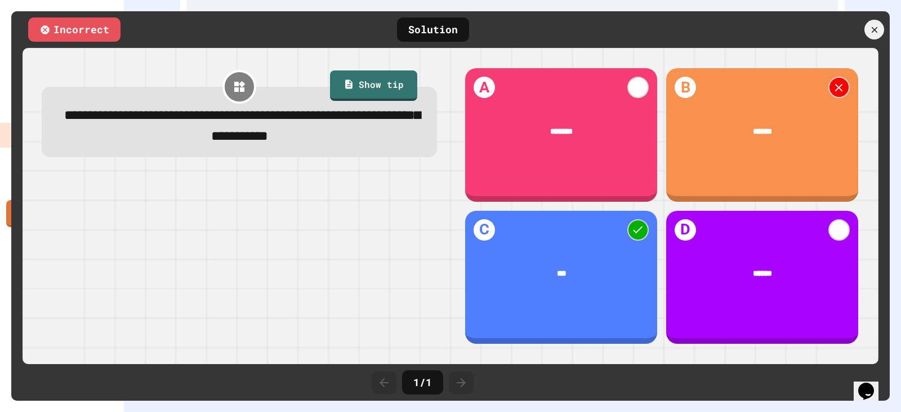
scroll to position [1062, 0]
click at [810, 35] on div at bounding box center [828, 30] width 124 height 20
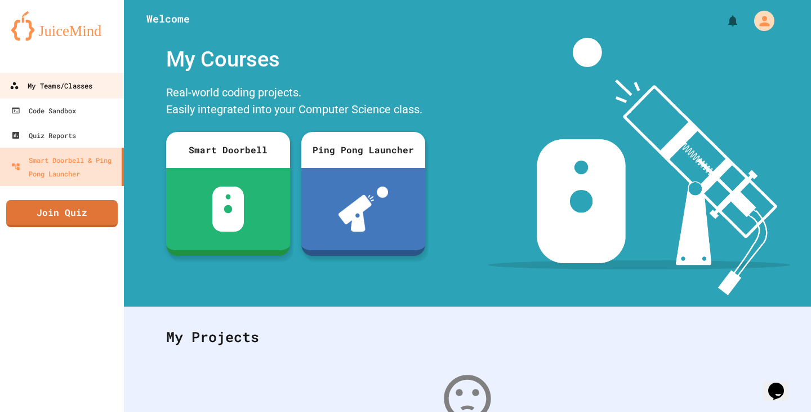
click at [72, 93] on link "My Teams/Classes" at bounding box center [62, 85] width 128 height 25
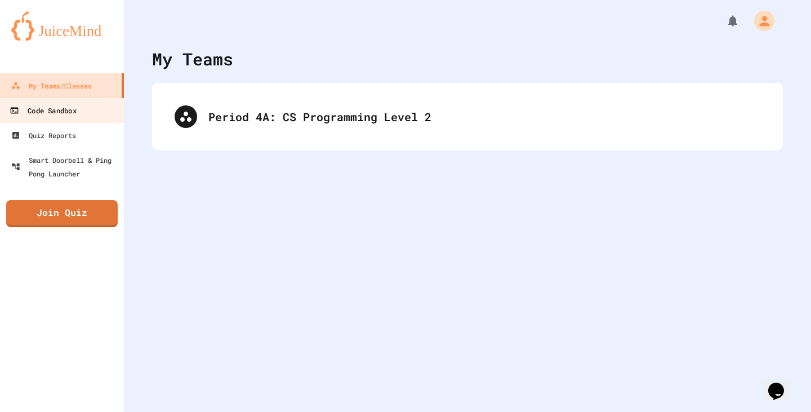
click at [72, 106] on div "Code Sandbox" at bounding box center [43, 111] width 66 height 14
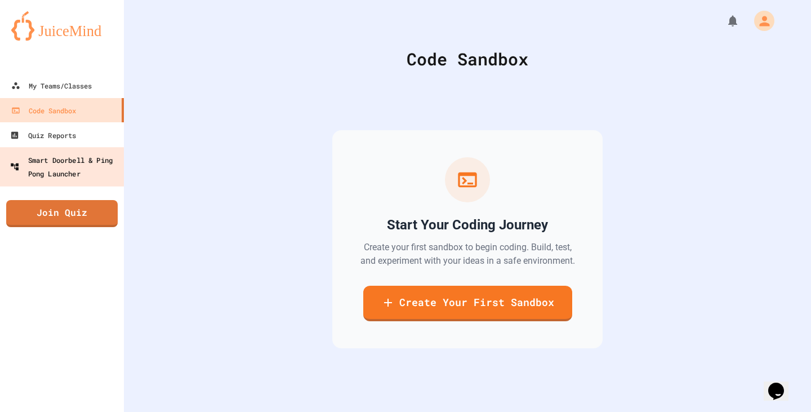
click at [69, 151] on link "Smart Doorbell & Ping Pong Launcher" at bounding box center [61, 166] width 127 height 39
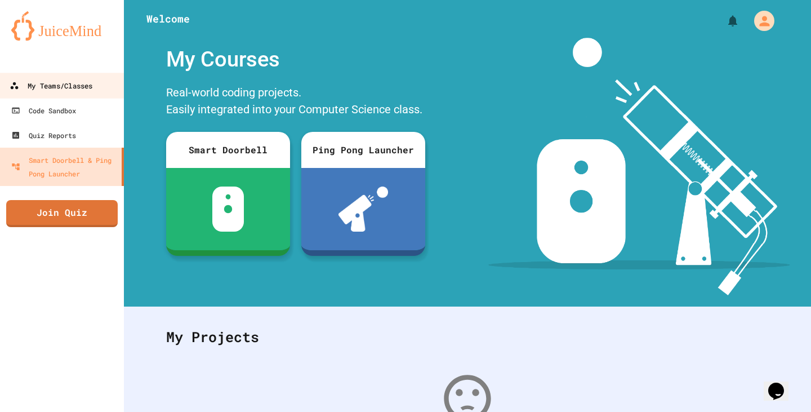
click at [50, 81] on div "My Teams/Classes" at bounding box center [51, 86] width 83 height 14
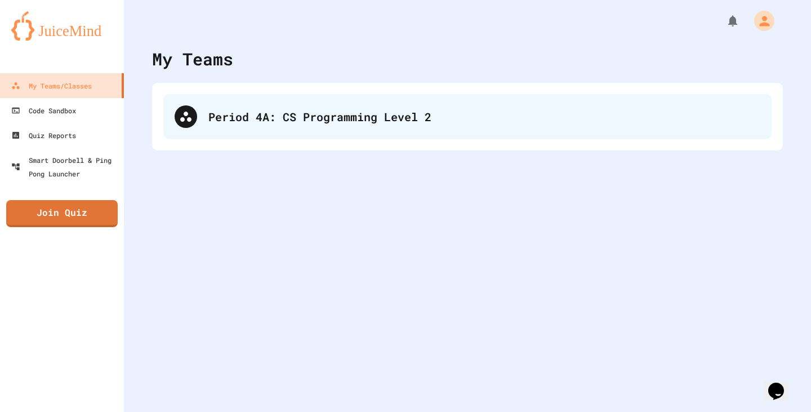
click at [337, 113] on div "Period 4A: CS Programming Level 2" at bounding box center [484, 116] width 552 height 17
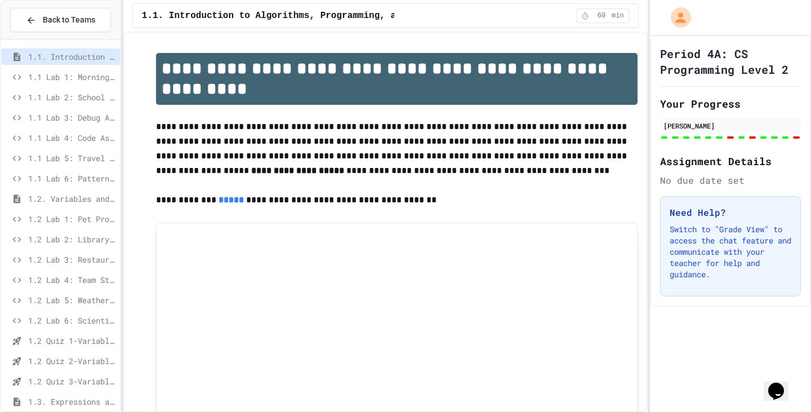
click at [72, 276] on div at bounding box center [60, 287] width 119 height 487
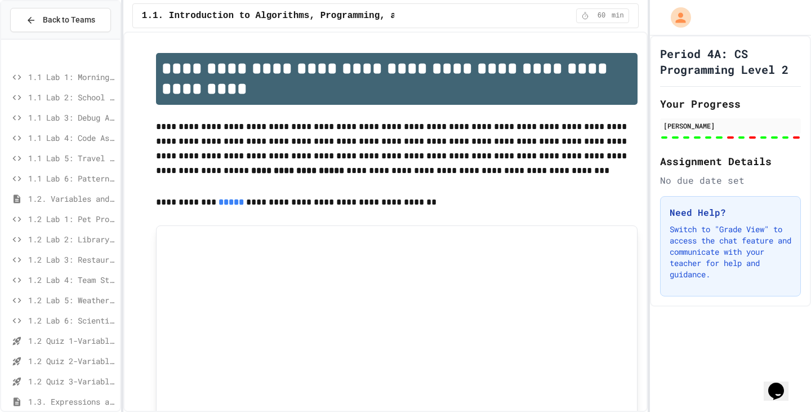
scroll to position [56, 0]
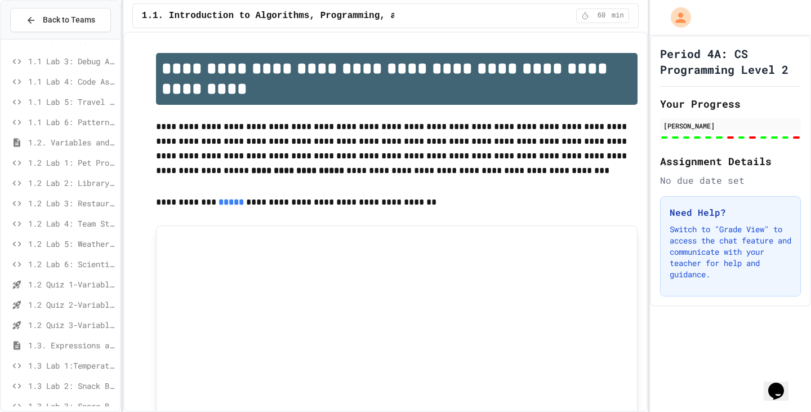
click at [78, 265] on span "1.2 Lab 6: Scientific Calculator" at bounding box center [71, 264] width 87 height 12
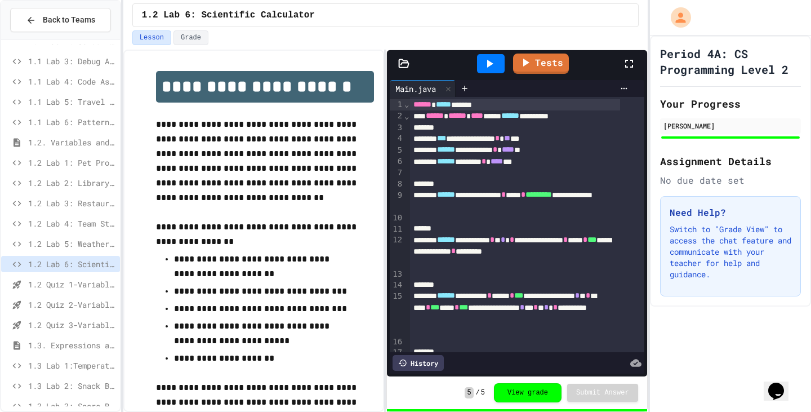
click at [70, 284] on span "1.2 Quiz 1-Variables and Data Types" at bounding box center [71, 284] width 87 height 12
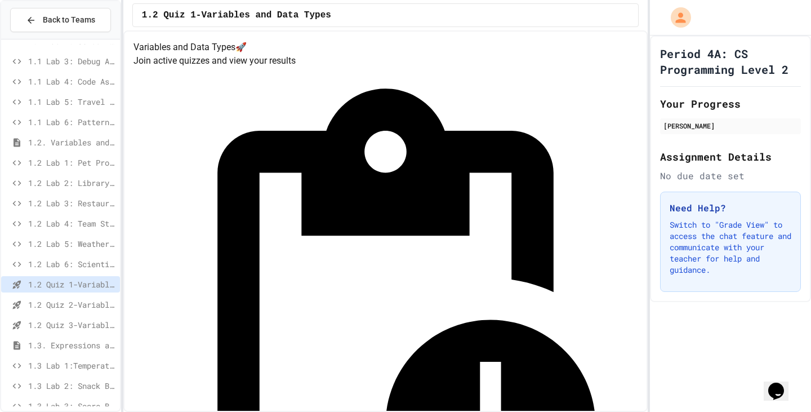
click at [80, 284] on span "1.2 Quiz 1-Variables and Data Types" at bounding box center [71, 284] width 87 height 12
click at [79, 310] on span "1.2 Quiz 2-Variables and Data Types" at bounding box center [71, 304] width 87 height 12
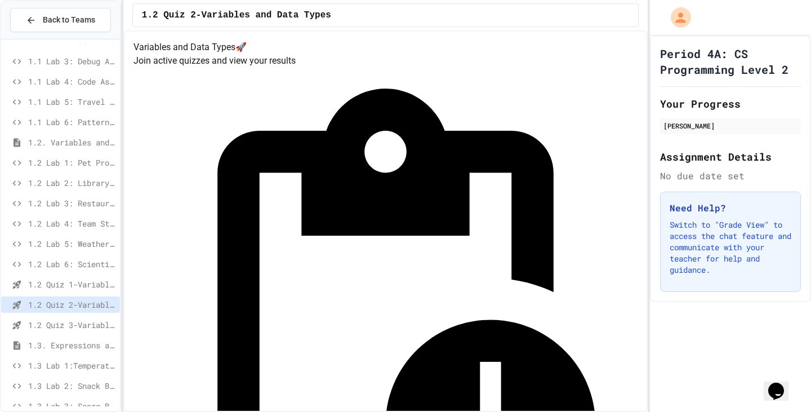
click at [72, 280] on span "1.2 Quiz 1-Variables and Data Types" at bounding box center [71, 284] width 87 height 12
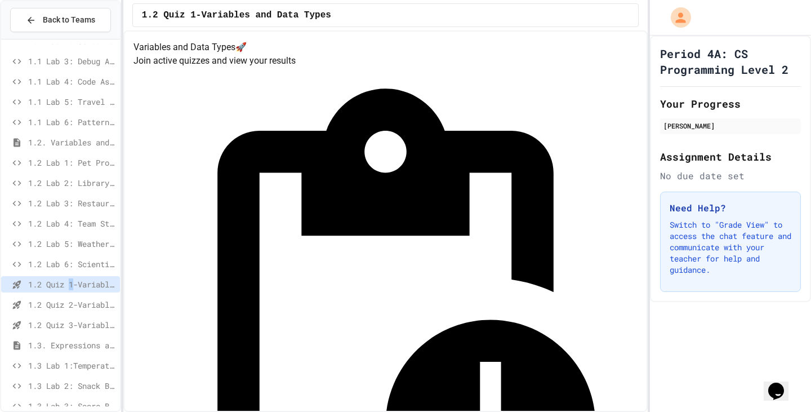
click at [73, 280] on span "1.2 Quiz 1-Variables and Data Types" at bounding box center [71, 284] width 87 height 12
click at [77, 303] on span "1.2 Quiz 2-Variables and Data Types" at bounding box center [71, 304] width 87 height 12
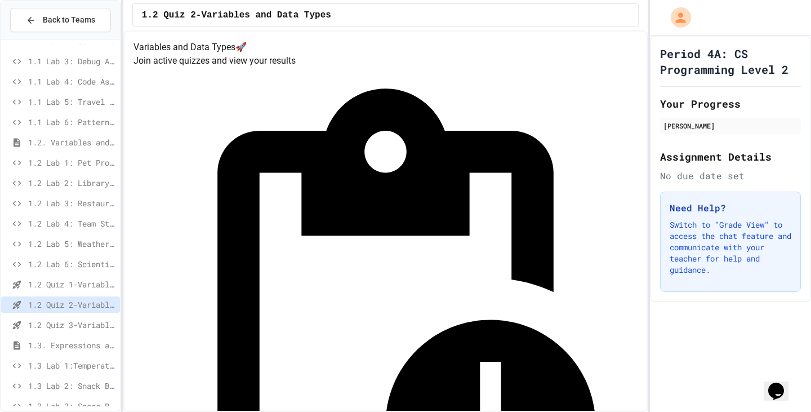
click at [79, 325] on span "1.2 Quiz 3-Variables and Data Types" at bounding box center [71, 325] width 87 height 12
click at [87, 322] on span "1.2 Quiz 3-Variables and Data Types" at bounding box center [71, 325] width 87 height 12
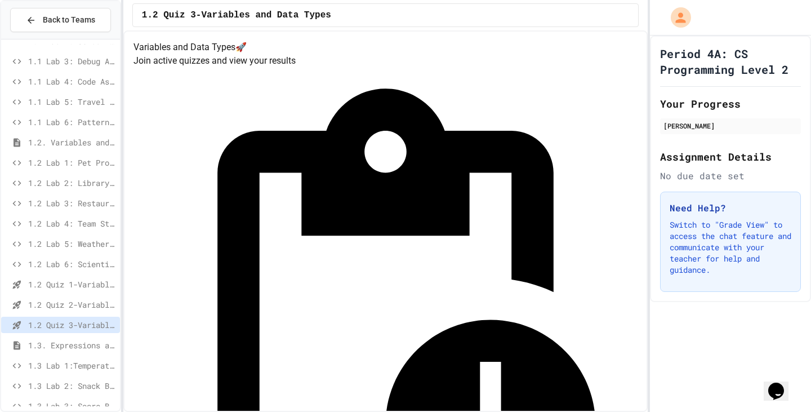
click at [82, 253] on div "1.2 Lab 5: Weather Station Debugger" at bounding box center [60, 245] width 119 height 20
click at [75, 270] on div "1.2 Lab 6: Scientific Calculator" at bounding box center [60, 264] width 119 height 16
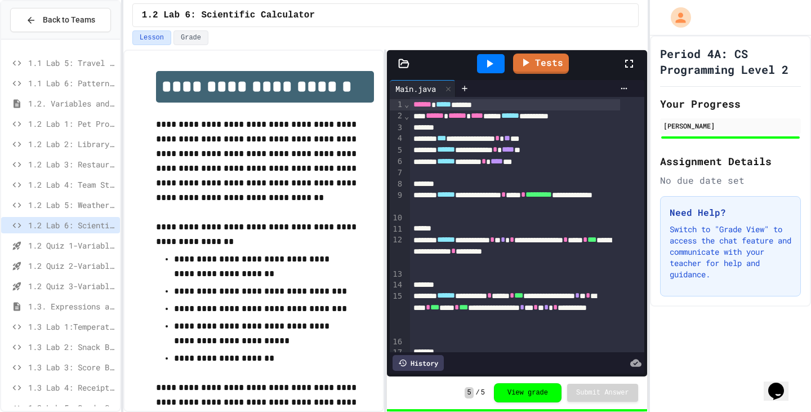
scroll to position [133, 0]
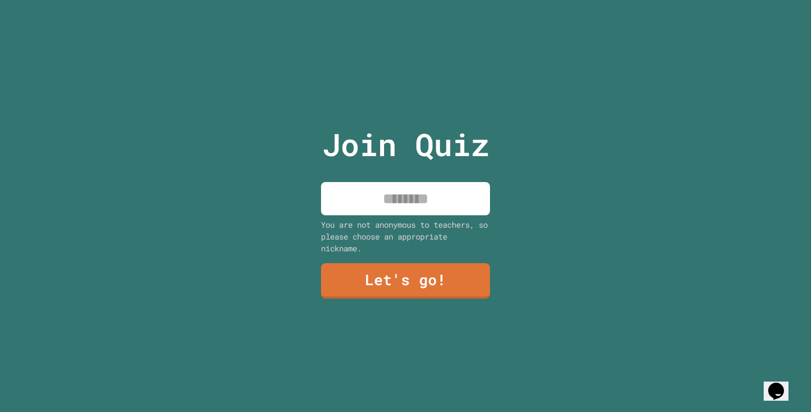
click at [409, 202] on input at bounding box center [405, 198] width 169 height 33
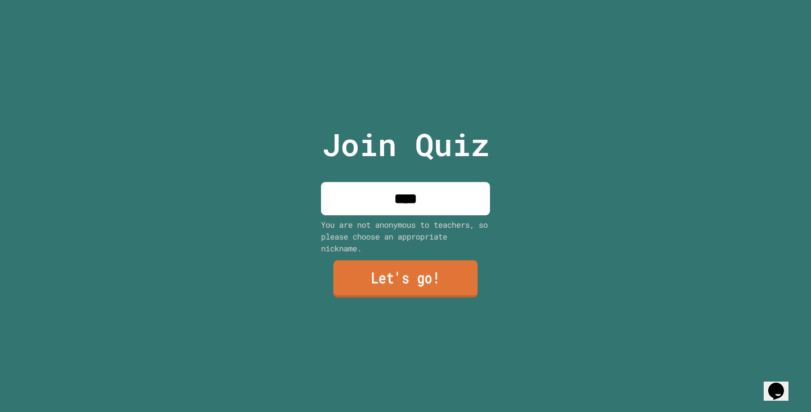
type input "****"
click at [411, 265] on link "Let's go!" at bounding box center [405, 278] width 144 height 37
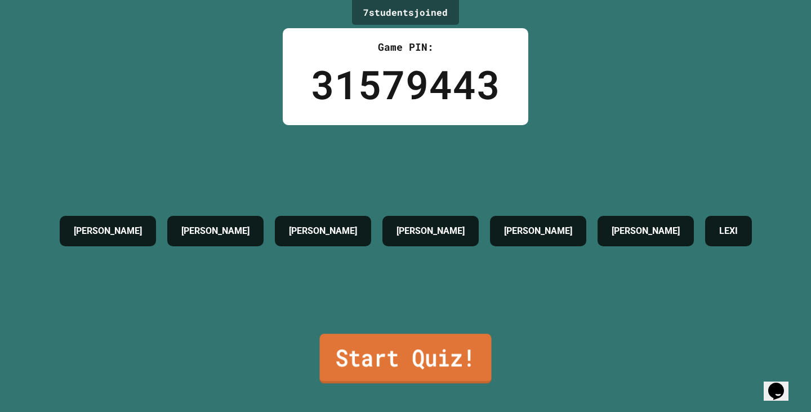
click at [447, 354] on link "Start Quiz!" at bounding box center [406, 358] width 172 height 50
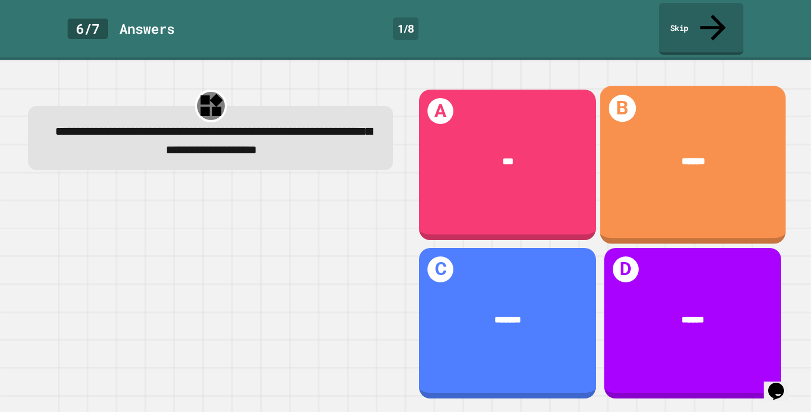
drag, startPoint x: 686, startPoint y: 122, endPoint x: 659, endPoint y: 408, distance: 286.7
click at [688, 149] on div "******" at bounding box center [693, 161] width 186 height 56
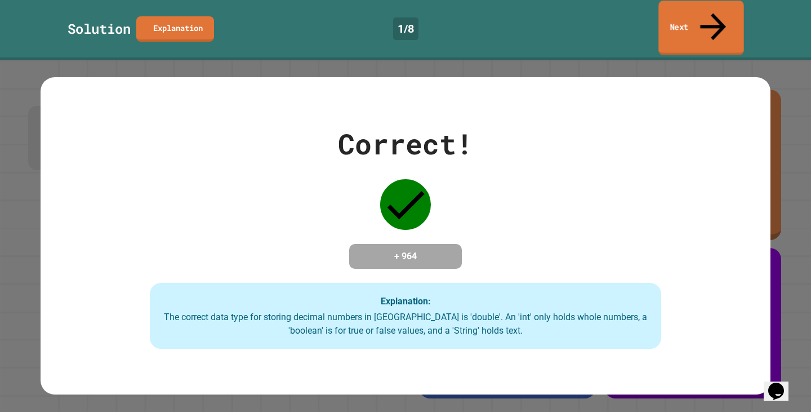
click at [684, 23] on link "Next" at bounding box center [700, 28] width 85 height 55
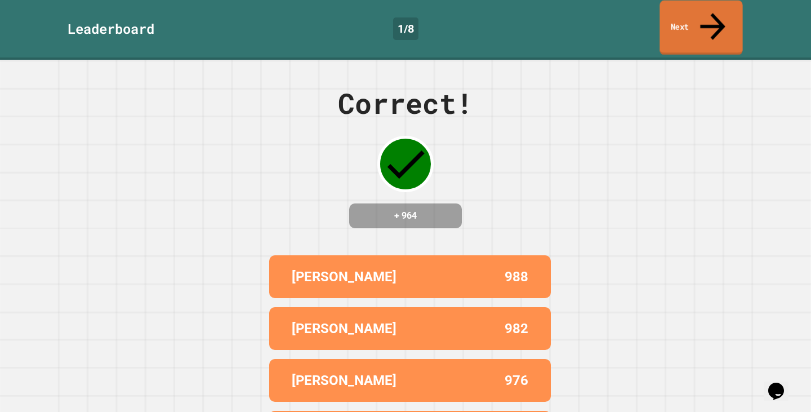
click at [684, 23] on link "Next" at bounding box center [700, 28] width 83 height 55
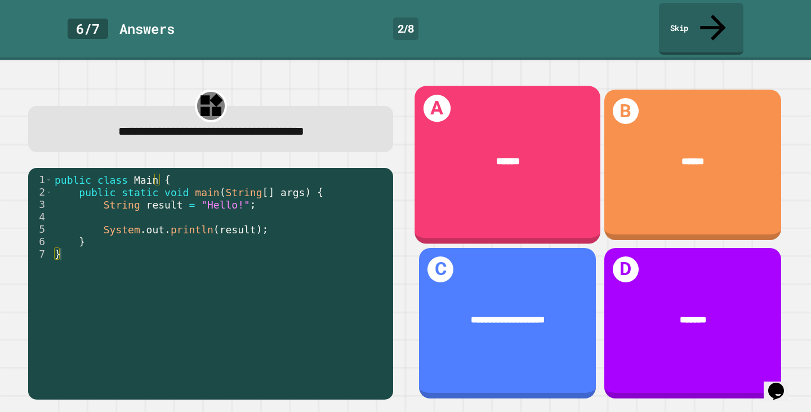
click at [510, 169] on div "A ******" at bounding box center [508, 165] width 186 height 158
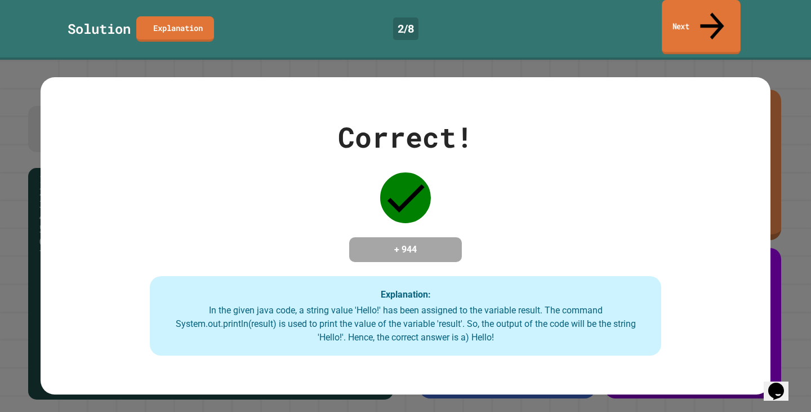
click at [714, 12] on icon at bounding box center [711, 26] width 35 height 40
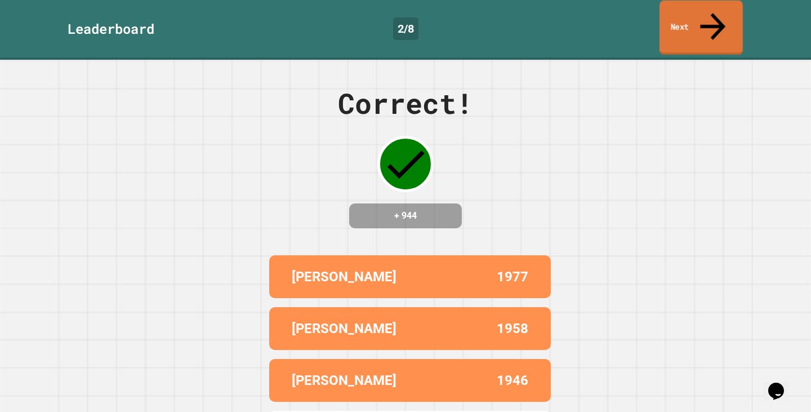
click at [691, 19] on link "Next" at bounding box center [700, 28] width 83 height 55
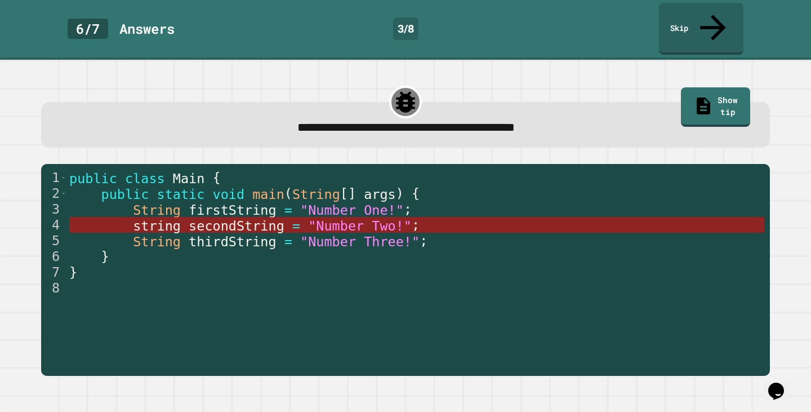
click at [221, 218] on span "secondString" at bounding box center [237, 226] width 96 height 16
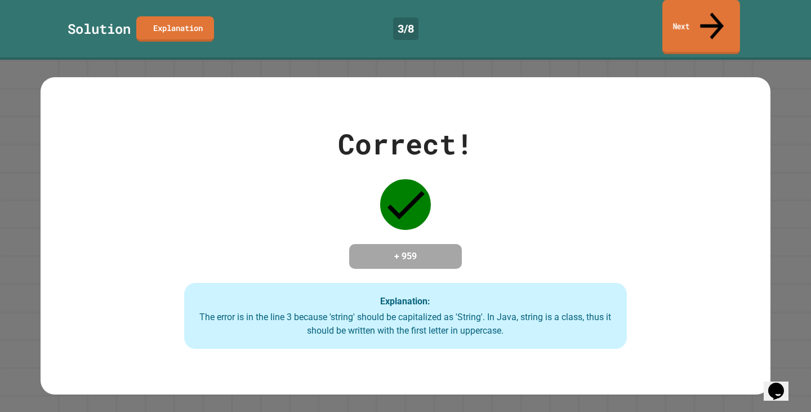
click at [711, 11] on icon at bounding box center [711, 26] width 35 height 40
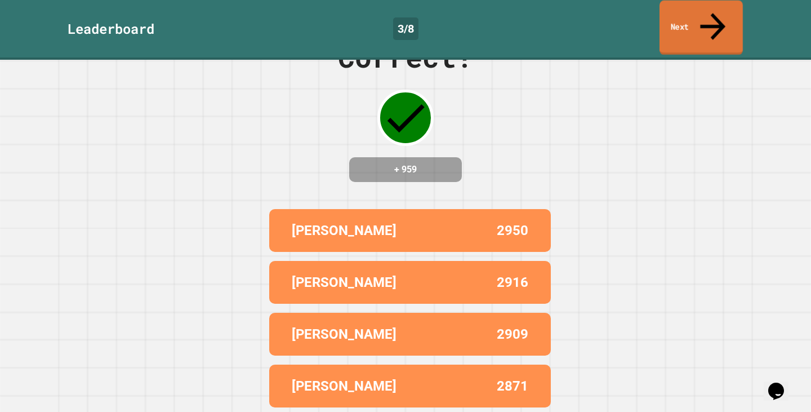
scroll to position [90, 0]
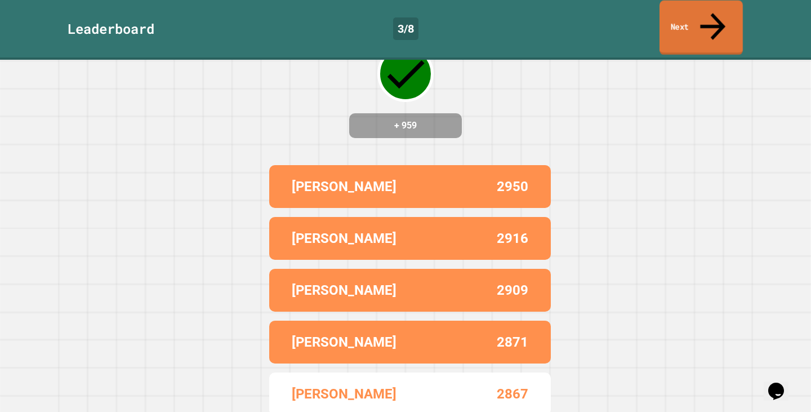
click at [713, 22] on link "Next" at bounding box center [700, 28] width 83 height 55
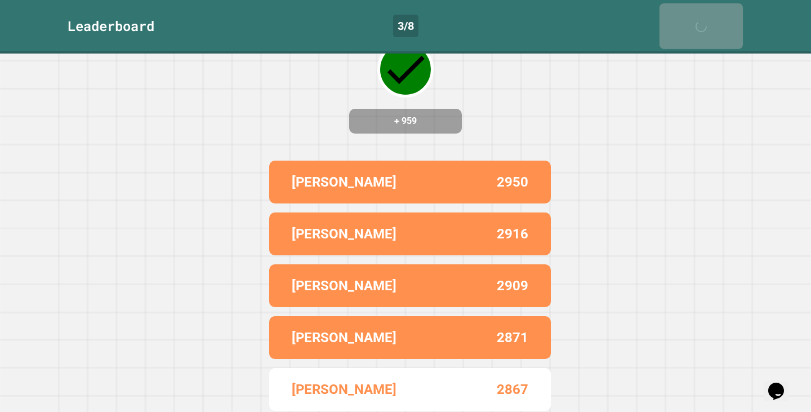
scroll to position [0, 0]
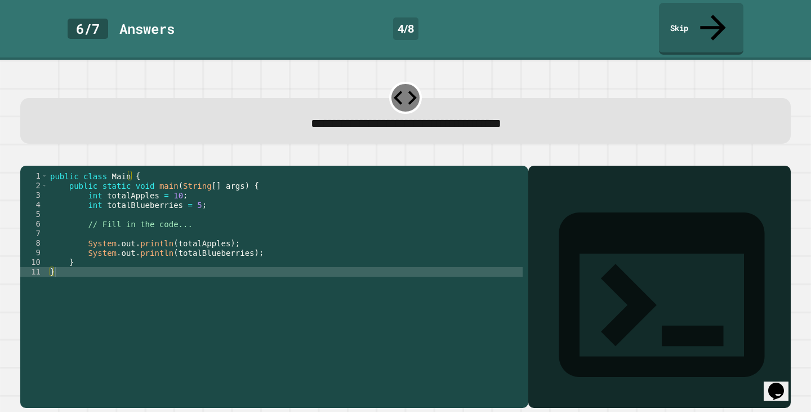
click at [26, 156] on icon "button" at bounding box center [26, 156] width 0 height 0
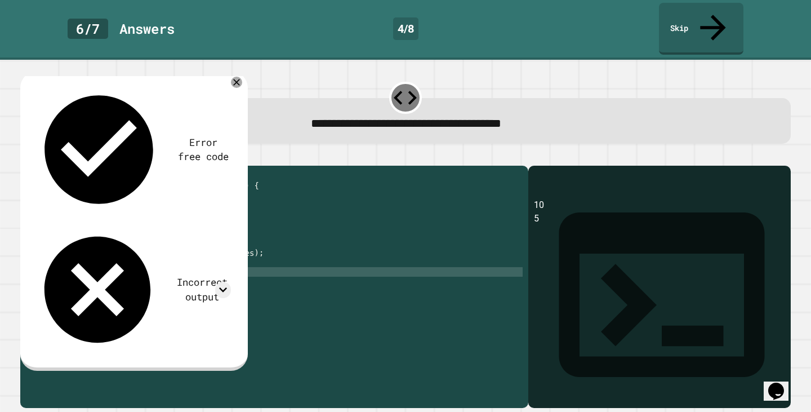
click at [209, 255] on div "public class Main { public static void main ( String [ ] args ) { int totalAppl…" at bounding box center [285, 286] width 475 height 230
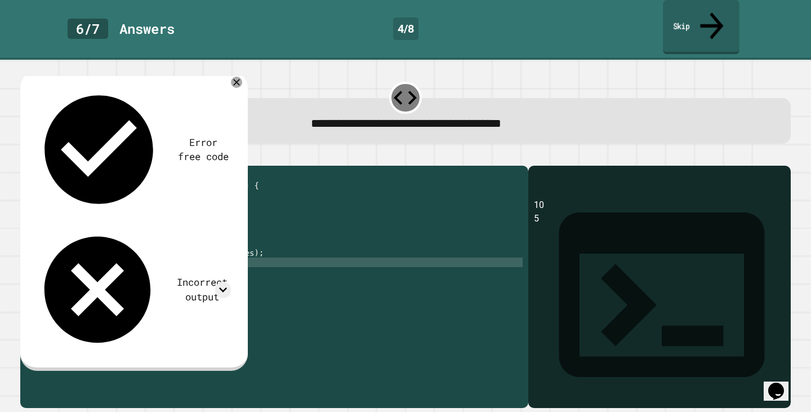
click at [685, 17] on link "Skip" at bounding box center [701, 27] width 77 height 55
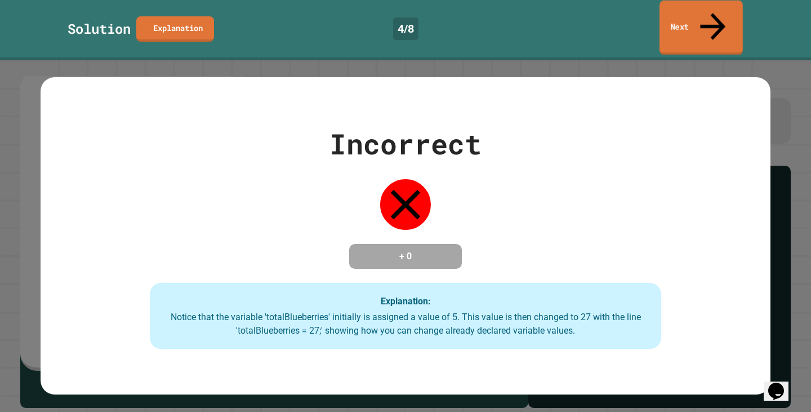
click at [690, 12] on link "Next" at bounding box center [700, 28] width 83 height 55
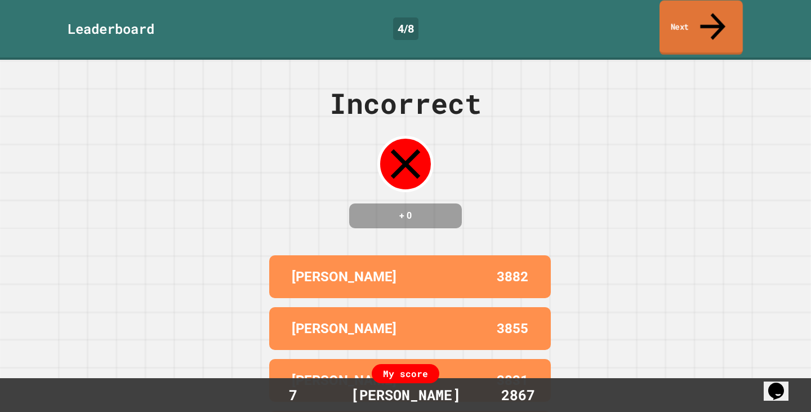
click at [710, 20] on link "Next" at bounding box center [700, 28] width 83 height 55
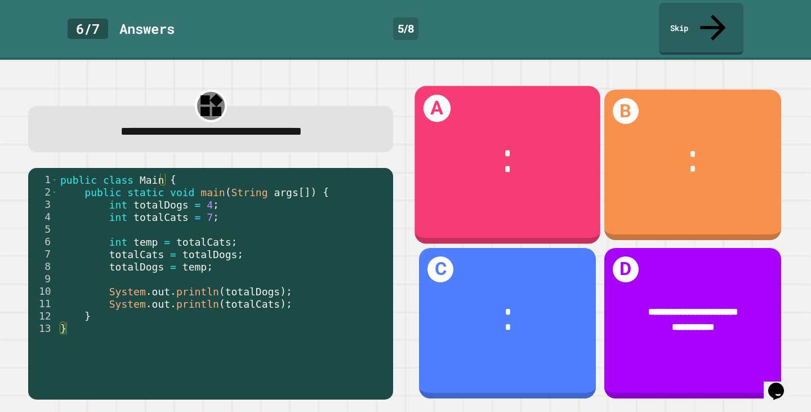
click at [491, 126] on div "* *" at bounding box center [508, 162] width 186 height 72
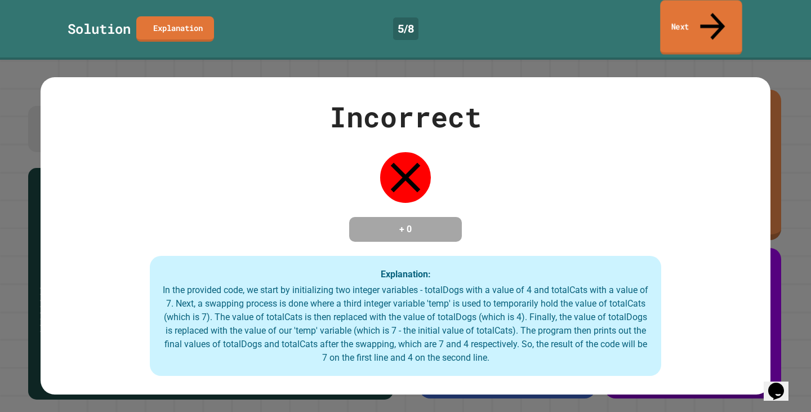
click at [706, 5] on link "Next" at bounding box center [701, 27] width 82 height 55
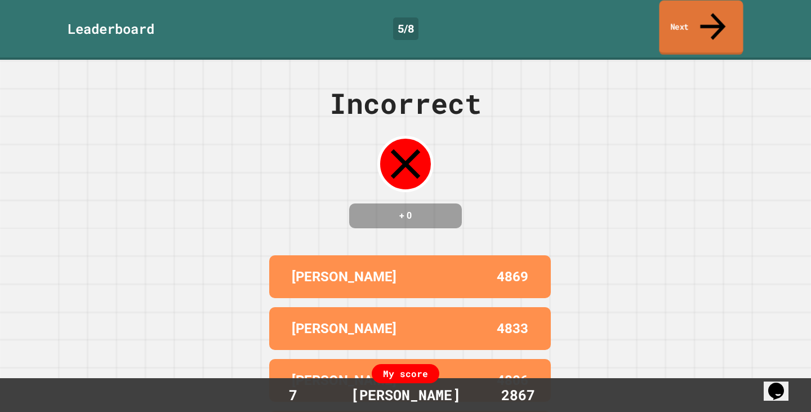
click at [716, 4] on link "Next" at bounding box center [701, 28] width 84 height 55
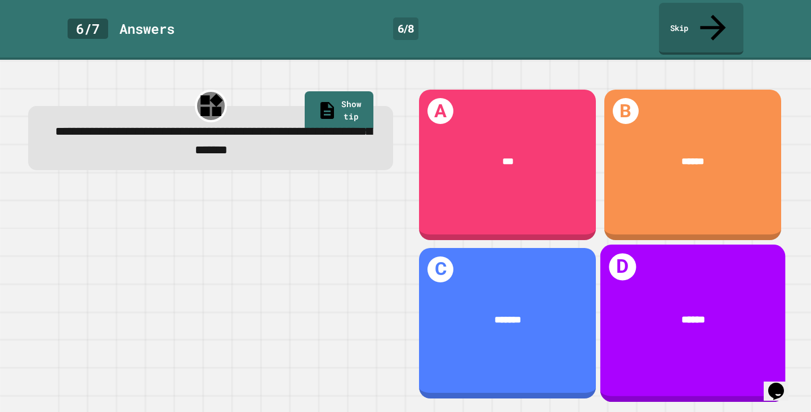
click at [453, 272] on div "C *******" at bounding box center [507, 323] width 177 height 150
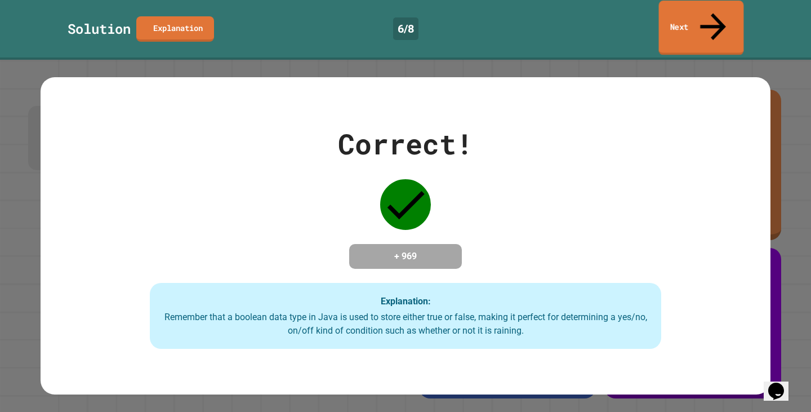
click at [668, 18] on link "Next" at bounding box center [701, 28] width 85 height 55
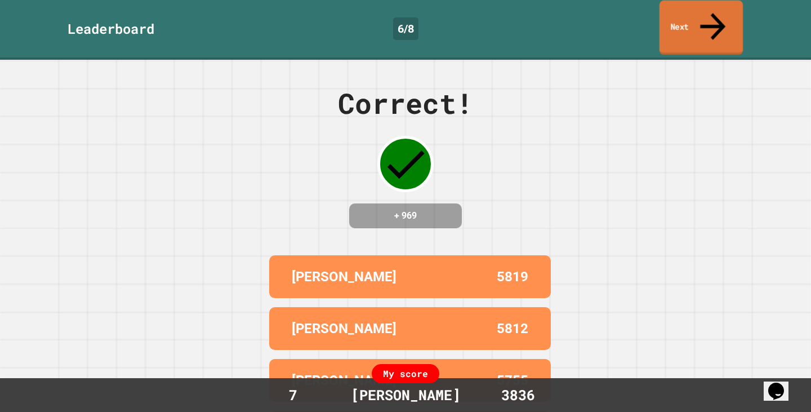
click at [676, 15] on link "Next" at bounding box center [700, 28] width 83 height 55
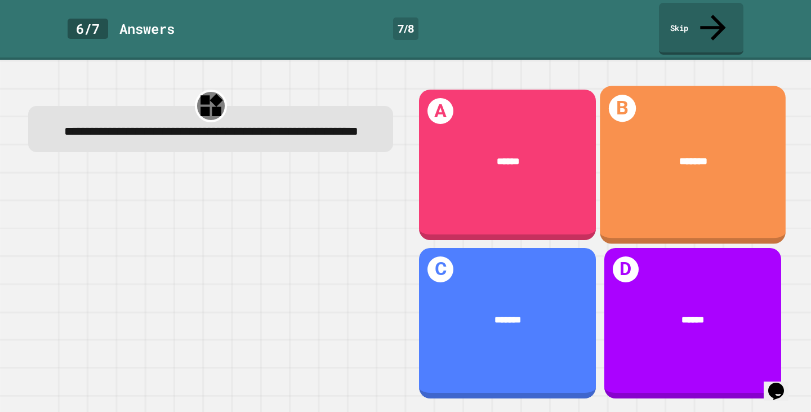
click at [726, 133] on div "*******" at bounding box center [693, 161] width 186 height 56
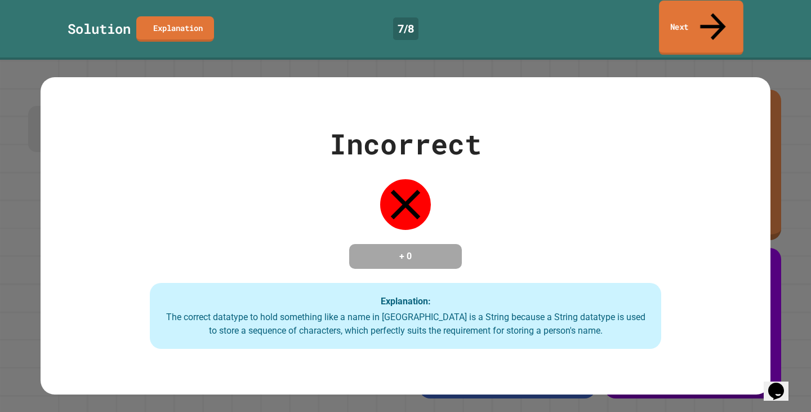
click at [715, 20] on link "Next" at bounding box center [701, 28] width 84 height 55
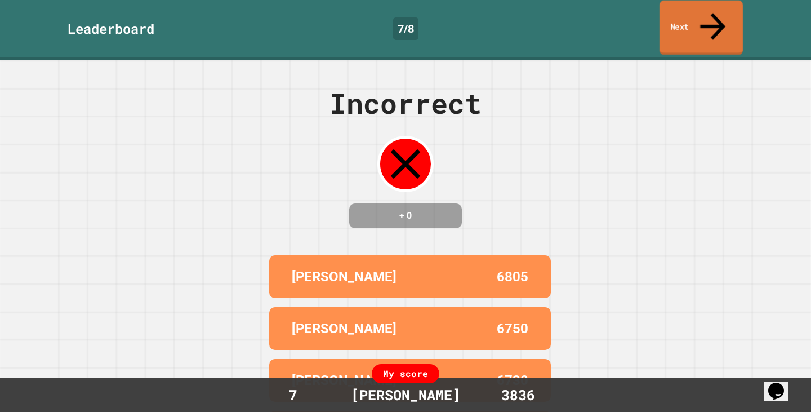
click at [693, 14] on link "Next" at bounding box center [700, 28] width 83 height 55
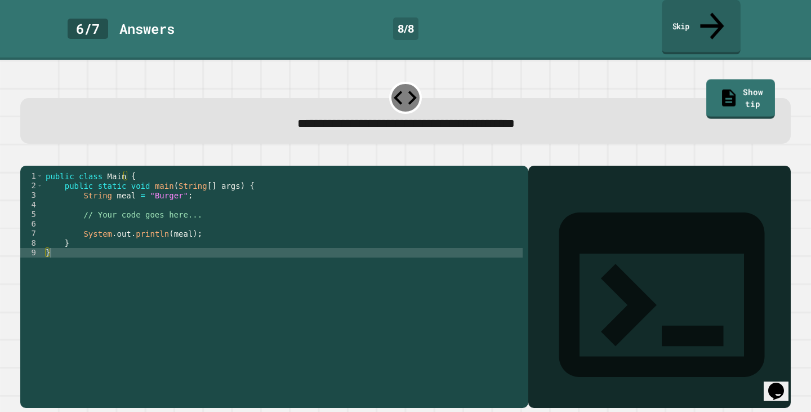
click at [683, 18] on link "Skip" at bounding box center [701, 27] width 79 height 55
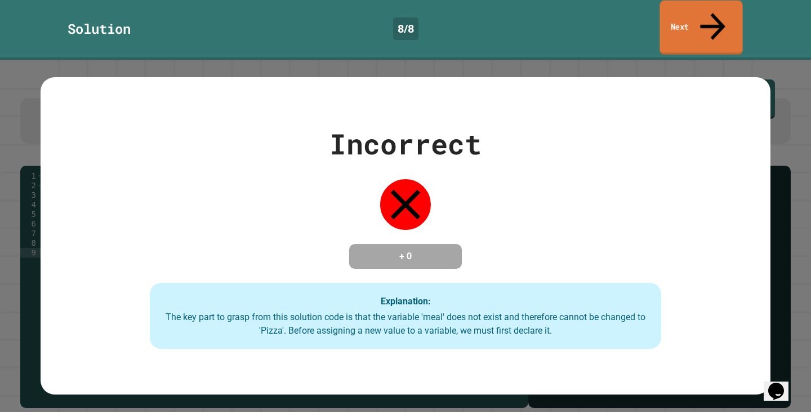
click at [695, 5] on link "Next" at bounding box center [700, 28] width 83 height 55
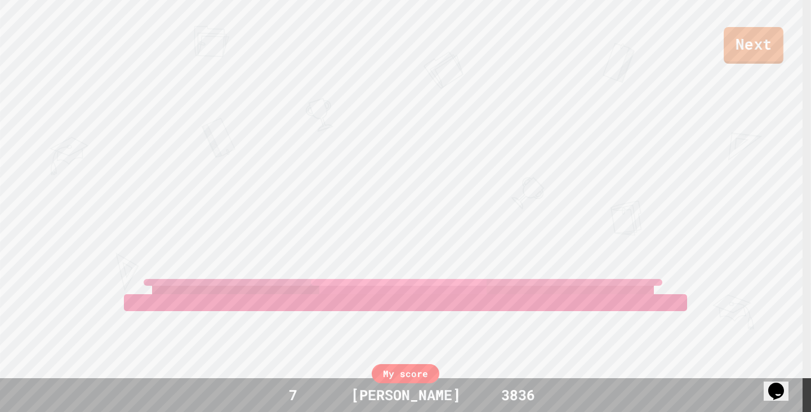
click at [776, 43] on link "Next" at bounding box center [754, 45] width 60 height 37
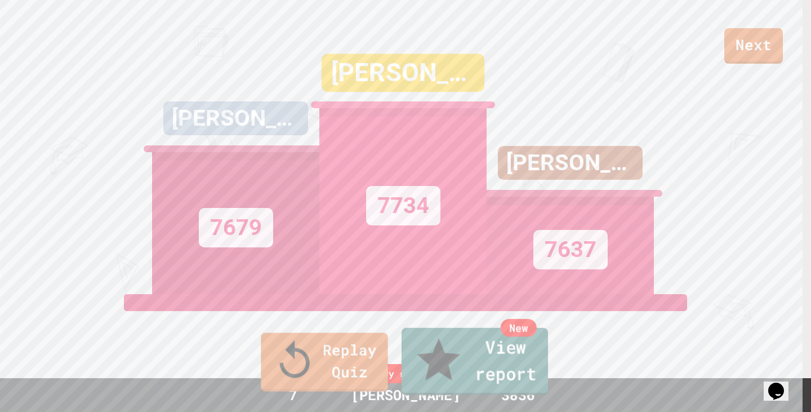
click at [521, 369] on link "New View report" at bounding box center [475, 362] width 146 height 68
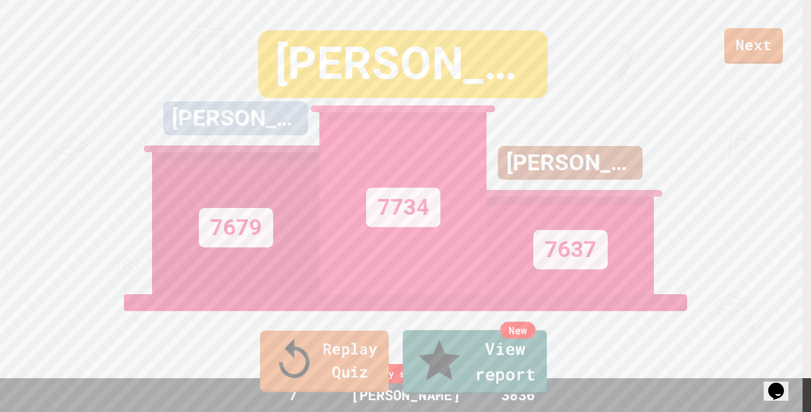
click at [319, 372] on link "Replay Quiz" at bounding box center [324, 361] width 128 height 61
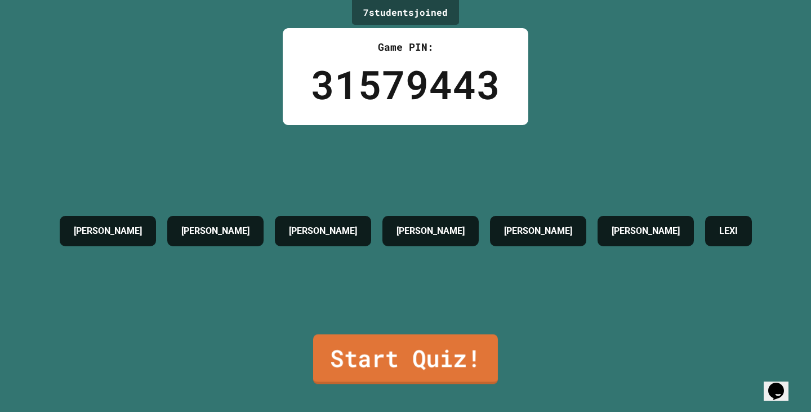
click at [440, 354] on link "Start Quiz!" at bounding box center [405, 359] width 185 height 50
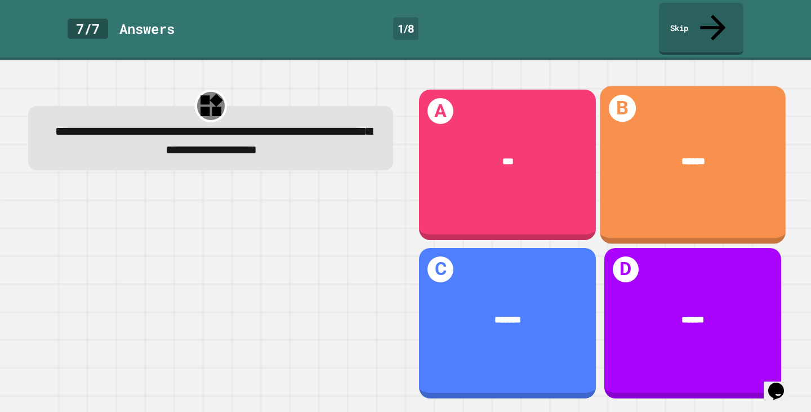
click at [632, 109] on div "B ******" at bounding box center [693, 165] width 186 height 158
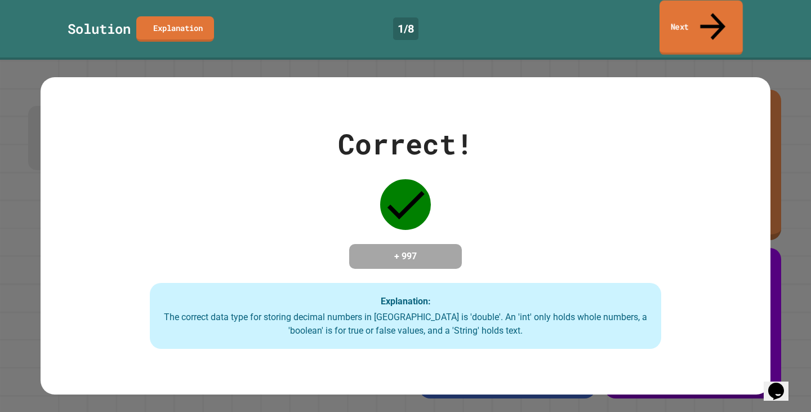
click at [724, 19] on link "Next" at bounding box center [700, 28] width 83 height 55
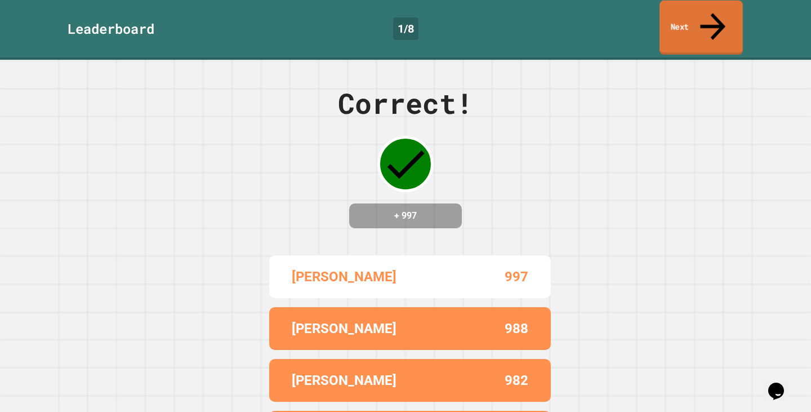
click at [705, 14] on link "Next" at bounding box center [700, 28] width 83 height 55
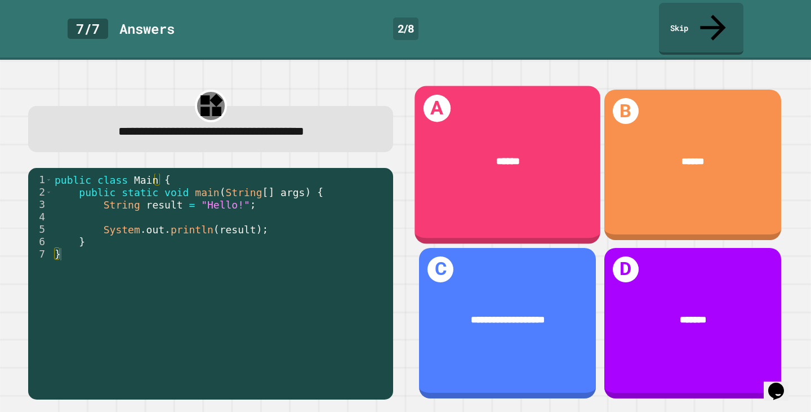
click at [452, 154] on div "******" at bounding box center [507, 162] width 145 height 16
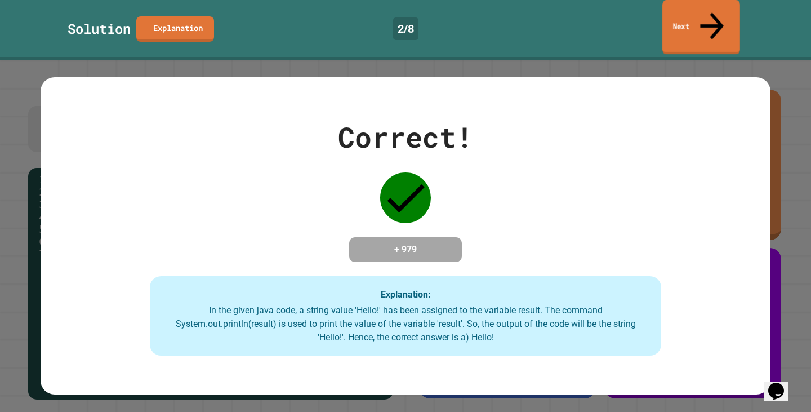
click at [726, 11] on link "Next" at bounding box center [701, 27] width 78 height 55
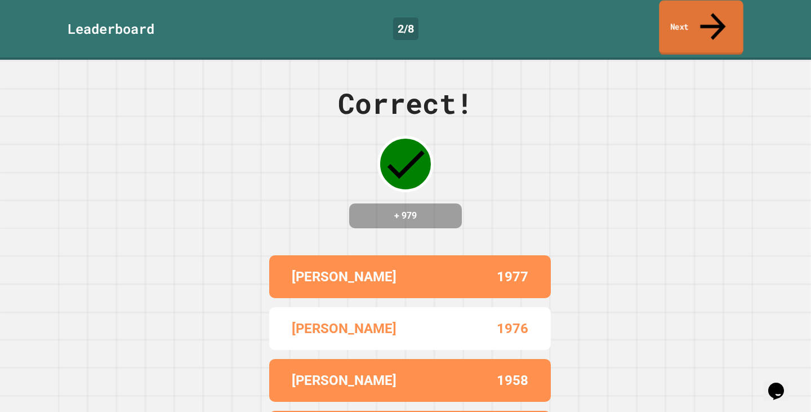
click at [699, 19] on link "Next" at bounding box center [701, 28] width 84 height 55
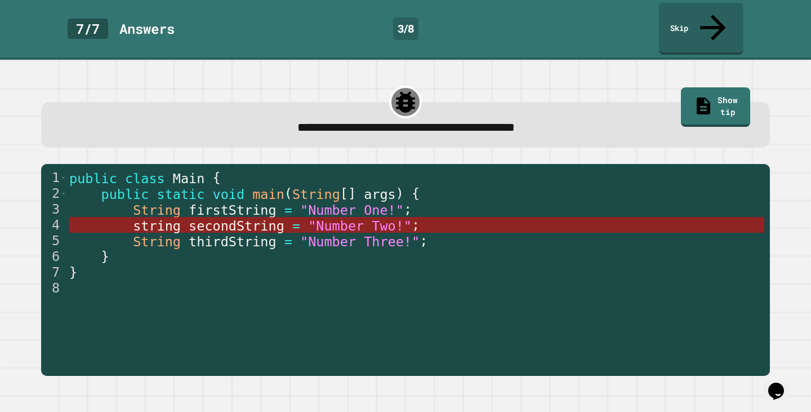
click at [96, 218] on span at bounding box center [85, 226] width 32 height 16
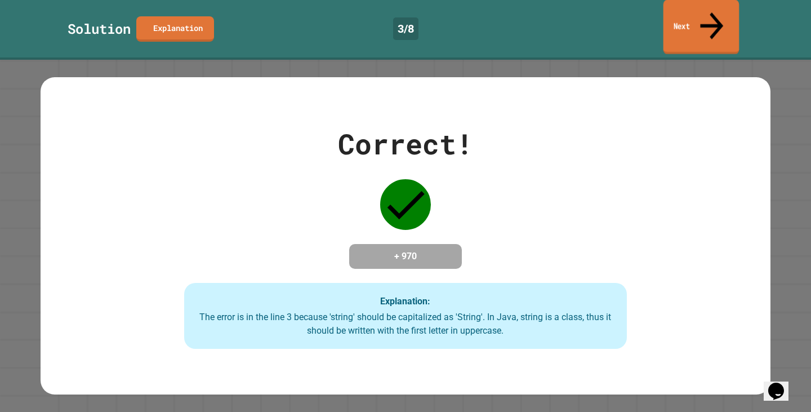
click at [723, 11] on link "Next" at bounding box center [701, 27] width 76 height 55
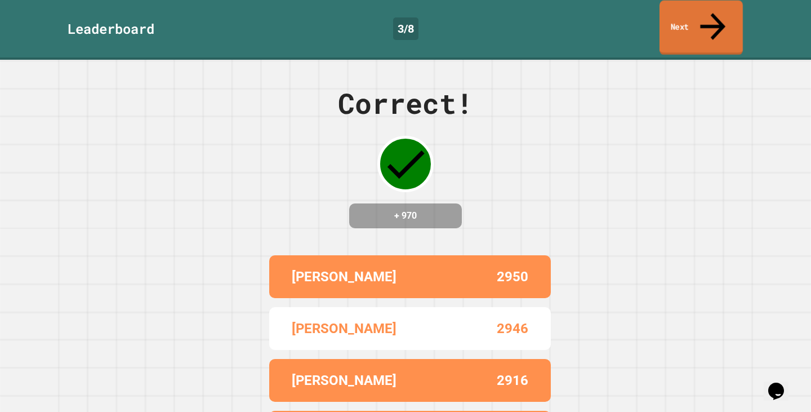
click at [695, 10] on link "Next" at bounding box center [700, 28] width 83 height 55
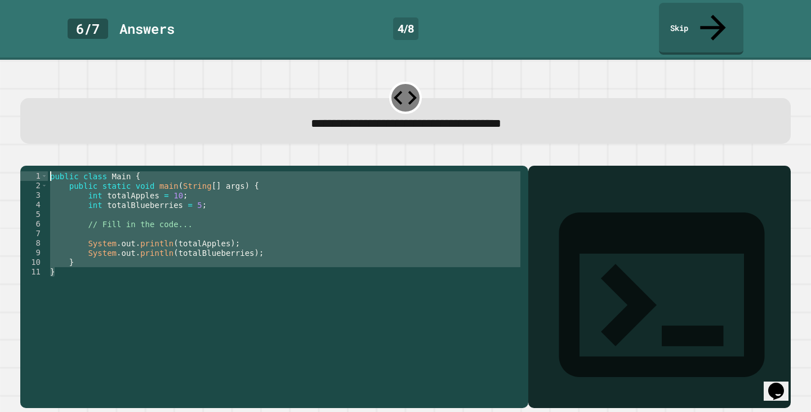
drag, startPoint x: 142, startPoint y: 252, endPoint x: 118, endPoint y: 145, distance: 109.6
click at [118, 152] on div "1 2 3 4 5 6 7 8 9 10 11 public class Main { public static void main ( String [ …" at bounding box center [405, 280] width 770 height 256
type textarea "**********"
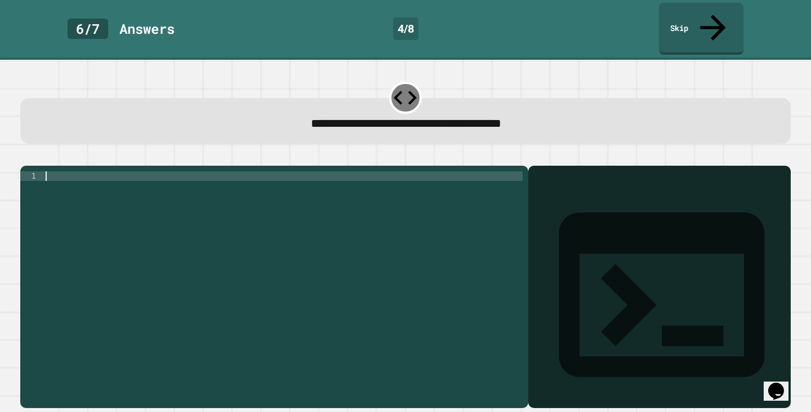
paste textarea "*"
type textarea "*"
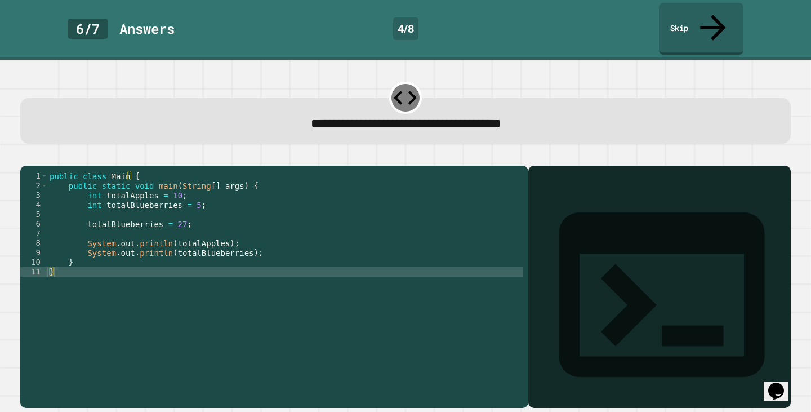
click at [26, 156] on button "button" at bounding box center [26, 156] width 0 height 0
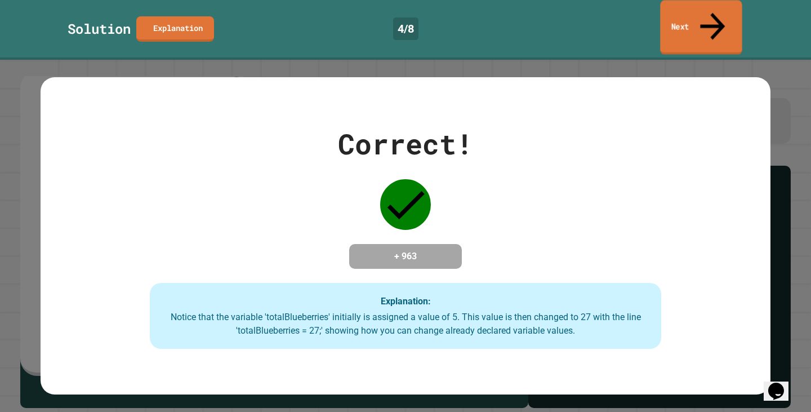
click at [712, 15] on icon at bounding box center [712, 26] width 37 height 40
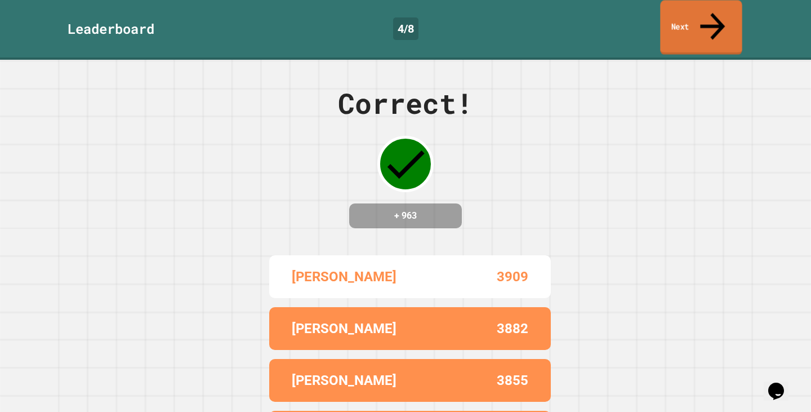
click at [718, 17] on icon at bounding box center [712, 26] width 37 height 40
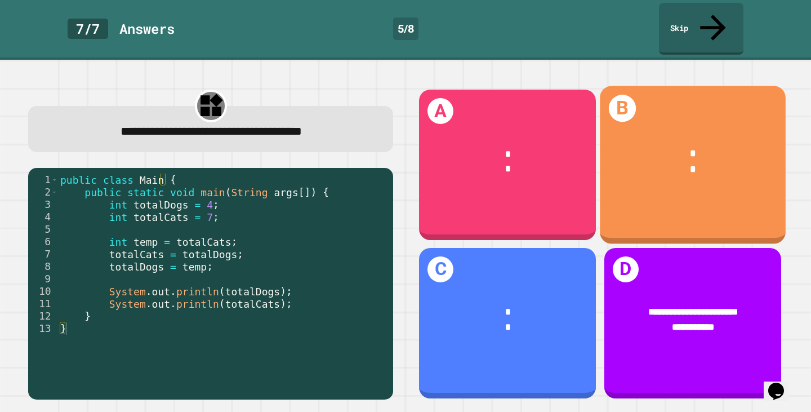
click at [635, 146] on div "*" at bounding box center [693, 154] width 145 height 16
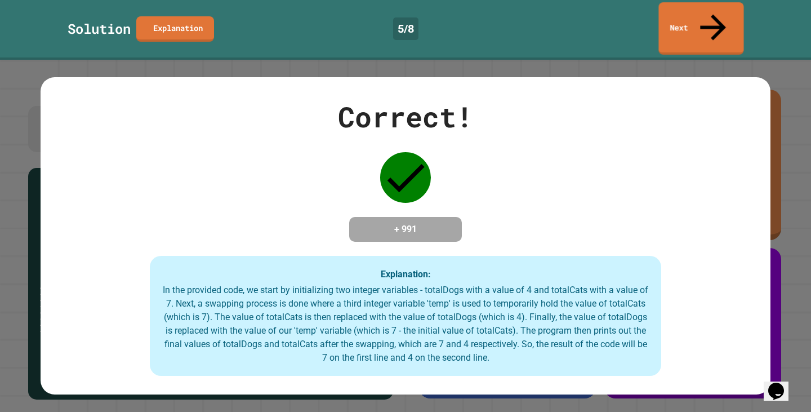
click at [677, 20] on link "Next" at bounding box center [700, 28] width 85 height 52
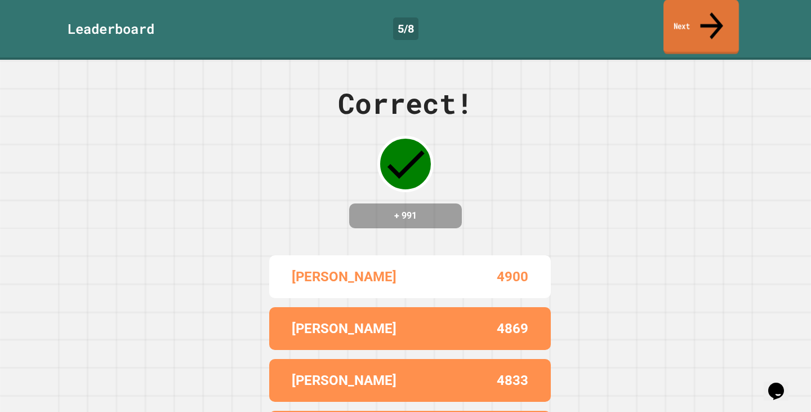
click at [728, 11] on link "Next" at bounding box center [700, 27] width 75 height 55
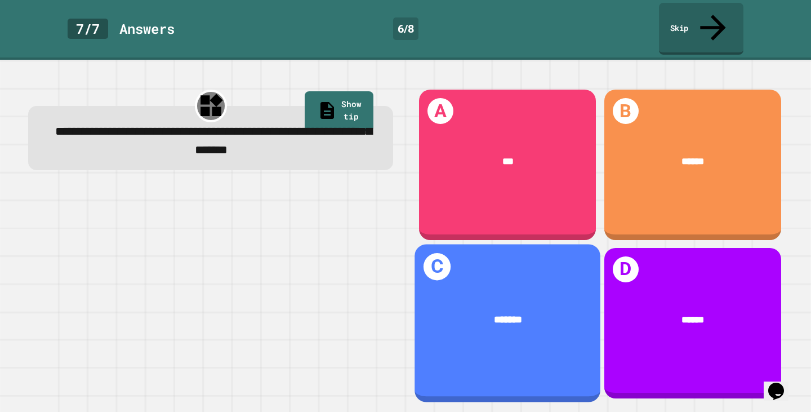
click at [504, 314] on span "*******" at bounding box center [508, 319] width 28 height 10
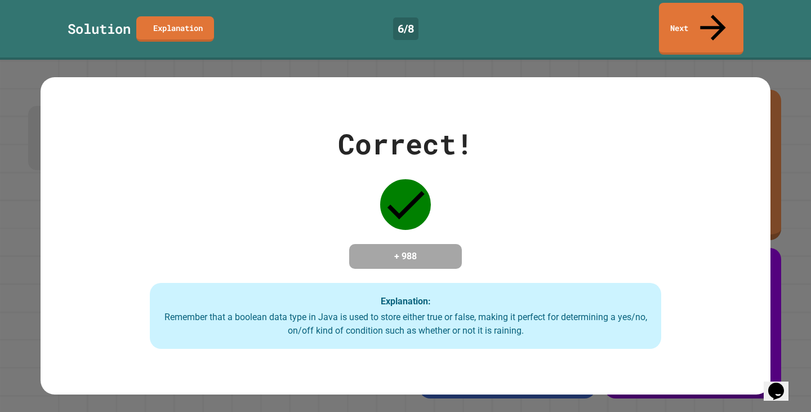
click at [693, 17] on link "Next" at bounding box center [701, 29] width 84 height 52
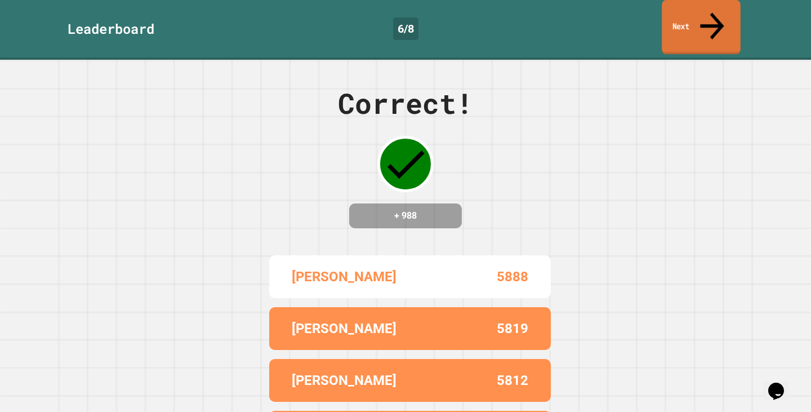
click at [700, 15] on link "Next" at bounding box center [701, 27] width 78 height 55
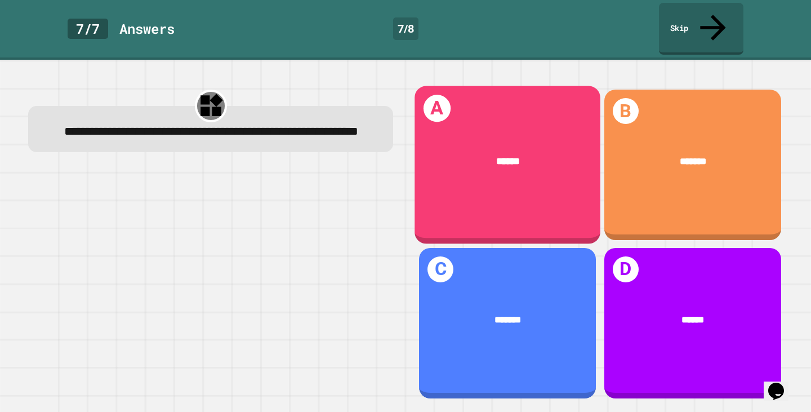
click at [451, 154] on div "******" at bounding box center [507, 162] width 145 height 16
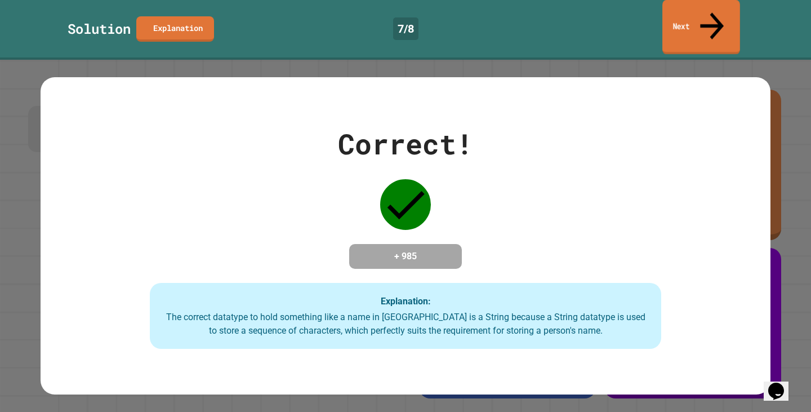
click at [707, 15] on link "Next" at bounding box center [701, 27] width 78 height 55
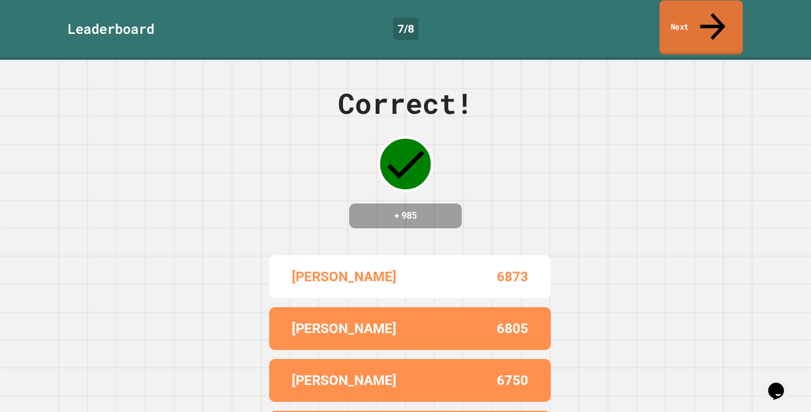
click at [707, 15] on link "Next" at bounding box center [700, 28] width 83 height 55
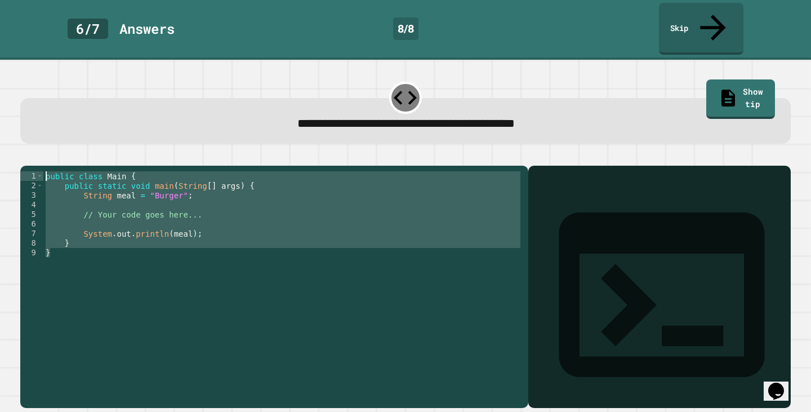
drag, startPoint x: 86, startPoint y: 244, endPoint x: 47, endPoint y: 130, distance: 120.7
click at [47, 152] on div "1 2 3 4 5 6 7 8 9 public class Main { public static void main ( String [ ] args…" at bounding box center [405, 280] width 770 height 256
type textarea "**********"
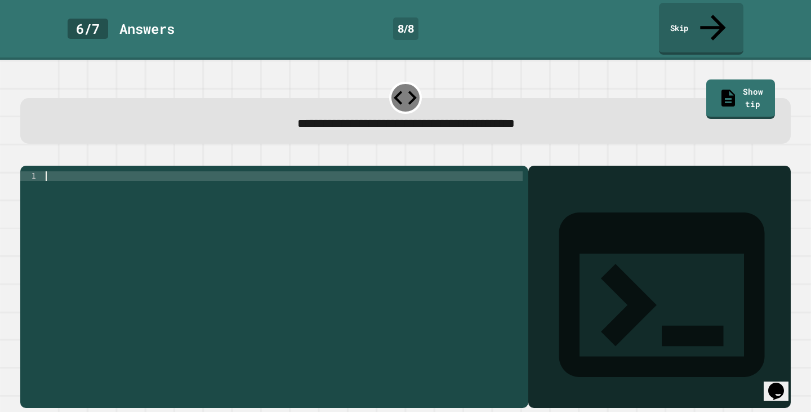
paste textarea "*"
type textarea "*"
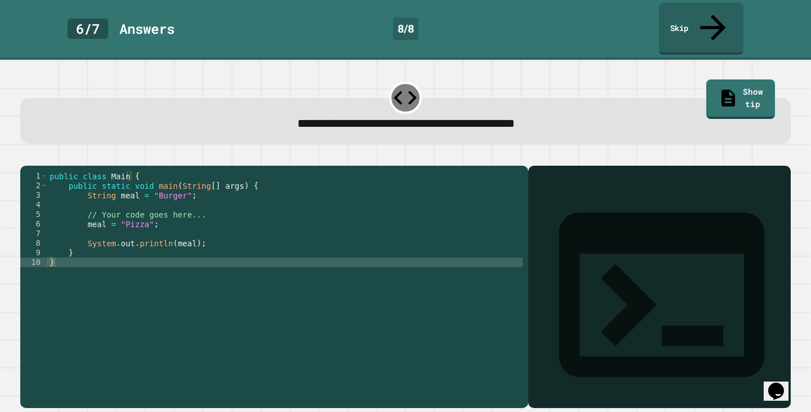
click at [26, 156] on icon "button" at bounding box center [26, 156] width 0 height 0
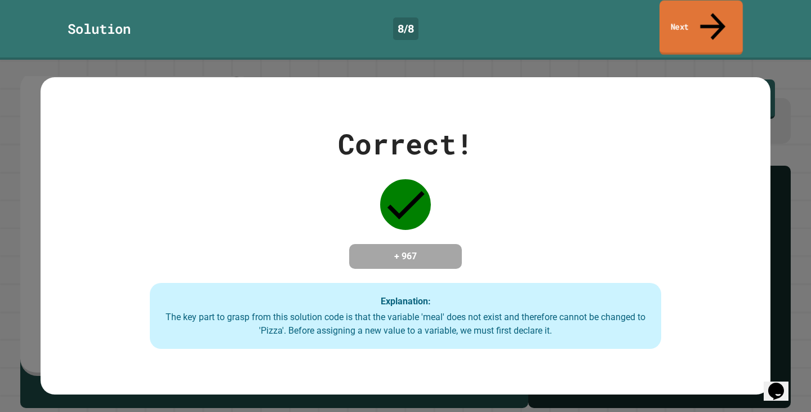
click at [720, 8] on link "Next" at bounding box center [700, 28] width 83 height 55
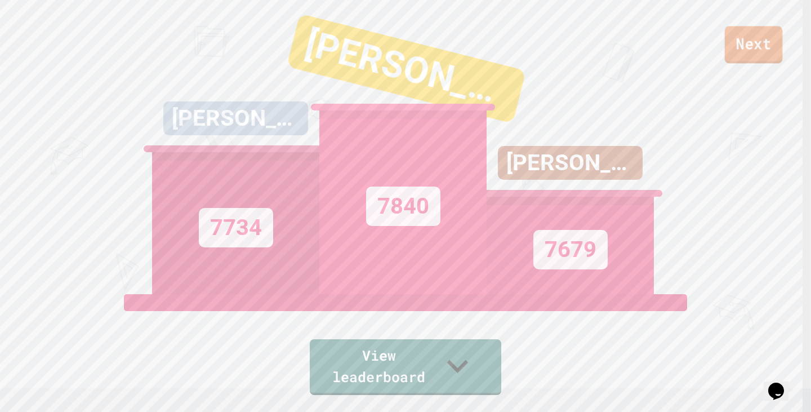
click at [759, 53] on link "Next" at bounding box center [754, 44] width 58 height 37
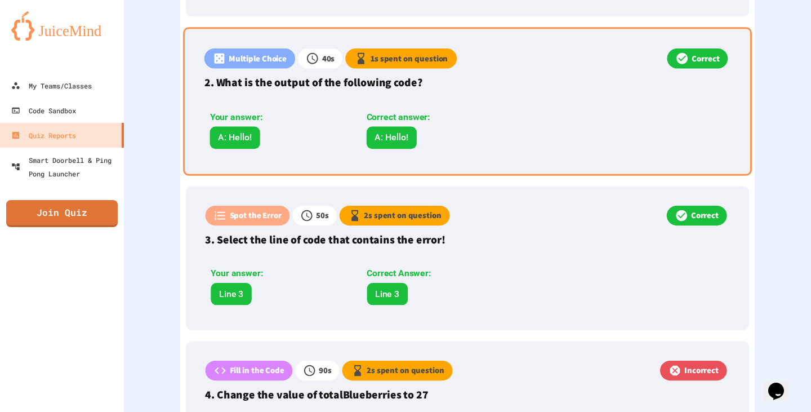
scroll to position [563, 0]
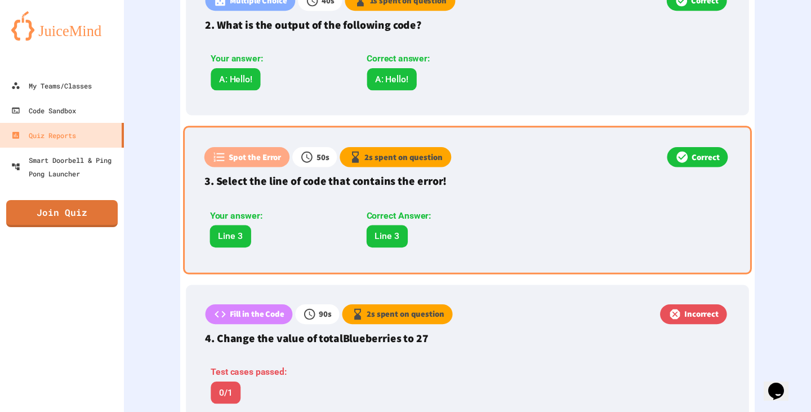
click at [430, 173] on div "Spot the Error 50 s 2 s spent on question Correct 3. Select the line of code th…" at bounding box center [467, 200] width 569 height 148
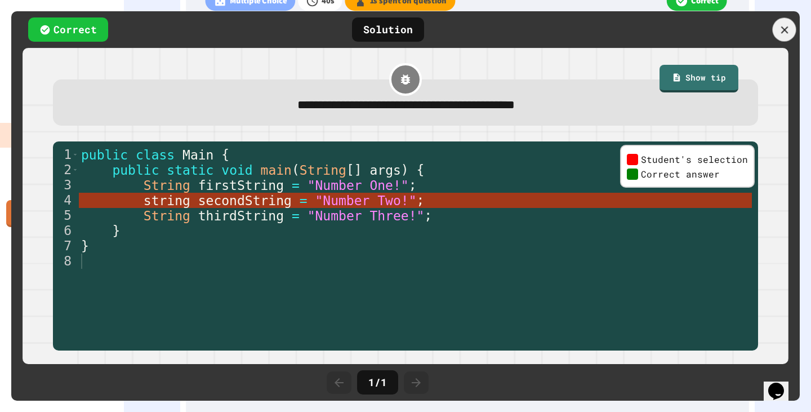
click at [778, 26] on icon at bounding box center [784, 30] width 12 height 12
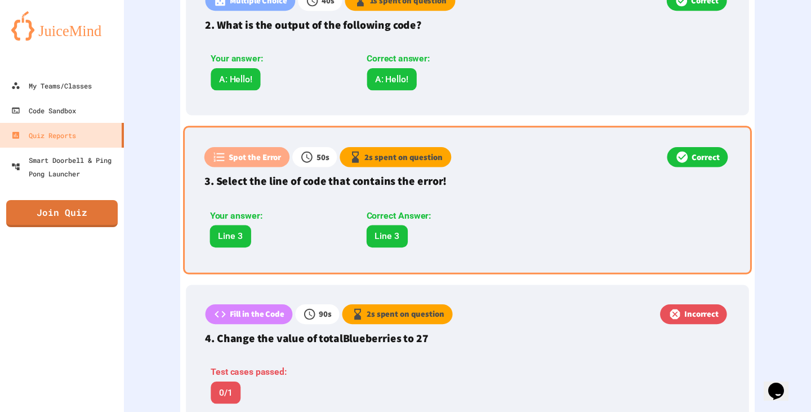
click at [351, 209] on div "Your answer: Line 3 Correct Answer: Line 3" at bounding box center [356, 228] width 305 height 38
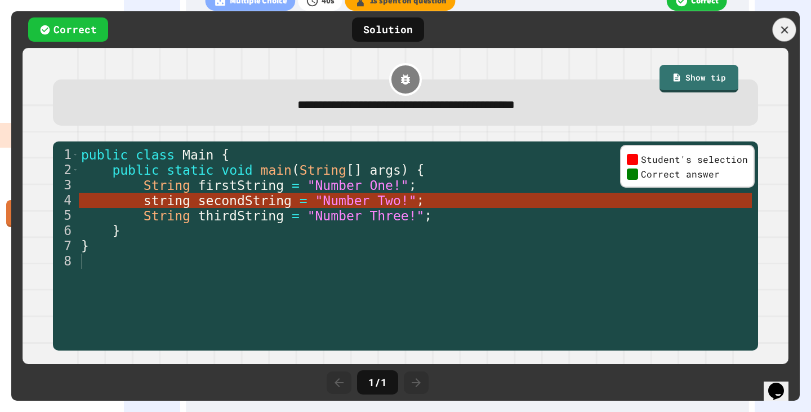
click at [789, 29] on icon at bounding box center [784, 30] width 12 height 12
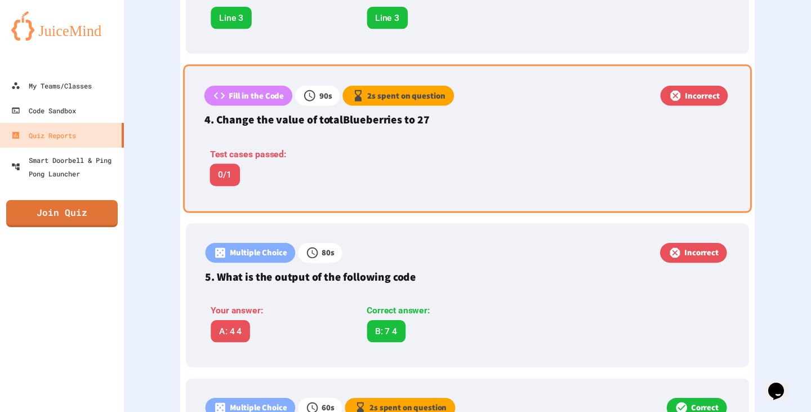
scroll to position [788, 0]
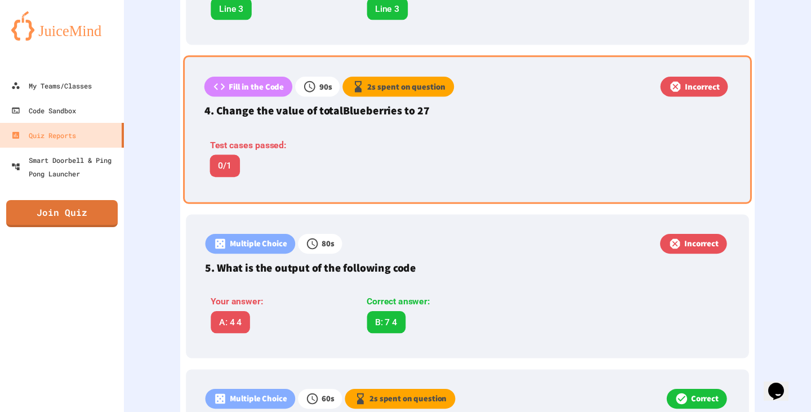
click at [438, 142] on div "Test cases passed: 0/1" at bounding box center [356, 158] width 305 height 38
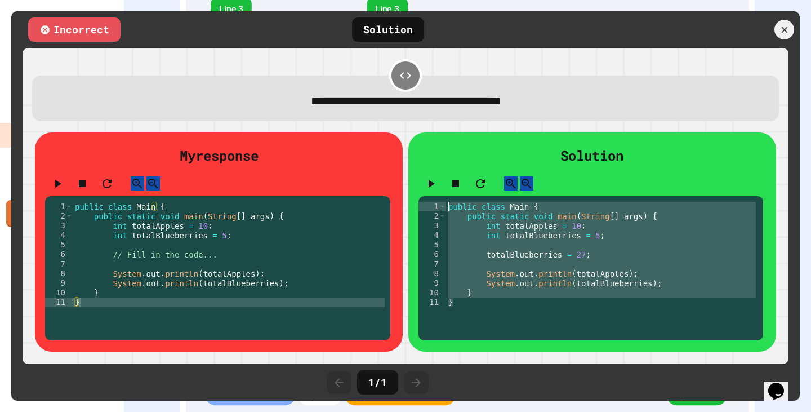
drag, startPoint x: 462, startPoint y: 313, endPoint x: 423, endPoint y: 211, distance: 109.1
click at [423, 211] on div "1 2 3 4 5 6 7 8 9 10 11 public class Main { public static void main ( String [ …" at bounding box center [590, 268] width 345 height 144
click at [791, 32] on div at bounding box center [784, 29] width 23 height 23
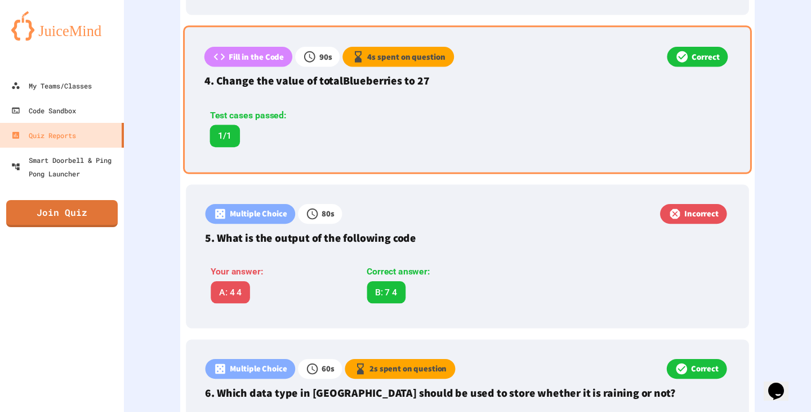
scroll to position [845, 0]
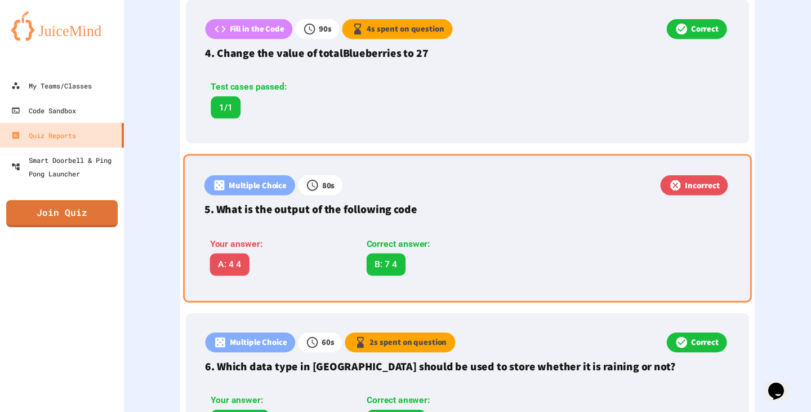
click at [382, 237] on div "Correct answer:" at bounding box center [435, 244] width 137 height 14
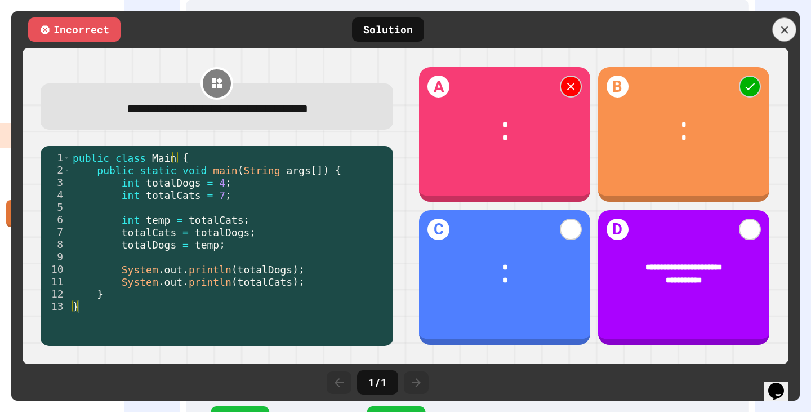
click at [776, 34] on div at bounding box center [785, 30] width 24 height 24
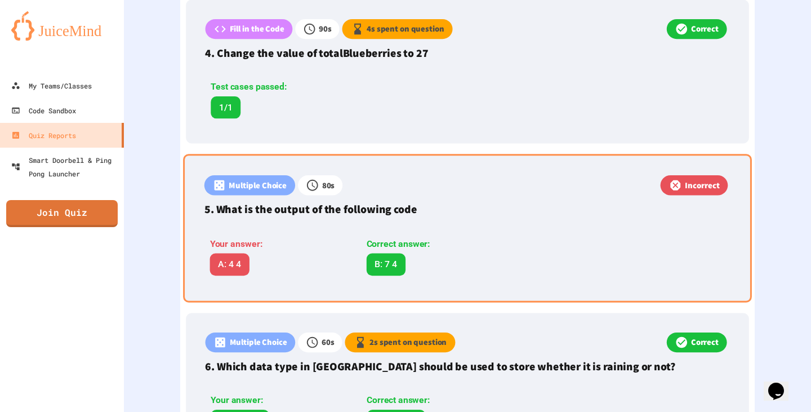
click at [411, 226] on div "Your answer: A: 4 4 Correct answer: B: 7 4" at bounding box center [362, 253] width 316 height 55
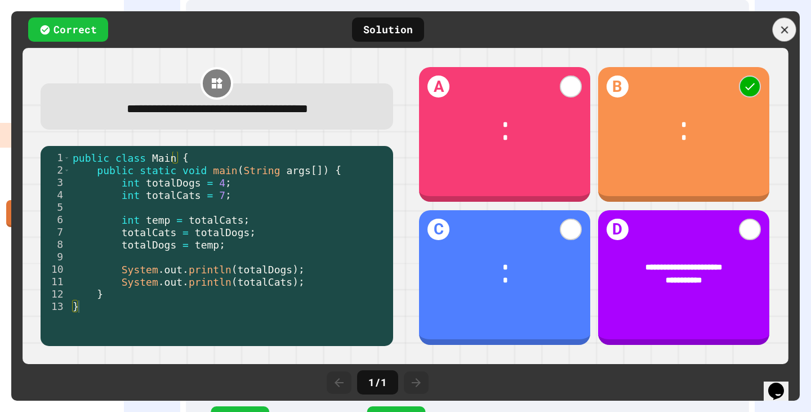
click at [781, 36] on div at bounding box center [785, 30] width 24 height 24
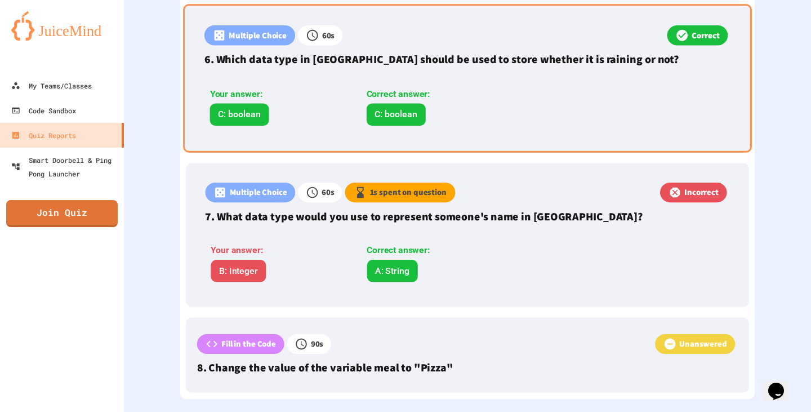
scroll to position [1147, 0]
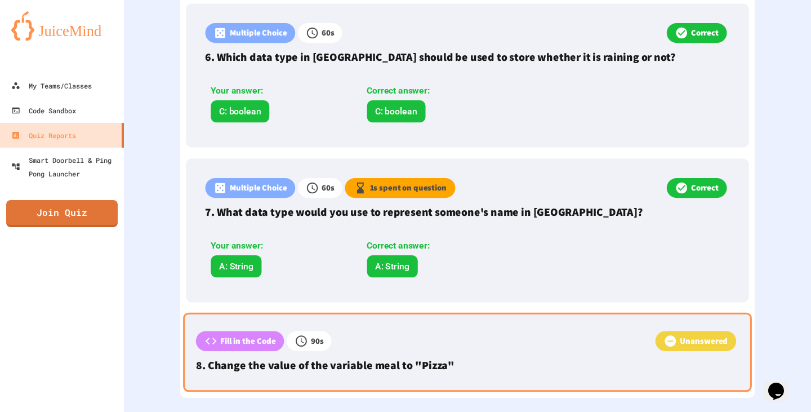
click at [413, 356] on p "8. Change the value of the variable meal to "Pizza"" at bounding box center [467, 364] width 543 height 17
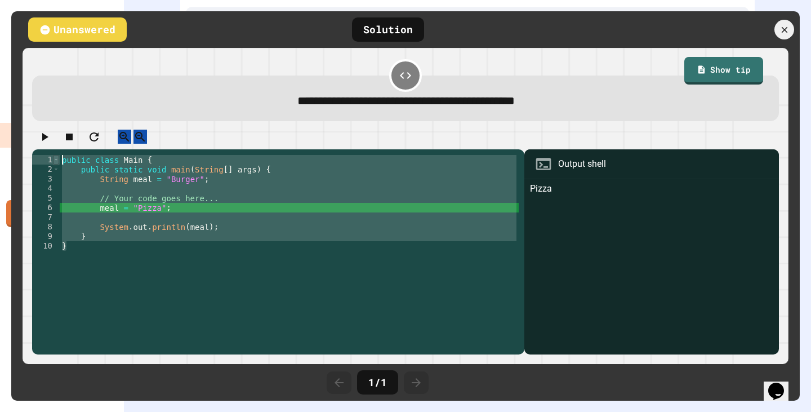
drag, startPoint x: 77, startPoint y: 262, endPoint x: 55, endPoint y: 166, distance: 99.3
click at [55, 166] on div "1 2 3 4 5 6 7 8 9 10 public class Main { public static void main ( String [ ] a…" at bounding box center [275, 236] width 487 height 163
click at [783, 26] on icon at bounding box center [784, 30] width 12 height 12
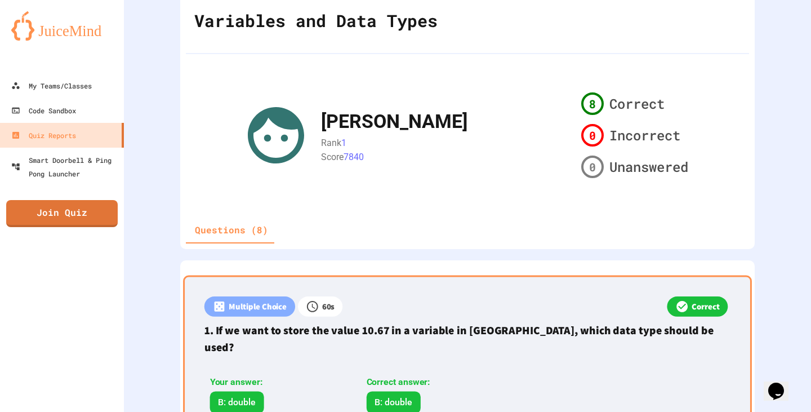
scroll to position [0, 0]
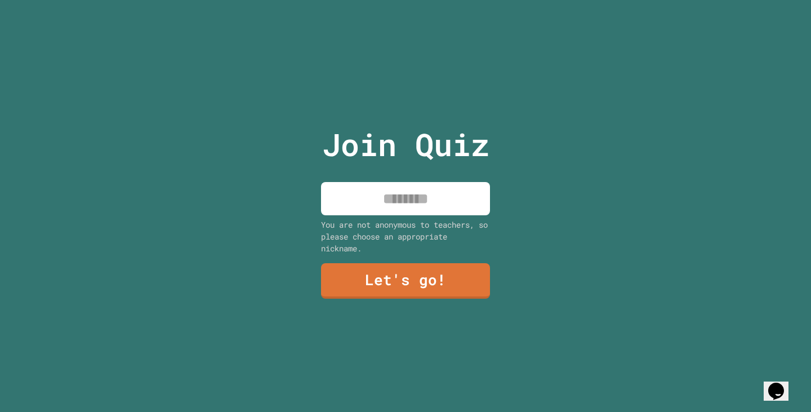
click at [420, 187] on input at bounding box center [405, 198] width 169 height 33
type input "****"
click at [399, 289] on link "Let's go!" at bounding box center [405, 281] width 167 height 35
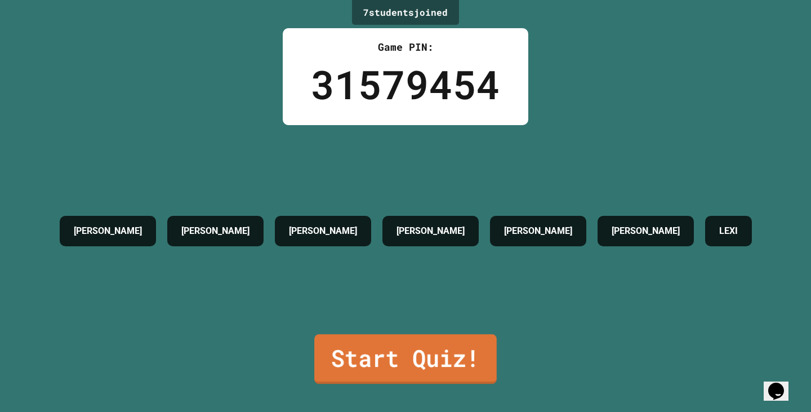
click at [390, 355] on link "Start Quiz!" at bounding box center [405, 359] width 182 height 50
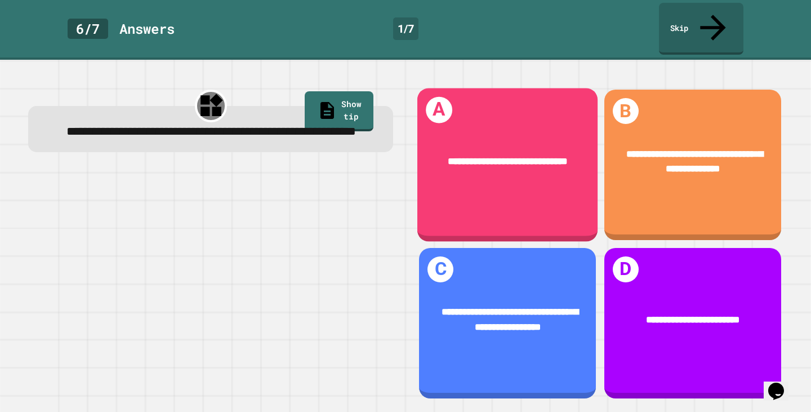
click at [536, 135] on div "**********" at bounding box center [507, 162] width 180 height 55
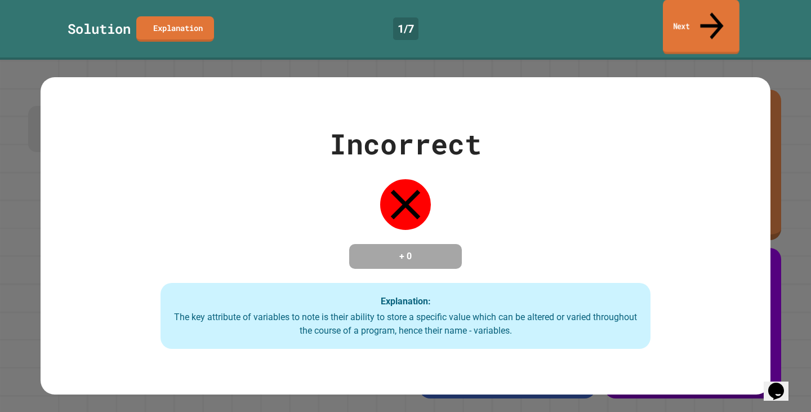
click at [717, 11] on icon at bounding box center [711, 26] width 35 height 40
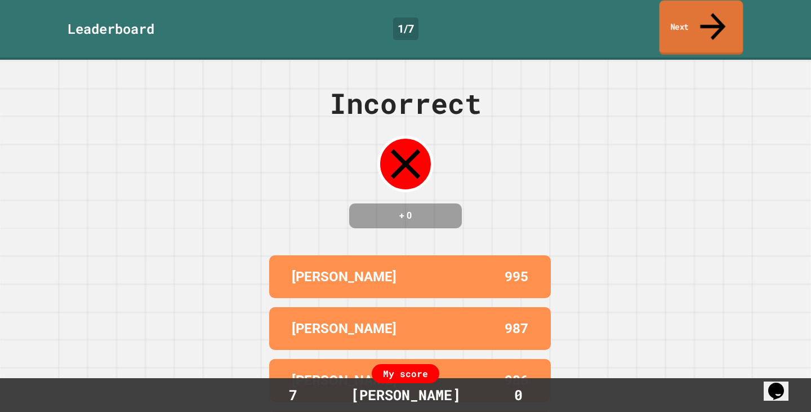
click at [698, 16] on link "Next" at bounding box center [701, 28] width 84 height 55
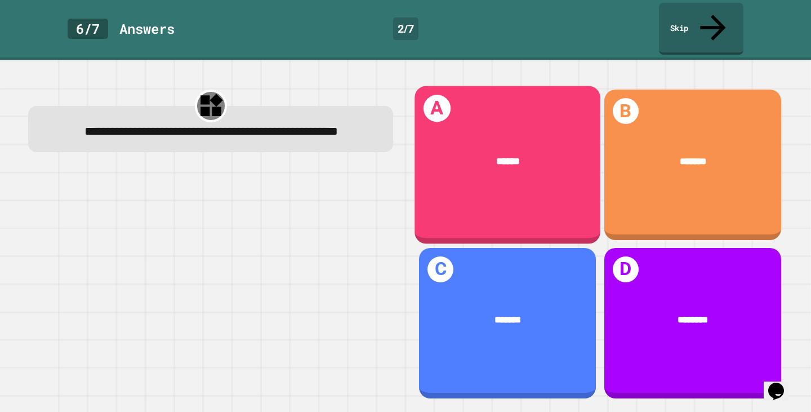
click at [528, 176] on div "A ******" at bounding box center [508, 165] width 186 height 158
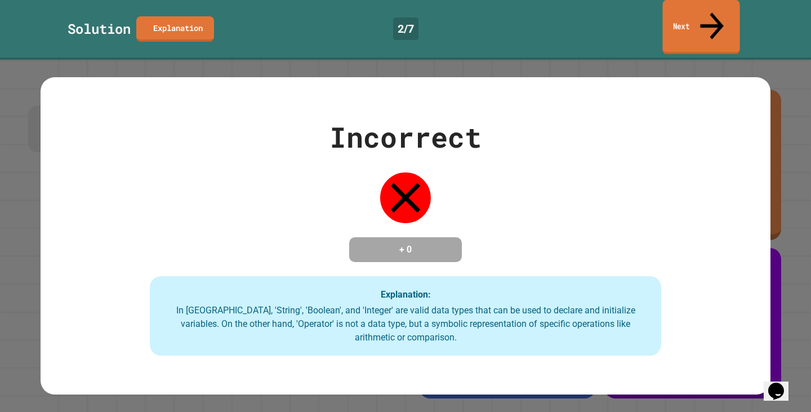
click at [704, 12] on link "Next" at bounding box center [700, 27] width 77 height 55
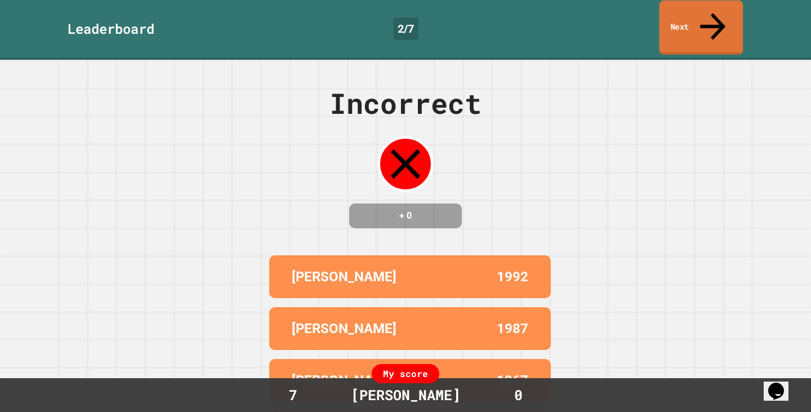
click at [710, 21] on link "Next" at bounding box center [701, 28] width 84 height 55
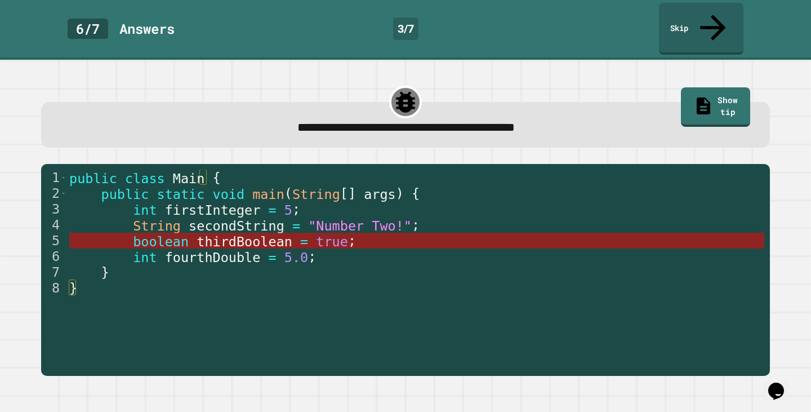
click at [243, 234] on span "thirdBoolean" at bounding box center [245, 242] width 96 height 16
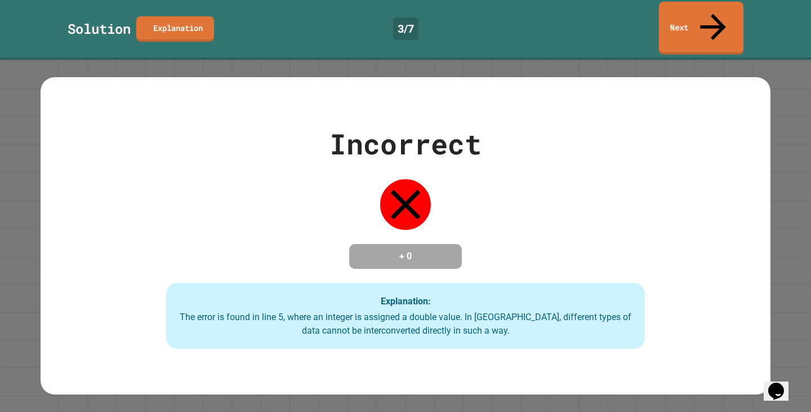
click at [711, 7] on icon at bounding box center [713, 26] width 38 height 39
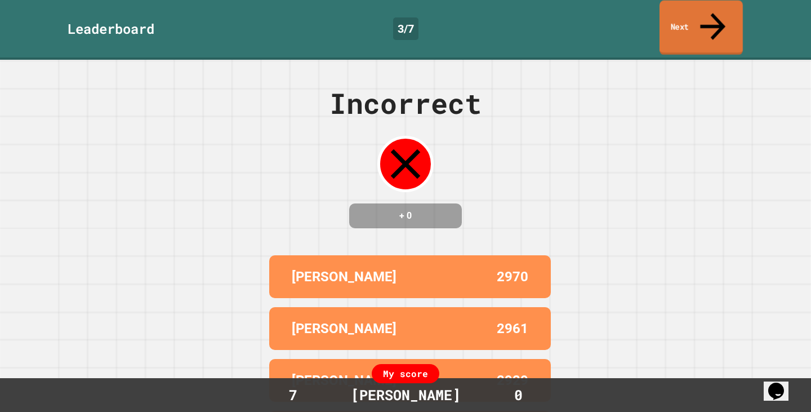
click at [711, 20] on link "Next" at bounding box center [700, 28] width 83 height 55
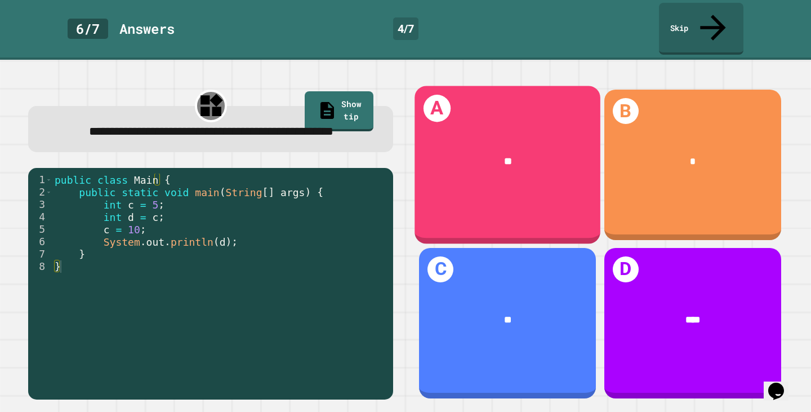
click at [507, 162] on div "**" at bounding box center [508, 161] width 186 height 56
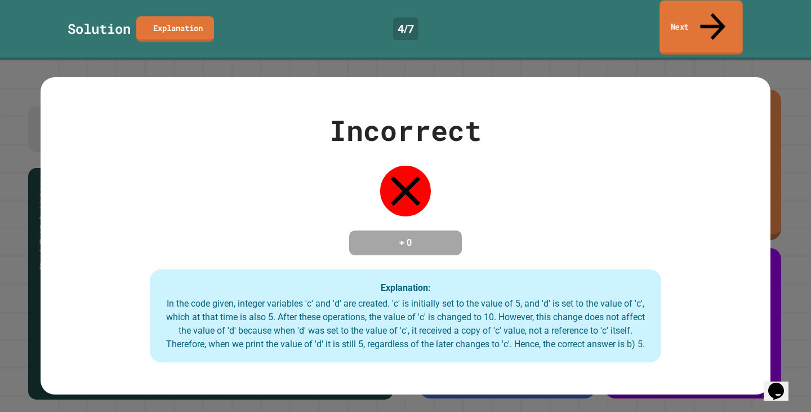
click at [688, 20] on link "Next" at bounding box center [700, 28] width 83 height 55
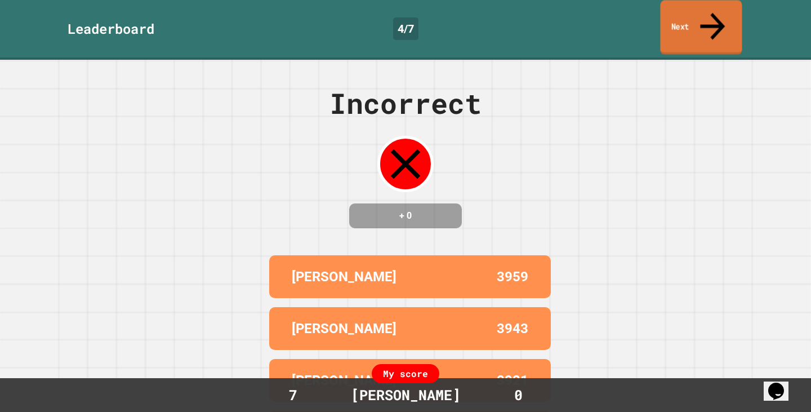
click at [694, 20] on link "Next" at bounding box center [701, 27] width 82 height 55
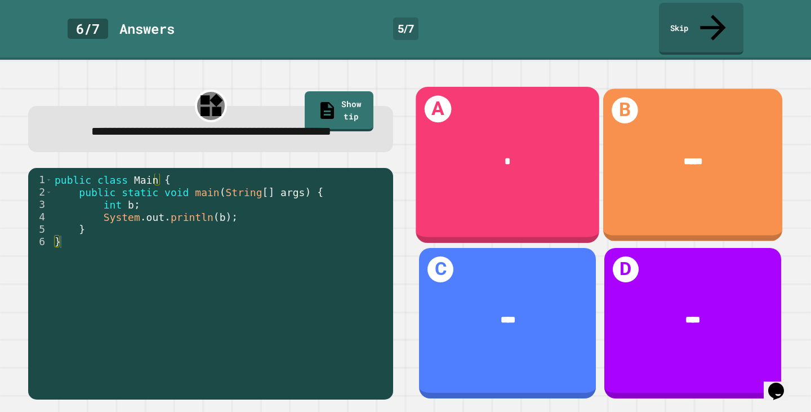
click at [570, 134] on div "*" at bounding box center [508, 161] width 184 height 55
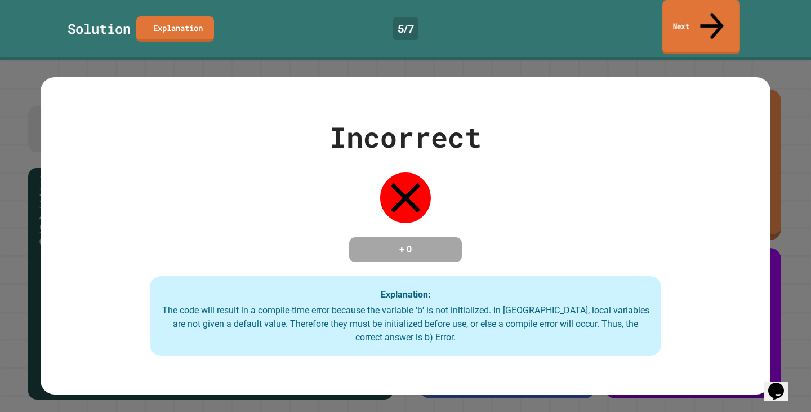
click at [693, 19] on link "Next" at bounding box center [701, 27] width 78 height 55
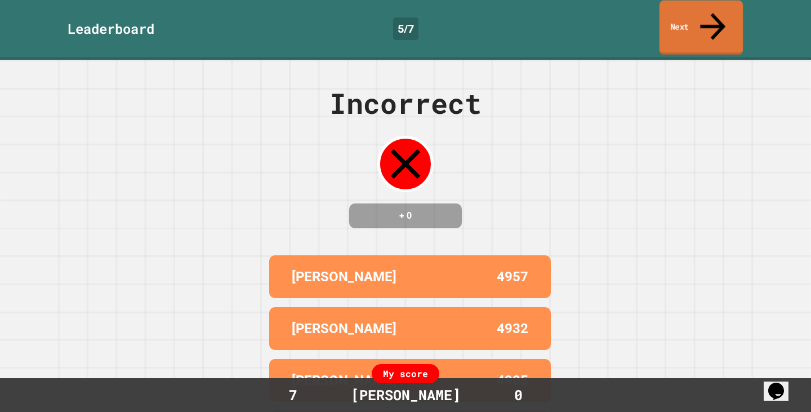
click at [697, 24] on link "Next" at bounding box center [700, 28] width 83 height 55
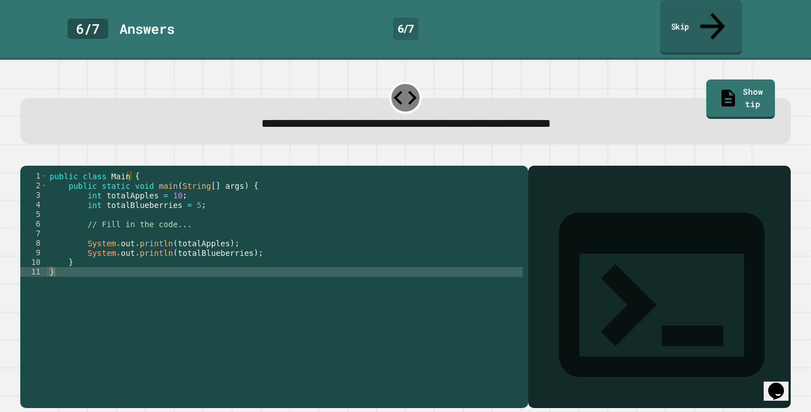
click at [682, 8] on link "Skip" at bounding box center [701, 27] width 82 height 55
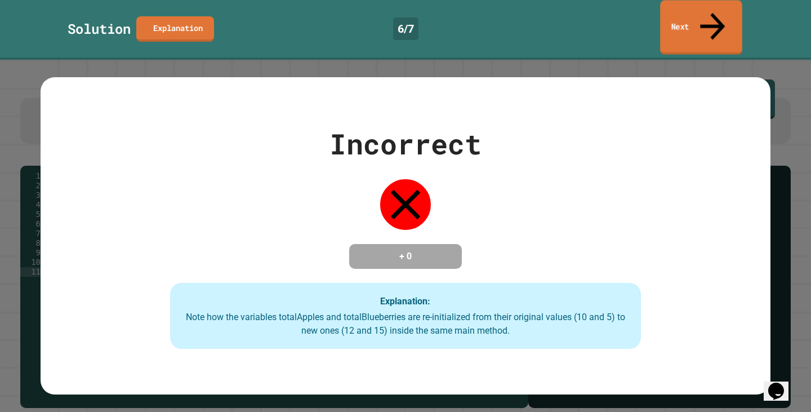
click at [686, 5] on link "Next" at bounding box center [701, 27] width 82 height 55
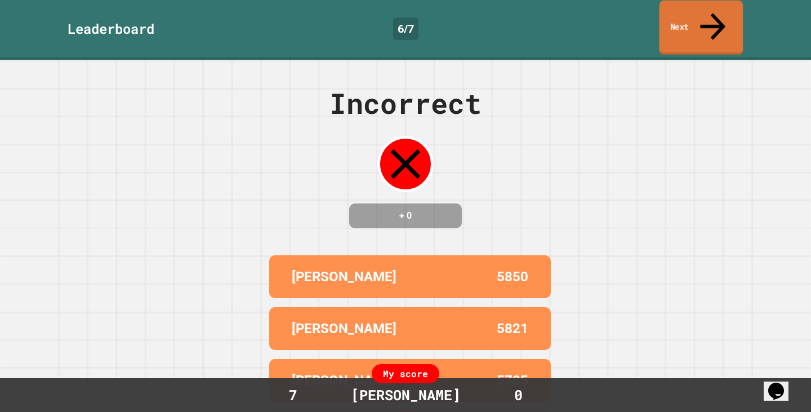
click at [703, 22] on link "Next" at bounding box center [701, 28] width 84 height 55
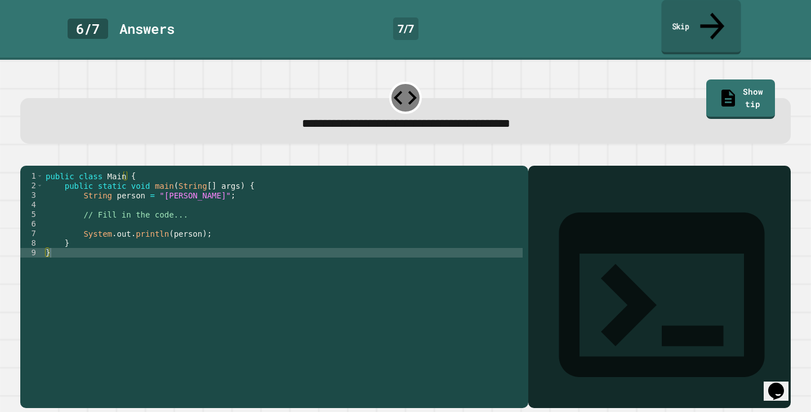
click at [690, 19] on link "Skip" at bounding box center [700, 27] width 79 height 55
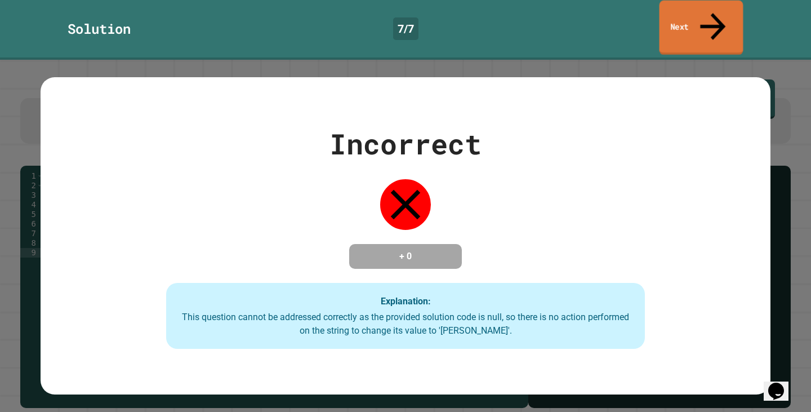
click at [685, 11] on link "Next" at bounding box center [701, 28] width 84 height 55
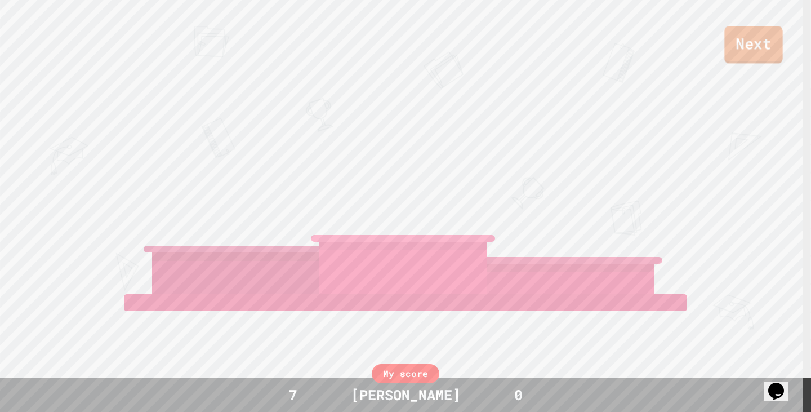
click at [747, 46] on link "Next" at bounding box center [753, 44] width 58 height 37
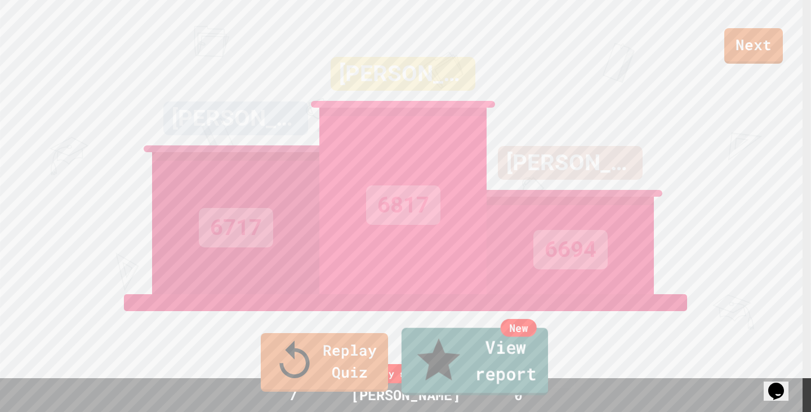
click at [480, 365] on link "New View report" at bounding box center [475, 362] width 146 height 68
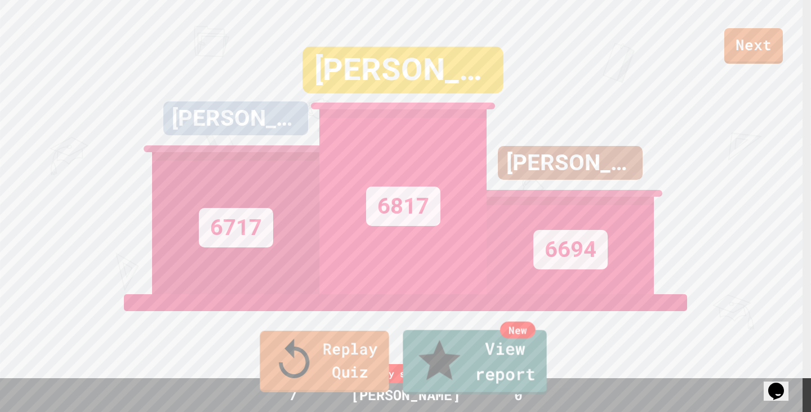
click at [324, 376] on link "Replay Quiz" at bounding box center [324, 361] width 129 height 61
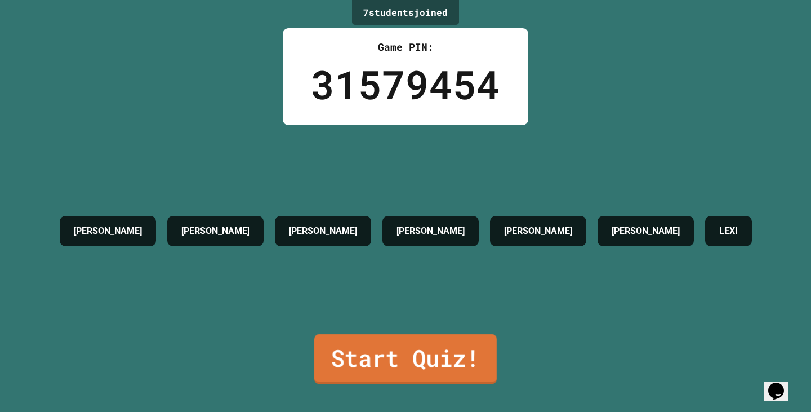
click at [430, 353] on link "Start Quiz!" at bounding box center [405, 359] width 182 height 50
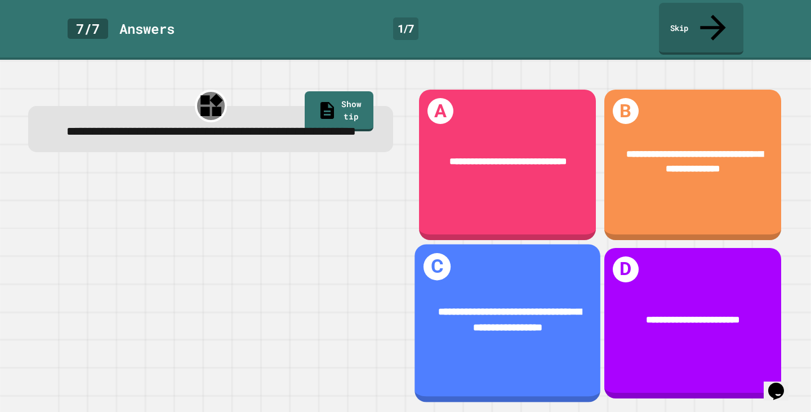
click at [426, 287] on div "**********" at bounding box center [508, 320] width 186 height 72
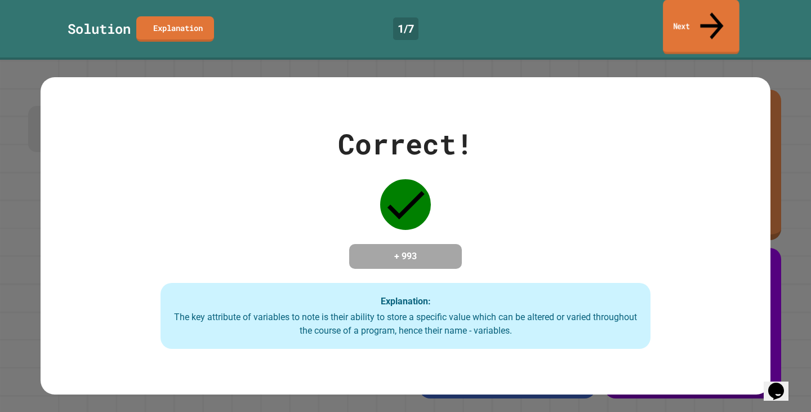
click at [693, 3] on link "Next" at bounding box center [701, 27] width 77 height 55
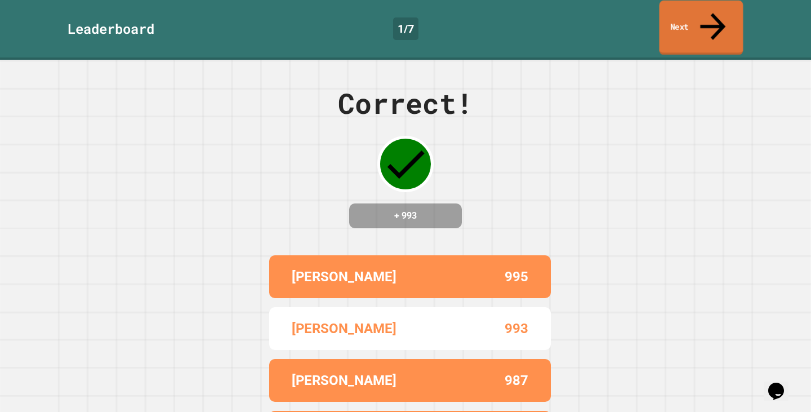
click at [686, 11] on link "Next" at bounding box center [701, 28] width 84 height 55
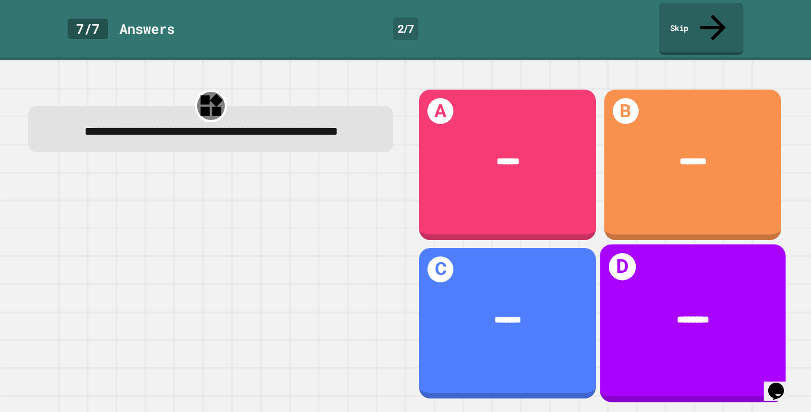
click at [680, 316] on div "********" at bounding box center [693, 320] width 186 height 56
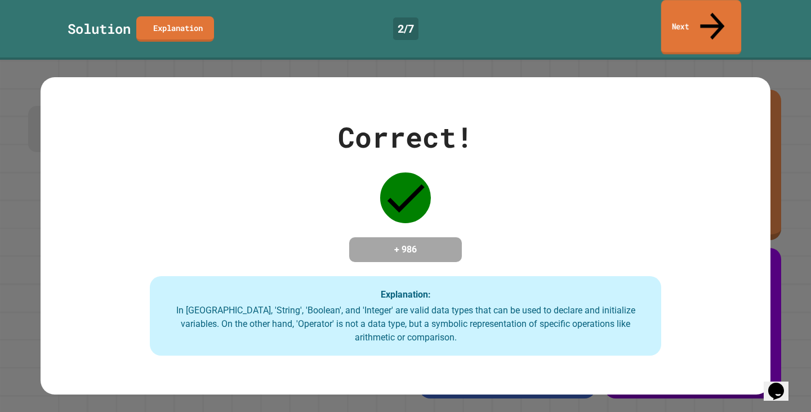
click at [688, 19] on link "Next" at bounding box center [701, 27] width 80 height 55
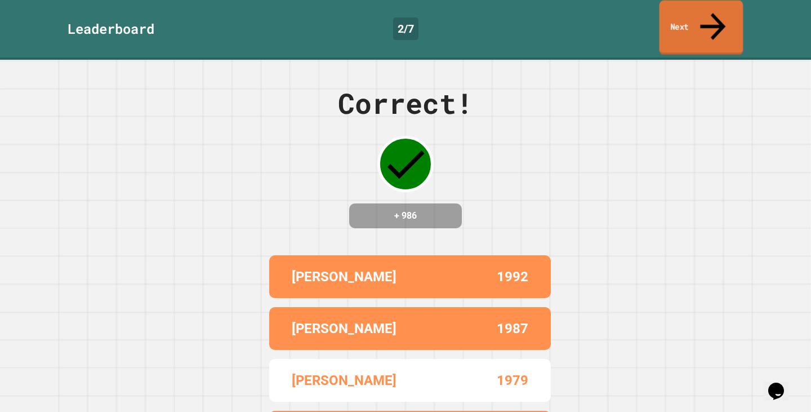
click at [688, 17] on link "Next" at bounding box center [701, 28] width 84 height 55
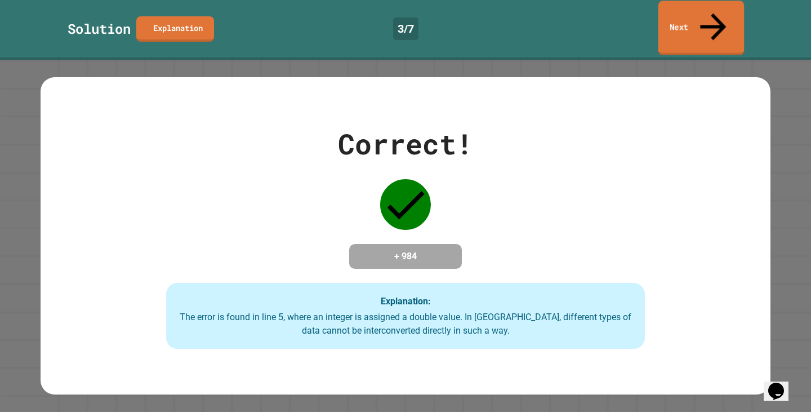
click at [739, 15] on link "Next" at bounding box center [701, 28] width 86 height 55
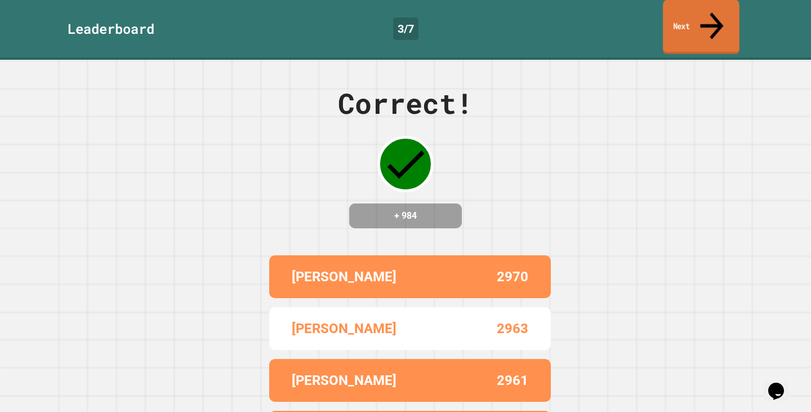
click at [690, 24] on link "Next" at bounding box center [701, 27] width 77 height 55
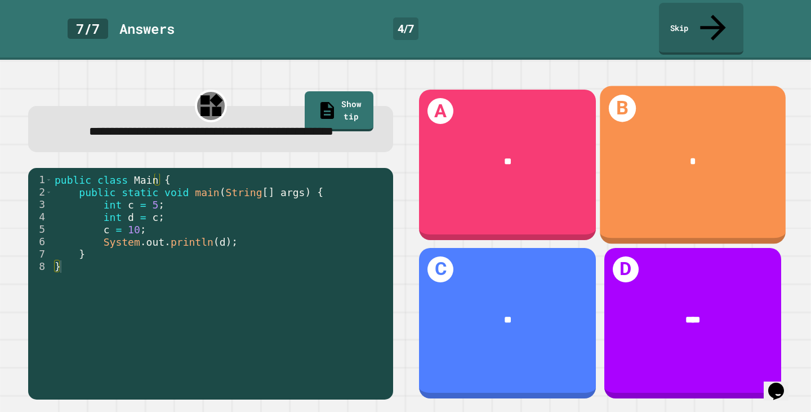
click at [655, 149] on div "*" at bounding box center [693, 161] width 186 height 56
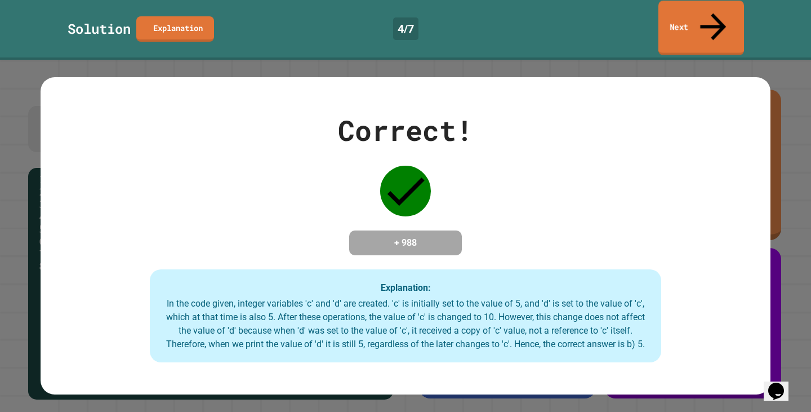
click at [717, 12] on icon at bounding box center [713, 27] width 39 height 40
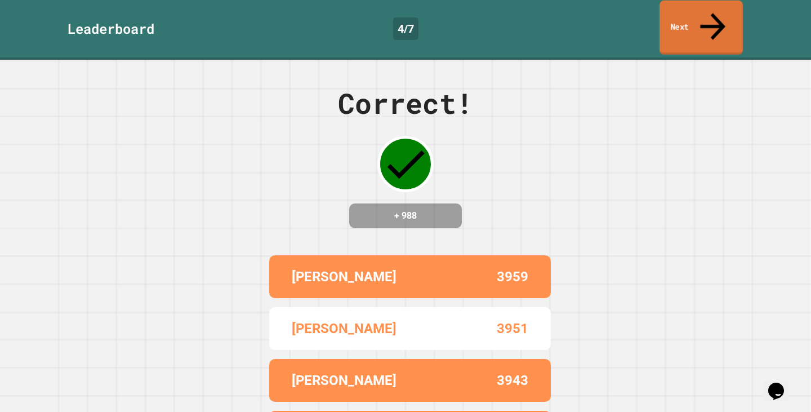
click at [715, 13] on icon at bounding box center [712, 26] width 25 height 27
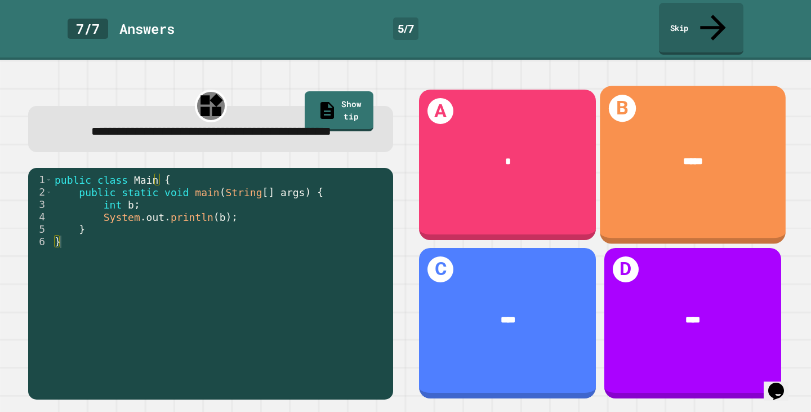
click at [648, 154] on div "*****" at bounding box center [693, 162] width 145 height 16
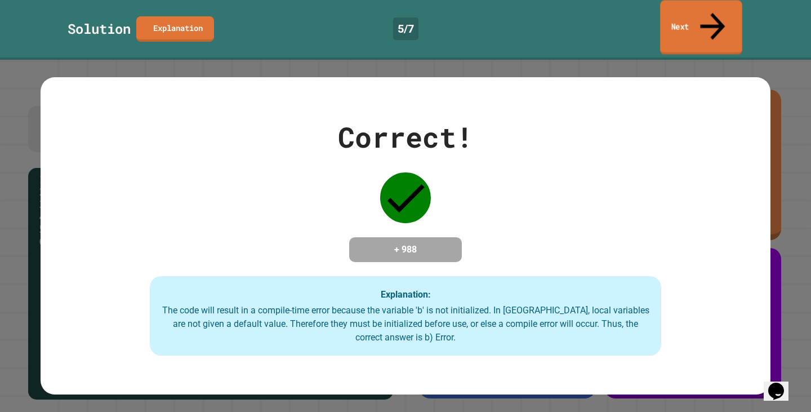
click at [707, 8] on link "Next" at bounding box center [701, 27] width 82 height 55
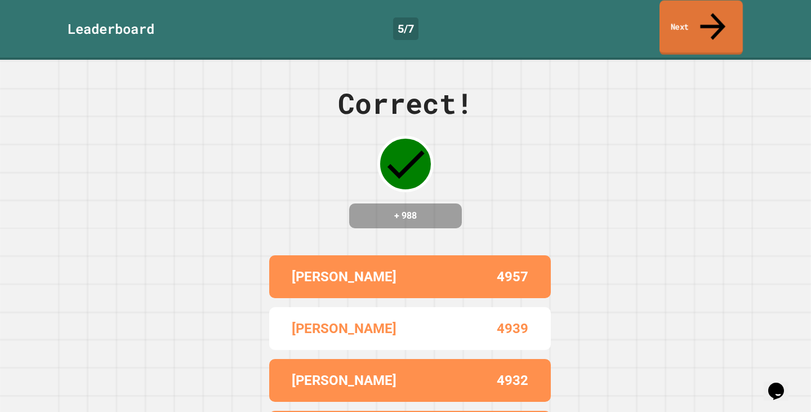
click at [705, 11] on link "Next" at bounding box center [700, 28] width 83 height 55
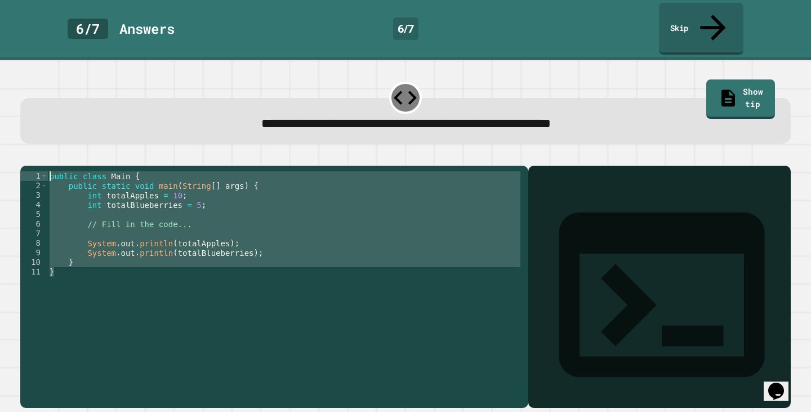
drag, startPoint x: 72, startPoint y: 225, endPoint x: 61, endPoint y: 121, distance: 105.3
click at [61, 121] on div "**********" at bounding box center [405, 244] width 778 height 336
type textarea "**********"
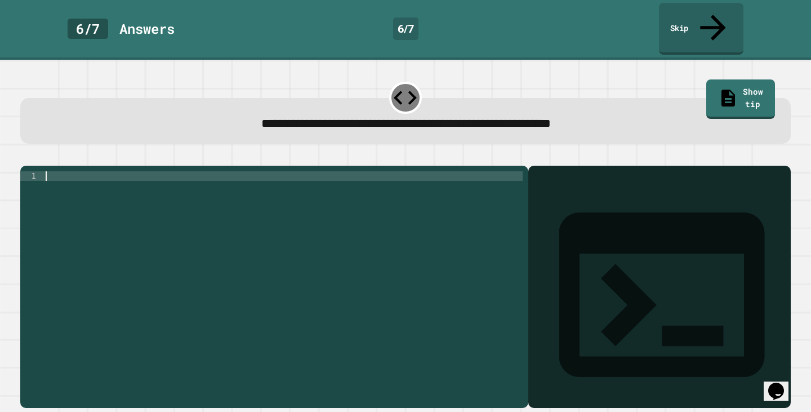
paste textarea "*"
type textarea "*"
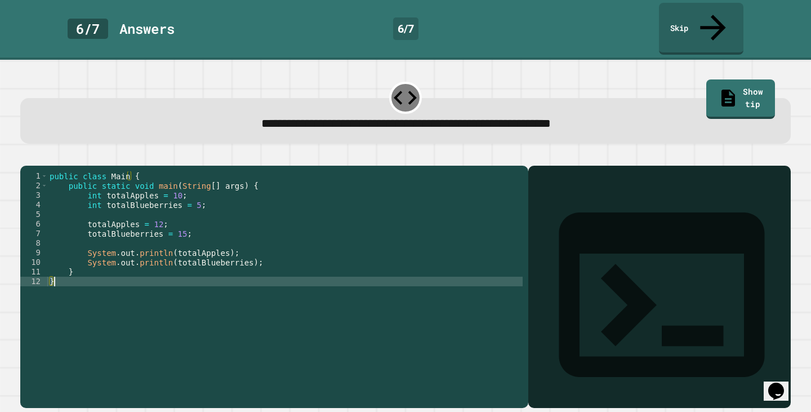
click at [26, 156] on icon "button" at bounding box center [26, 156] width 0 height 0
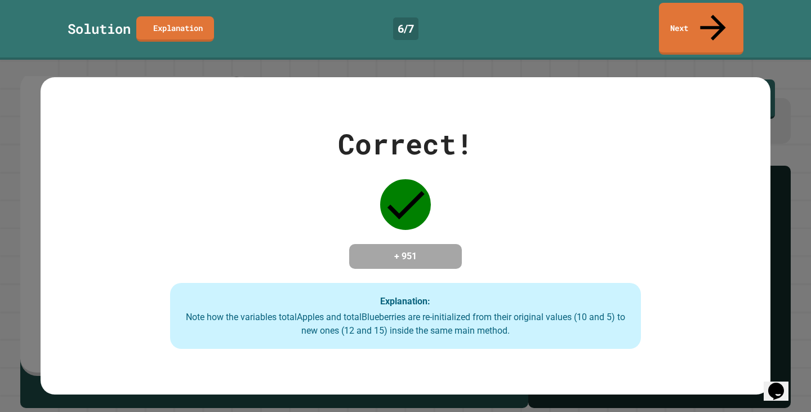
click at [704, 20] on link "Next" at bounding box center [701, 29] width 84 height 52
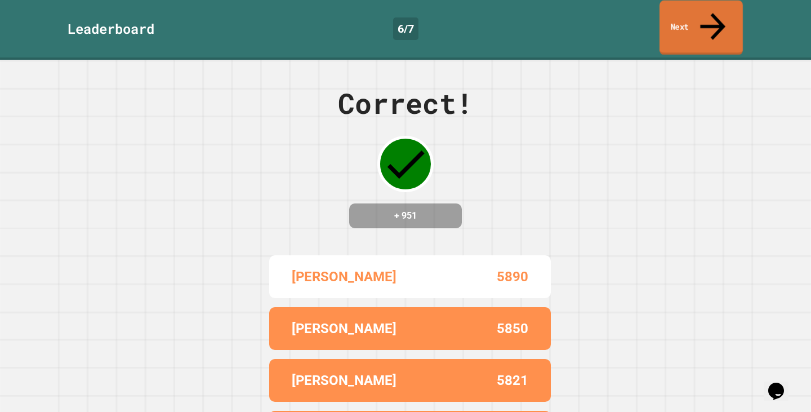
click at [691, 12] on link "Next" at bounding box center [700, 28] width 83 height 55
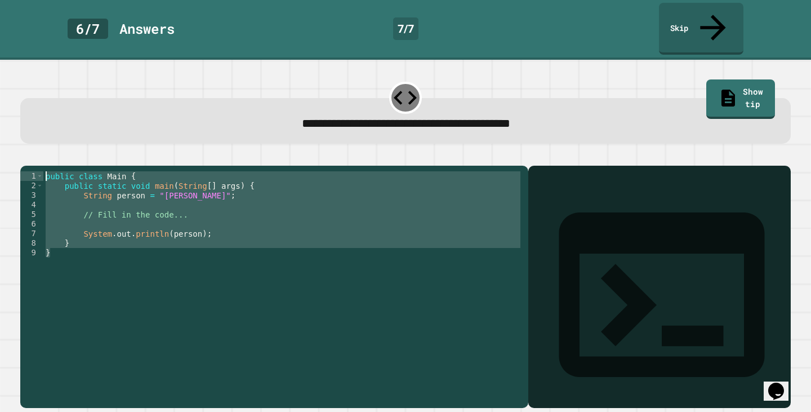
drag, startPoint x: 102, startPoint y: 241, endPoint x: 107, endPoint y: 147, distance: 94.2
click at [107, 152] on div "1 2 3 4 5 6 7 8 9 public class Main { public static void main ( String [ ] args…" at bounding box center [405, 280] width 770 height 256
type textarea "**********"
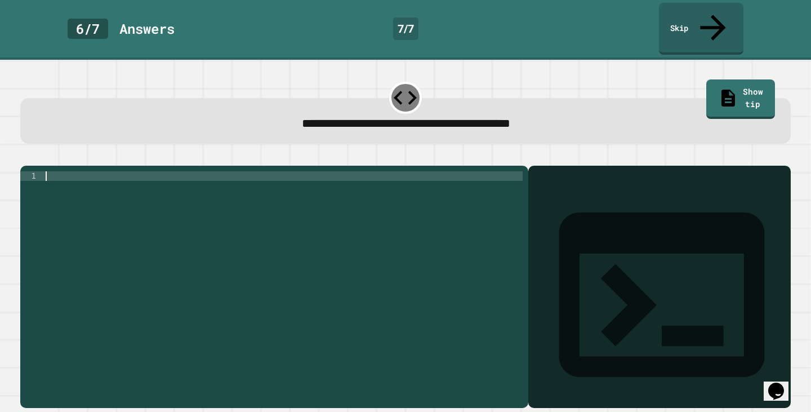
paste textarea "*"
type textarea "*"
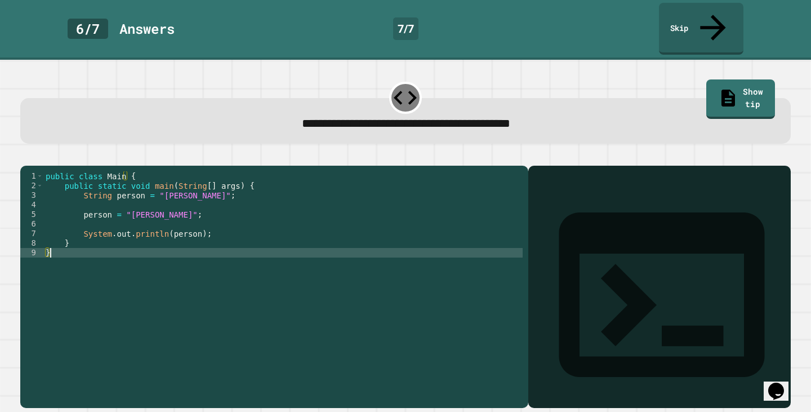
click at [26, 156] on icon "button" at bounding box center [26, 156] width 0 height 0
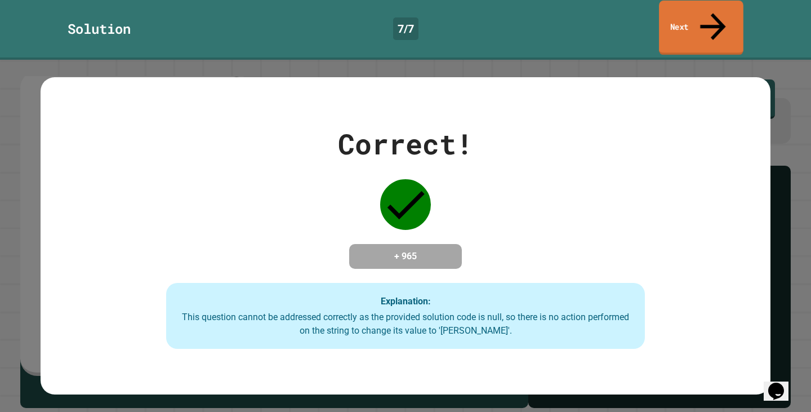
click at [688, 15] on link "Next" at bounding box center [701, 28] width 84 height 55
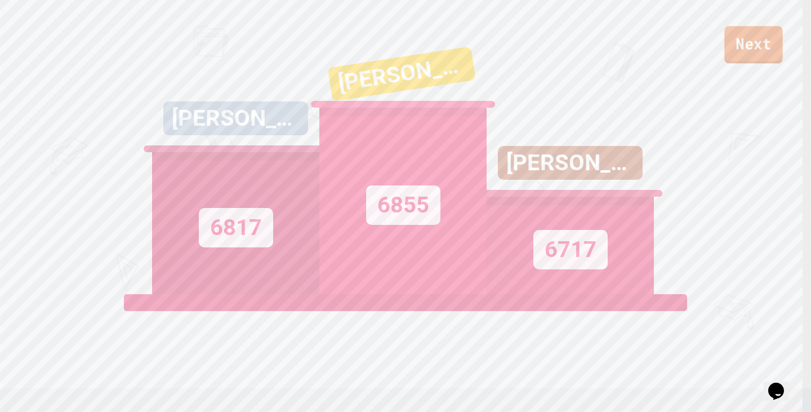
click at [750, 47] on link "Next" at bounding box center [753, 44] width 59 height 37
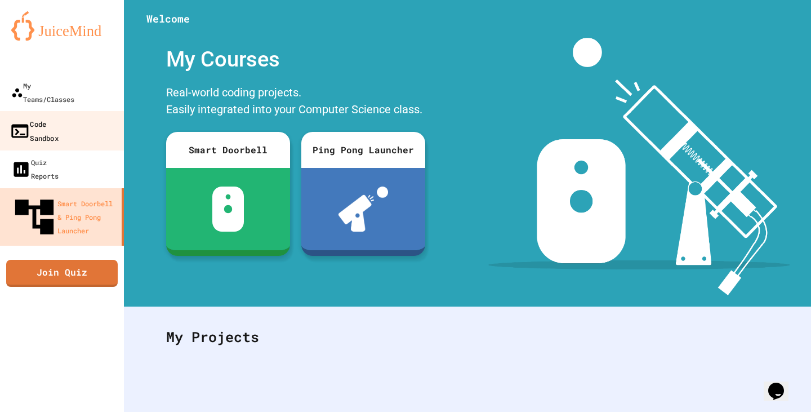
click at [55, 118] on link "Code Sandbox" at bounding box center [62, 130] width 128 height 39
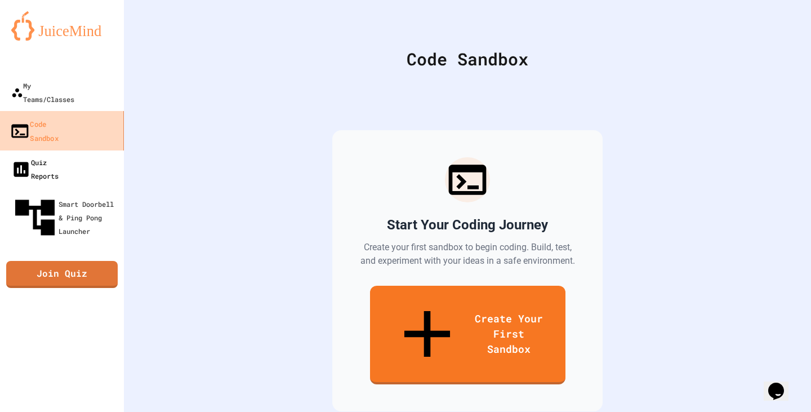
click at [57, 155] on div "Quiz Reports" at bounding box center [34, 168] width 47 height 27
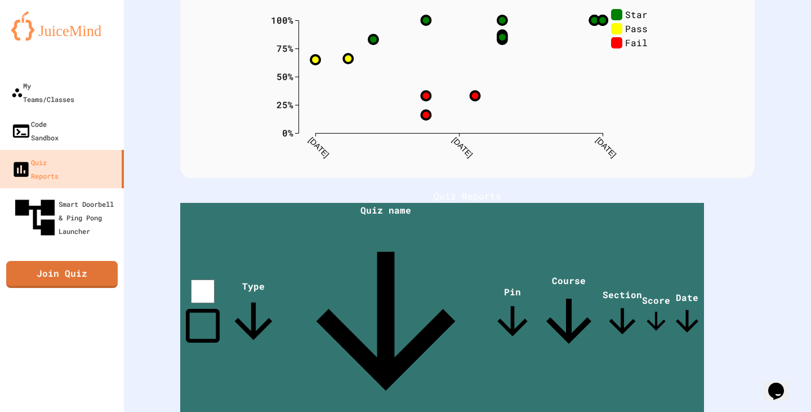
scroll to position [56, 0]
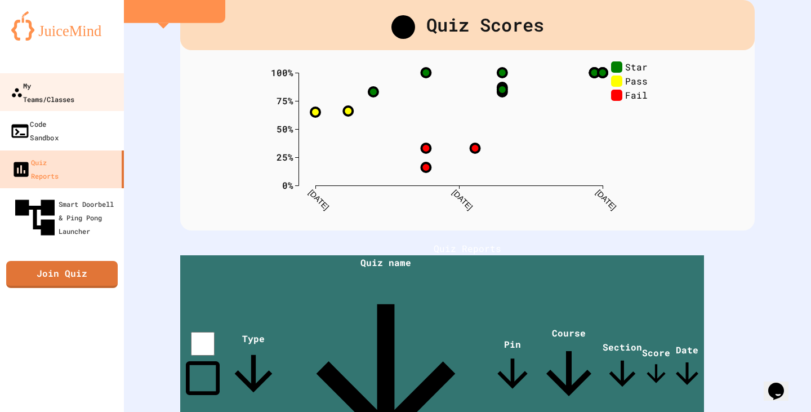
click at [57, 97] on link "My Teams/Classes" at bounding box center [61, 92] width 124 height 38
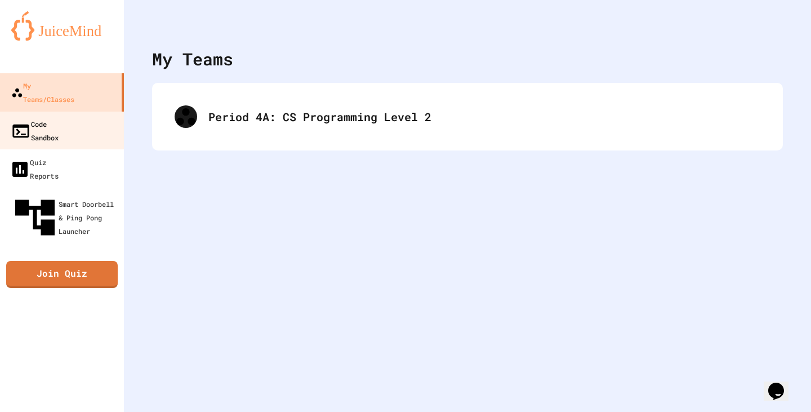
click at [74, 118] on link "Code Sandbox" at bounding box center [61, 131] width 124 height 38
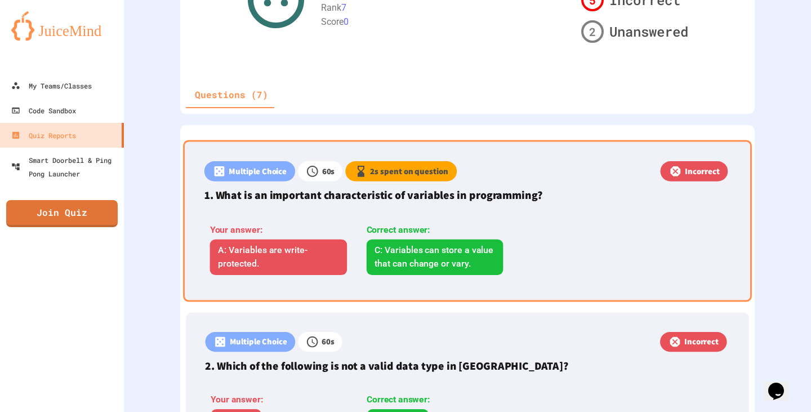
scroll to position [282, 0]
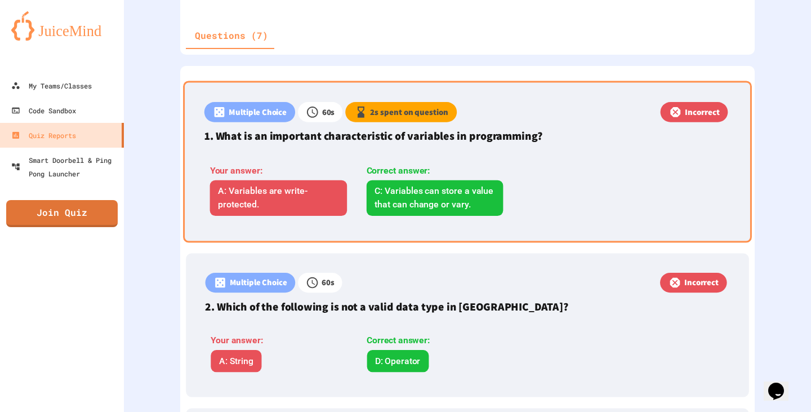
click at [445, 194] on div "C: Variables can store a value that can change or vary." at bounding box center [435, 197] width 137 height 35
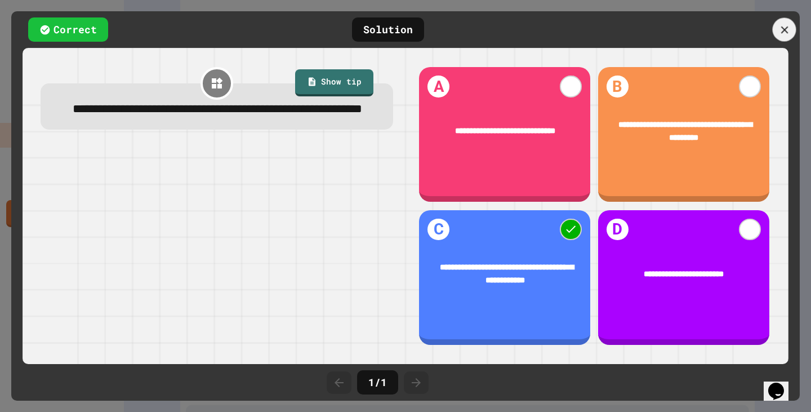
click at [777, 29] on div at bounding box center [785, 30] width 24 height 24
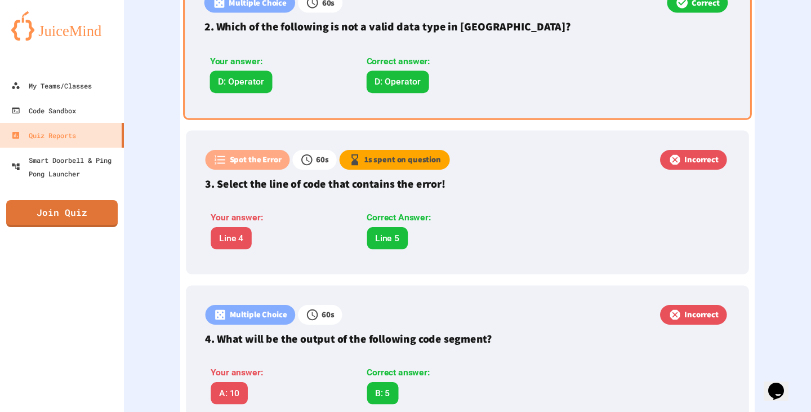
scroll to position [619, 0]
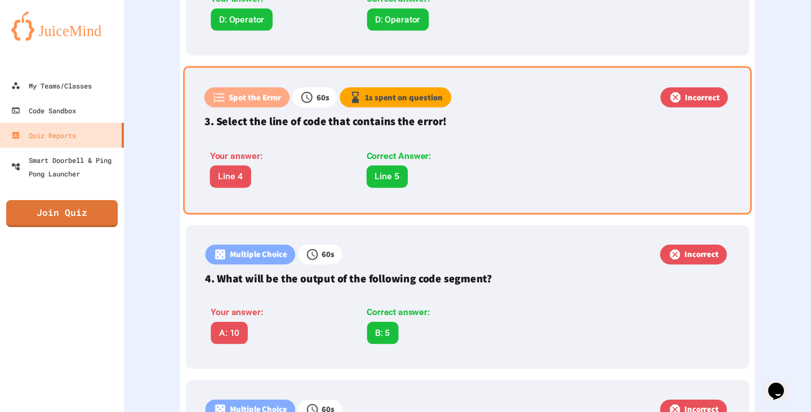
click at [451, 167] on div "Correct Answer: Line 5" at bounding box center [435, 168] width 148 height 38
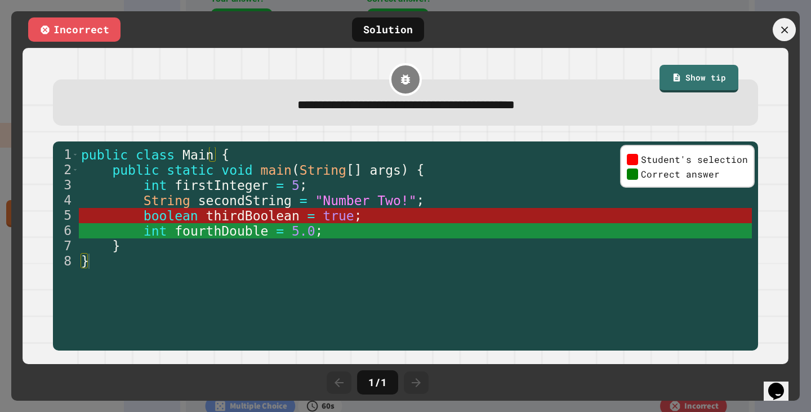
click at [784, 30] on icon at bounding box center [784, 29] width 7 height 7
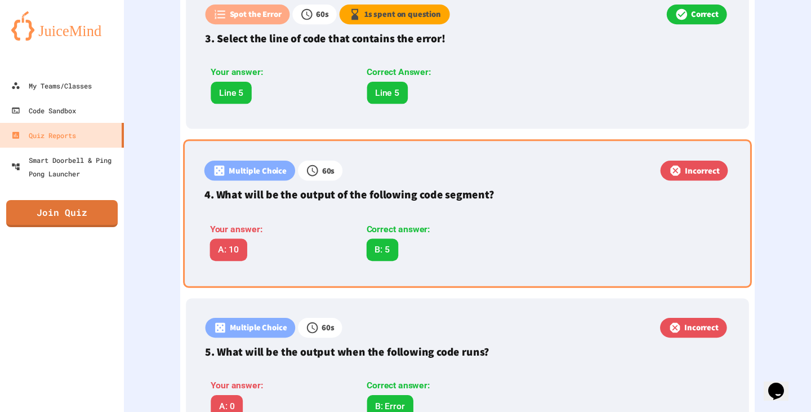
scroll to position [676, 0]
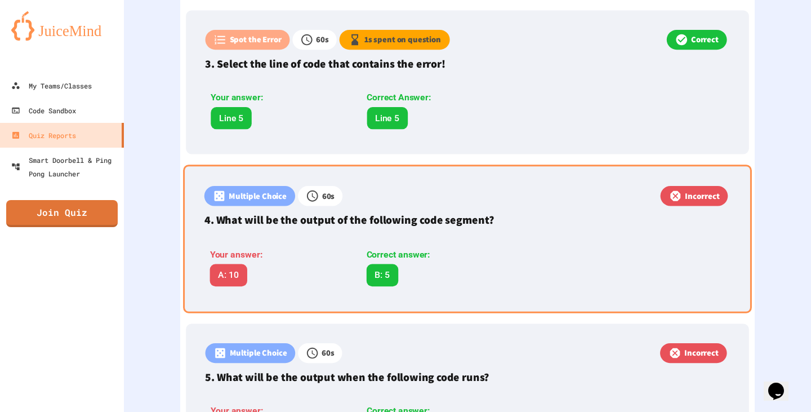
click at [426, 253] on div "Correct answer:" at bounding box center [435, 255] width 137 height 14
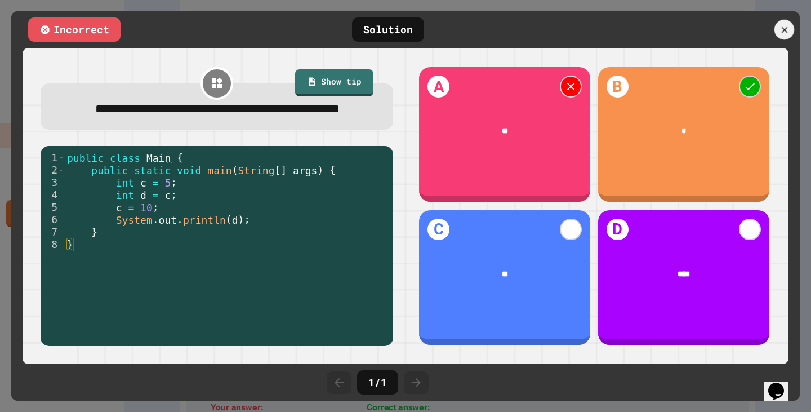
click at [784, 27] on icon at bounding box center [784, 29] width 10 height 10
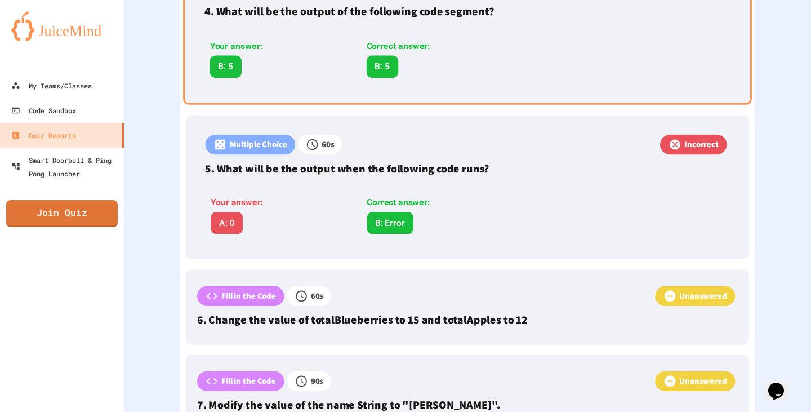
scroll to position [901, 0]
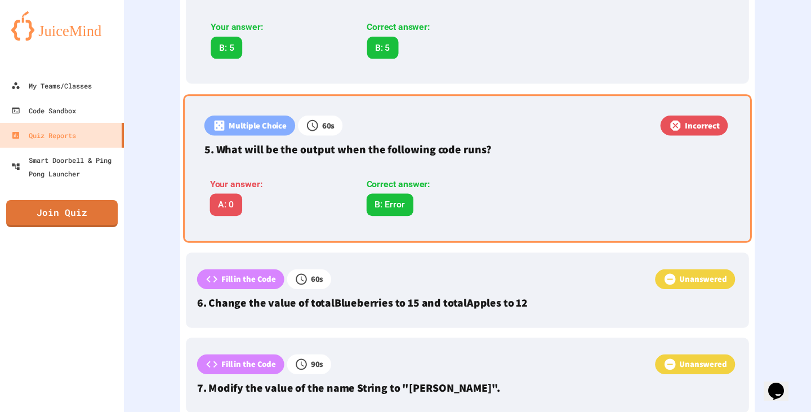
click at [498, 180] on div "Correct answer: B: Error" at bounding box center [435, 196] width 148 height 38
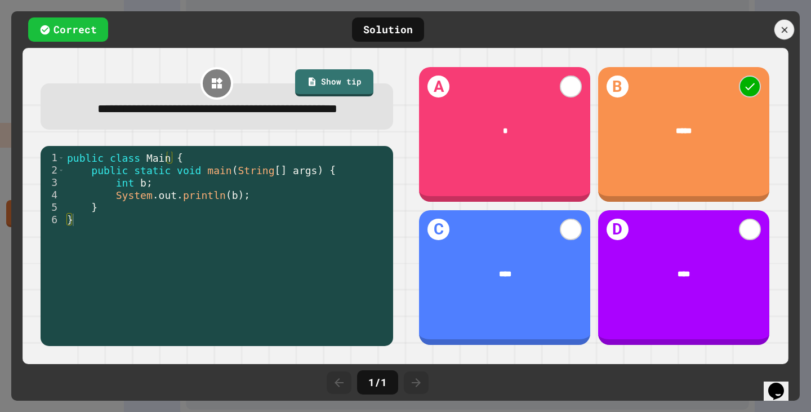
click at [784, 25] on icon at bounding box center [784, 29] width 10 height 10
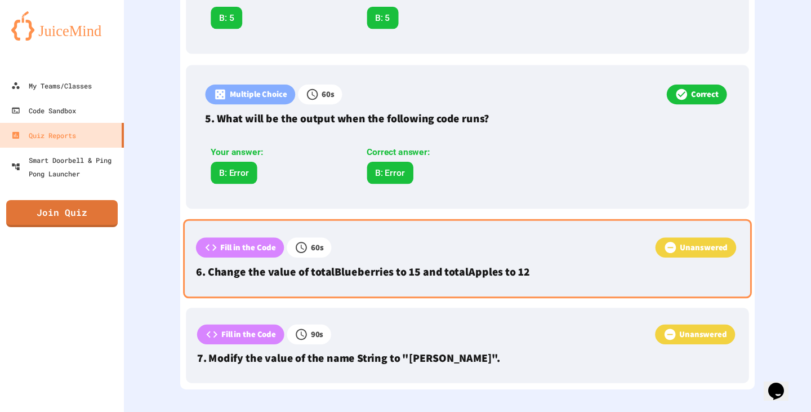
click at [498, 269] on p "6. Change the value of totalBlueberries to 15 and totalApples to 12" at bounding box center [467, 271] width 543 height 17
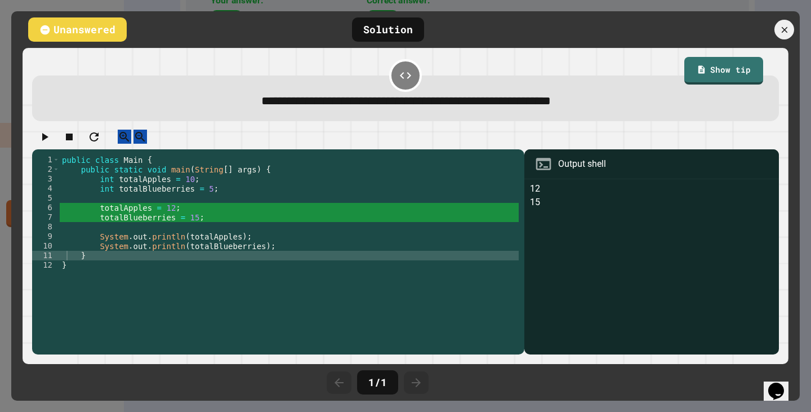
scroll to position [936, 0]
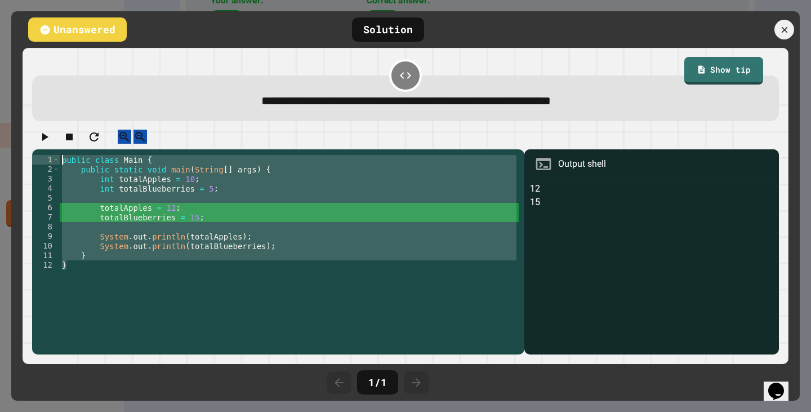
drag, startPoint x: 73, startPoint y: 281, endPoint x: 53, endPoint y: 146, distance: 136.6
click at [53, 146] on div "1 2 3 4 5 6 7 8 9 10 11 12 public class Main { public static void main ( String…" at bounding box center [405, 242] width 747 height 225
click at [791, 26] on div at bounding box center [785, 30] width 24 height 24
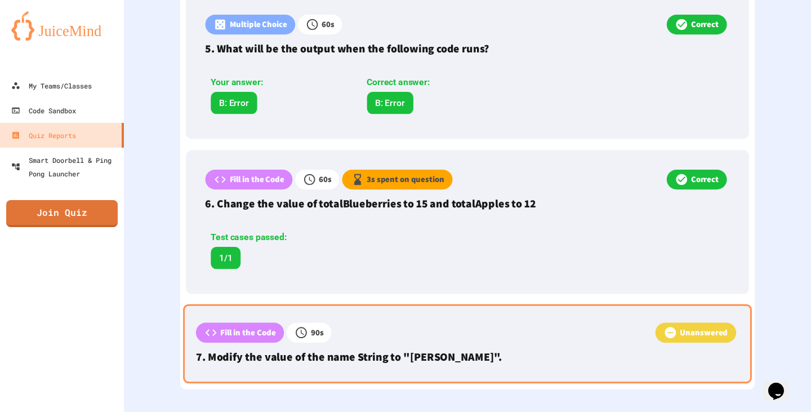
scroll to position [1008, 0]
click at [399, 359] on div "Fill in the Code 90 s Unanswered 7. Modify the value of the name String to "[PE…" at bounding box center [467, 343] width 569 height 79
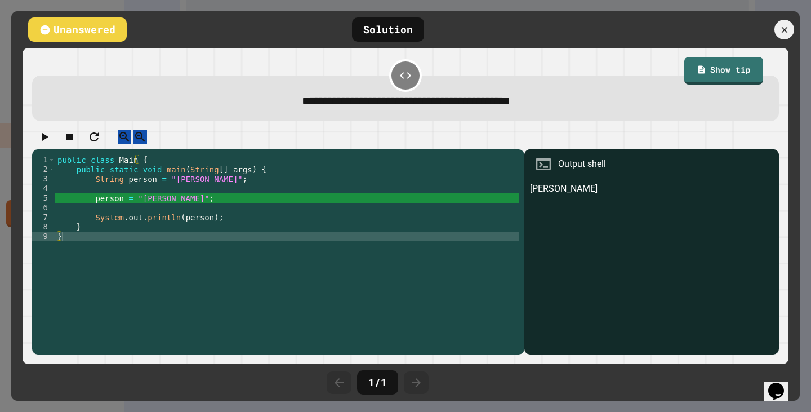
scroll to position [1006, 0]
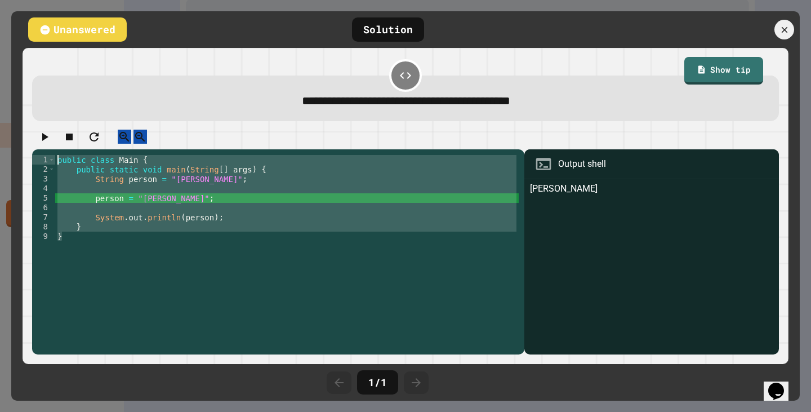
drag, startPoint x: 68, startPoint y: 251, endPoint x: 50, endPoint y: 136, distance: 115.8
click at [50, 136] on div "1 2 3 4 5 6 7 8 9 public class Main { public static void main ( String [ ] args…" at bounding box center [405, 242] width 747 height 225
click at [782, 30] on icon at bounding box center [784, 30] width 12 height 12
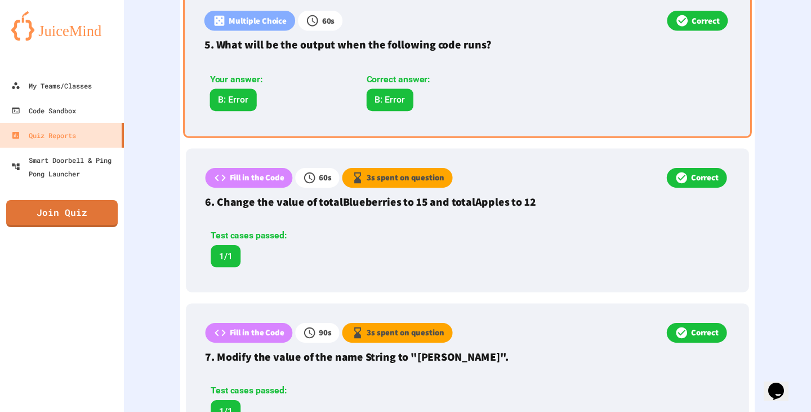
scroll to position [1008, 0]
